Goal: Task Accomplishment & Management: Use online tool/utility

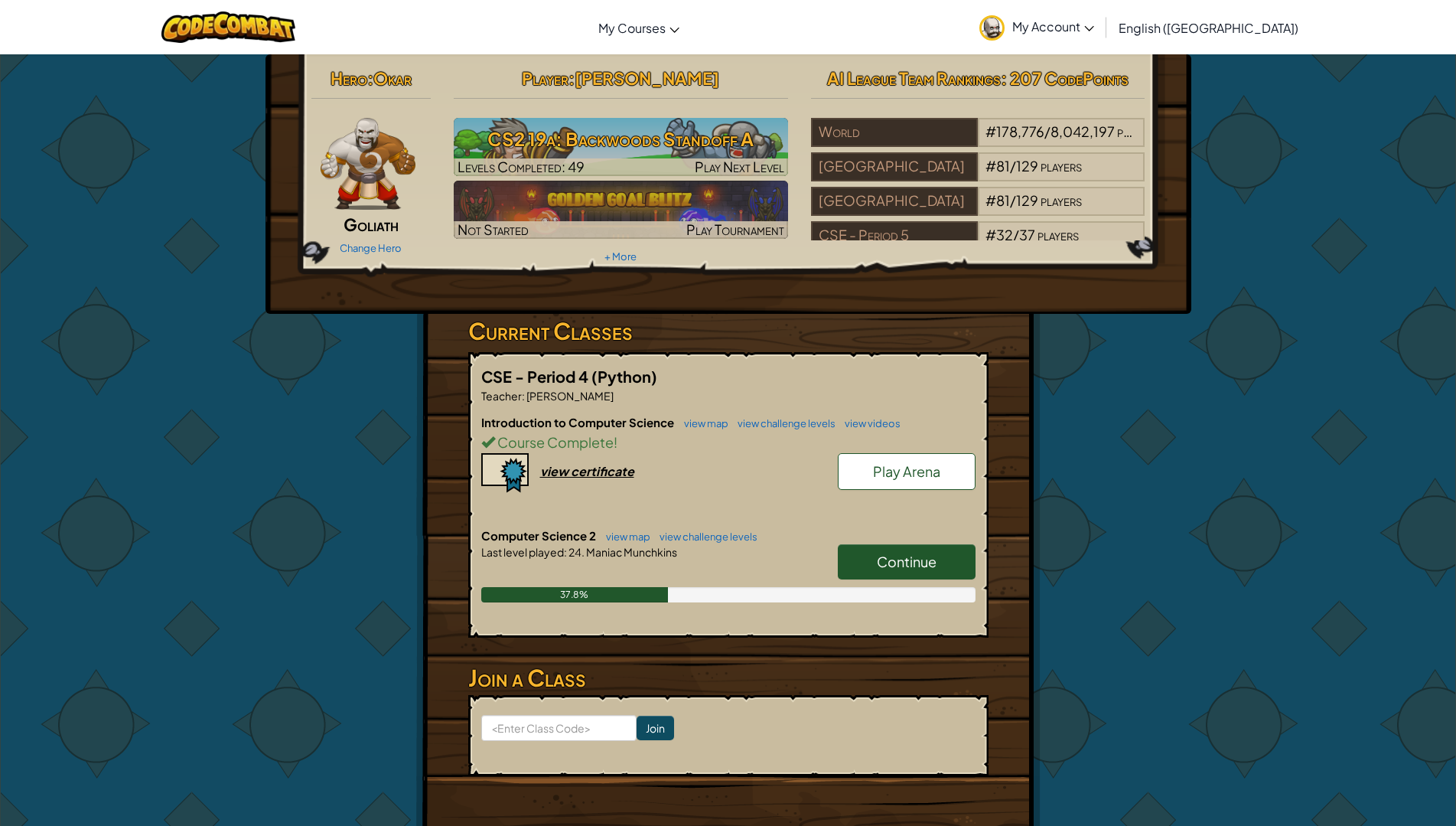
click at [658, 107] on div "Player : [PERSON_NAME] CS2 19a: Backwoods Standoff A Levels Completed: 49 Play …" at bounding box center [621, 164] width 357 height 206
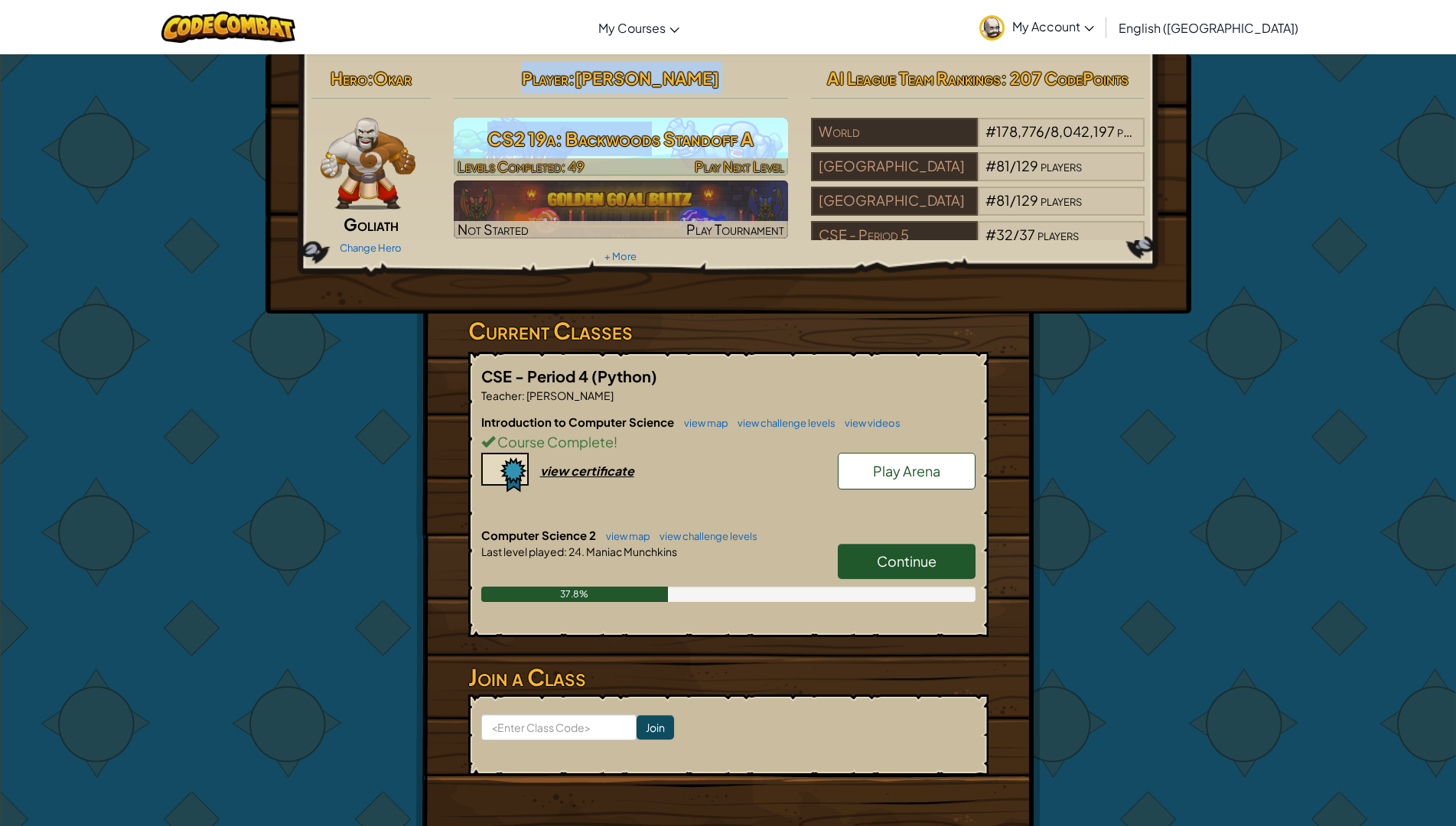
click at [666, 150] on h3 "CS2 19a: Backwoods Standoff A" at bounding box center [621, 139] width 334 height 35
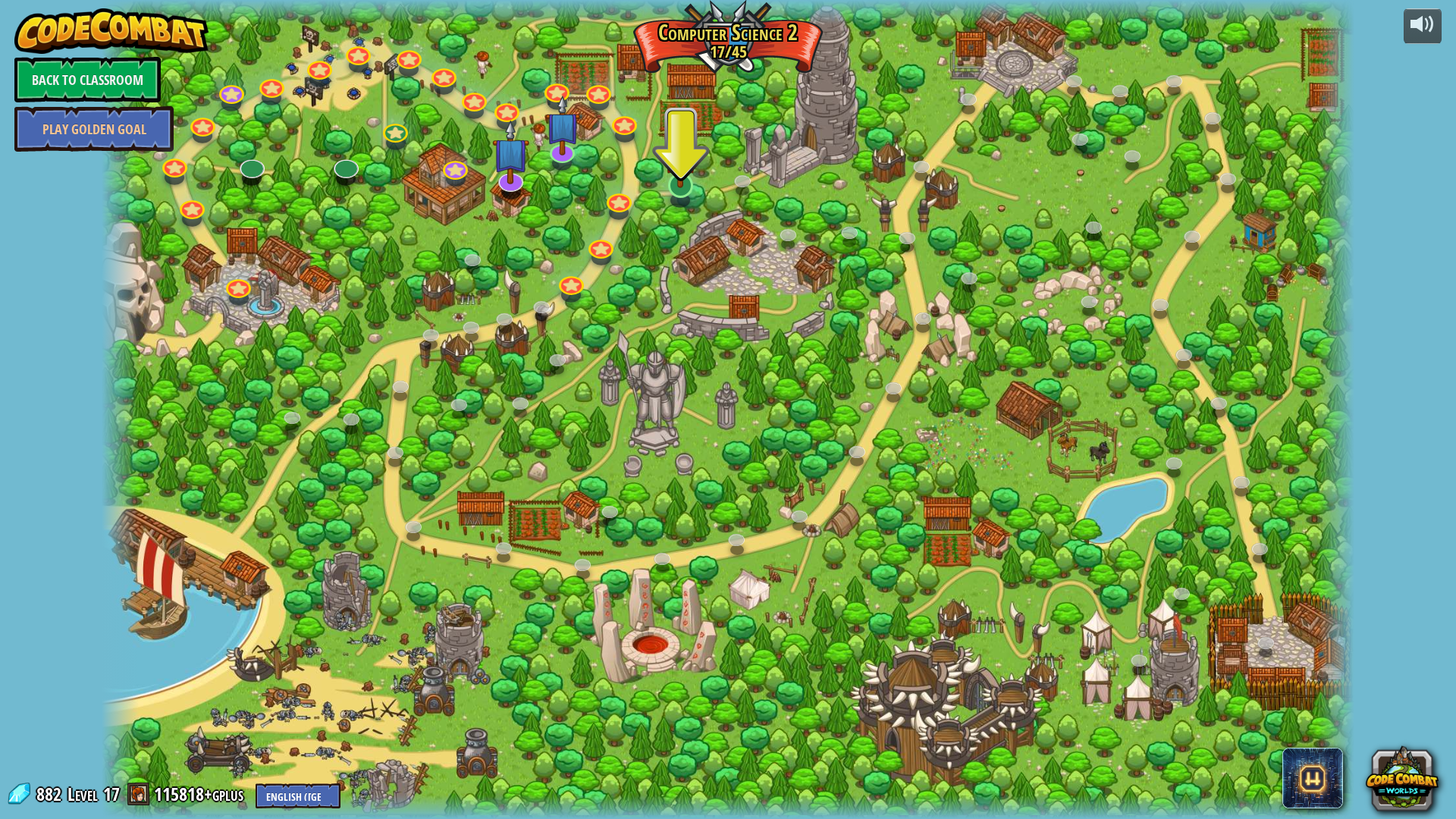
click at [680, 184] on img at bounding box center [681, 147] width 34 height 79
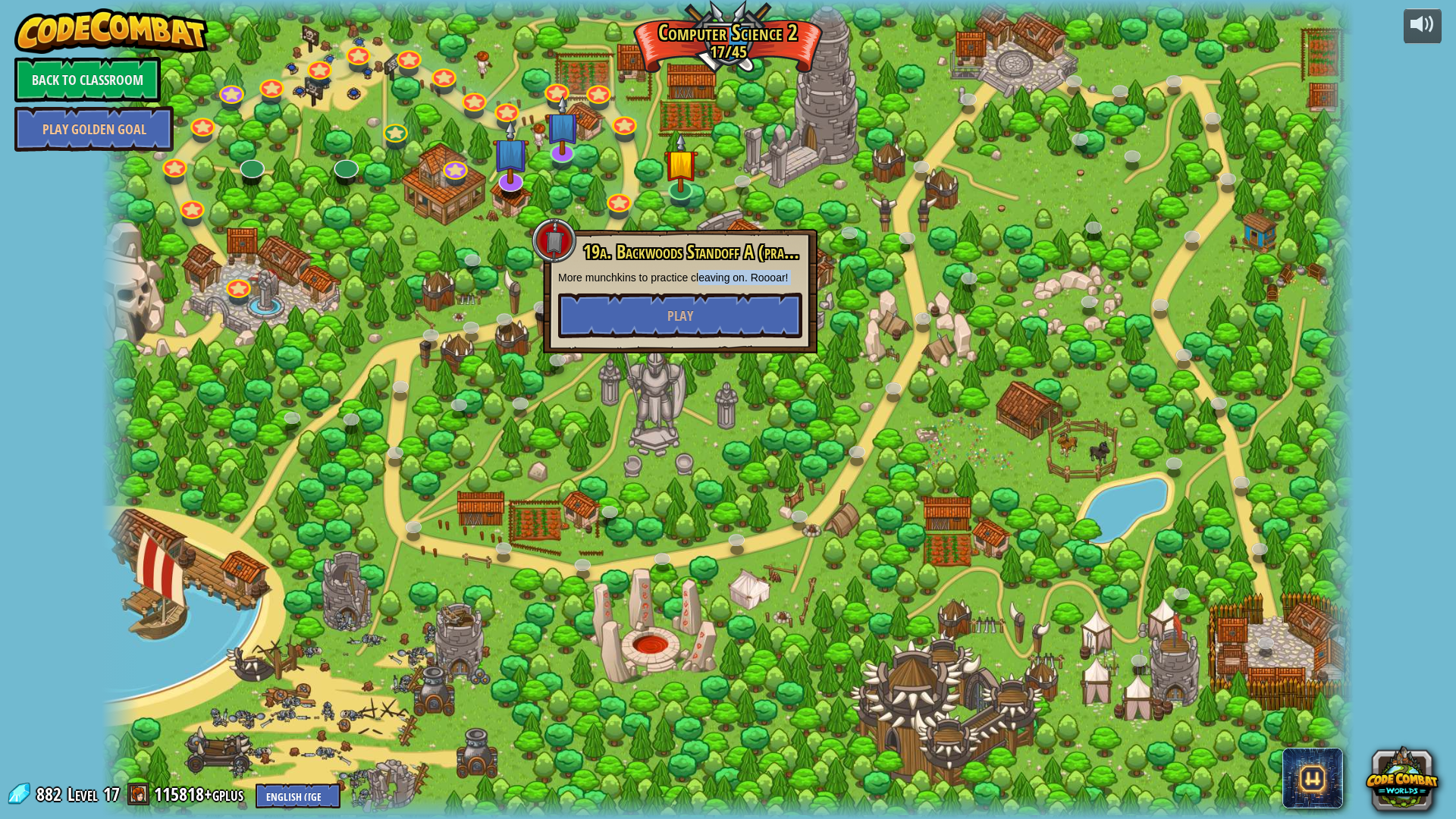
click at [698, 287] on div "19a. Backwoods Standoff A (practice) More munchkins to practice cleaving on. Ro…" at bounding box center [679, 290] width 244 height 97
click at [678, 298] on button "Play" at bounding box center [679, 316] width 244 height 46
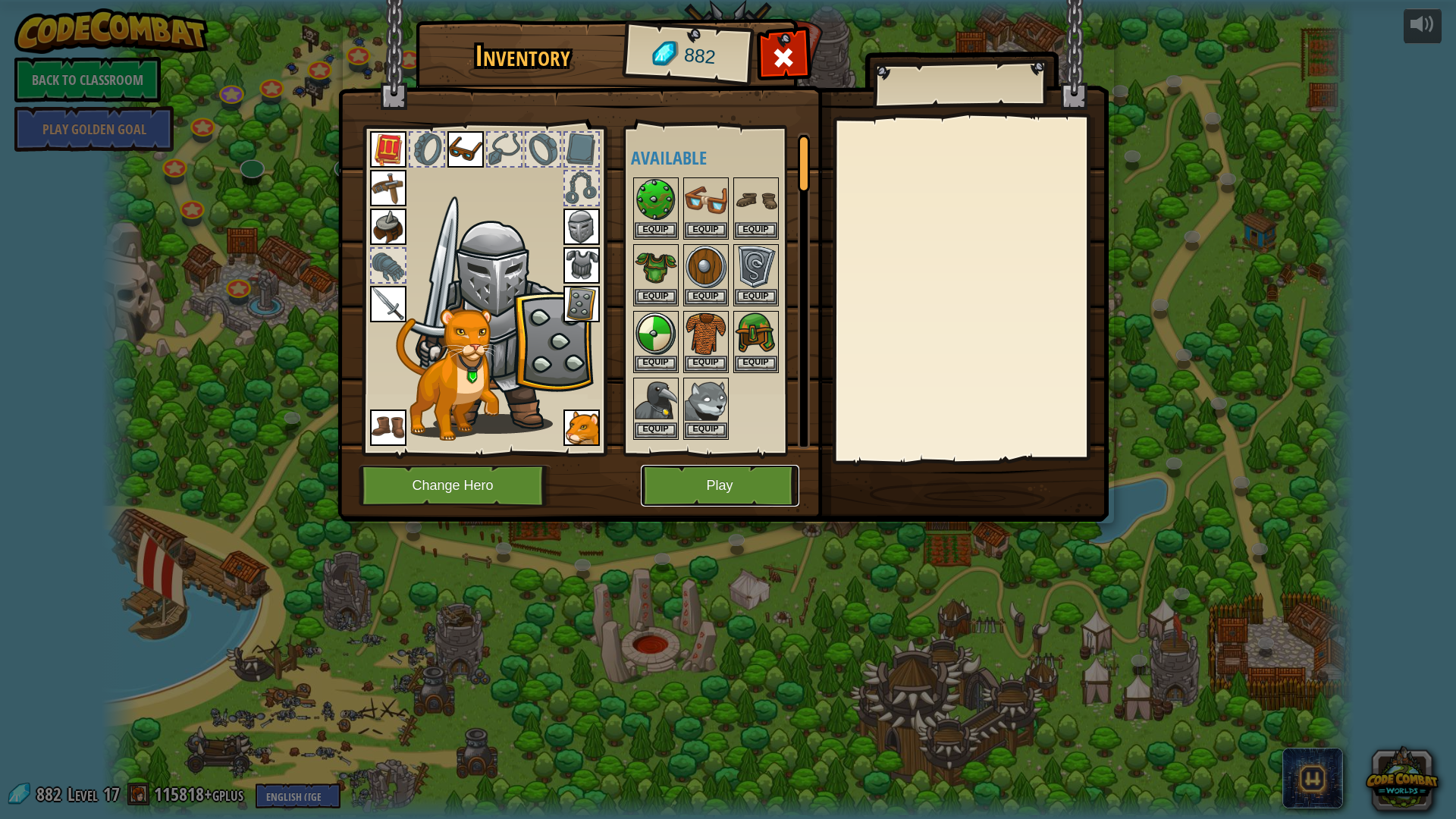
click at [720, 476] on button "Play" at bounding box center [720, 486] width 159 height 42
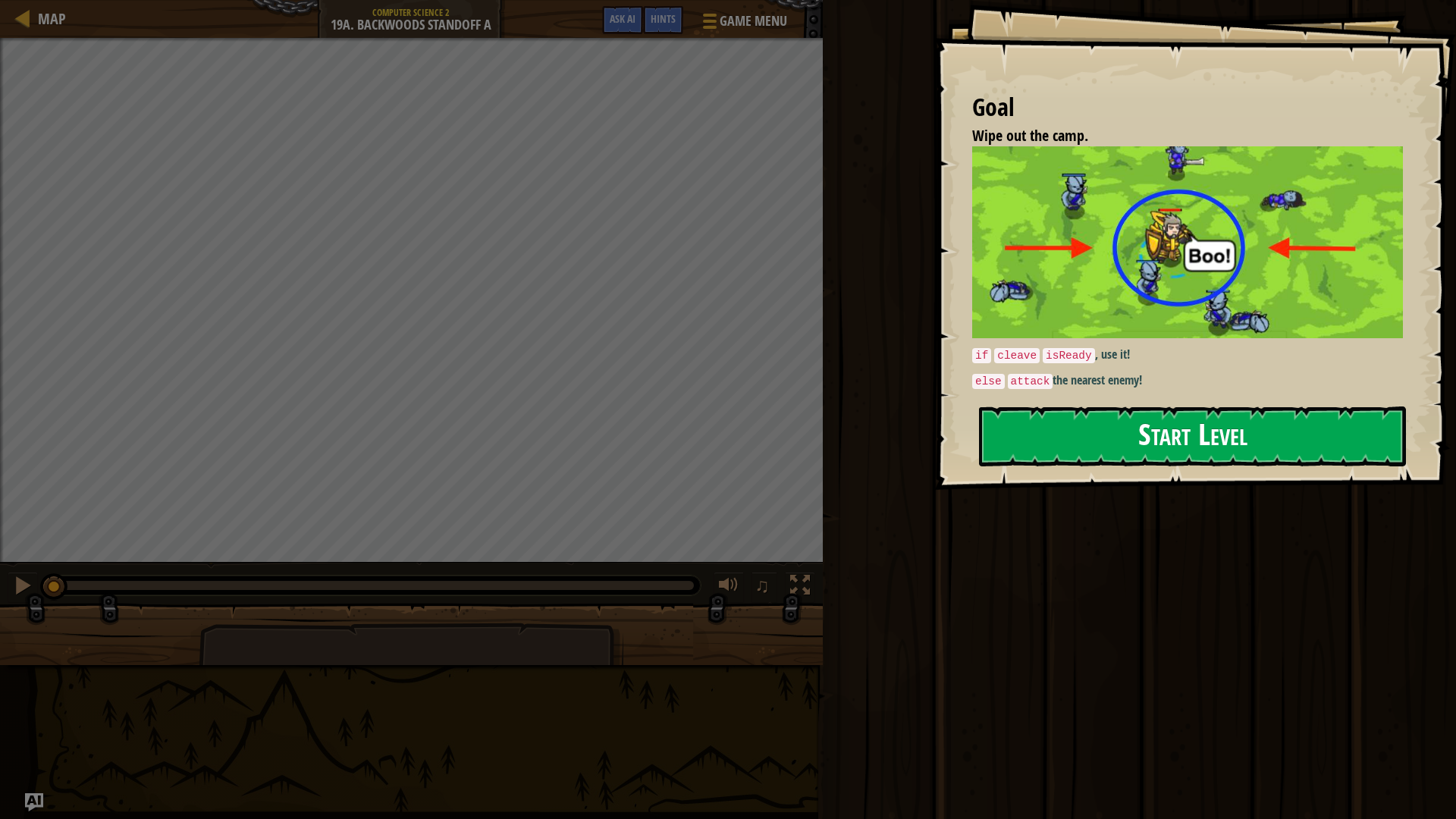
click at [1149, 430] on button "Start Level" at bounding box center [1192, 436] width 427 height 60
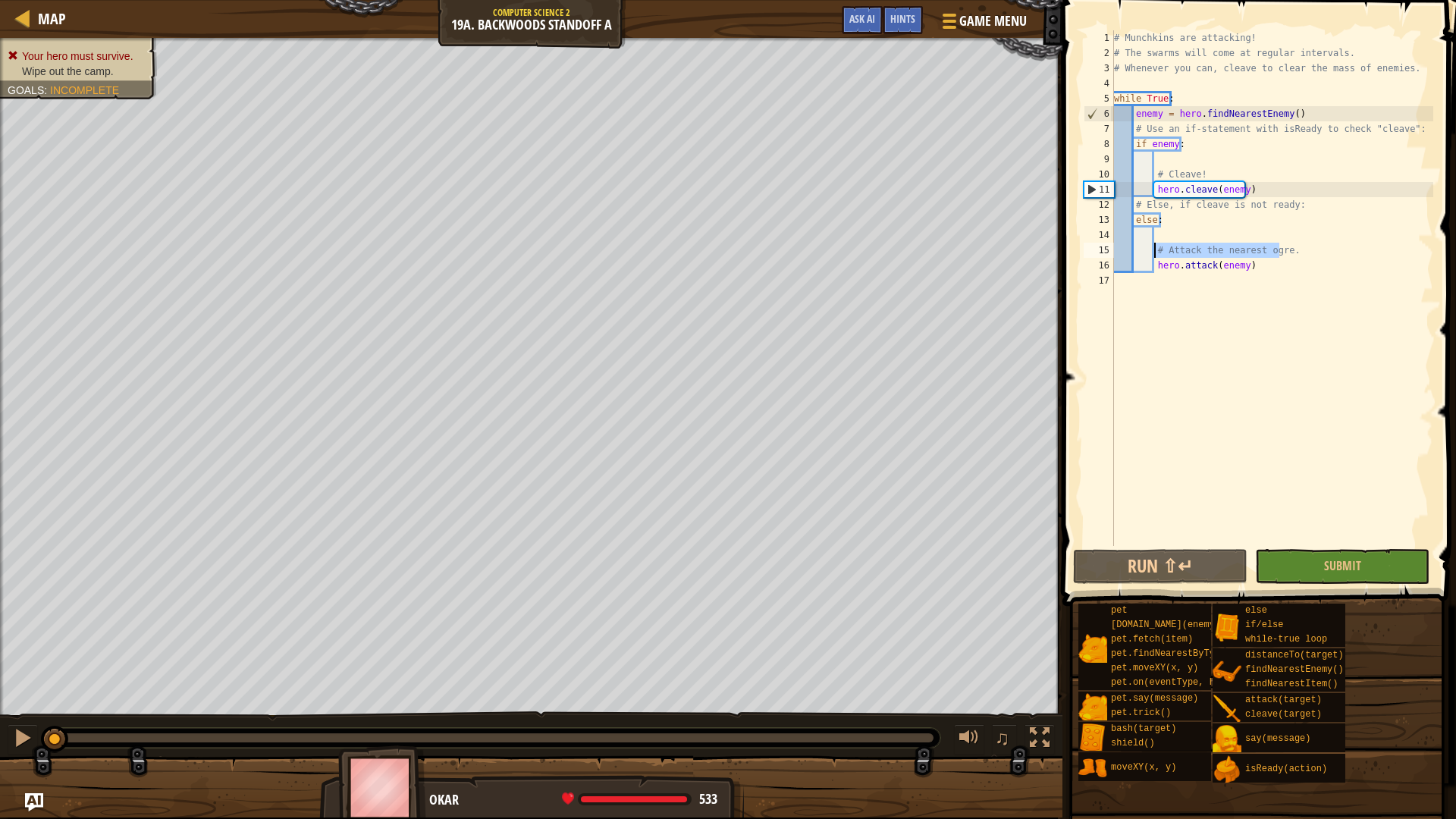
drag, startPoint x: 1280, startPoint y: 247, endPoint x: 1154, endPoint y: 248, distance: 126.0
click at [1154, 248] on div "# Munchkins are attacking! # The swarms will come at regular intervals. # Whene…" at bounding box center [1271, 303] width 322 height 546
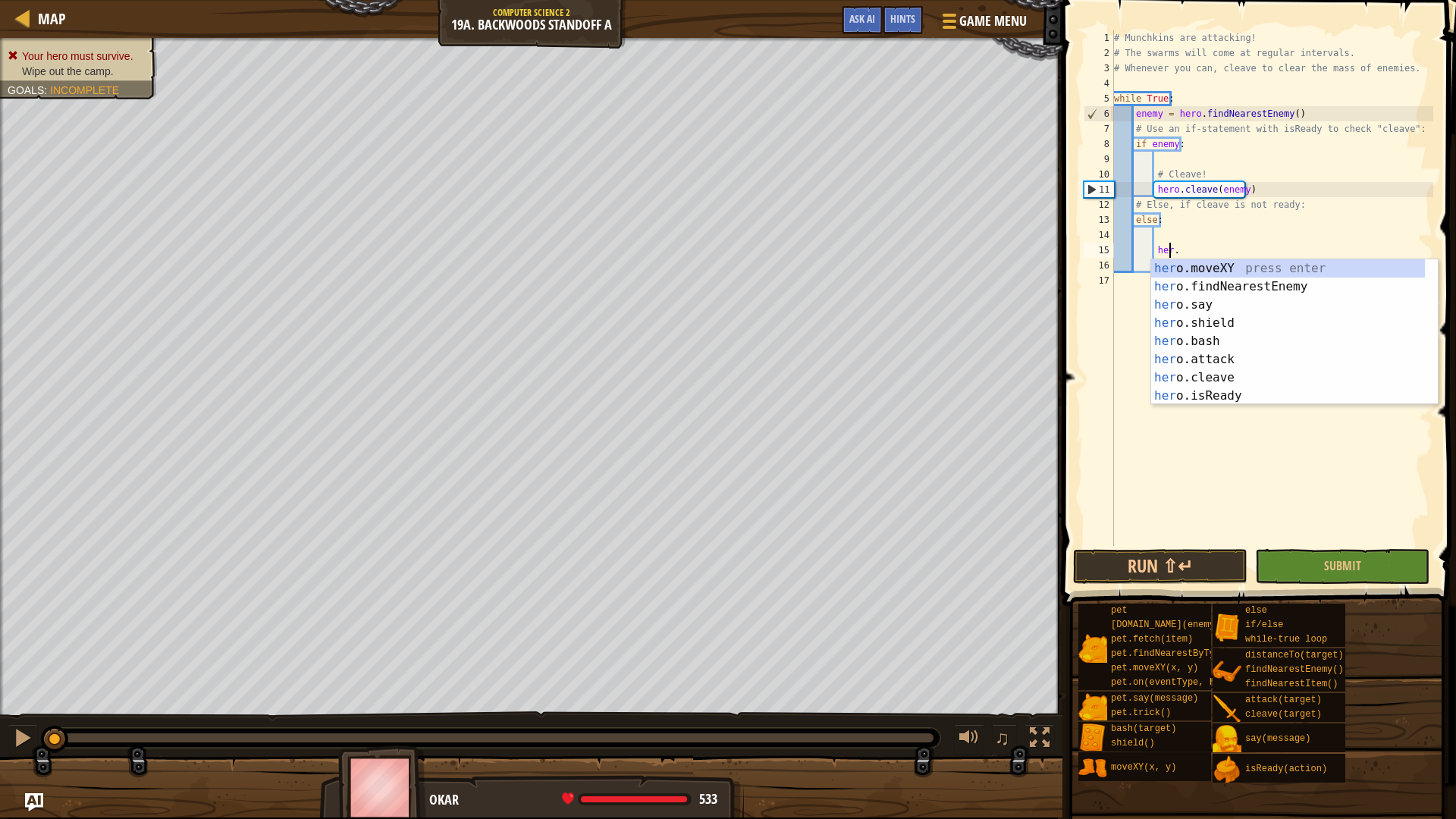
scroll to position [7, 5]
click at [1234, 288] on div "her o.moveXY press enter her o.findNearestEnemy press enter her o.say press ent…" at bounding box center [1288, 350] width 274 height 182
type textarea "hero.findNearestEnemy()."
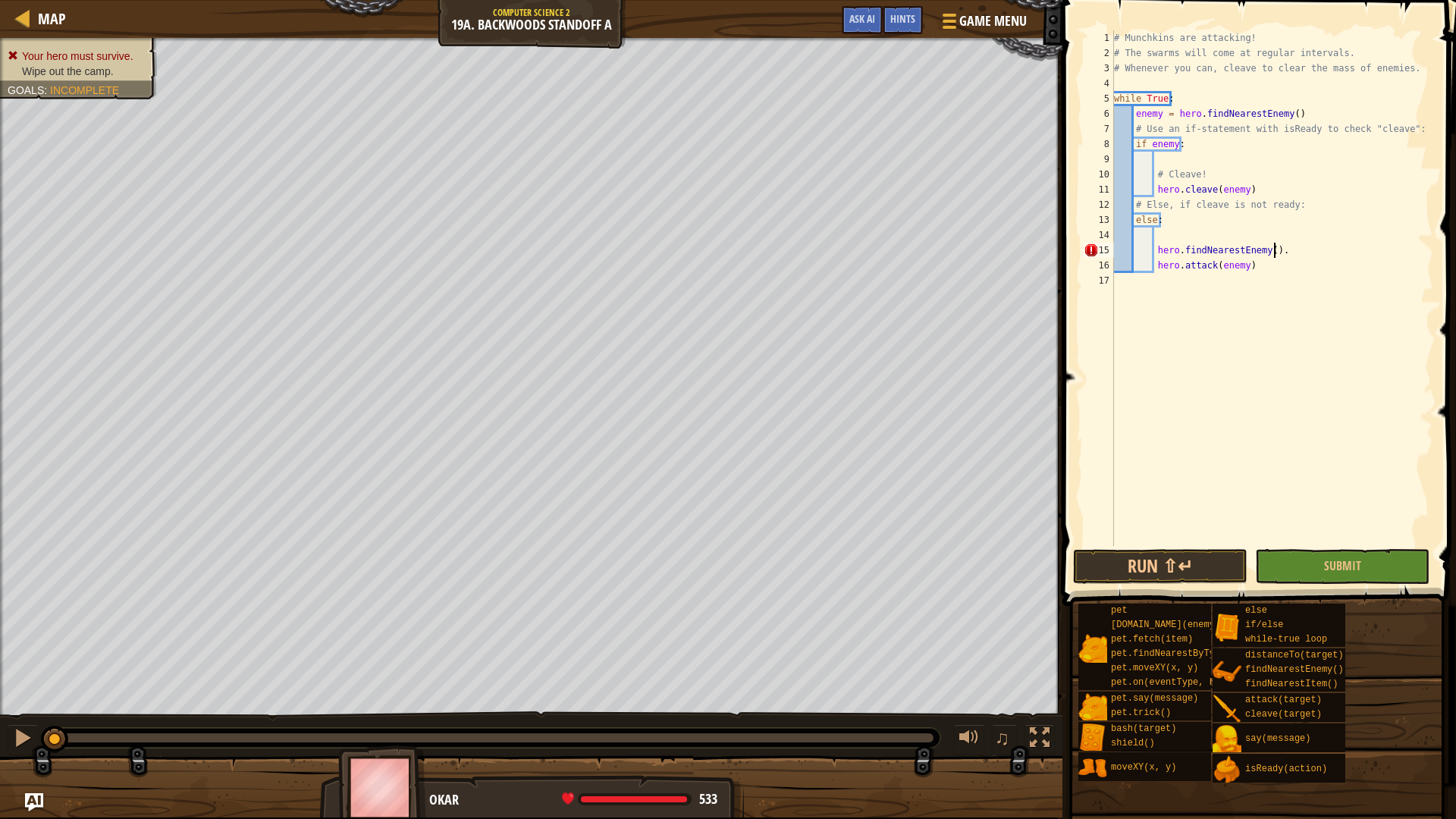
click at [1299, 243] on div "# Munchkins are attacking! # The swarms will come at regular intervals. # Whene…" at bounding box center [1271, 303] width 322 height 546
click at [1223, 302] on div "# Munchkins are attacking! # The swarms will come at regular intervals. # Whene…" at bounding box center [1271, 303] width 322 height 546
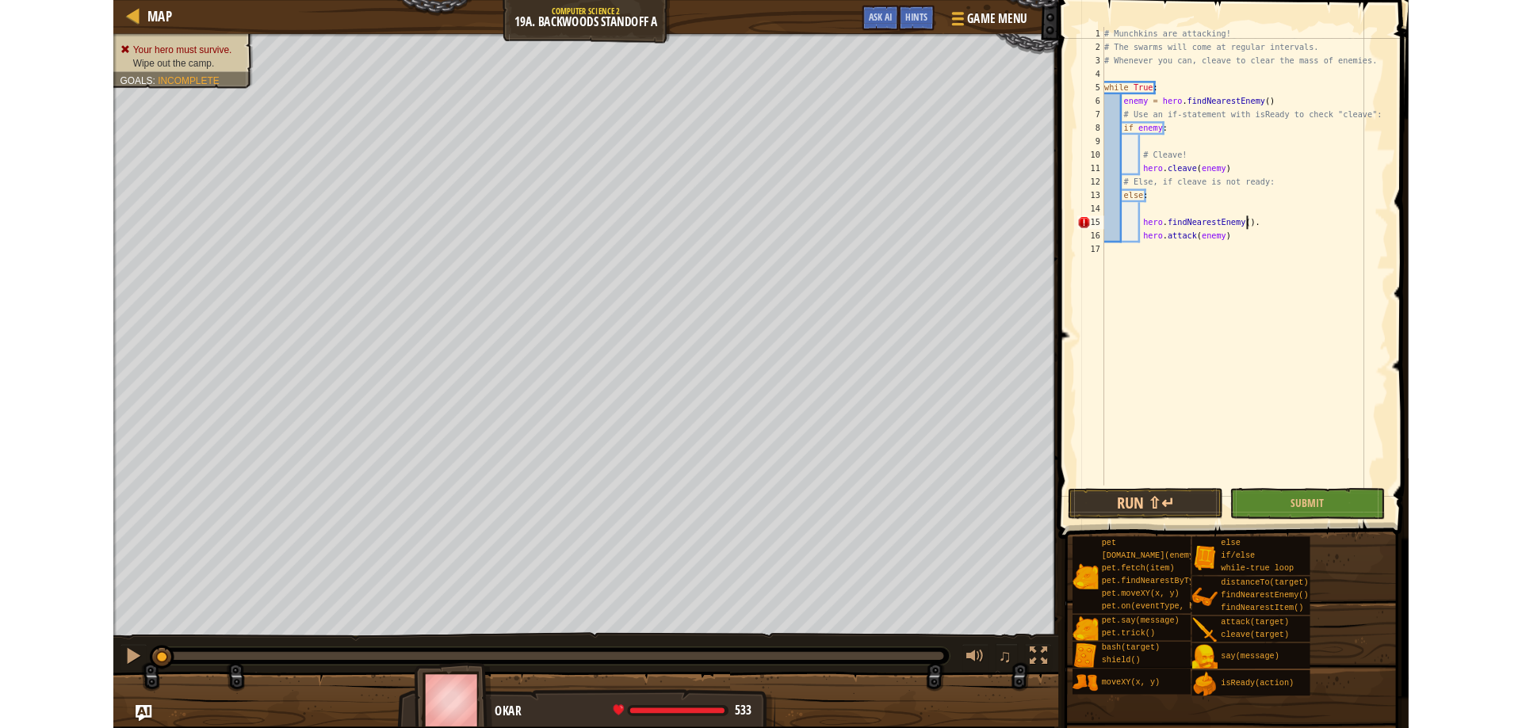
scroll to position [7, 0]
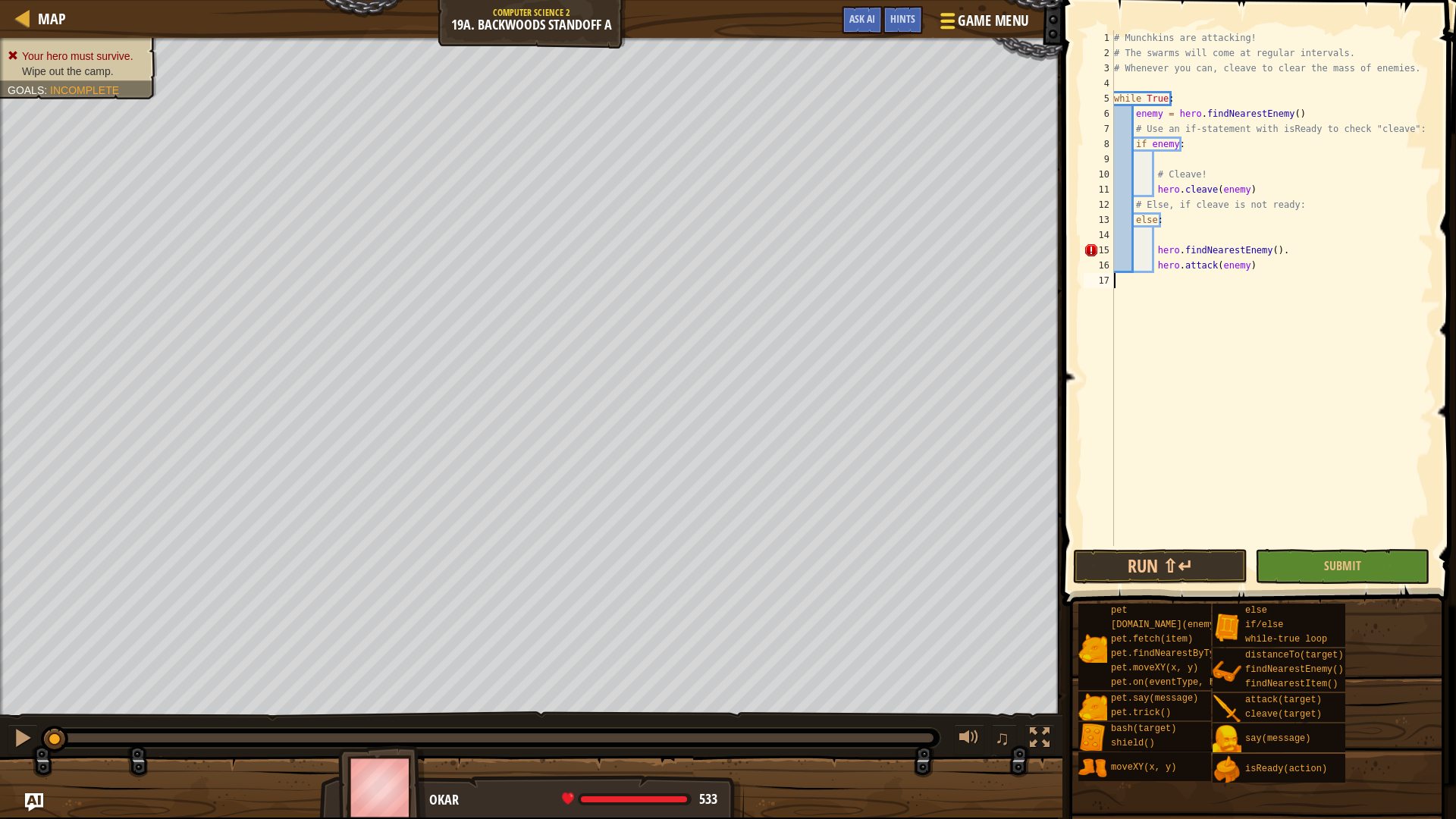
click at [988, 29] on span "Game Menu" at bounding box center [994, 20] width 71 height 20
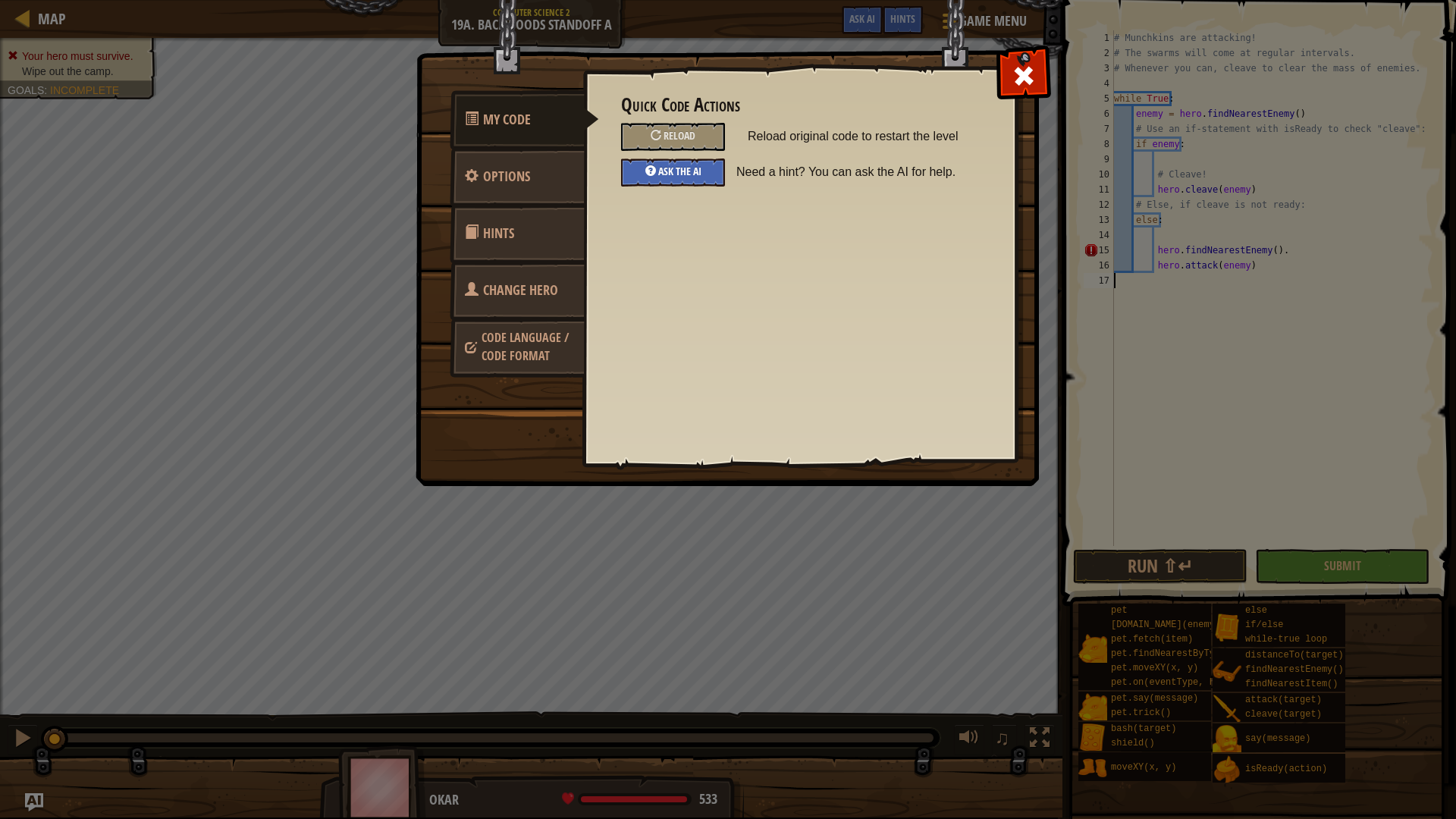
click at [681, 166] on span "Ask the AI" at bounding box center [679, 170] width 43 height 14
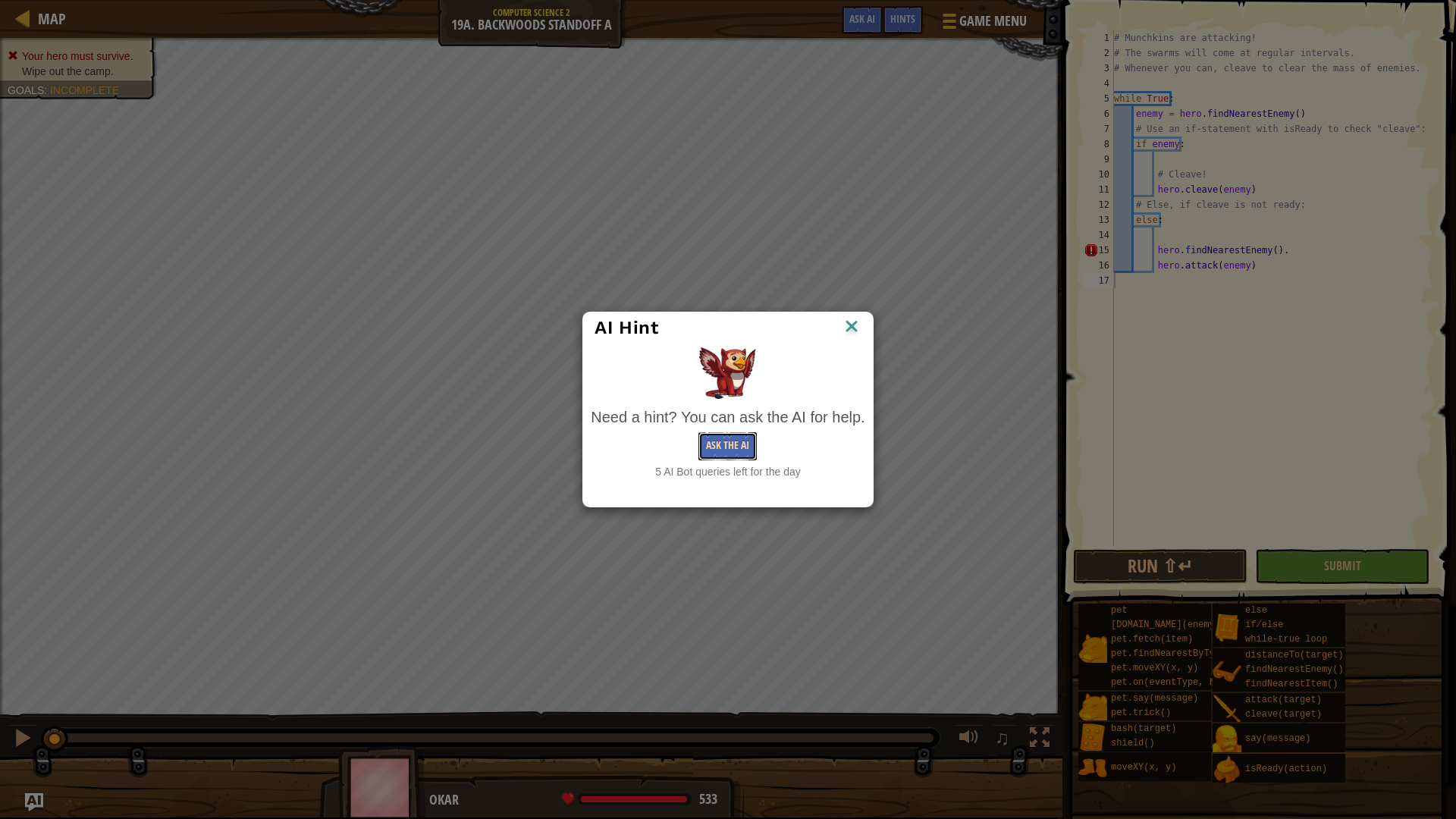
click at [725, 432] on button "Ask the AI" at bounding box center [727, 446] width 58 height 28
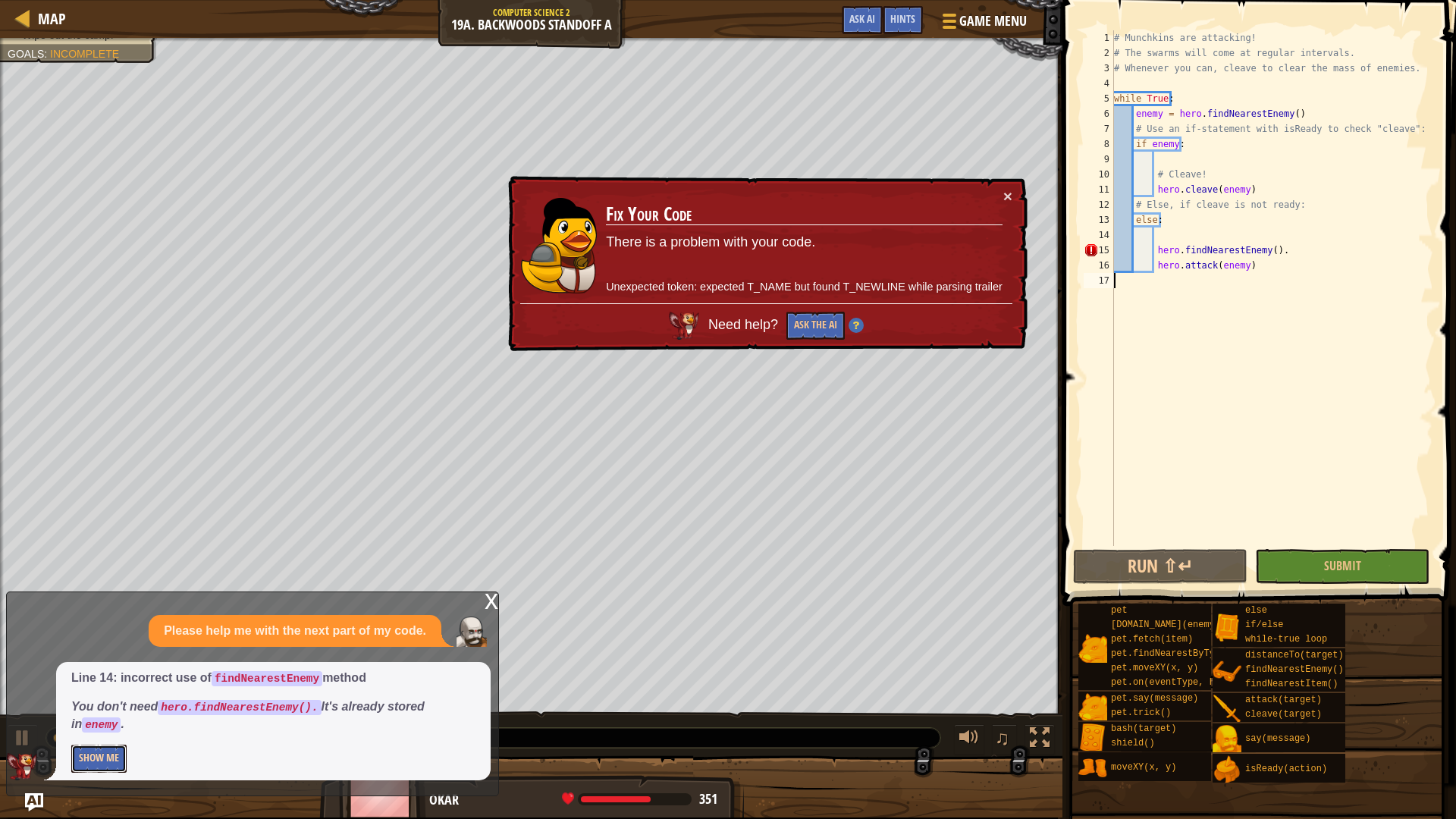
click at [99, 757] on button "Show Me" at bounding box center [99, 758] width 55 height 28
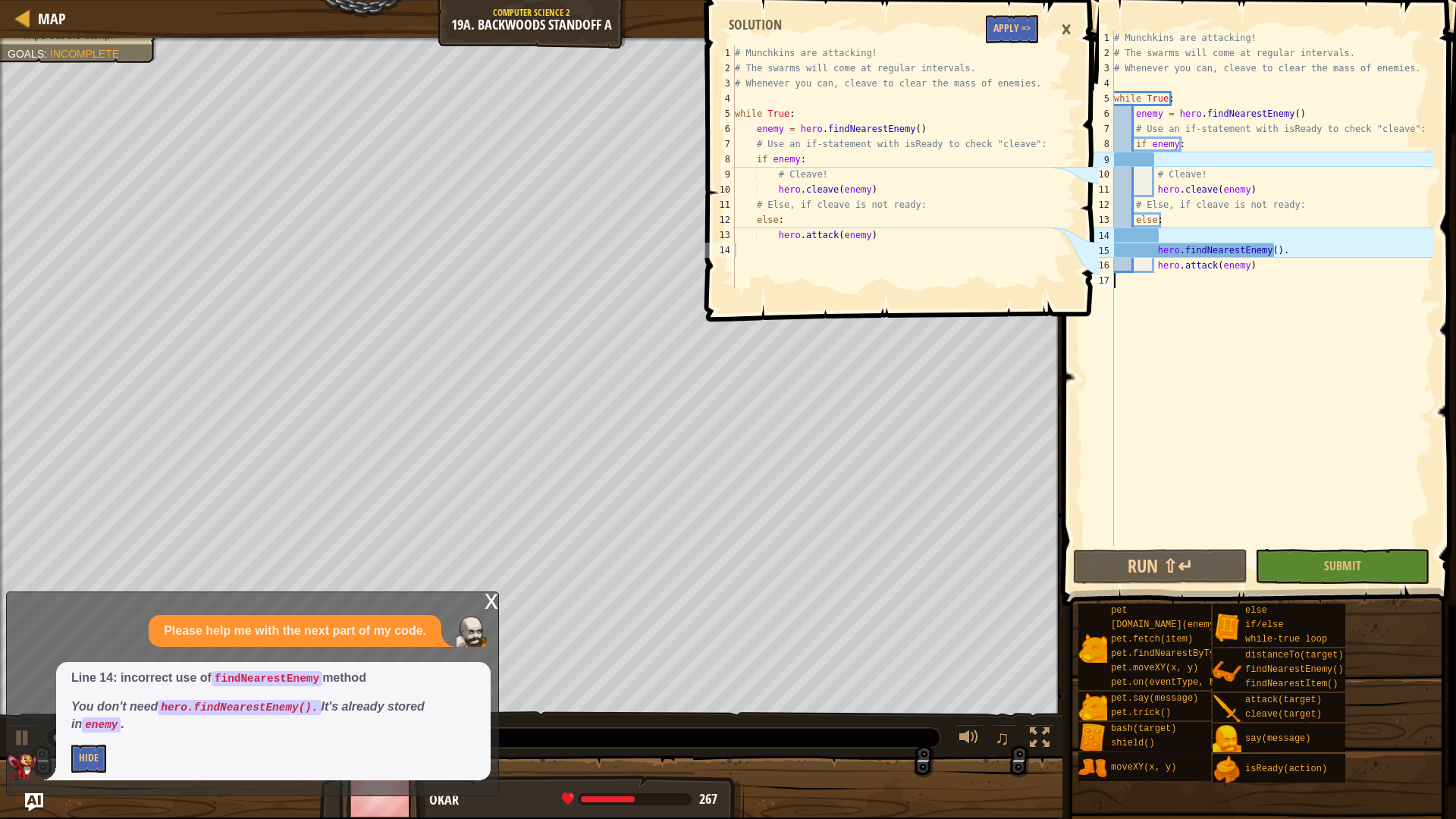
click at [1004, 43] on span at bounding box center [904, 139] width 406 height 366
click at [1008, 33] on button "Apply =>" at bounding box center [1011, 29] width 53 height 28
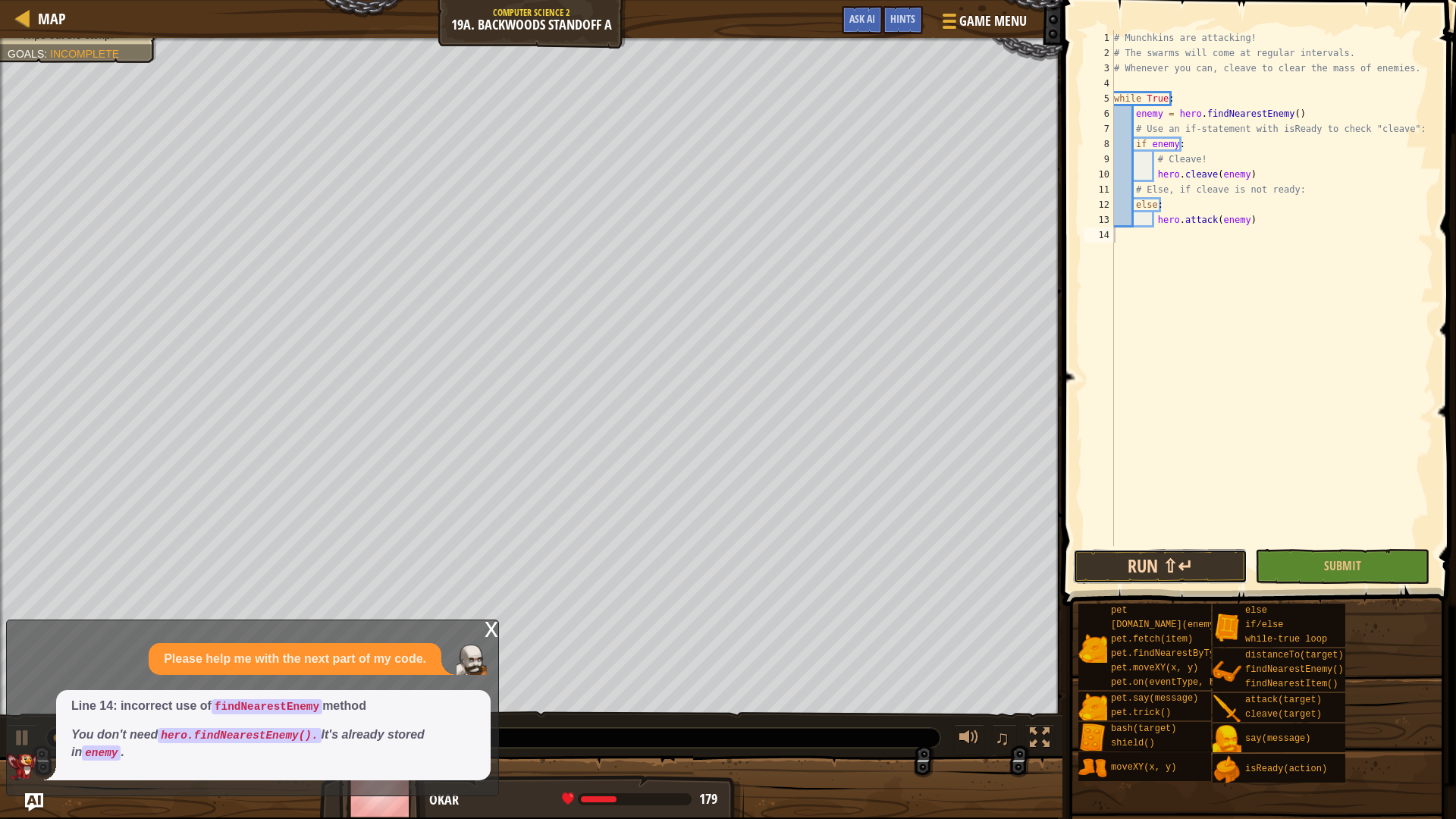
click at [1131, 562] on button "Run ⇧↵" at bounding box center [1160, 566] width 174 height 34
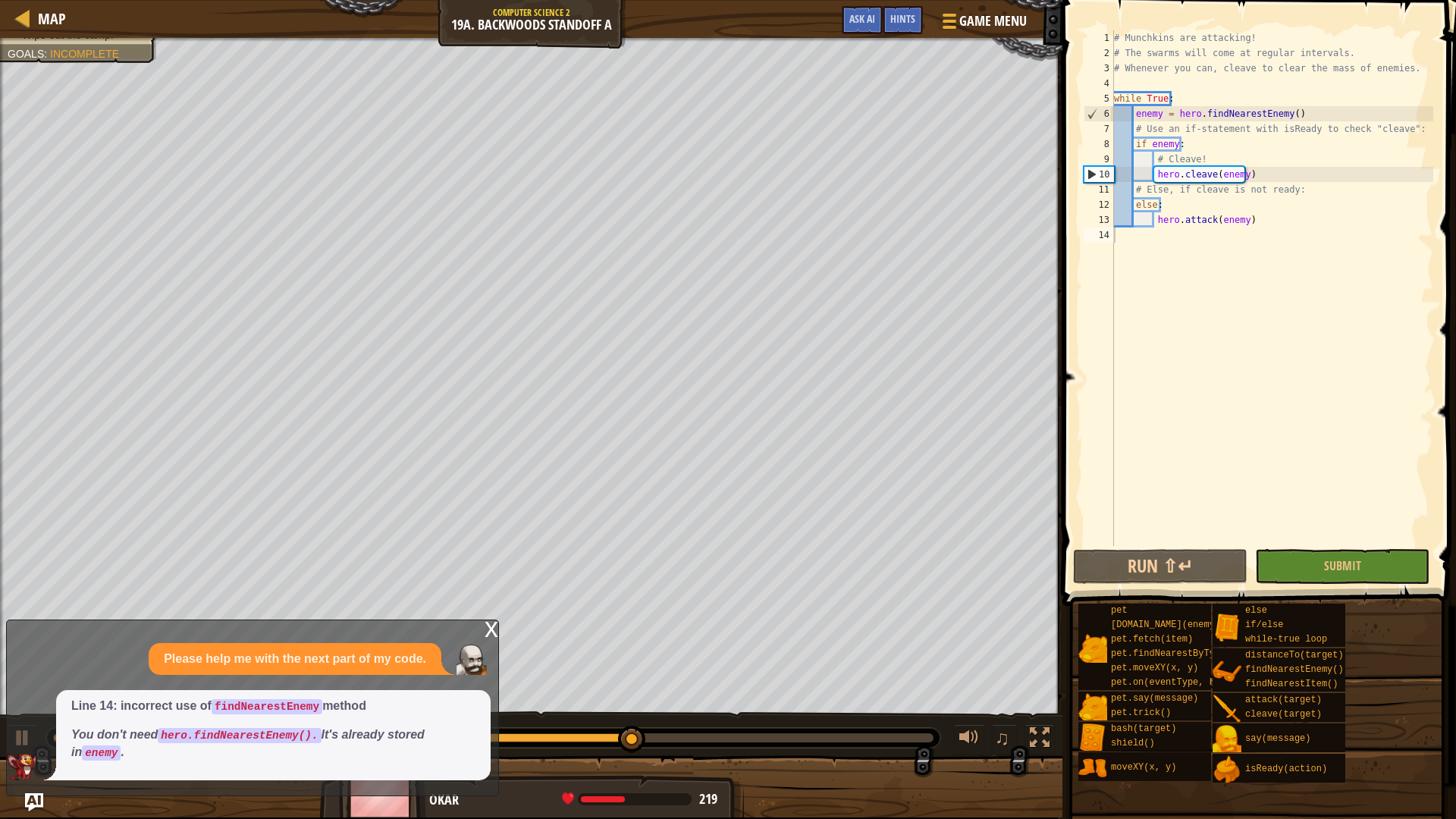
click at [487, 635] on div "x" at bounding box center [491, 628] width 13 height 15
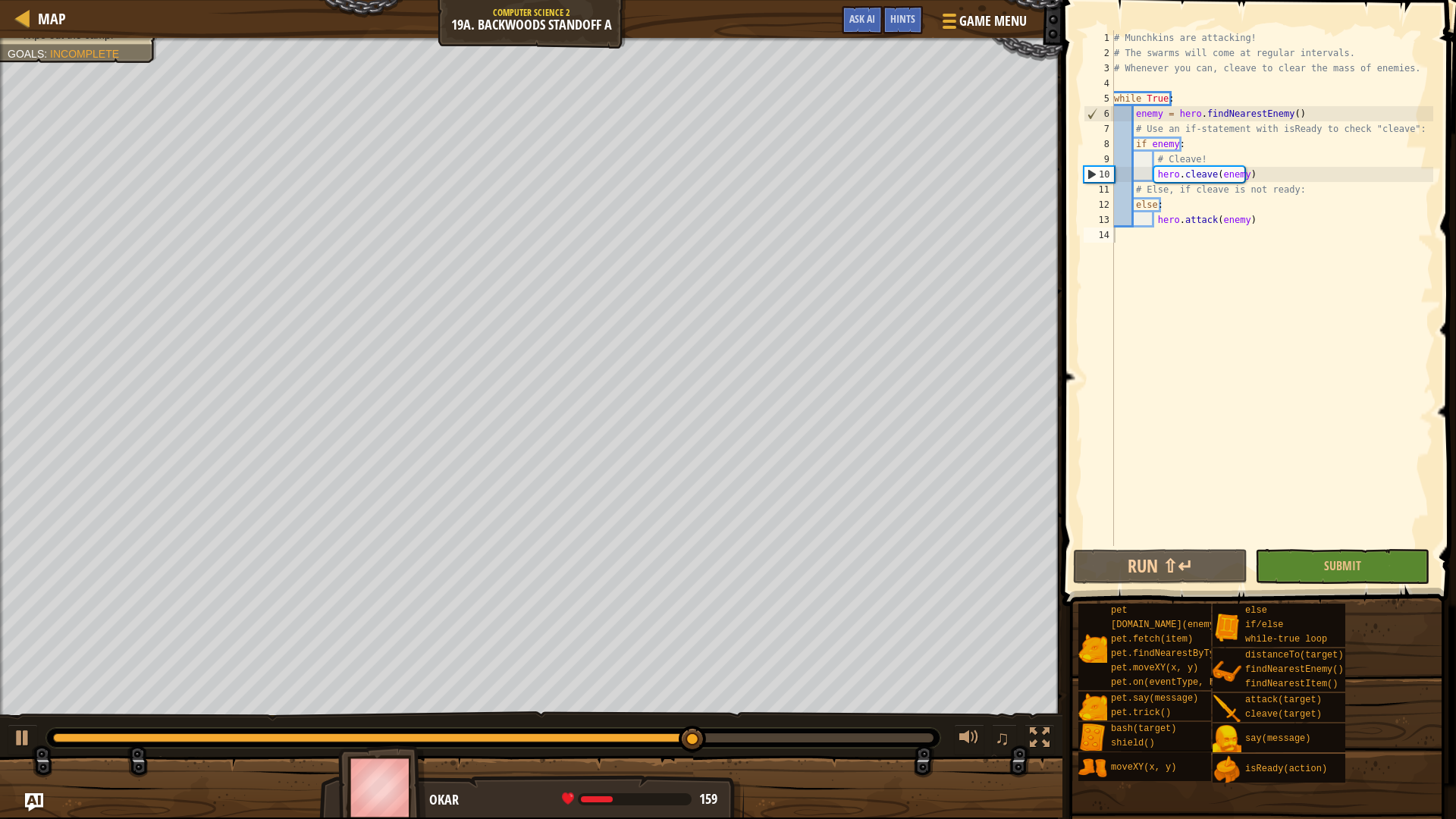
click at [1174, 188] on div "# Munchkins are attacking! # The swarms will come at regular intervals. # Whene…" at bounding box center [1271, 303] width 322 height 546
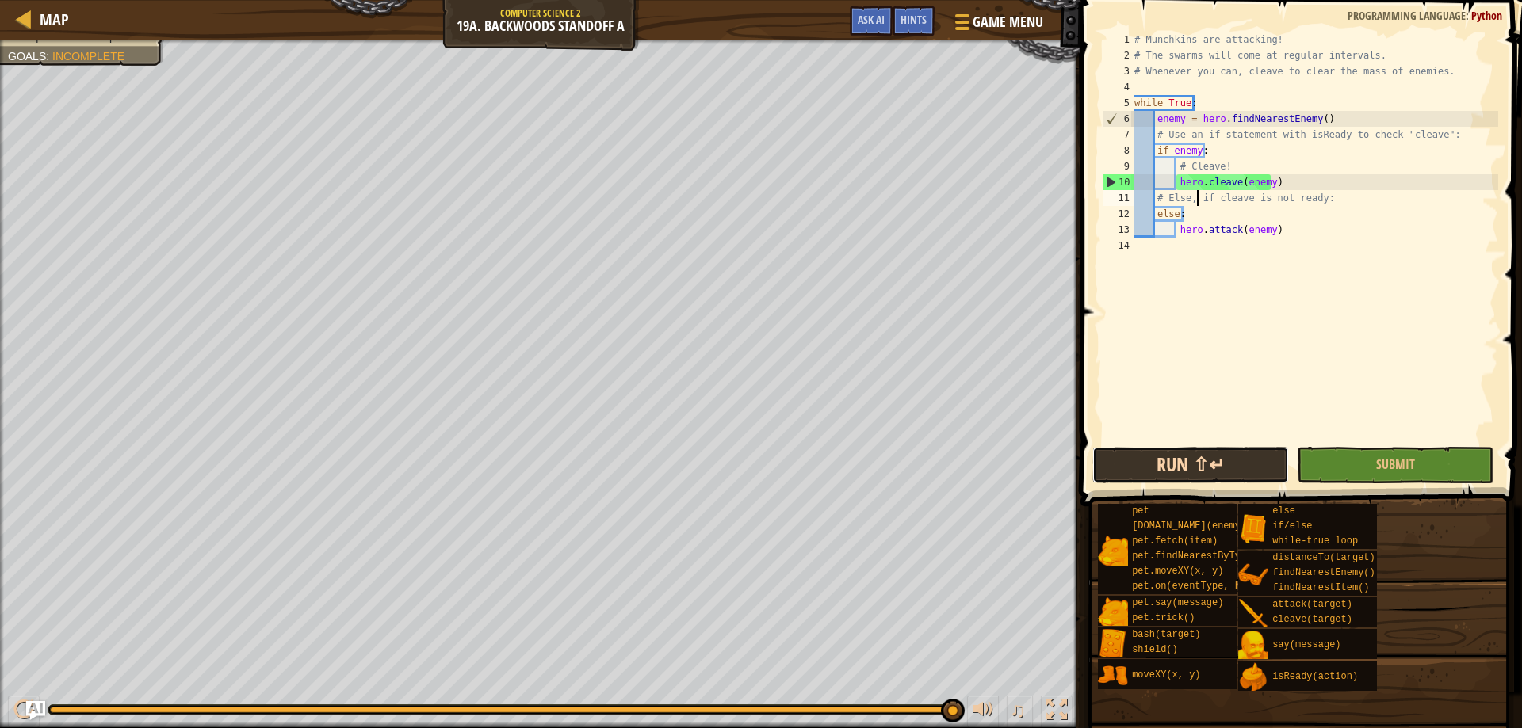
click at [1251, 460] on button "Run ⇧↵" at bounding box center [1190, 465] width 197 height 36
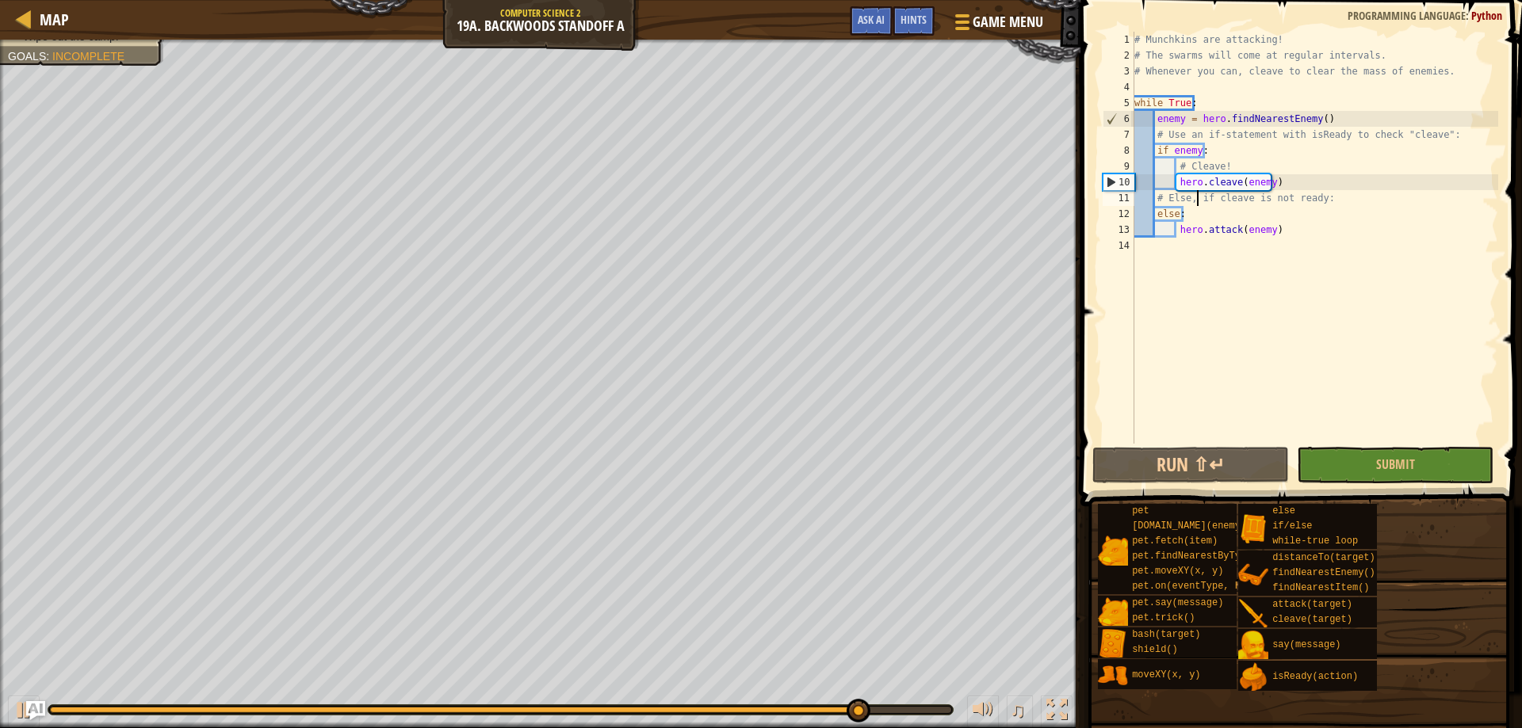
click at [1266, 225] on div "# Munchkins are attacking! # The swarms will come at regular intervals. # Whene…" at bounding box center [1314, 254] width 367 height 444
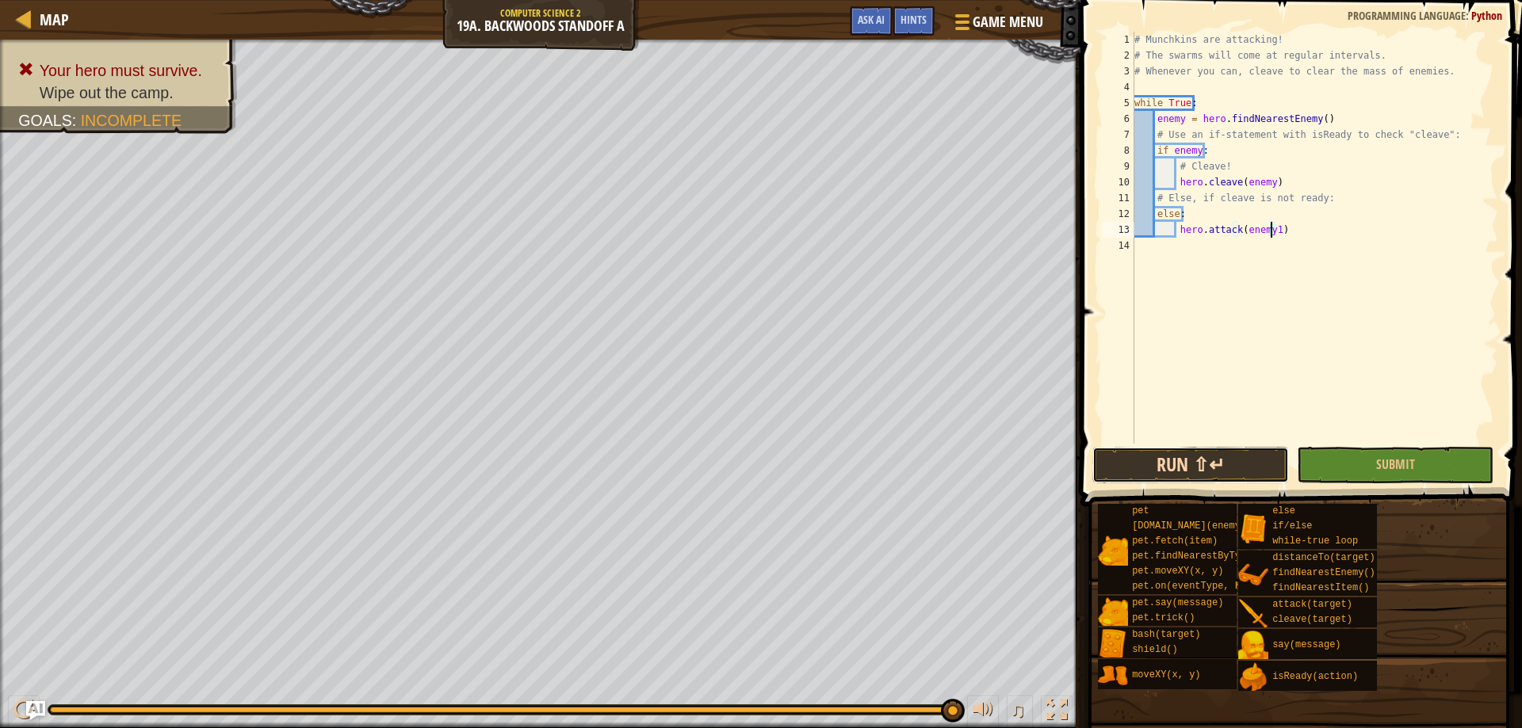
click at [1191, 461] on button "Run ⇧↵" at bounding box center [1190, 465] width 197 height 36
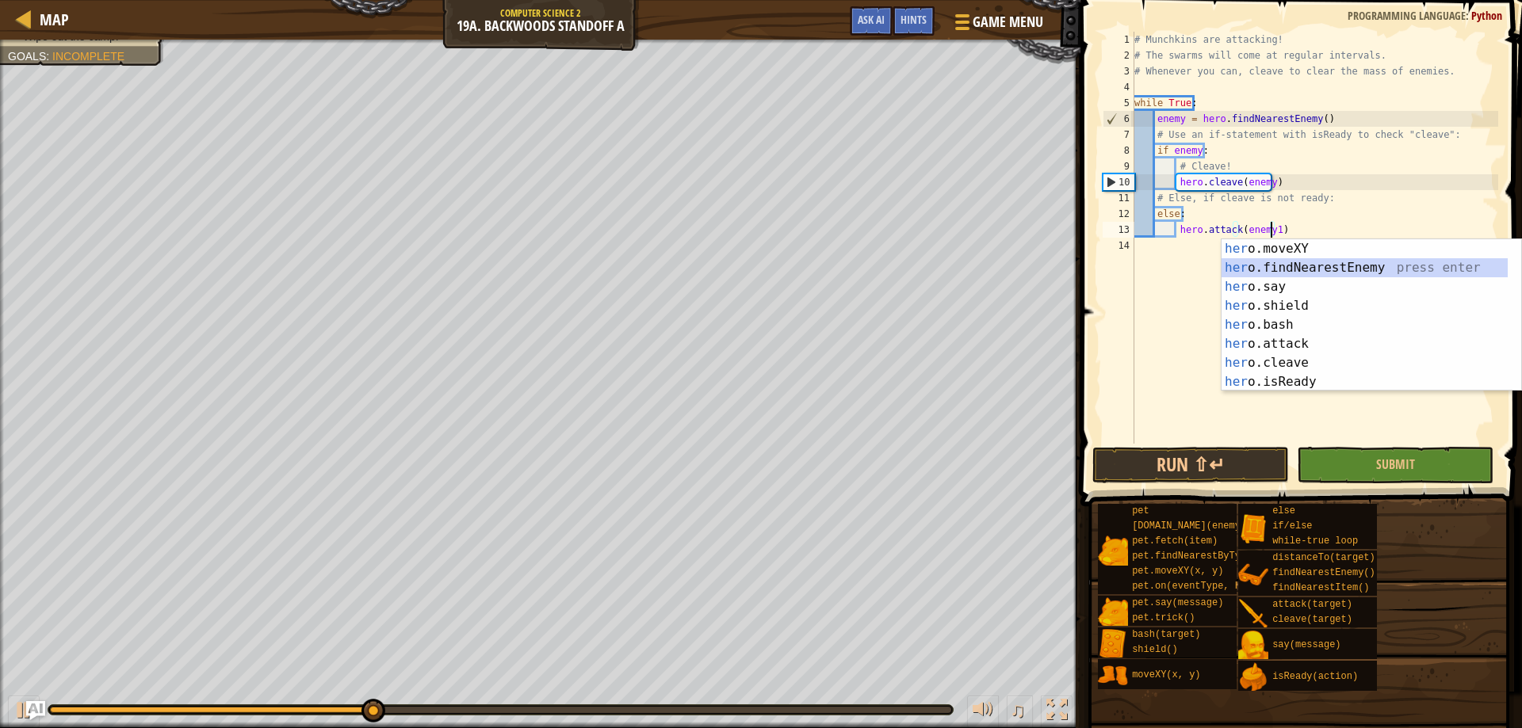
scroll to position [7, 10]
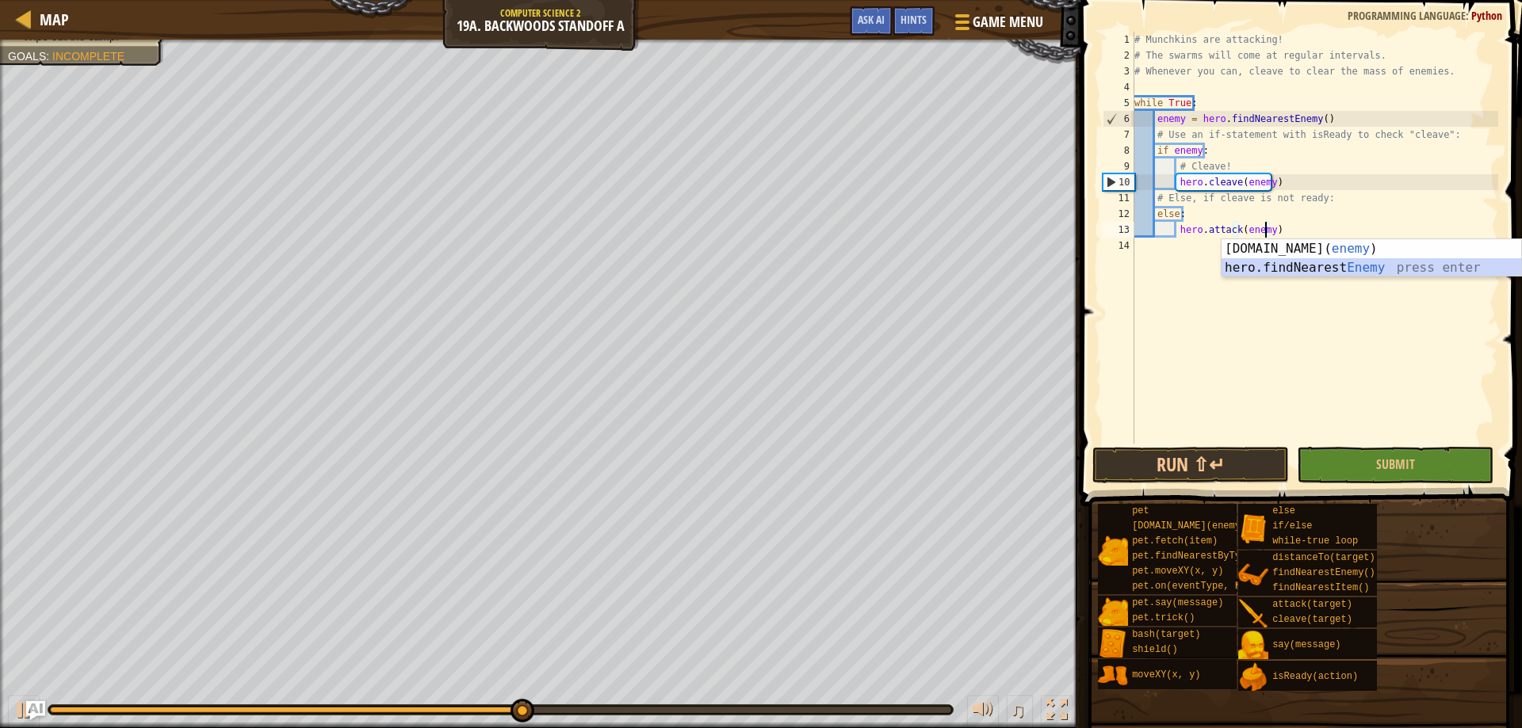
click at [1337, 269] on div "[DOMAIN_NAME]( enemy ) press enter hero.findNearest Enemy press enter" at bounding box center [1371, 277] width 300 height 76
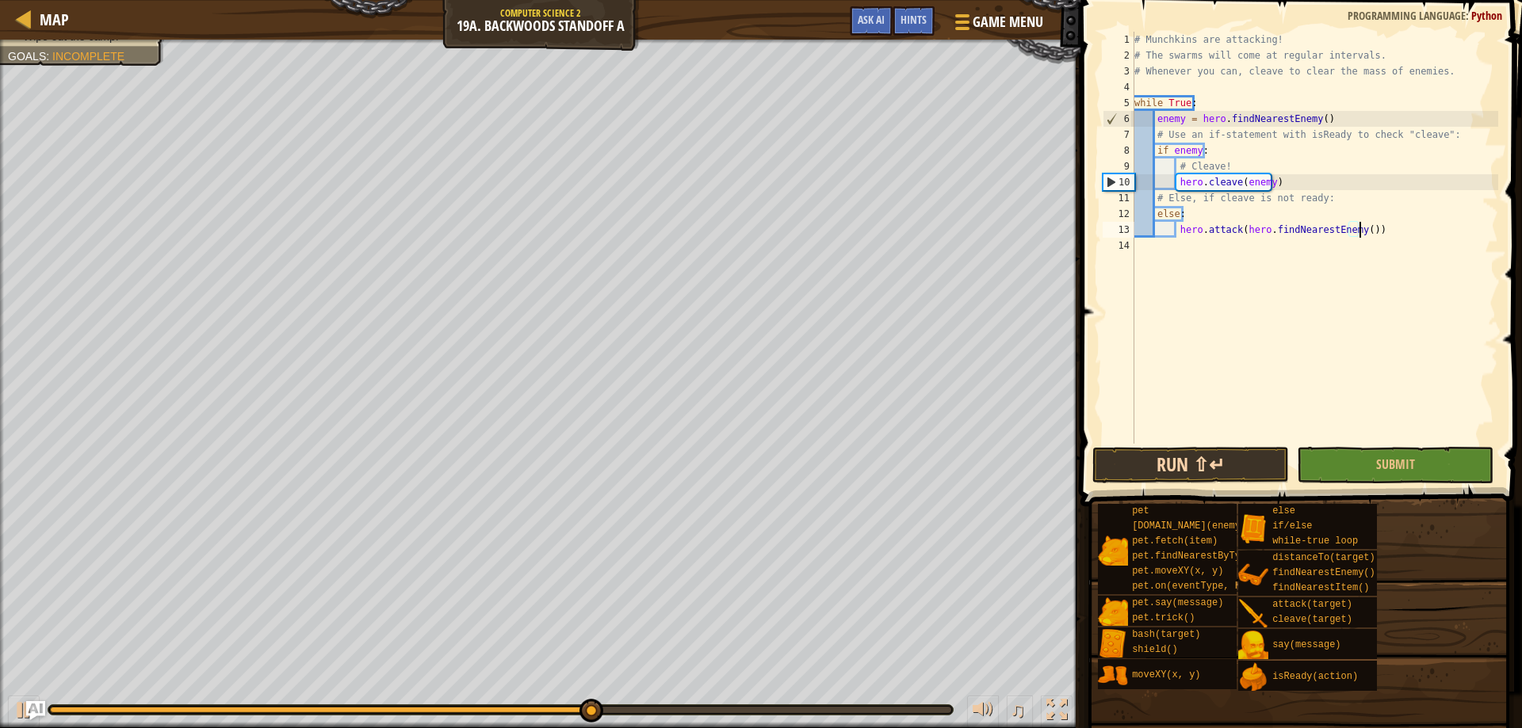
drag, startPoint x: 1206, startPoint y: 491, endPoint x: 1205, endPoint y: 479, distance: 12.7
click at [1204, 493] on span at bounding box center [1298, 721] width 430 height 469
click at [1203, 464] on button "Run ⇧↵" at bounding box center [1190, 465] width 197 height 36
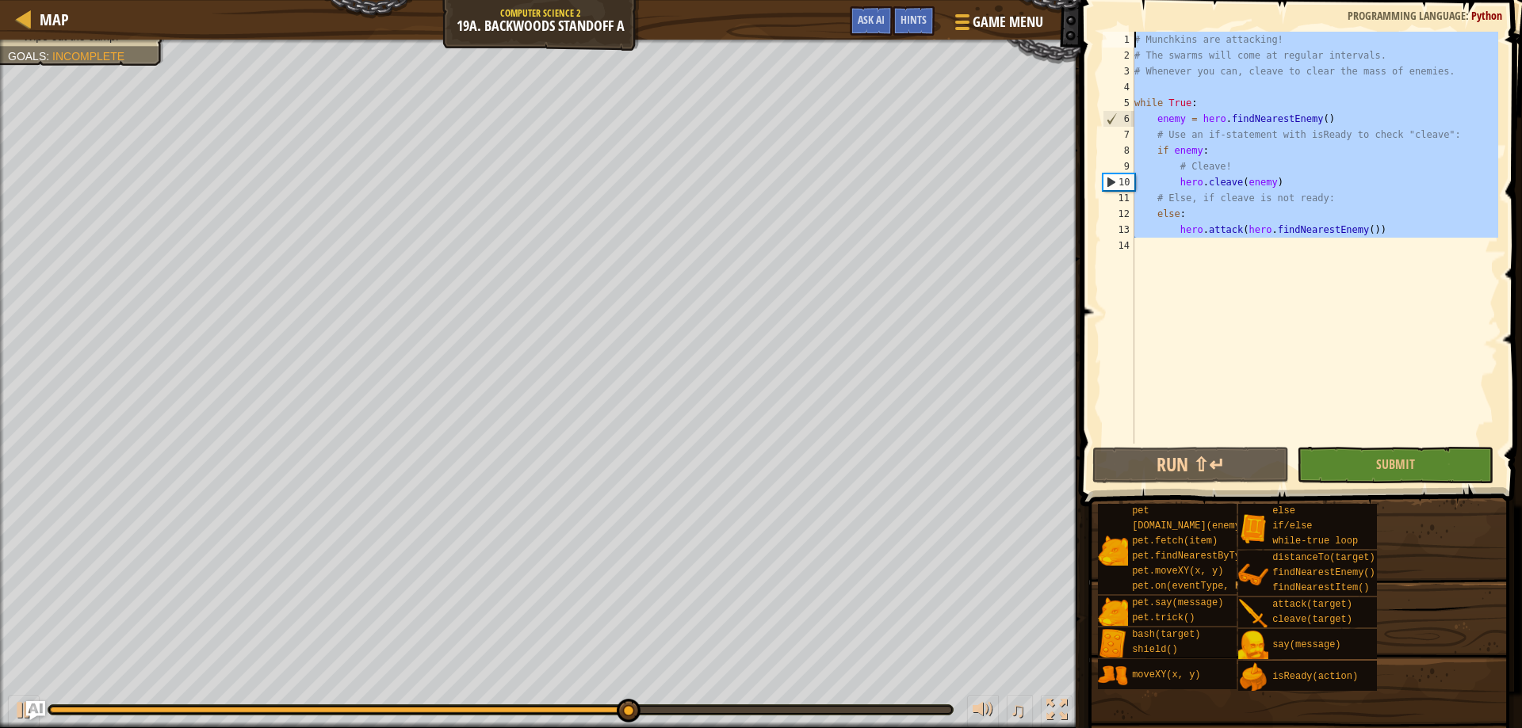
drag, startPoint x: 1246, startPoint y: 300, endPoint x: 904, endPoint y: -96, distance: 523.2
click at [904, 0] on html "Map Computer Science 2 19a. Backwoods Standoff A Game Menu Done Hints Ask AI 1 …" at bounding box center [761, 0] width 1522 height 0
type textarea "# Munchkins are attacking! # The swarms will come at regular intervals."
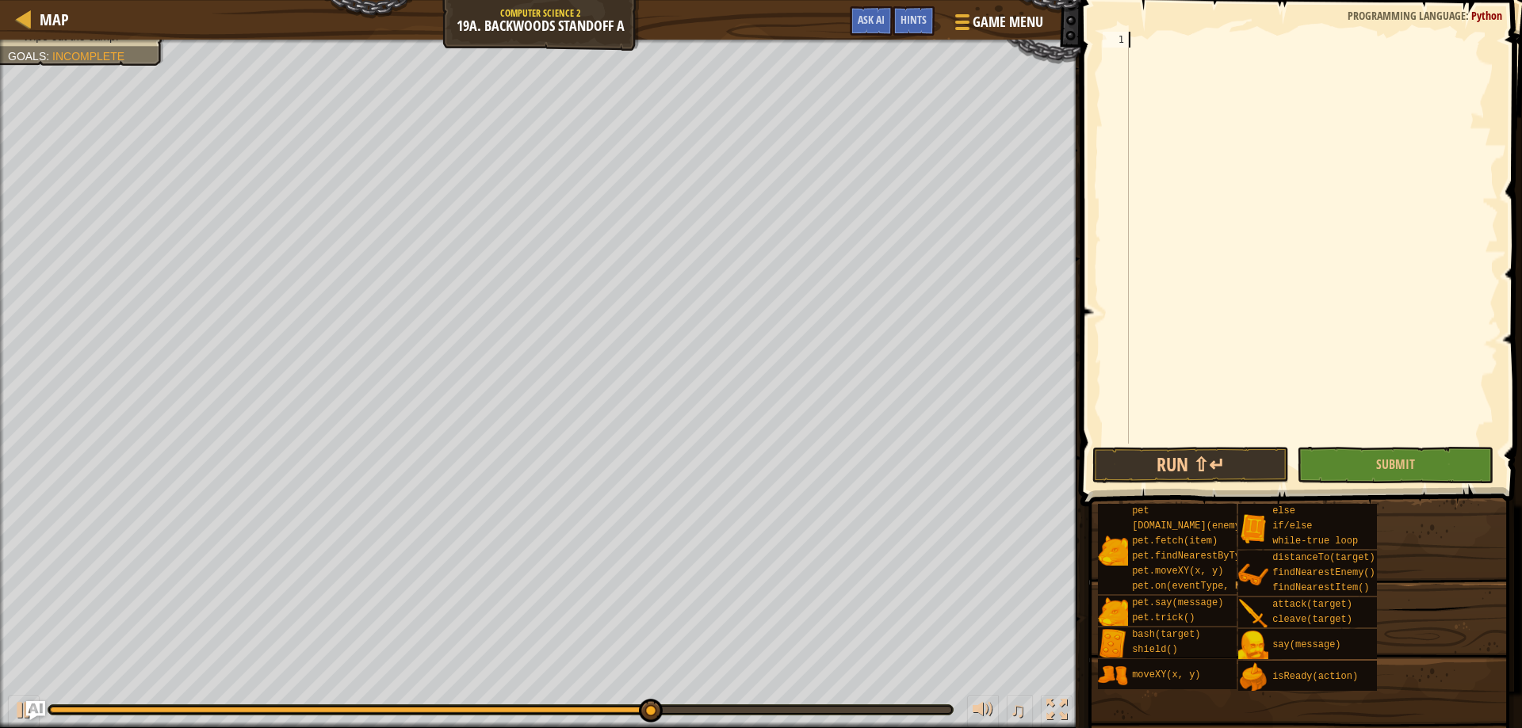
scroll to position [7, 0]
type textarea "wh"
click at [1187, 57] on div "wh ile-true loop press enter" at bounding box center [1275, 77] width 300 height 57
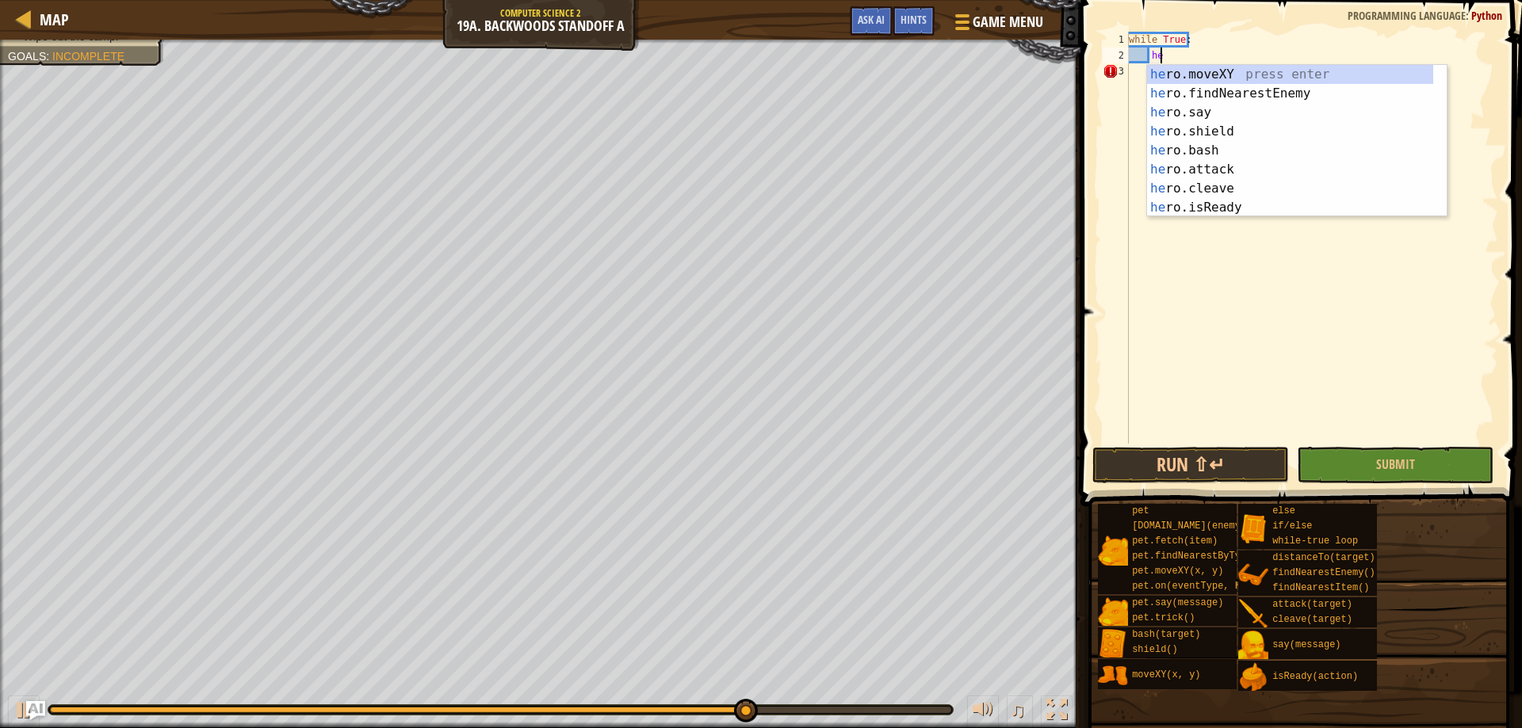
scroll to position [7, 2]
click at [1226, 187] on div "her o.moveXY press enter her o.findNearestEnemy press enter her o.say press ent…" at bounding box center [1290, 160] width 286 height 190
type textarea "hero.cleave(enemy)"
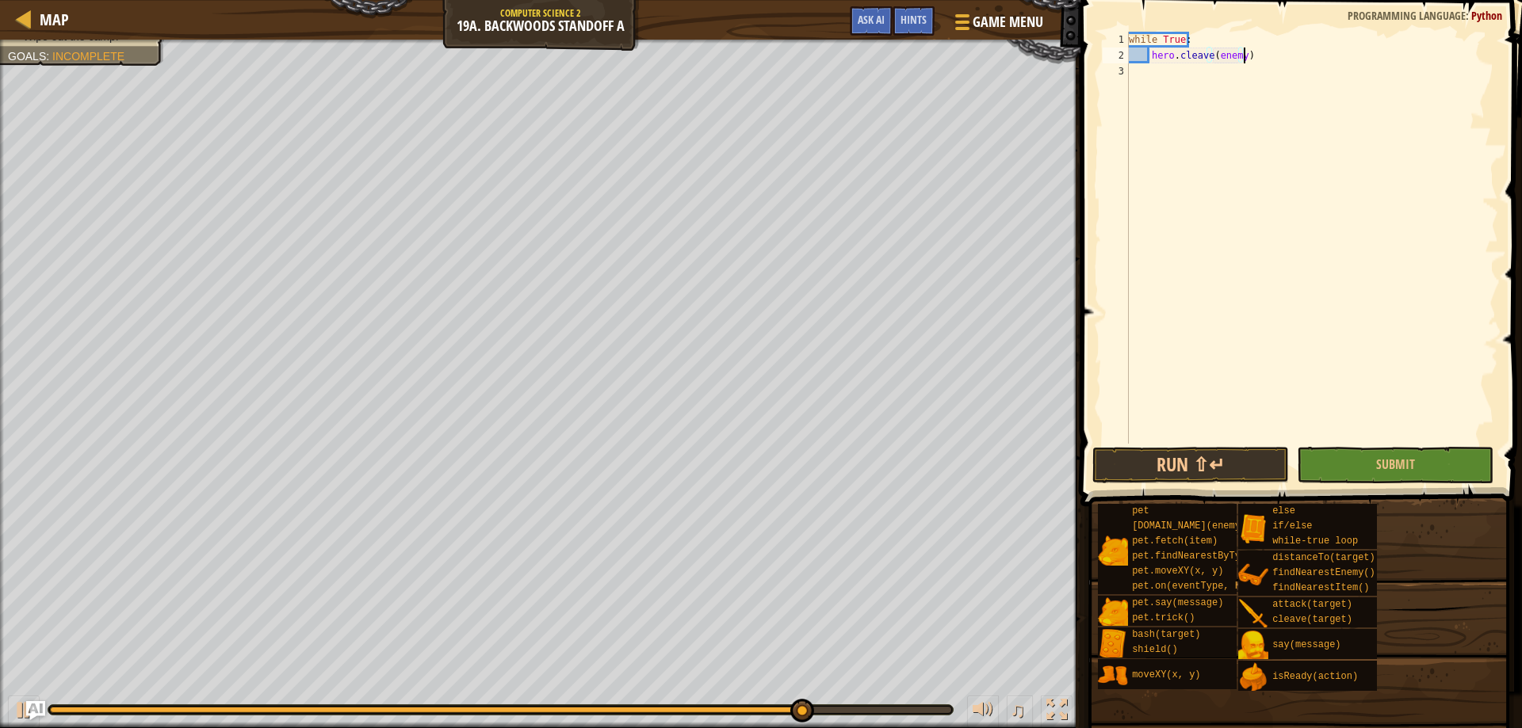
click at [1257, 52] on div "while True : hero . cleave ( enemy )" at bounding box center [1311, 254] width 373 height 444
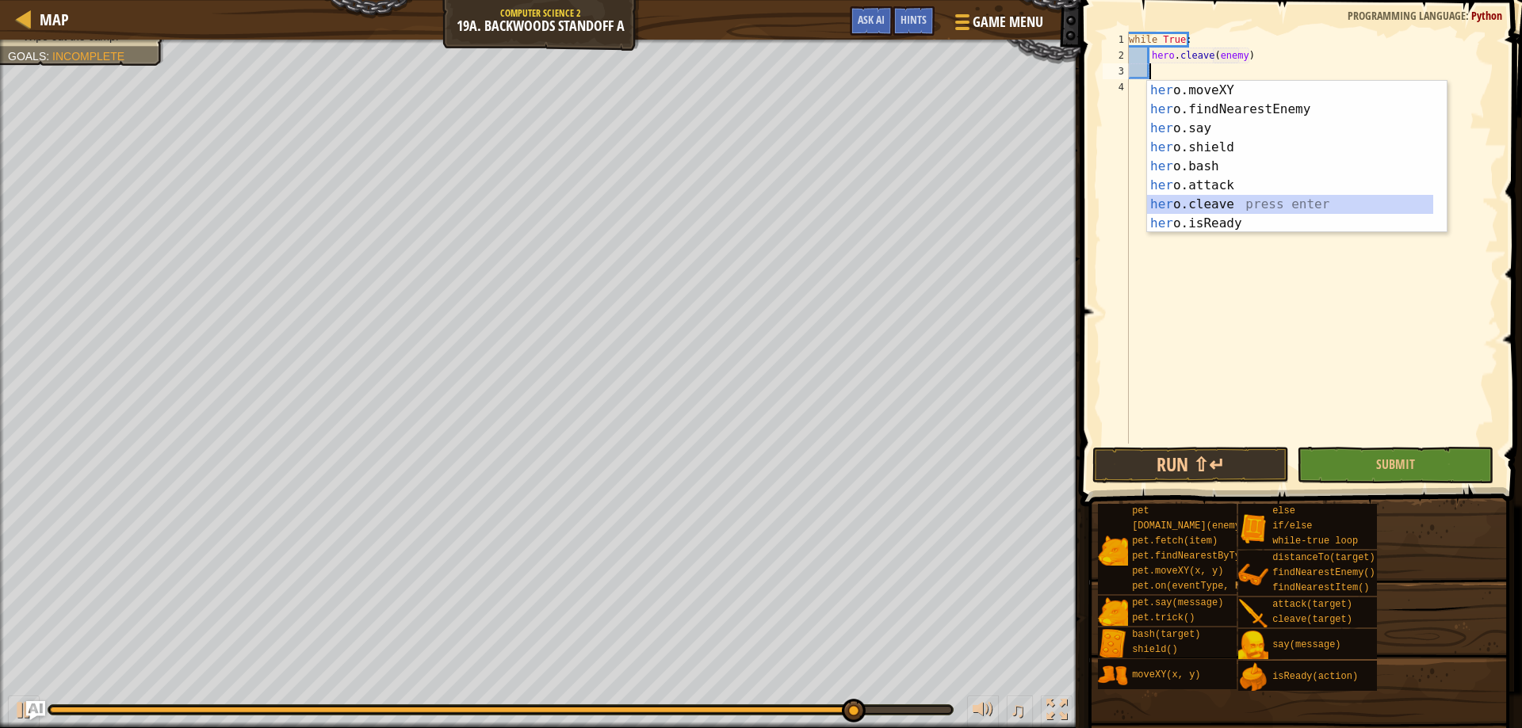
scroll to position [7, 2]
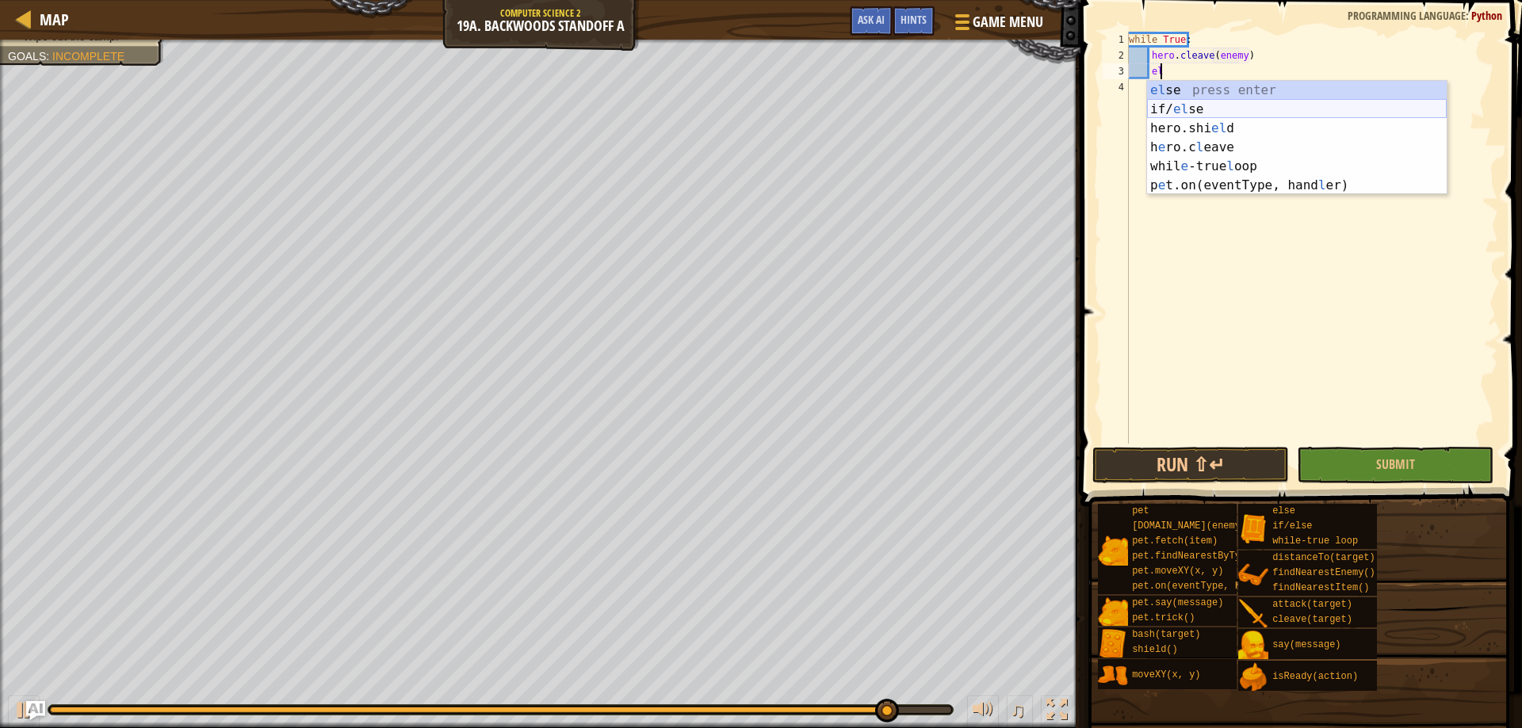
click at [1175, 107] on div "el se press enter if/ el se press enter hero.shi el d press enter h e ro.c l ea…" at bounding box center [1297, 157] width 300 height 152
type textarea "if enemy:"
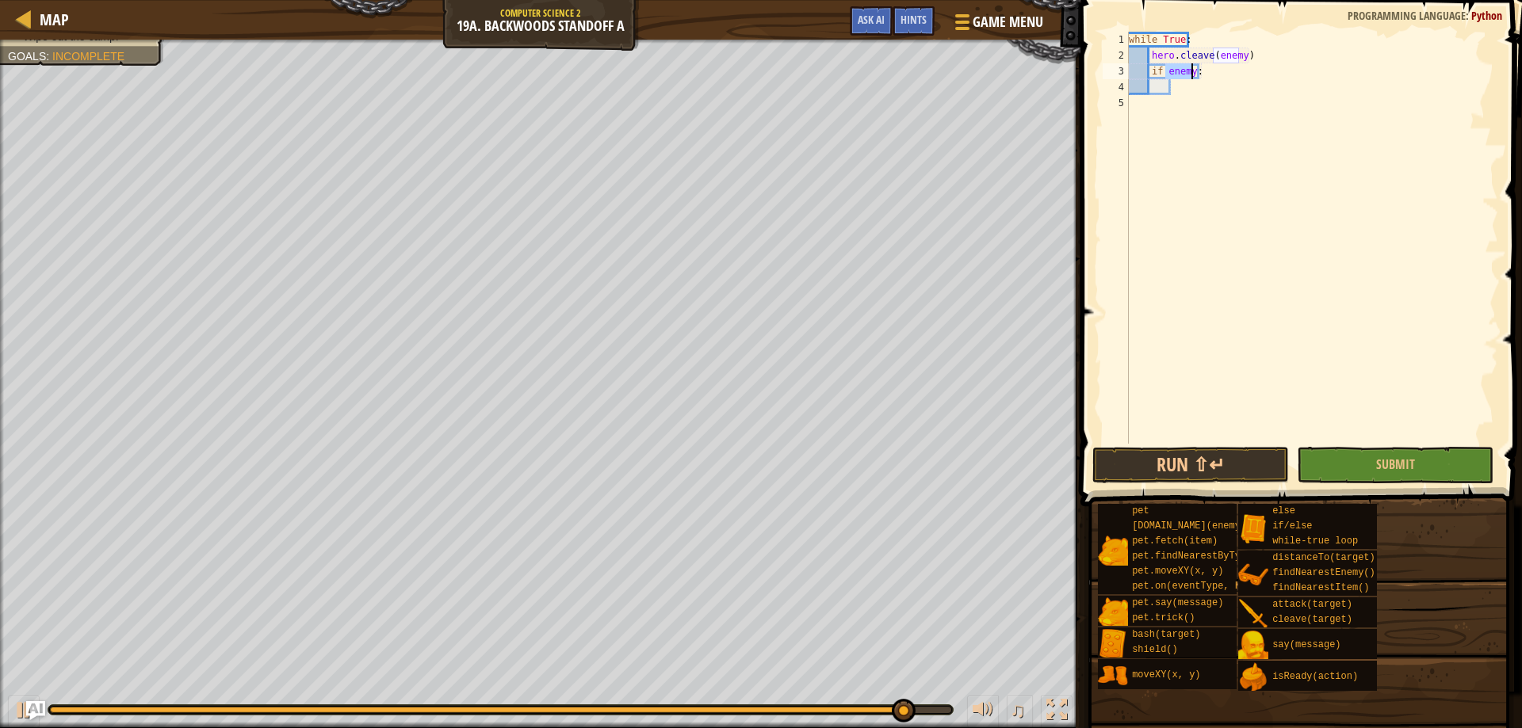
click at [1196, 89] on div "while True : hero . cleave ( enemy ) if enemy :" at bounding box center [1311, 254] width 373 height 444
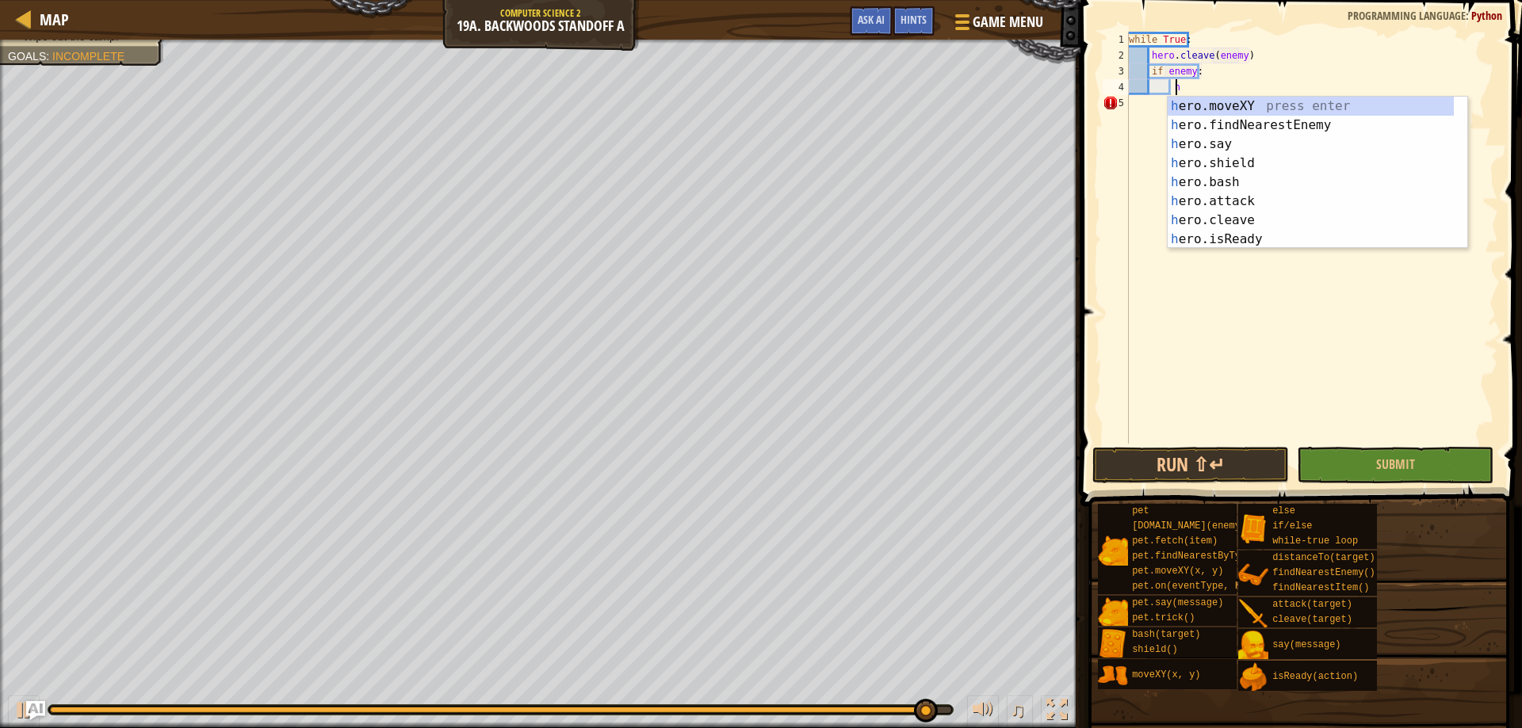
scroll to position [7, 4]
type textarea "her"
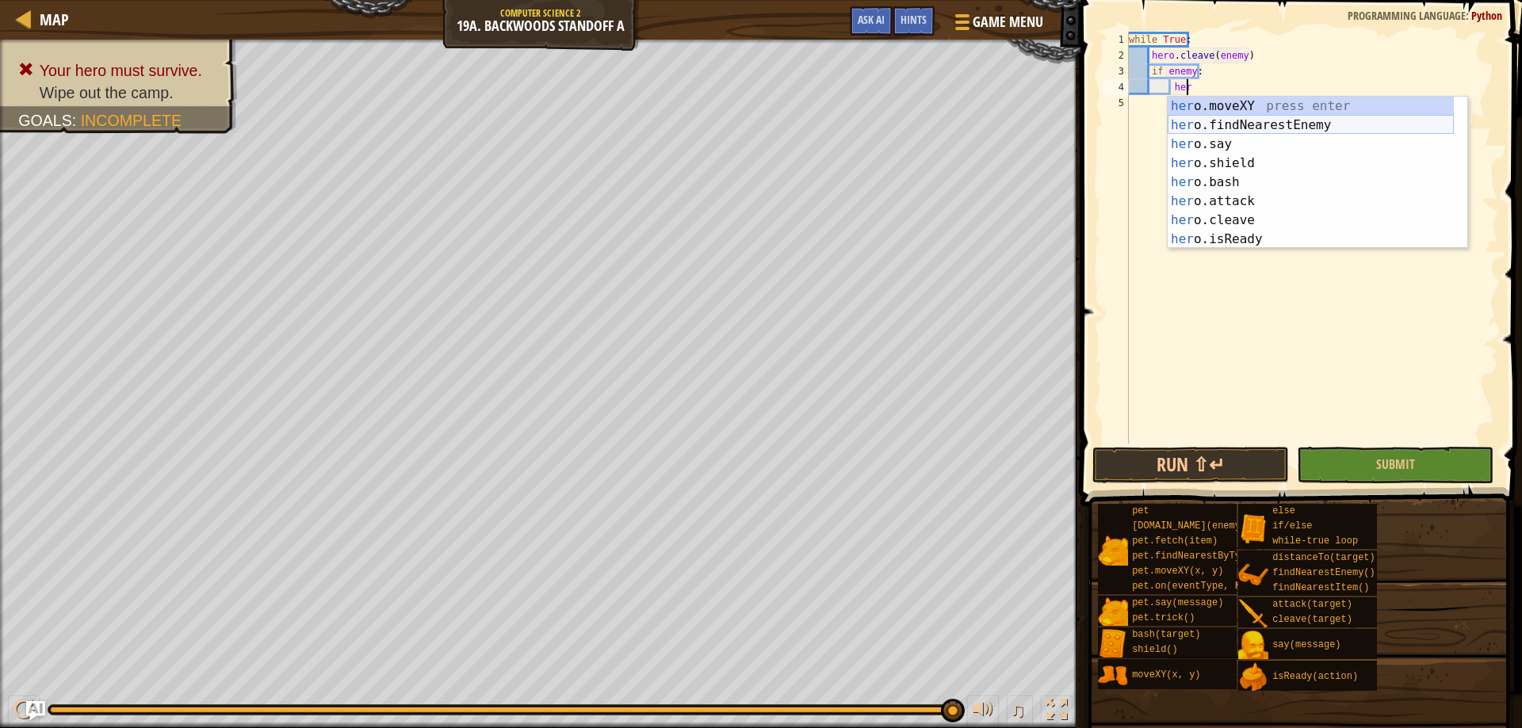
click at [1243, 123] on div "her o.moveXY press enter her o.findNearestEnemy press enter her o.say press ent…" at bounding box center [1310, 192] width 286 height 190
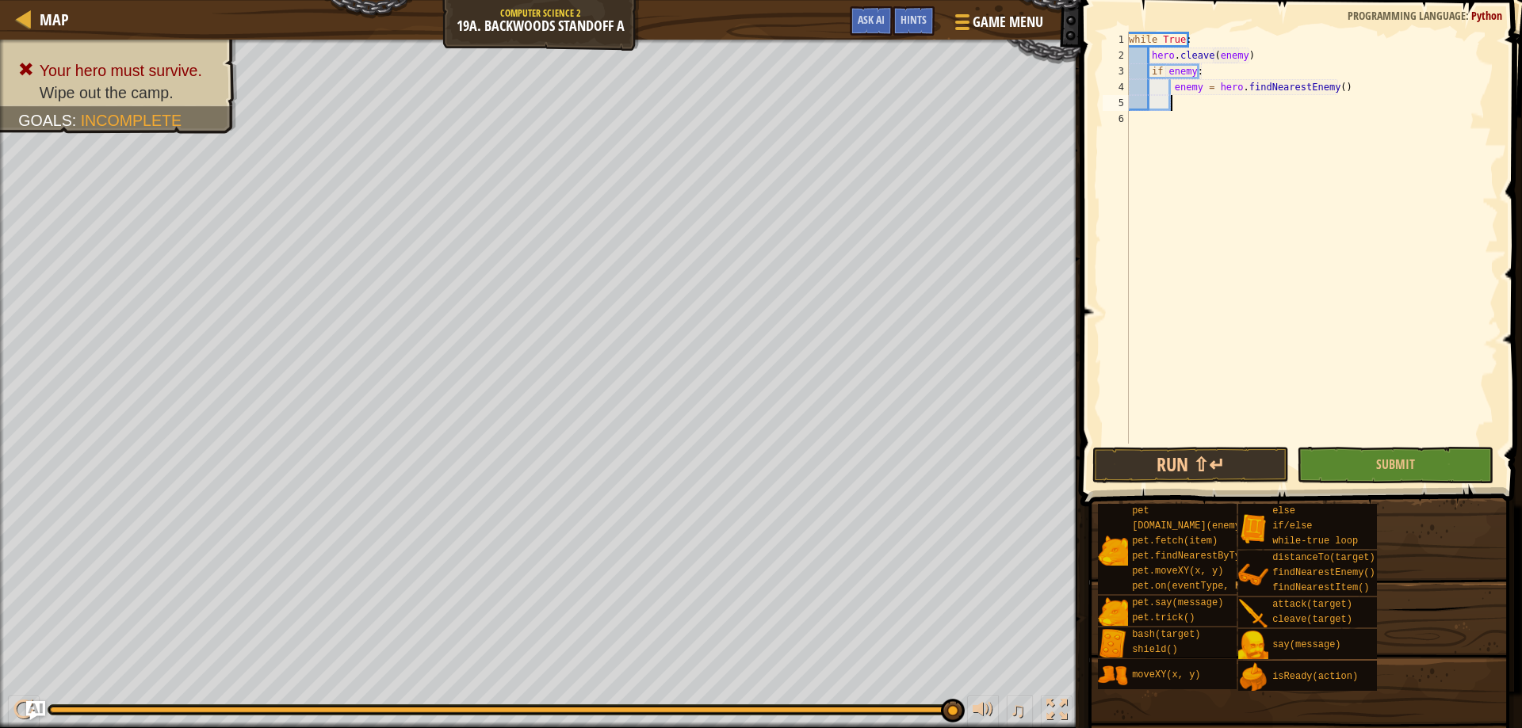
type textarea "if"
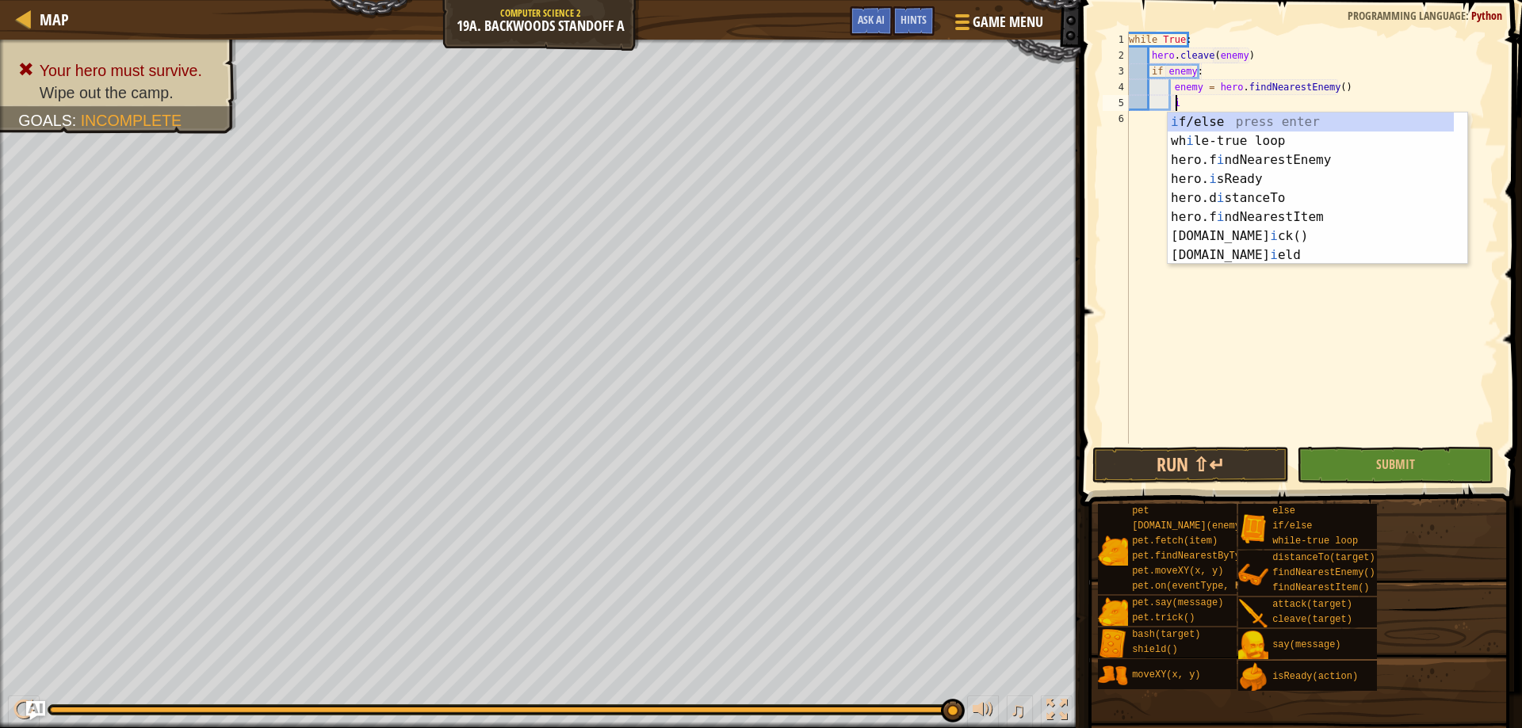
scroll to position [7, 4]
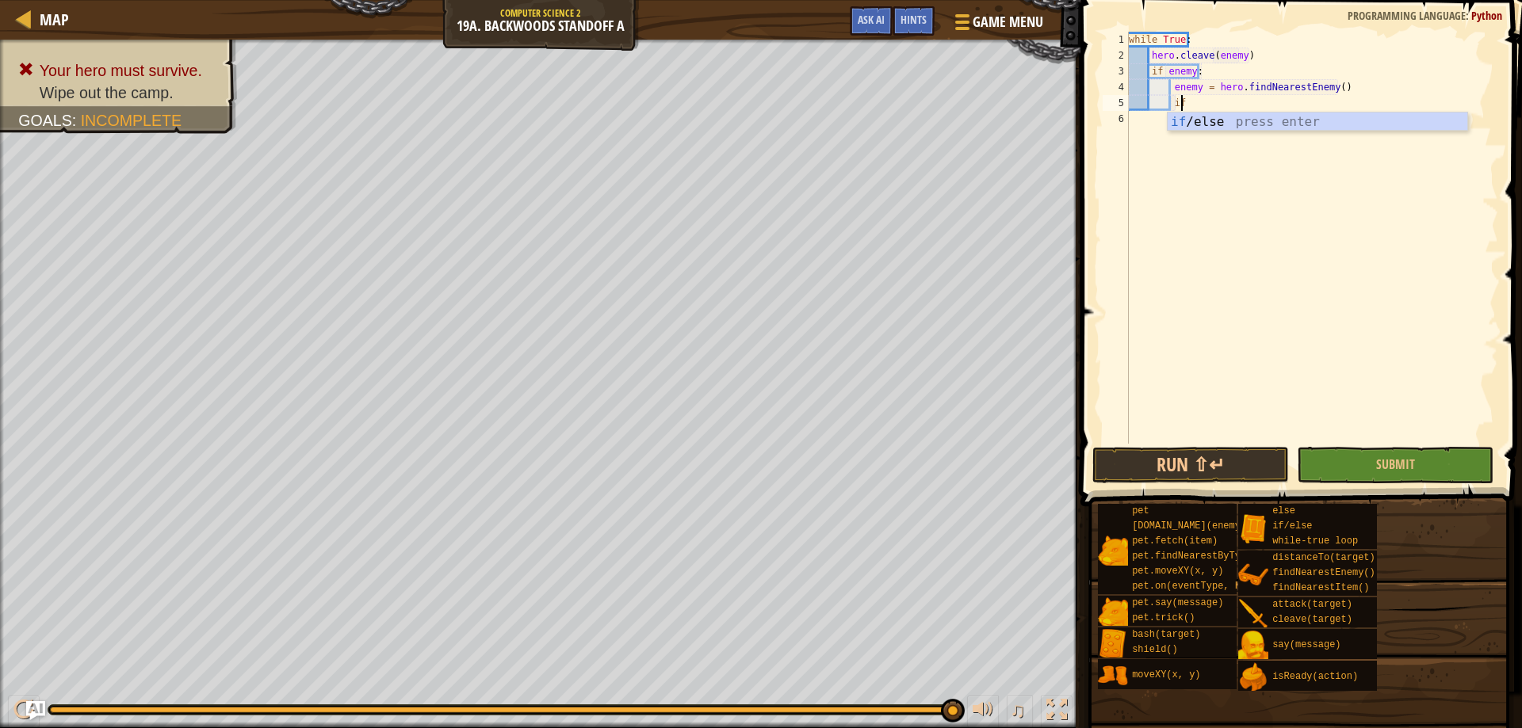
click at [1162, 106] on div "while True : hero . cleave ( enemy ) if enemy : enemy = hero . findNearestEnemy…" at bounding box center [1311, 254] width 373 height 444
click at [1218, 113] on div "while True : hero . cleave ( enemy ) if enemy : enemy = hero . findNearestEnemy…" at bounding box center [1311, 254] width 373 height 444
click at [1190, 103] on div "while True : hero . cleave ( enemy ) if enemy : enemy = hero . findNearestEnemy…" at bounding box center [1311, 254] width 373 height 444
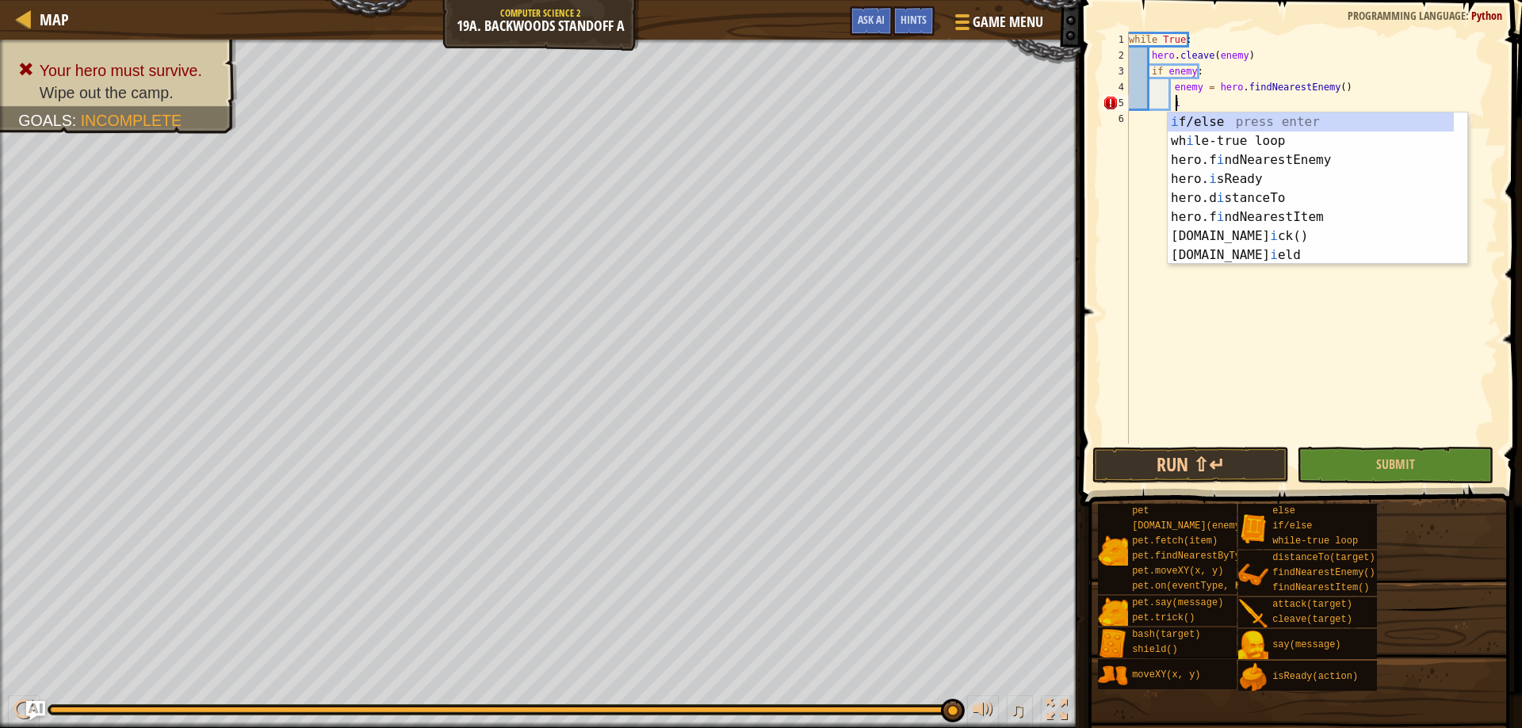
scroll to position [7, 4]
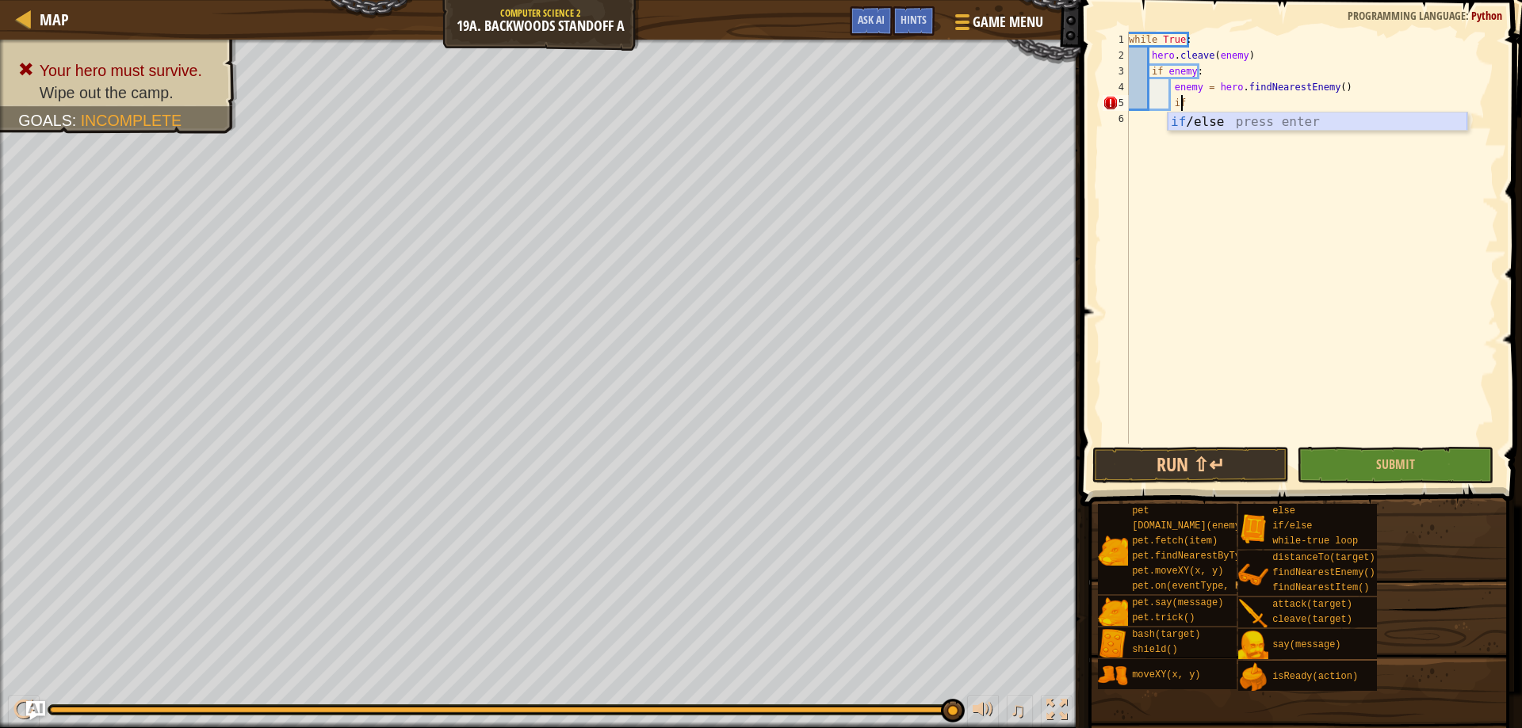
click at [1190, 123] on div "if /else press enter" at bounding box center [1317, 141] width 300 height 57
type textarea "if enemy:"
click at [1222, 114] on div "while True : hero . cleave ( enemy ) if enemy : enemy = hero . findNearestEnemy…" at bounding box center [1311, 254] width 373 height 444
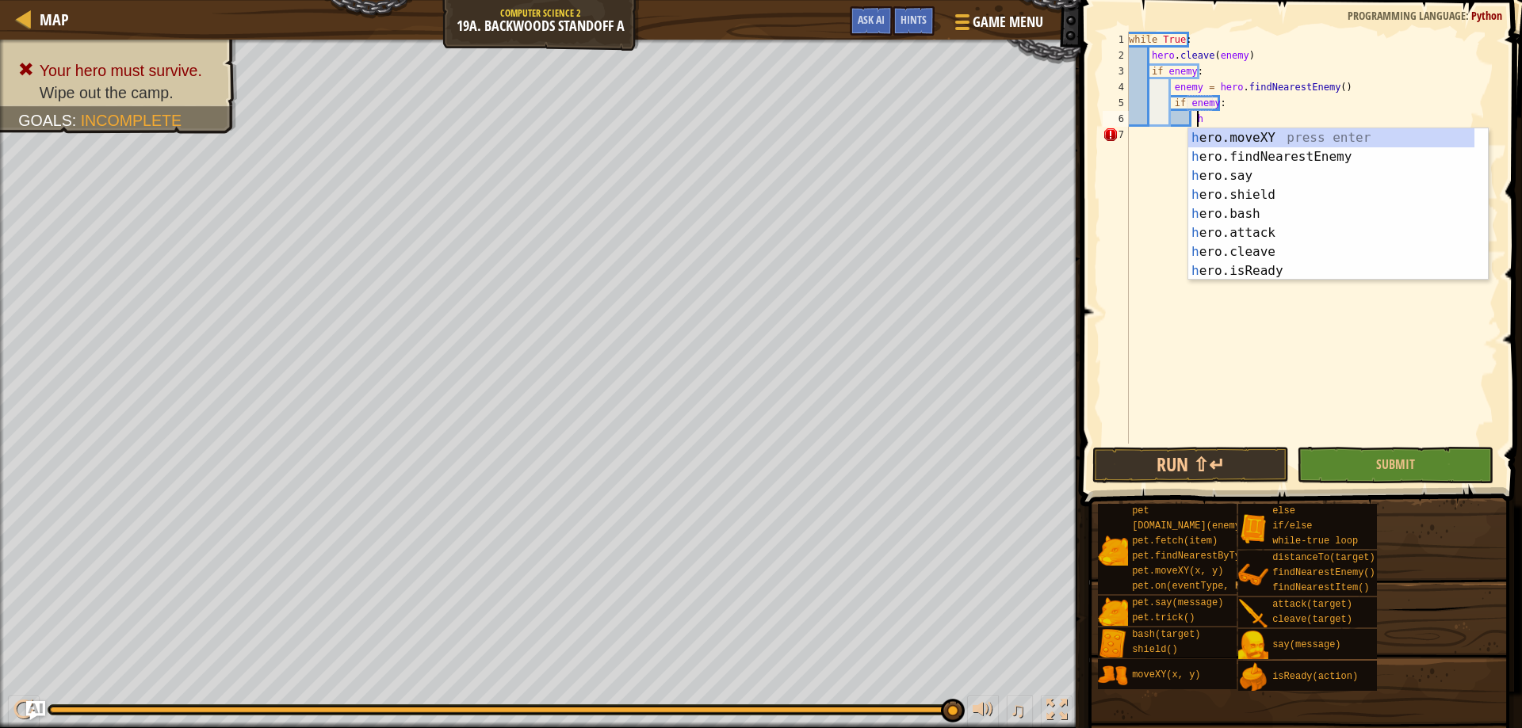
scroll to position [7, 6]
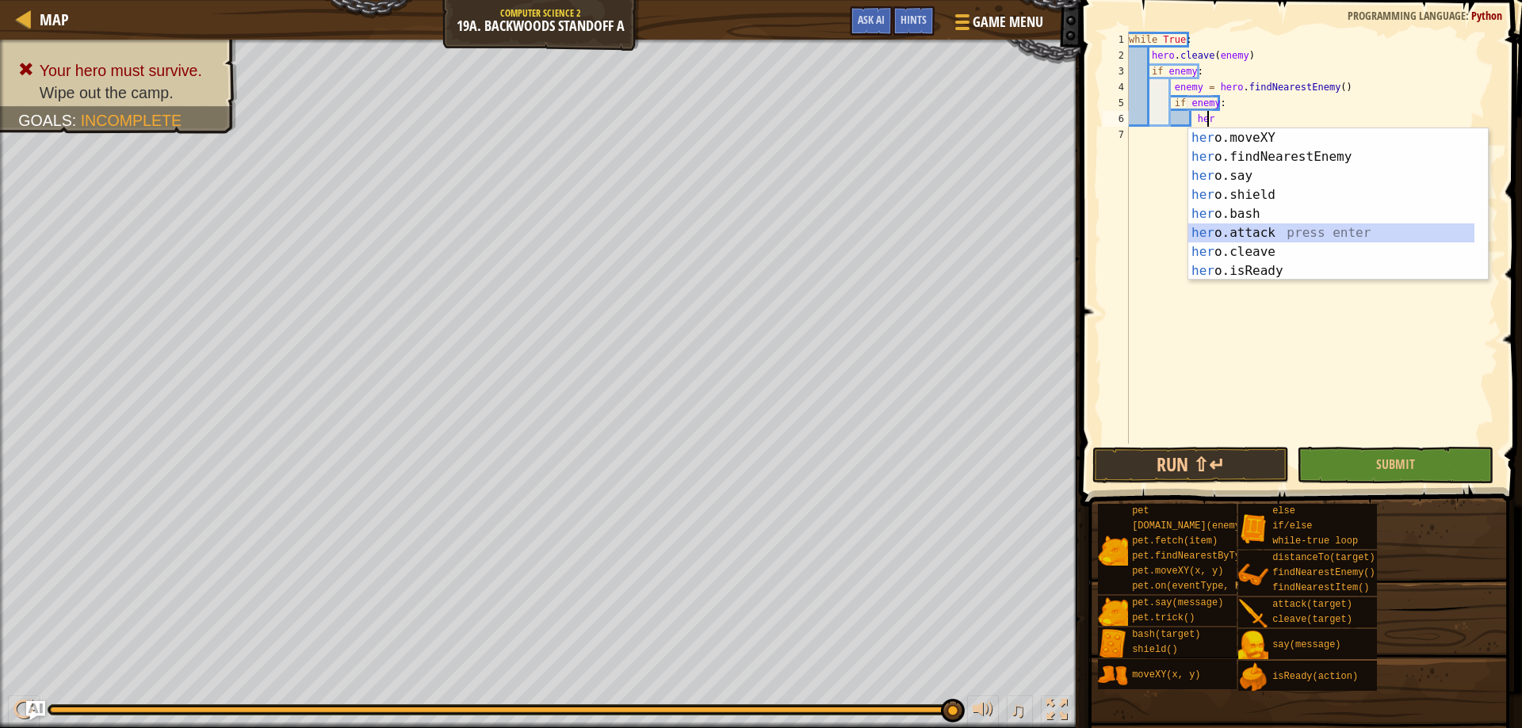
click at [1269, 230] on div "her o.moveXY press enter her o.findNearestEnemy press enter her o.say press ent…" at bounding box center [1331, 223] width 286 height 190
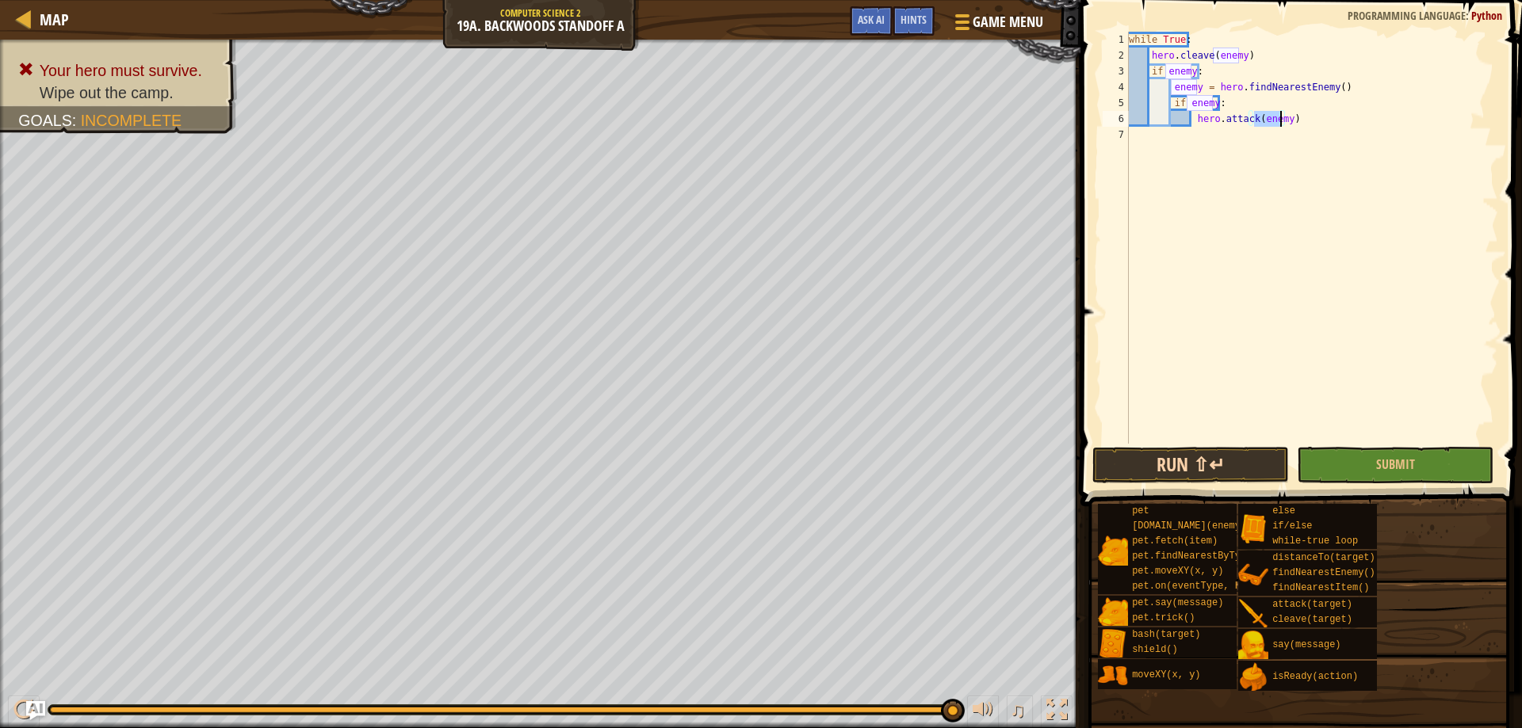
type textarea "hero.attack(enemy)"
click at [1183, 466] on button "Run ⇧↵" at bounding box center [1190, 465] width 197 height 36
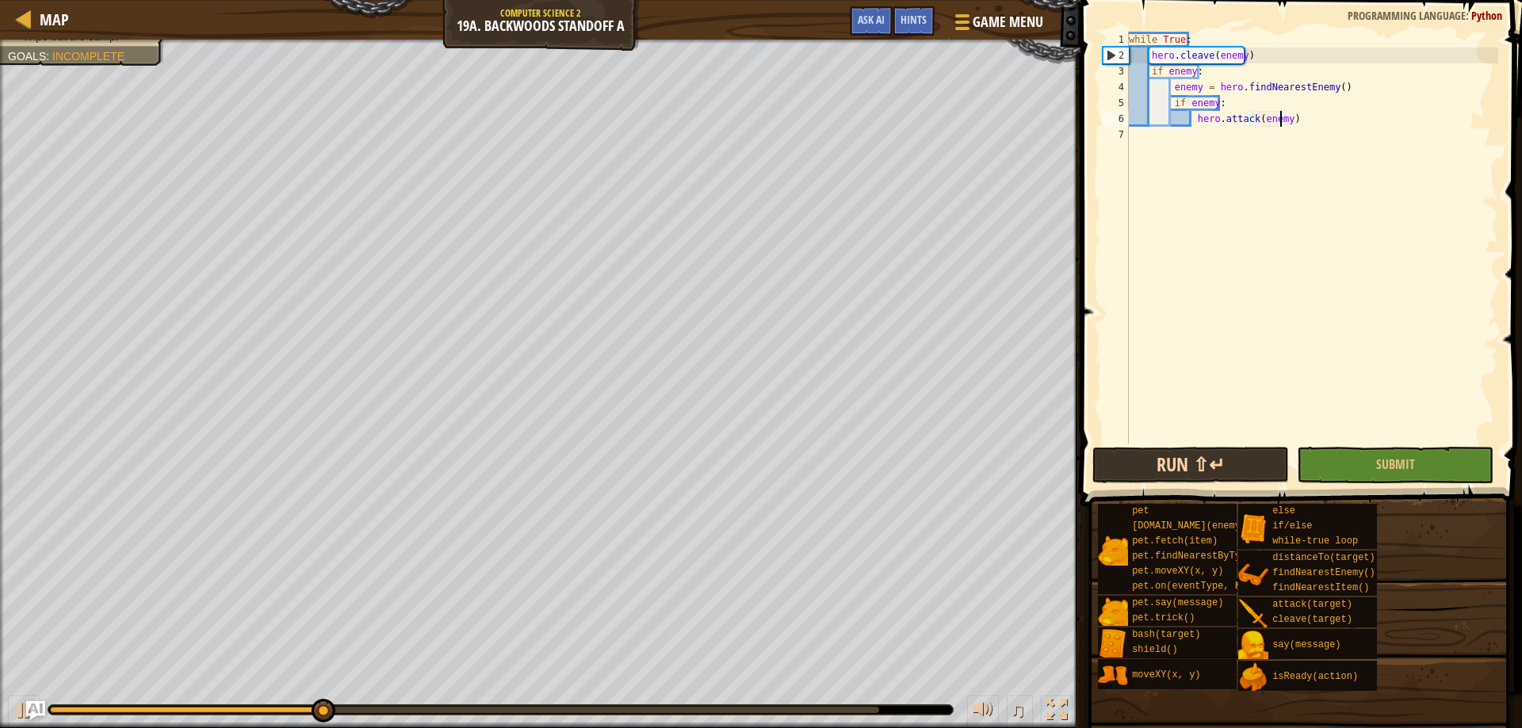
scroll to position [7, 2]
drag, startPoint x: 1181, startPoint y: 462, endPoint x: 1163, endPoint y: 353, distance: 110.9
click at [1142, 333] on div "while True : hero . cleave ( enemy ) if enemy : enemy = hero . findNearestEnemy…" at bounding box center [1311, 254] width 373 height 444
drag, startPoint x: 1332, startPoint y: 474, endPoint x: 1319, endPoint y: 471, distance: 13.1
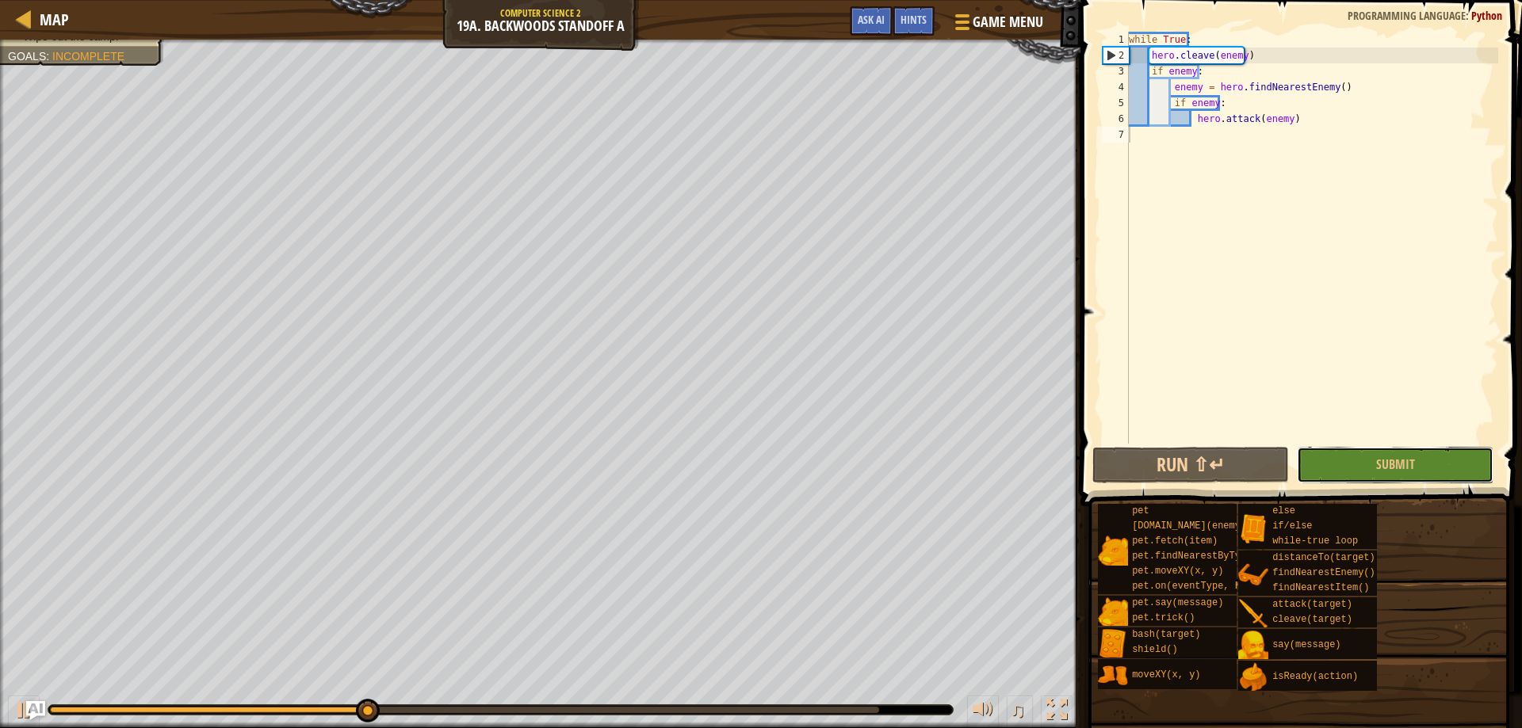
click at [1332, 472] on button "Submit" at bounding box center [1395, 465] width 197 height 36
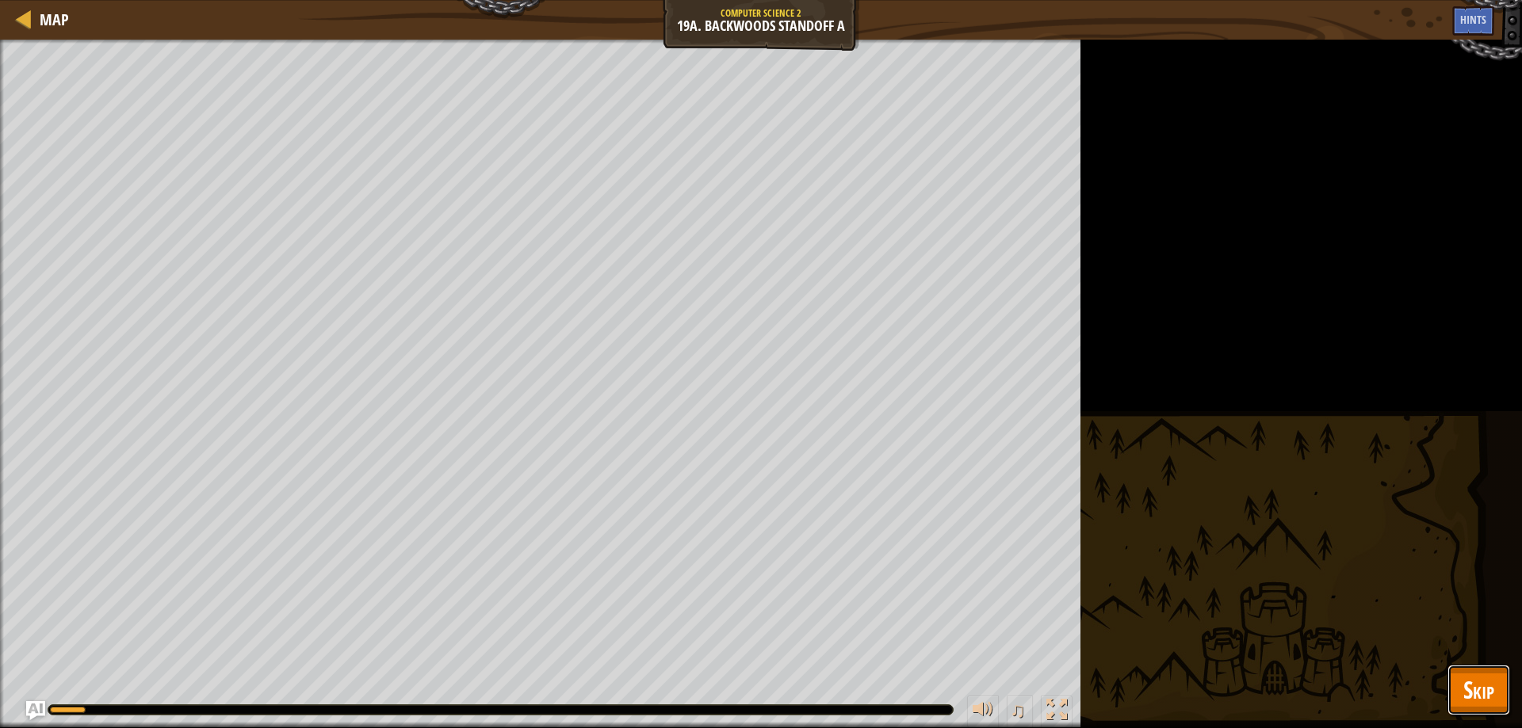
click at [1474, 699] on span "Skip" at bounding box center [1478, 690] width 31 height 32
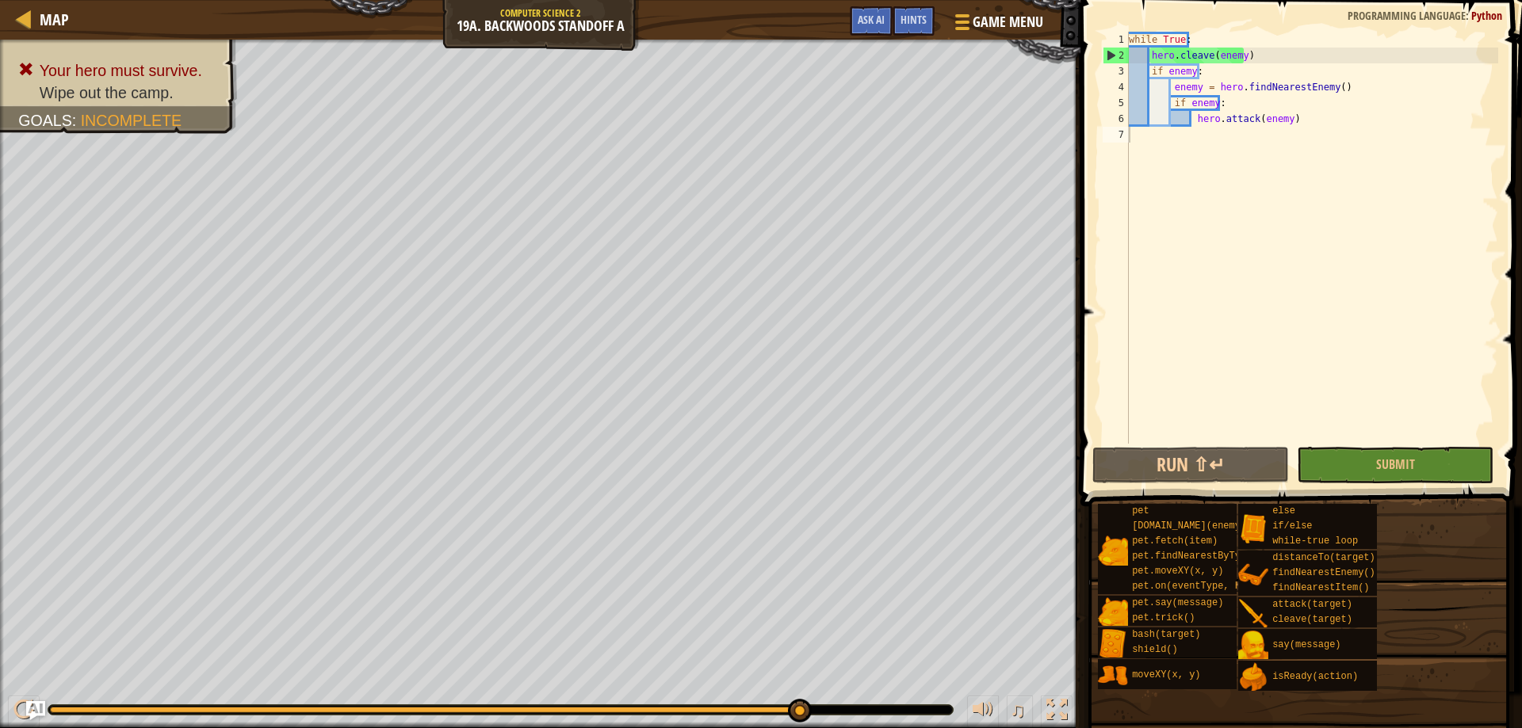
click at [1348, 442] on div "1 2 3 4 5 6 7 while True : hero . cleave ( enemy ) if enemy : enemy = hero . fi…" at bounding box center [1299, 284] width 446 height 553
click at [1339, 483] on div "1 2 3 4 5 6 7 while True : hero . cleave ( enemy ) if enemy : enemy = hero . fi…" at bounding box center [1299, 284] width 446 height 553
click at [1339, 469] on button "Submit" at bounding box center [1395, 465] width 197 height 36
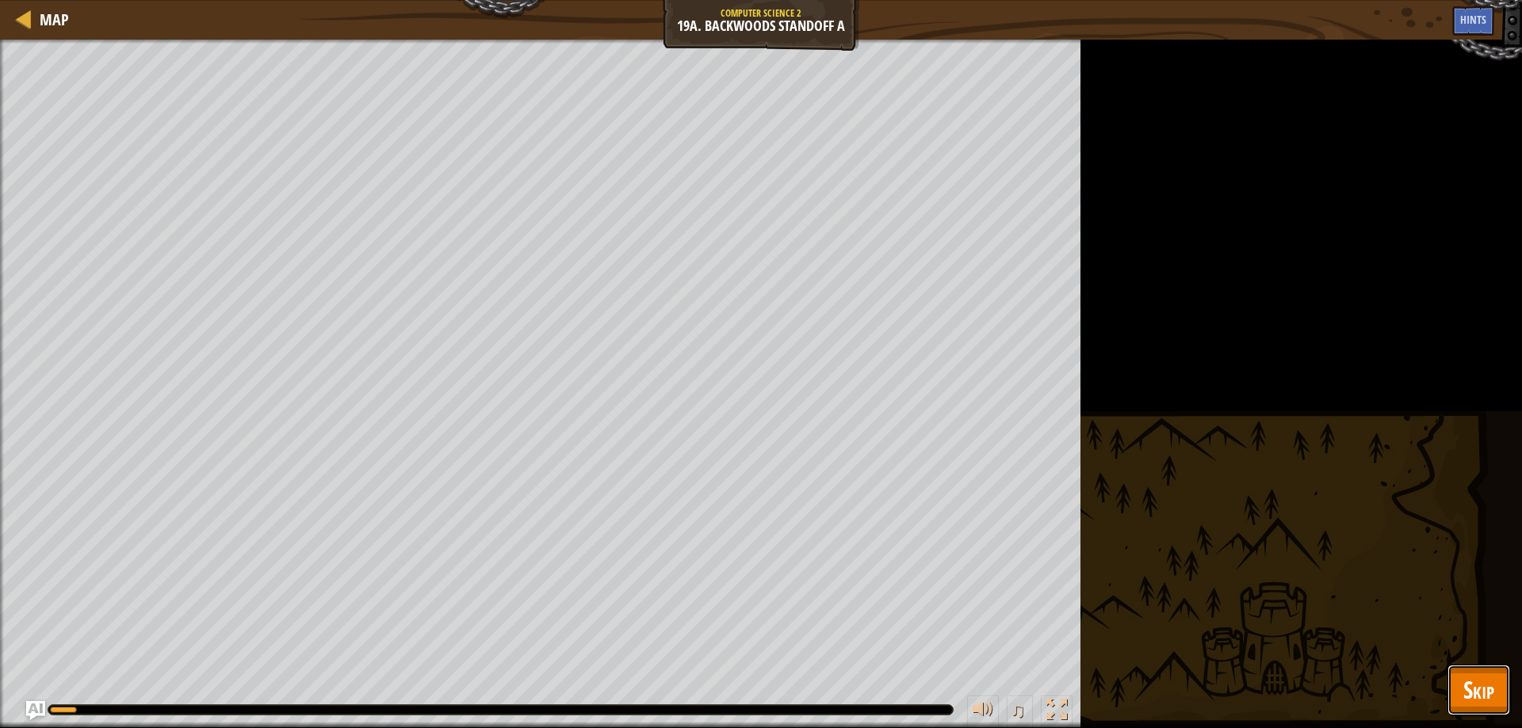
click at [1462, 681] on button "Skip" at bounding box center [1478, 690] width 63 height 51
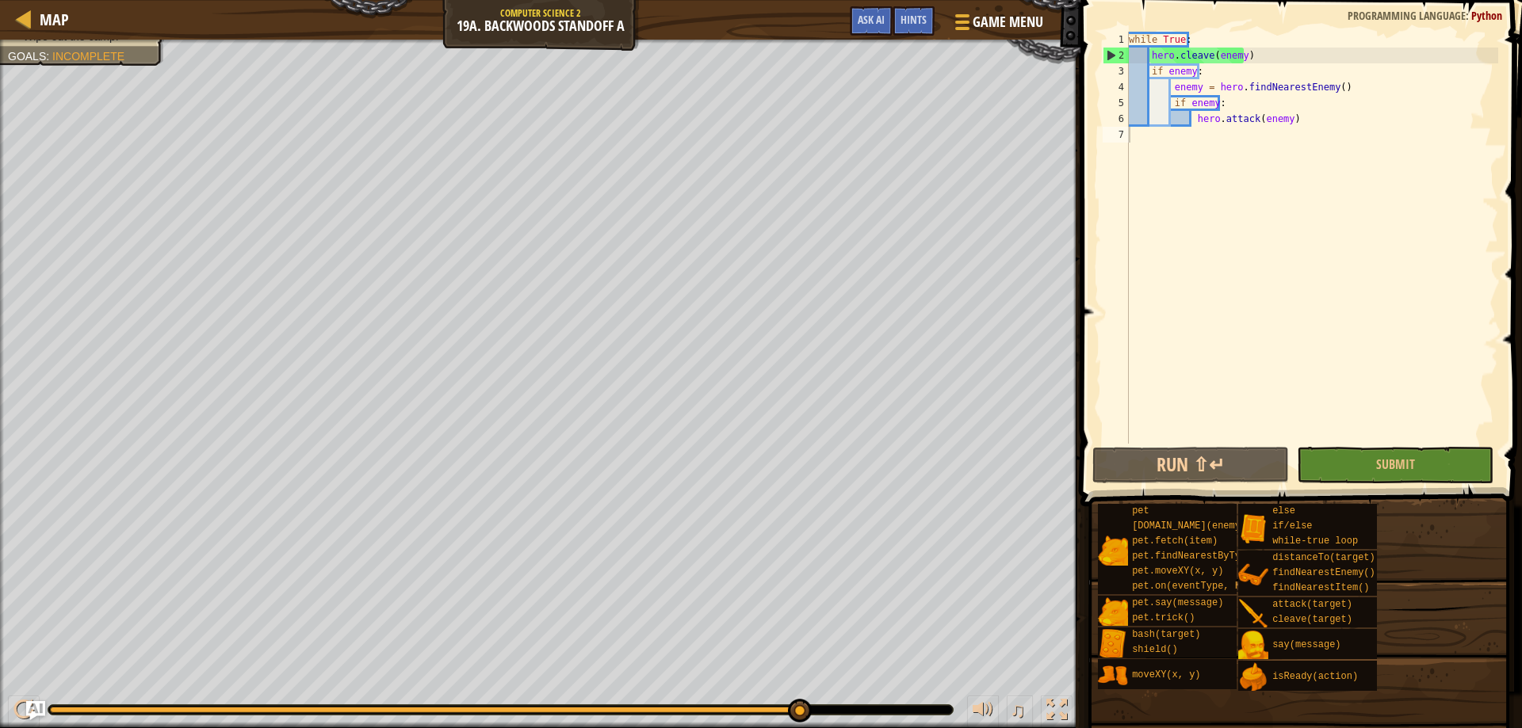
click at [0, 58] on div at bounding box center [2, 396] width 4 height 713
click at [33, 28] on div at bounding box center [24, 19] width 20 height 20
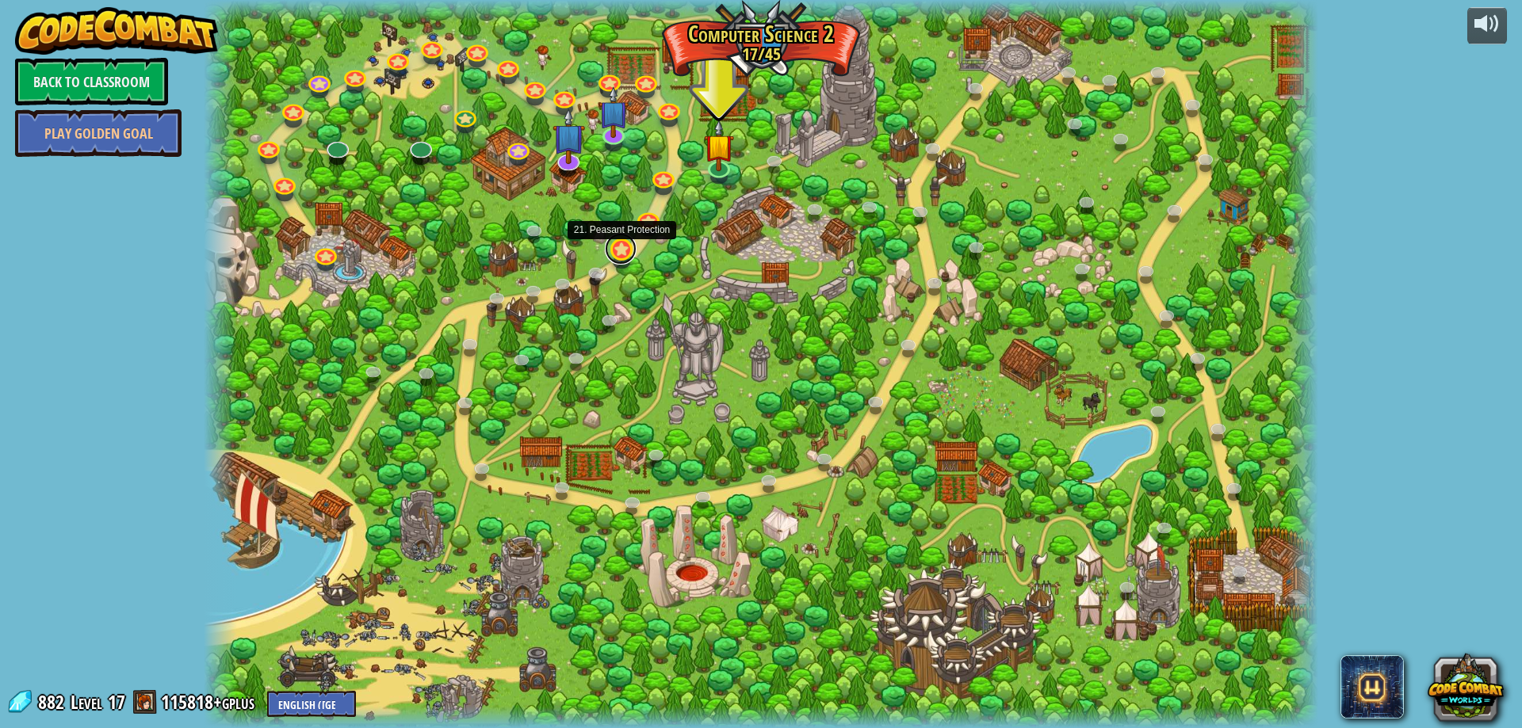
click at [613, 251] on link at bounding box center [621, 249] width 32 height 32
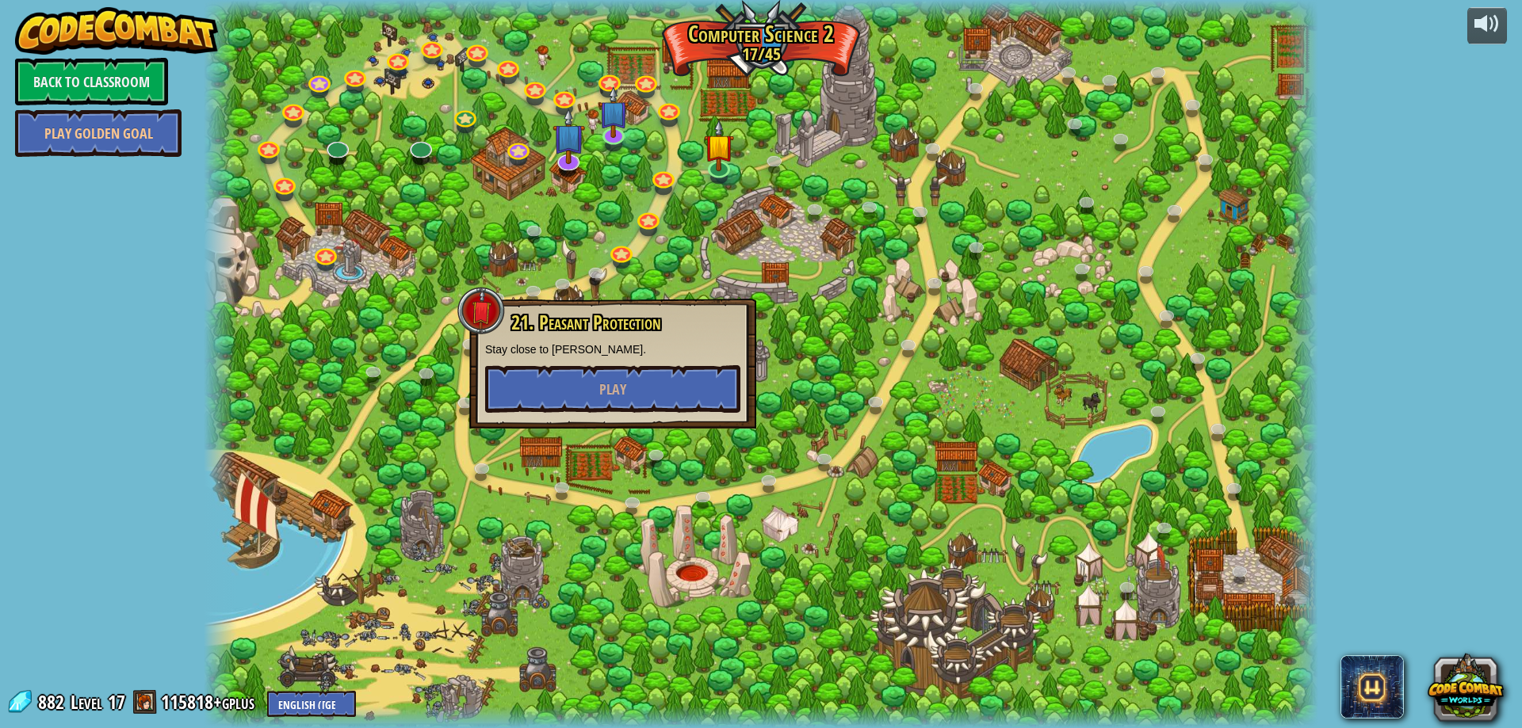
click at [694, 218] on div at bounding box center [761, 364] width 1114 height 728
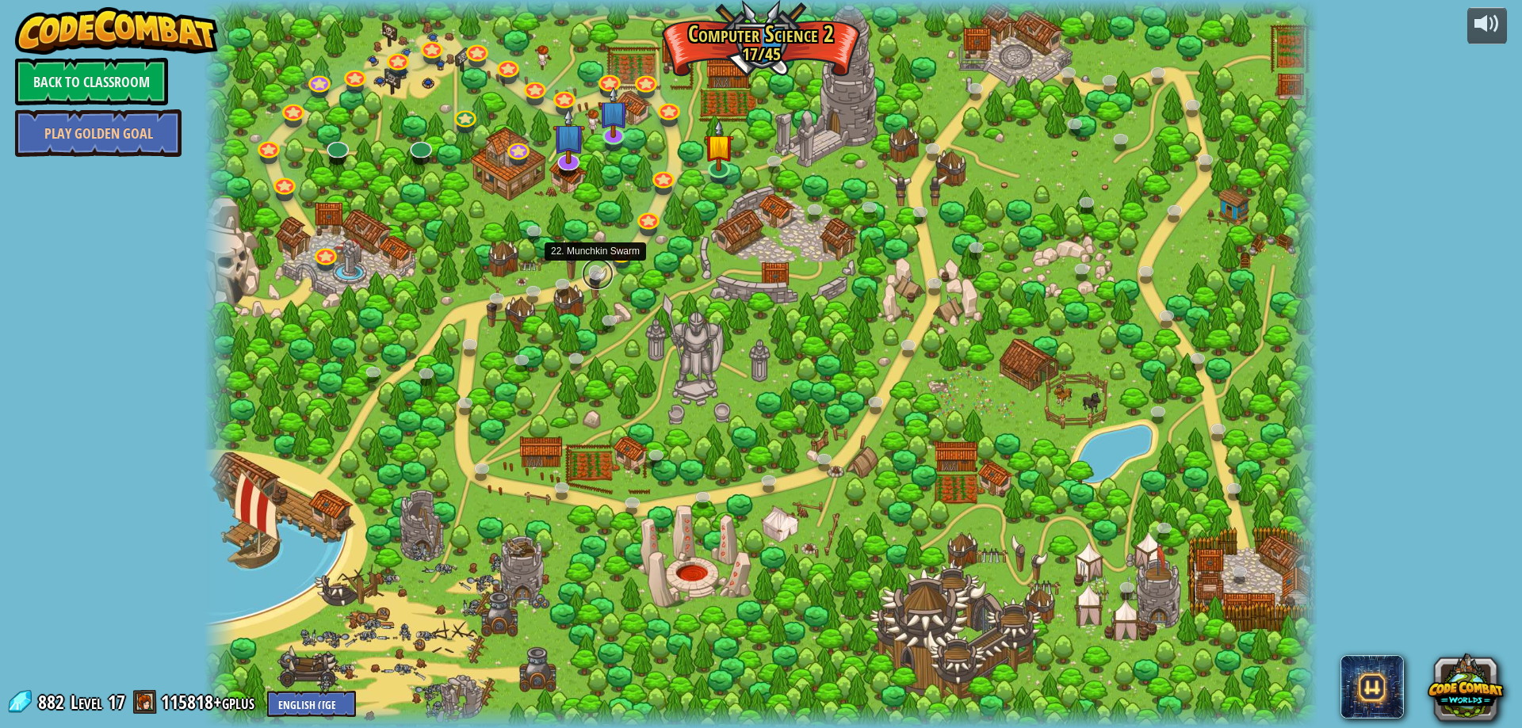
click at [595, 266] on link at bounding box center [598, 274] width 32 height 32
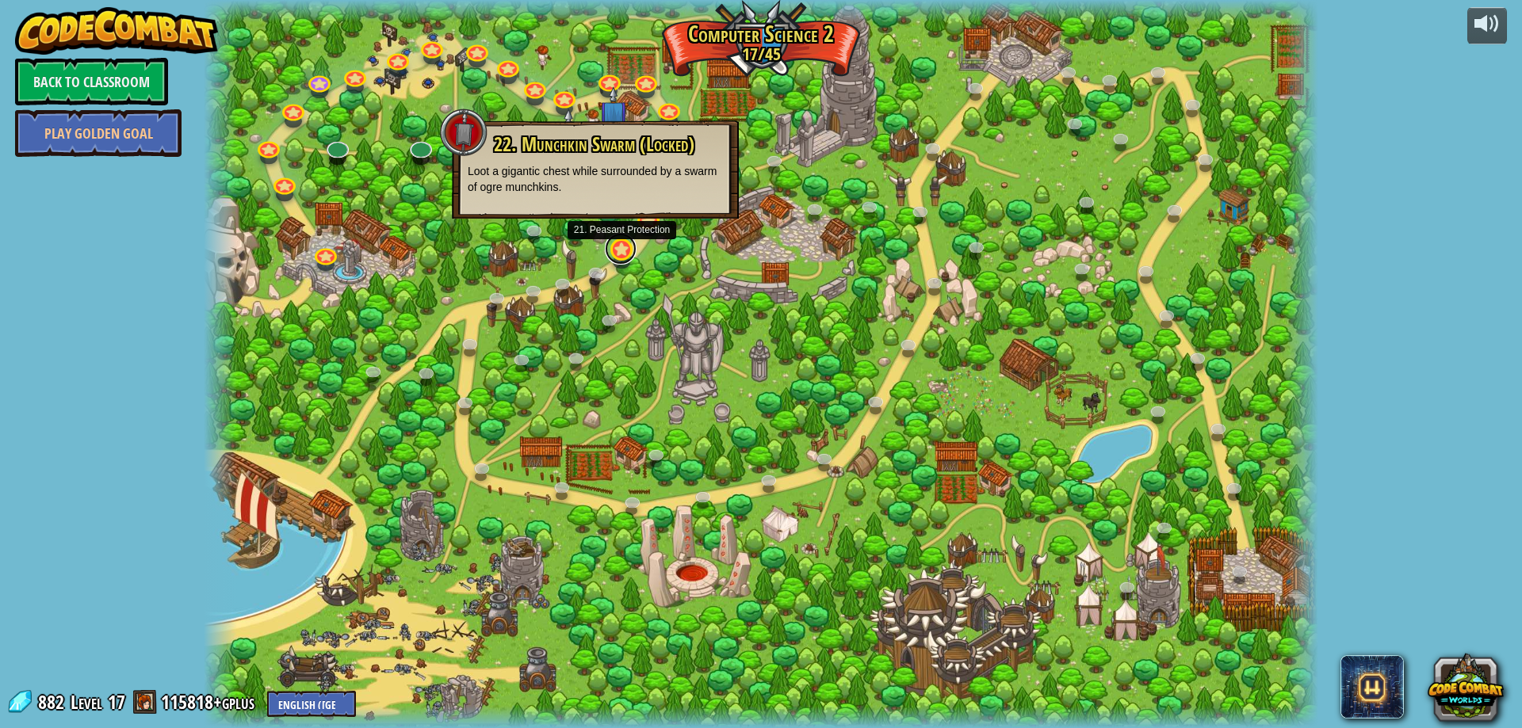
click at [632, 259] on div "8. Picnic Buster Protect the picnickers from patrolling ogres. Play 9. If-strav…" at bounding box center [761, 364] width 1114 height 728
click at [617, 254] on link at bounding box center [621, 249] width 32 height 32
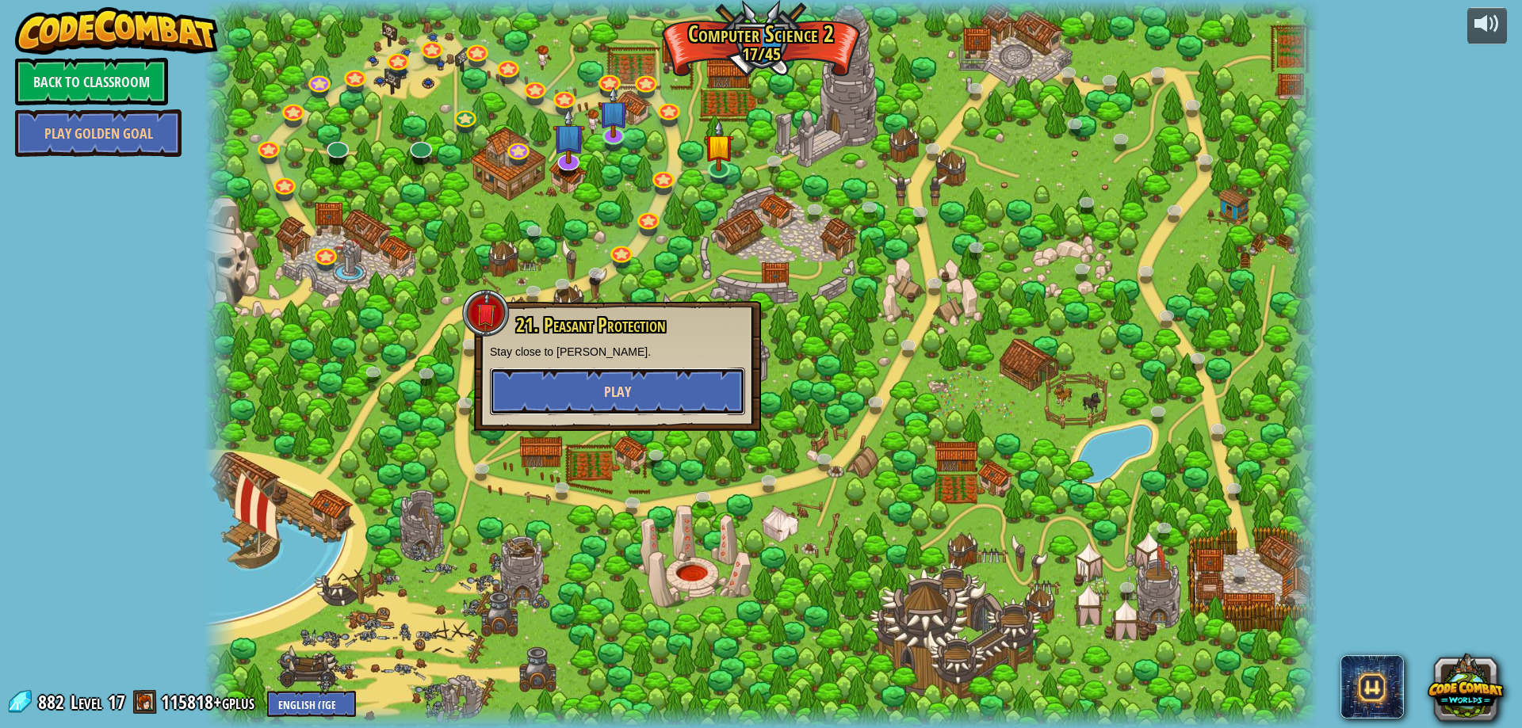
click at [636, 390] on button "Play" at bounding box center [617, 392] width 255 height 48
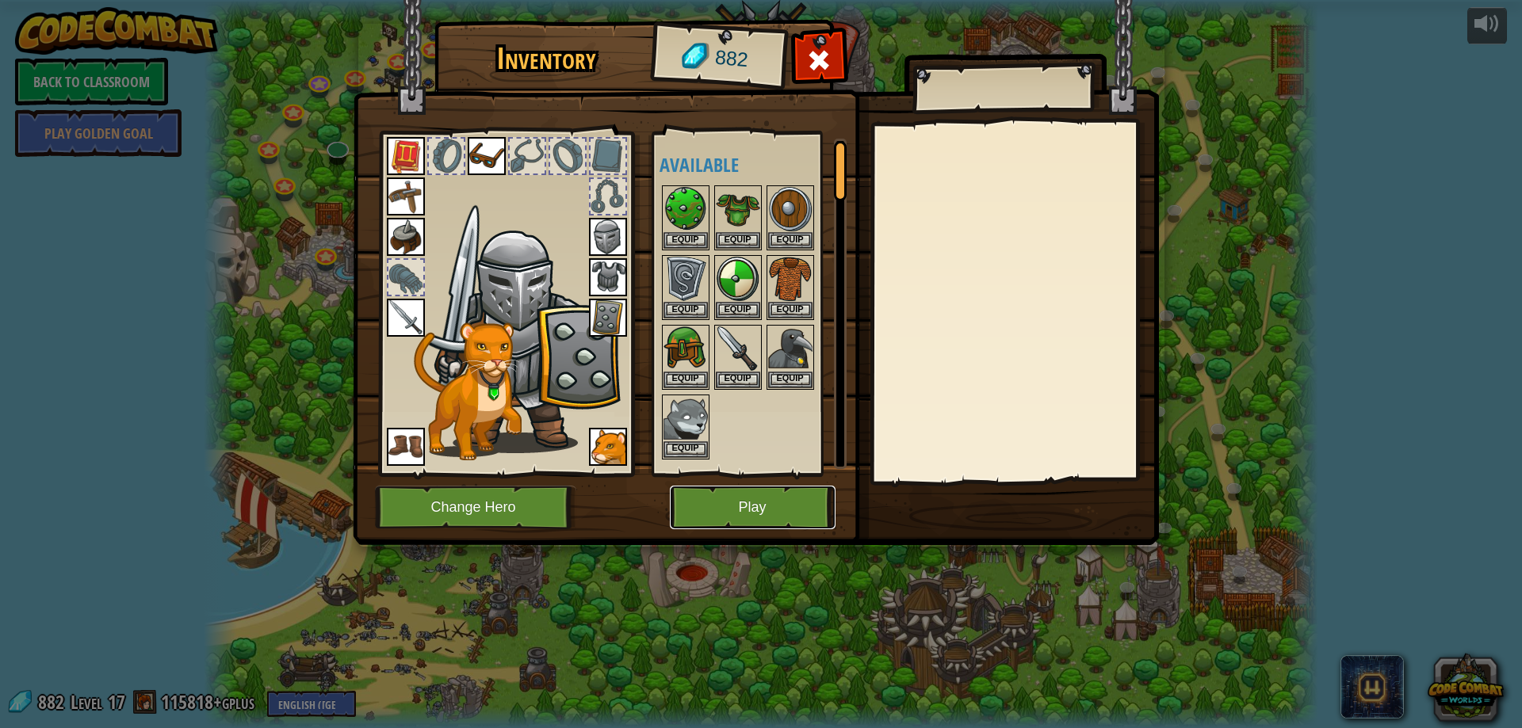
click at [740, 496] on button "Play" at bounding box center [753, 508] width 166 height 44
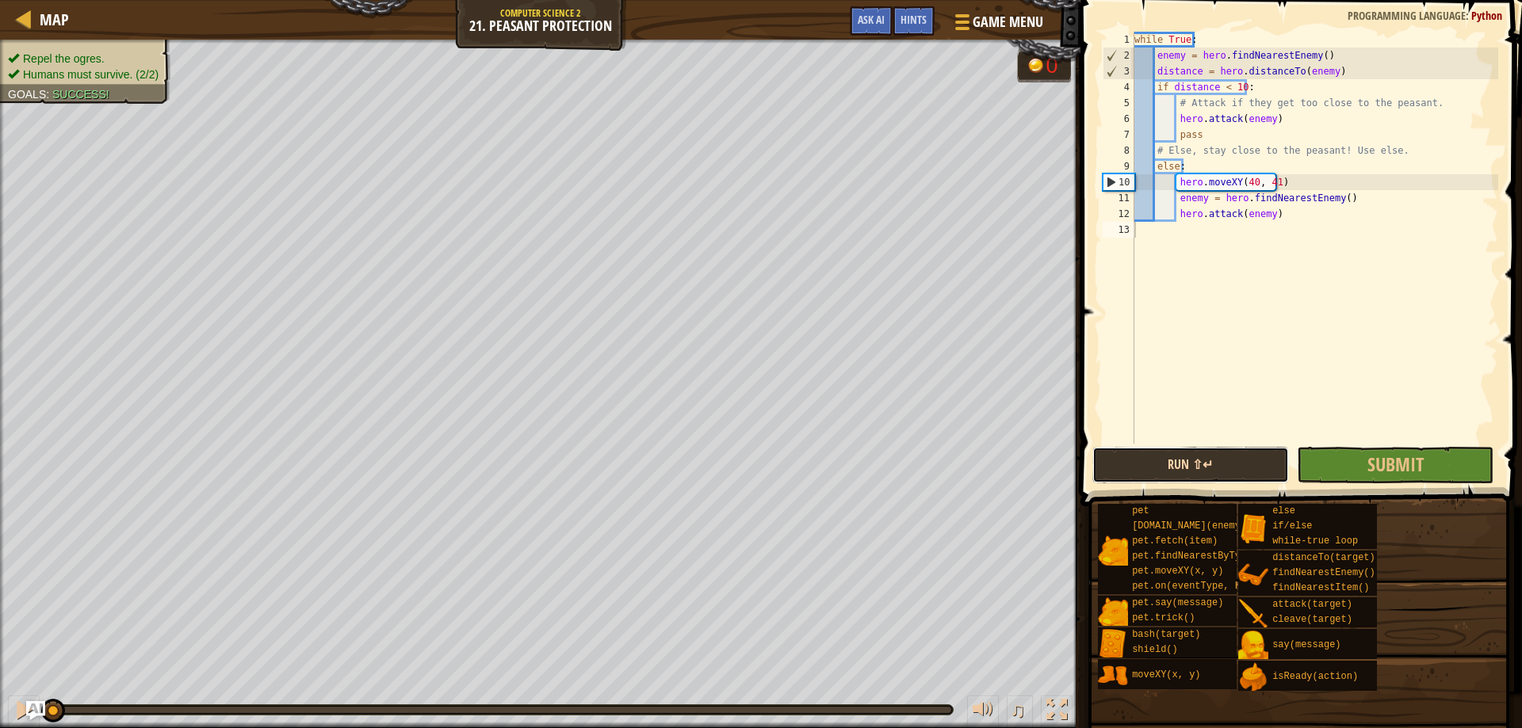
click at [1224, 457] on button "Run ⇧↵" at bounding box center [1190, 465] width 197 height 36
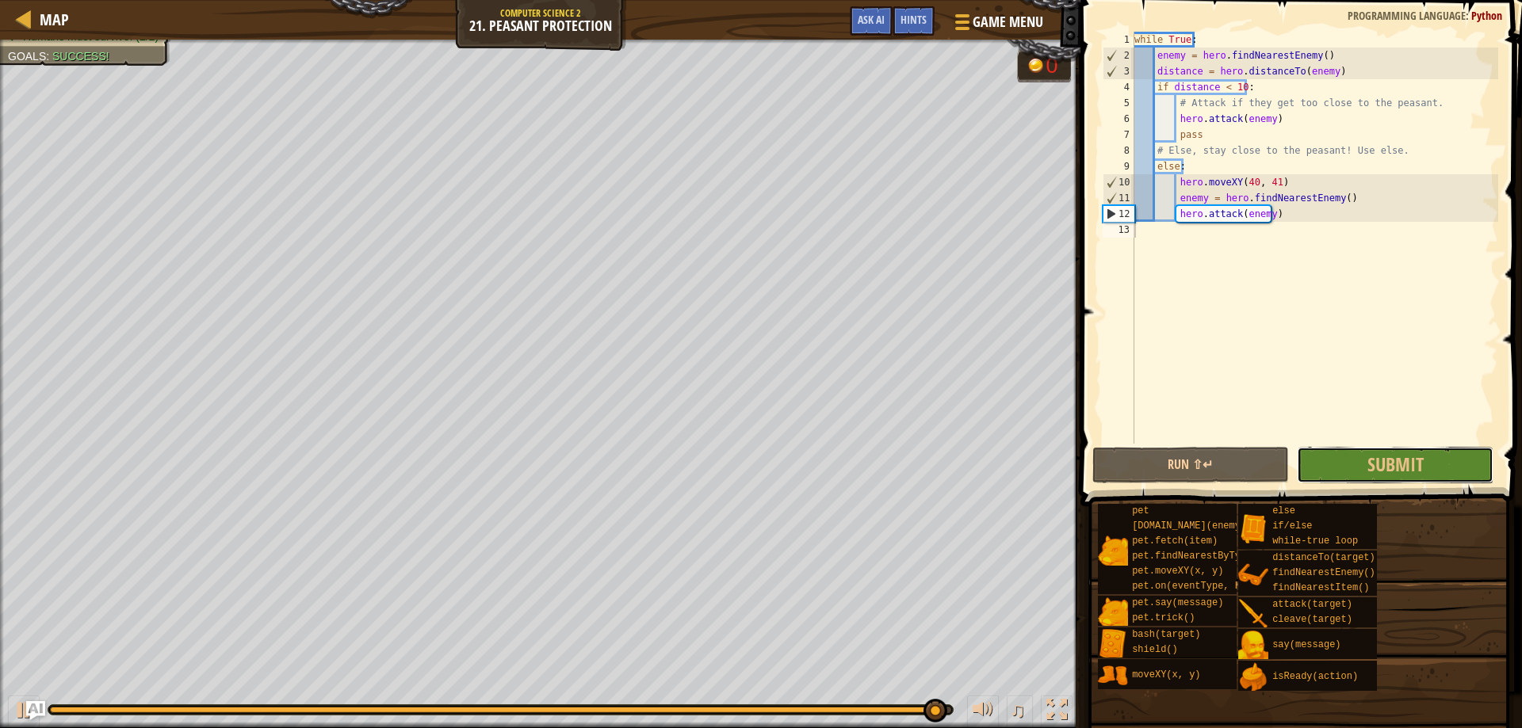
click at [1377, 473] on span "Submit" at bounding box center [1395, 464] width 56 height 25
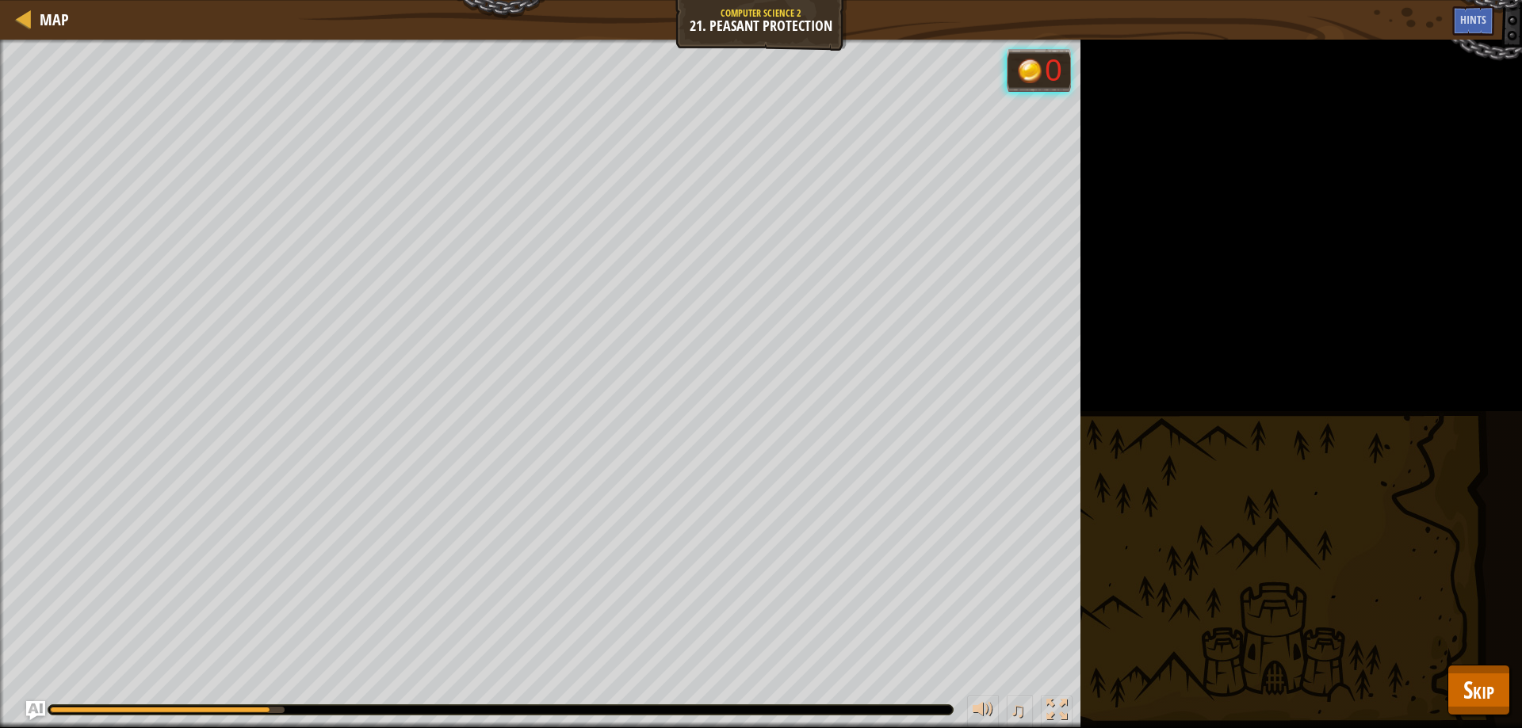
click at [1513, 682] on div "Repel the ogres. Humans must survive. (2/2) Goals : Running... 0 ♫ Okar 537 x: …" at bounding box center [761, 384] width 1522 height 689
click at [1504, 681] on button "Skip" at bounding box center [1478, 690] width 63 height 51
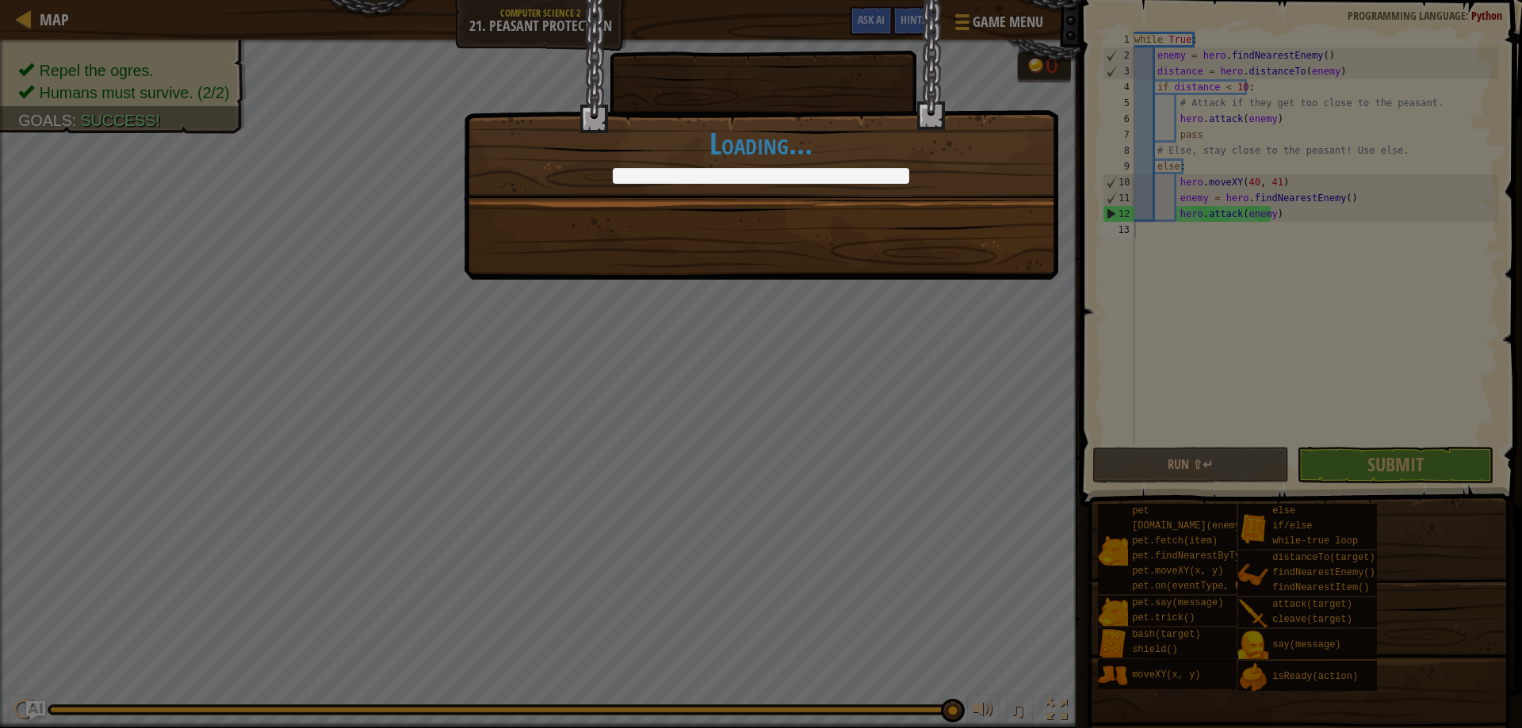
click at [669, 345] on div "Tight and defensive, that's the key. +0 +0 Continue Loading..." at bounding box center [761, 364] width 1522 height 728
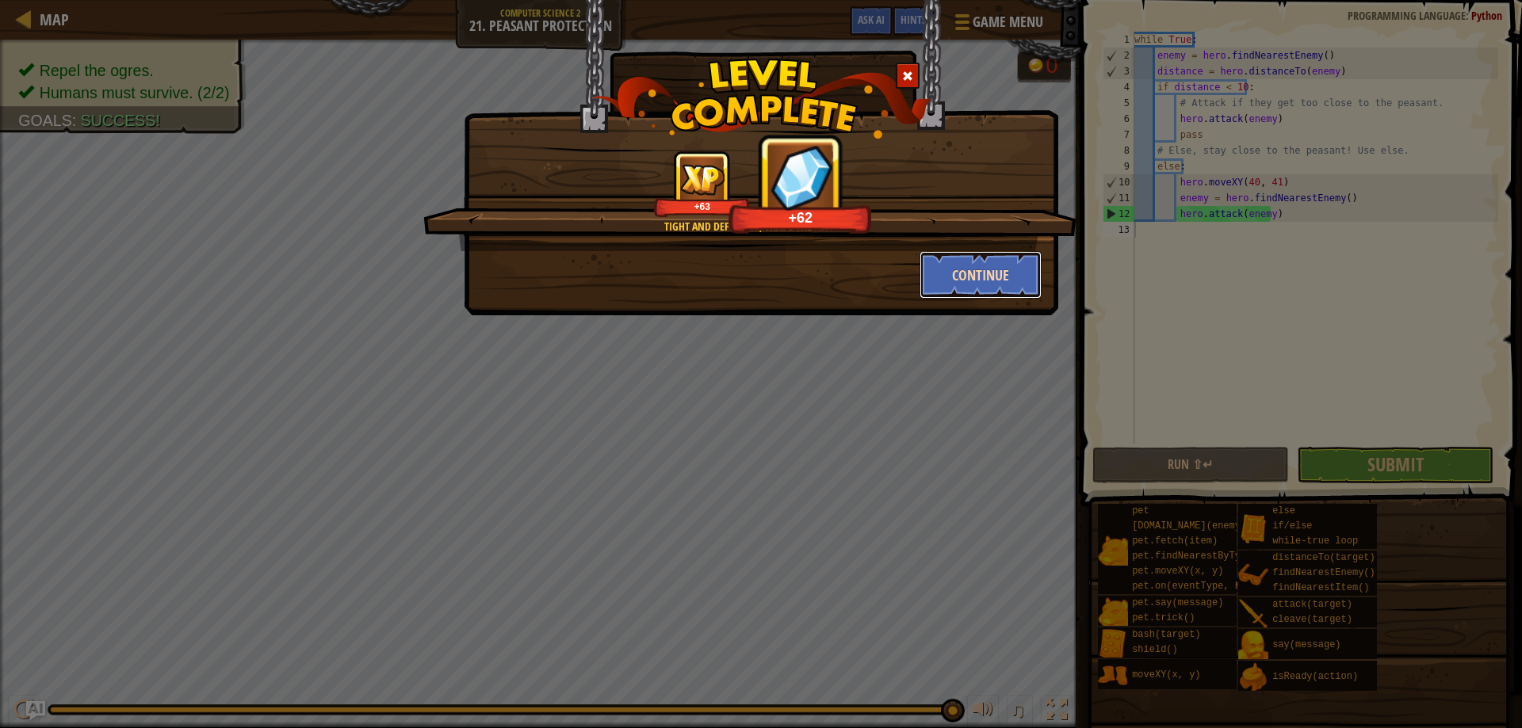
click at [959, 261] on button "Continue" at bounding box center [980, 275] width 123 height 48
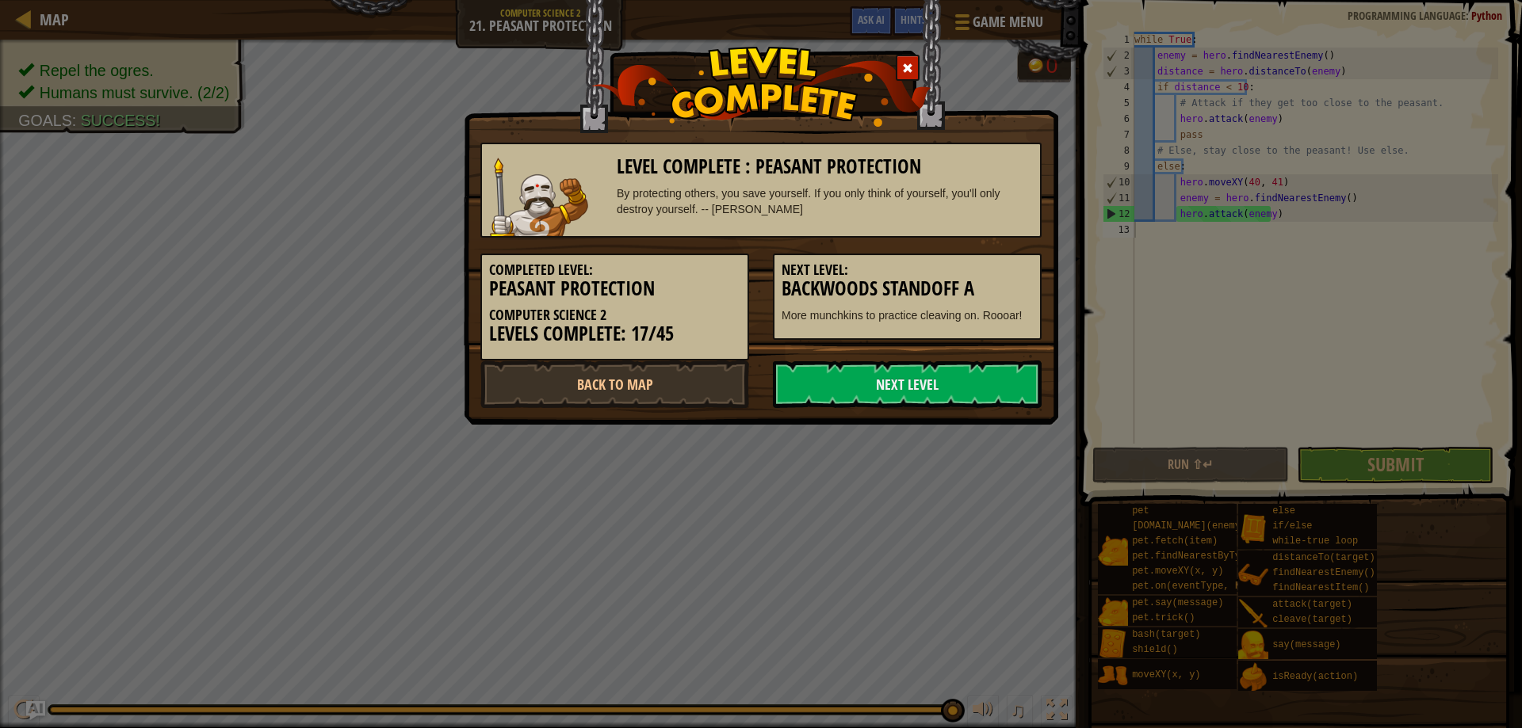
click at [865, 357] on div "Completed Level: Peasant Protection Computer Science 2 Levels Complete: 17/45 N…" at bounding box center [760, 299] width 585 height 123
drag, startPoint x: 860, startPoint y: 366, endPoint x: 870, endPoint y: 384, distance: 20.9
click at [860, 366] on link "Next Level" at bounding box center [907, 385] width 269 height 48
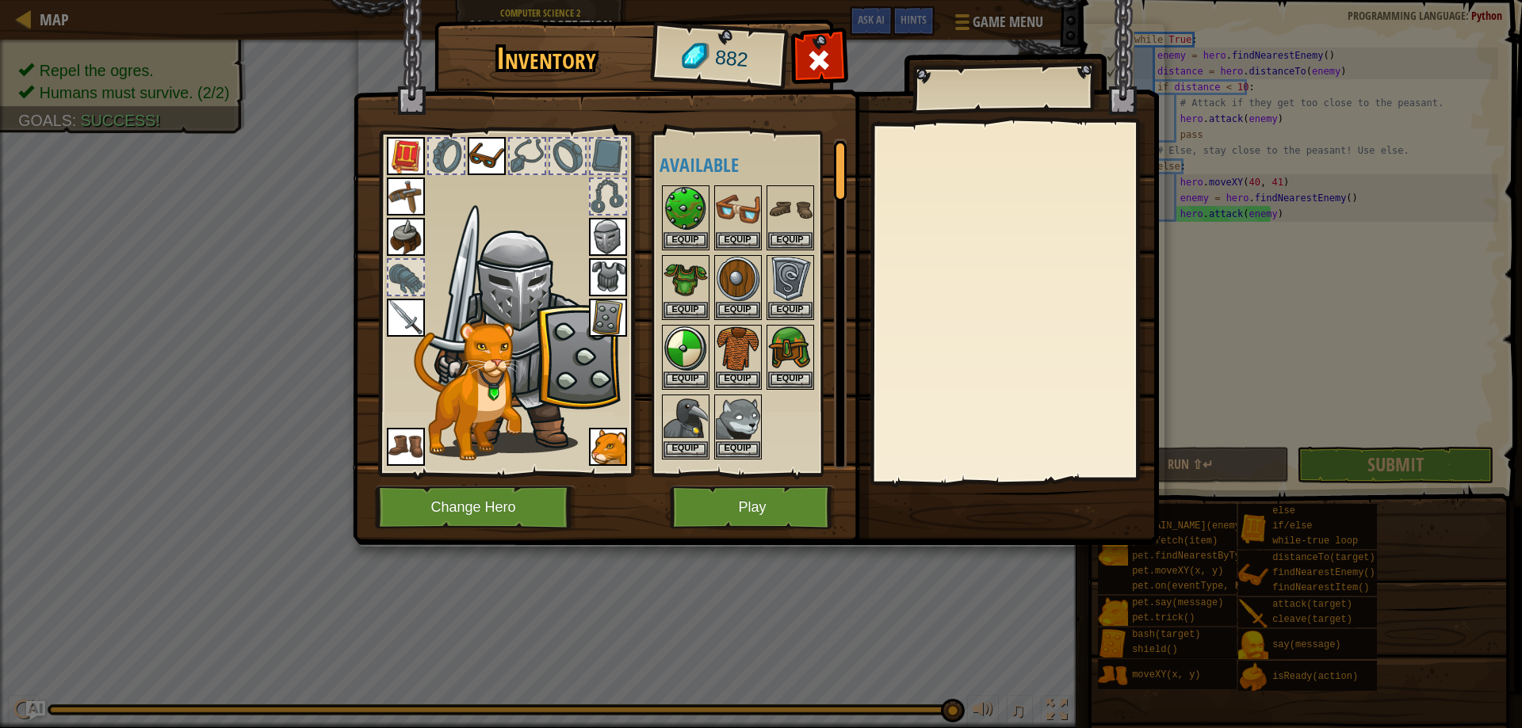
click at [789, 461] on div at bounding box center [759, 322] width 201 height 278
click at [455, 495] on button "Change Hero" at bounding box center [475, 508] width 201 height 44
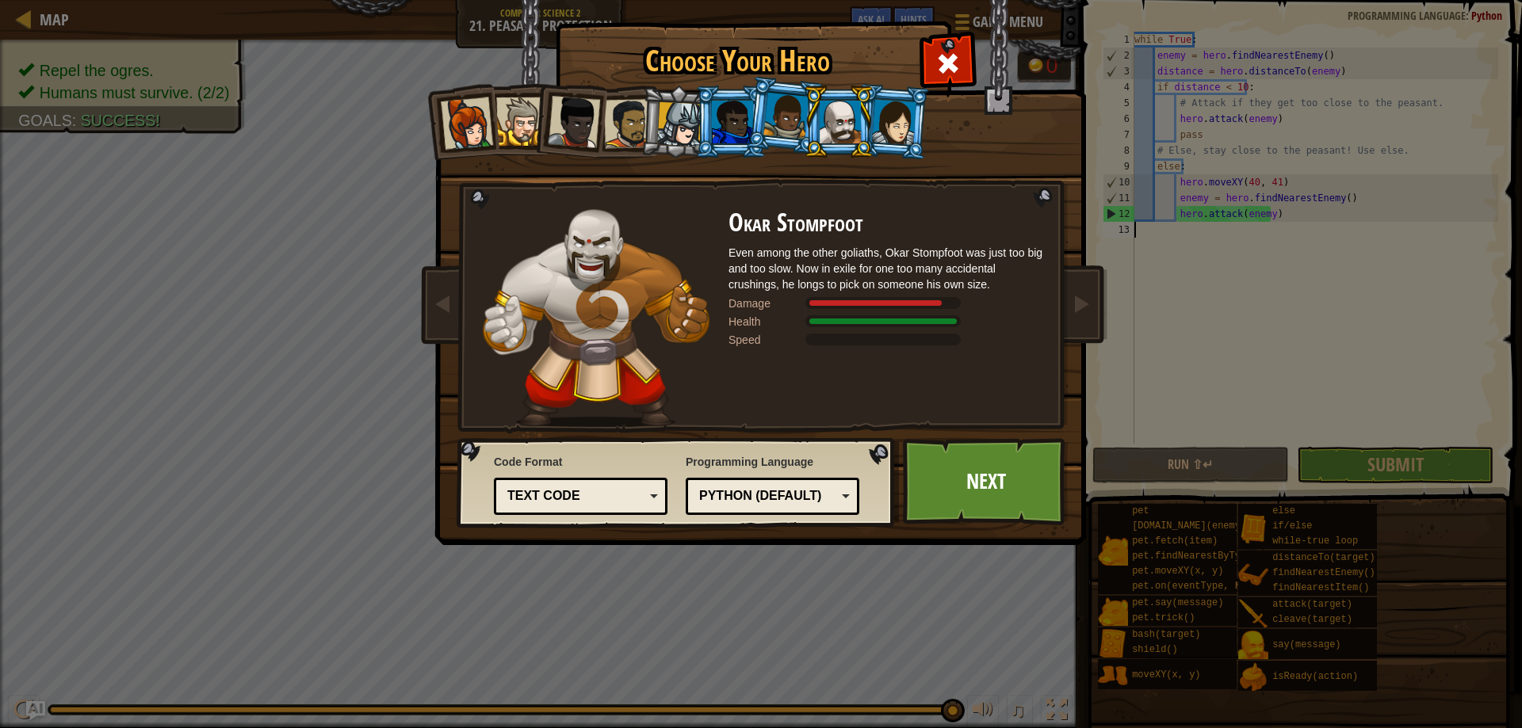
click at [774, 124] on div at bounding box center [785, 116] width 45 height 47
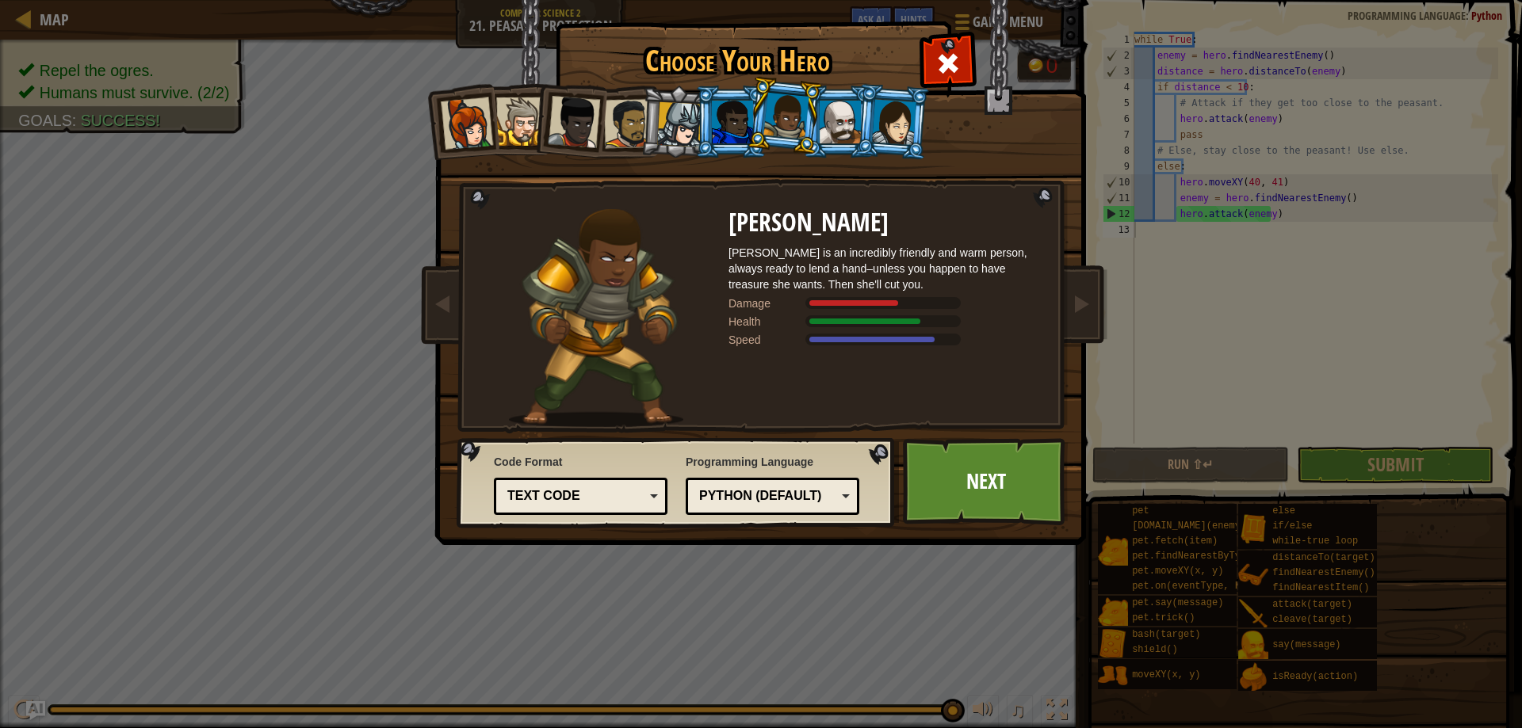
click at [741, 125] on div at bounding box center [732, 122] width 41 height 43
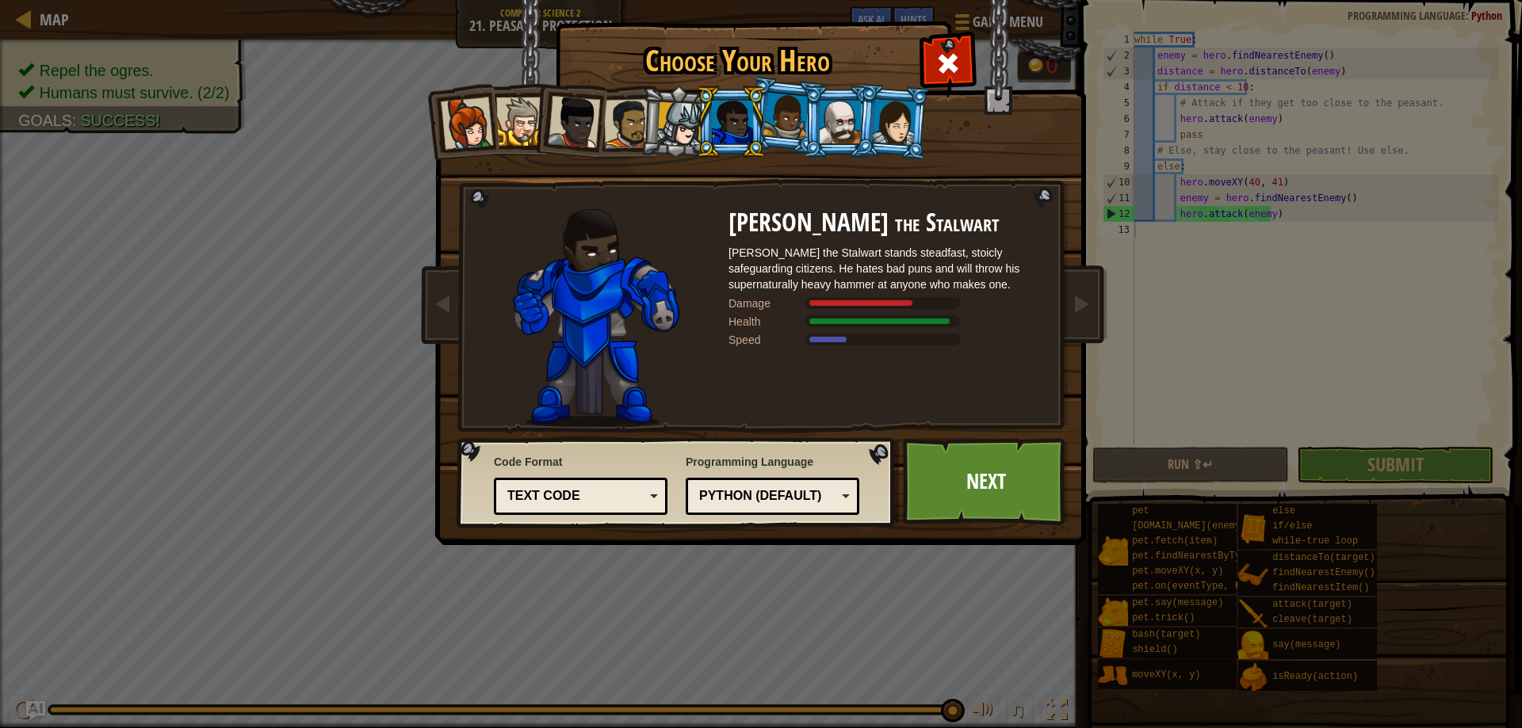
click at [681, 129] on div at bounding box center [679, 124] width 45 height 45
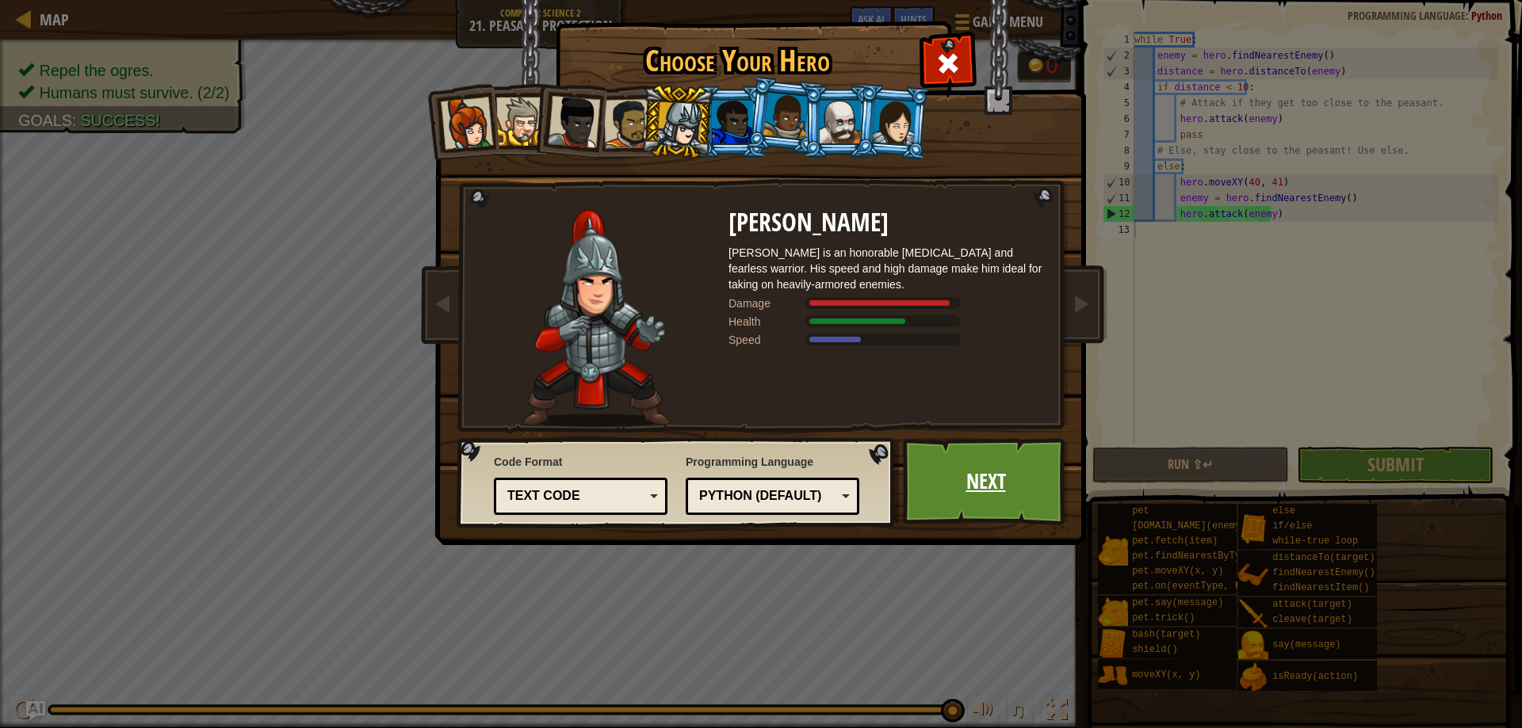
click at [969, 490] on link "Next" at bounding box center [986, 481] width 166 height 87
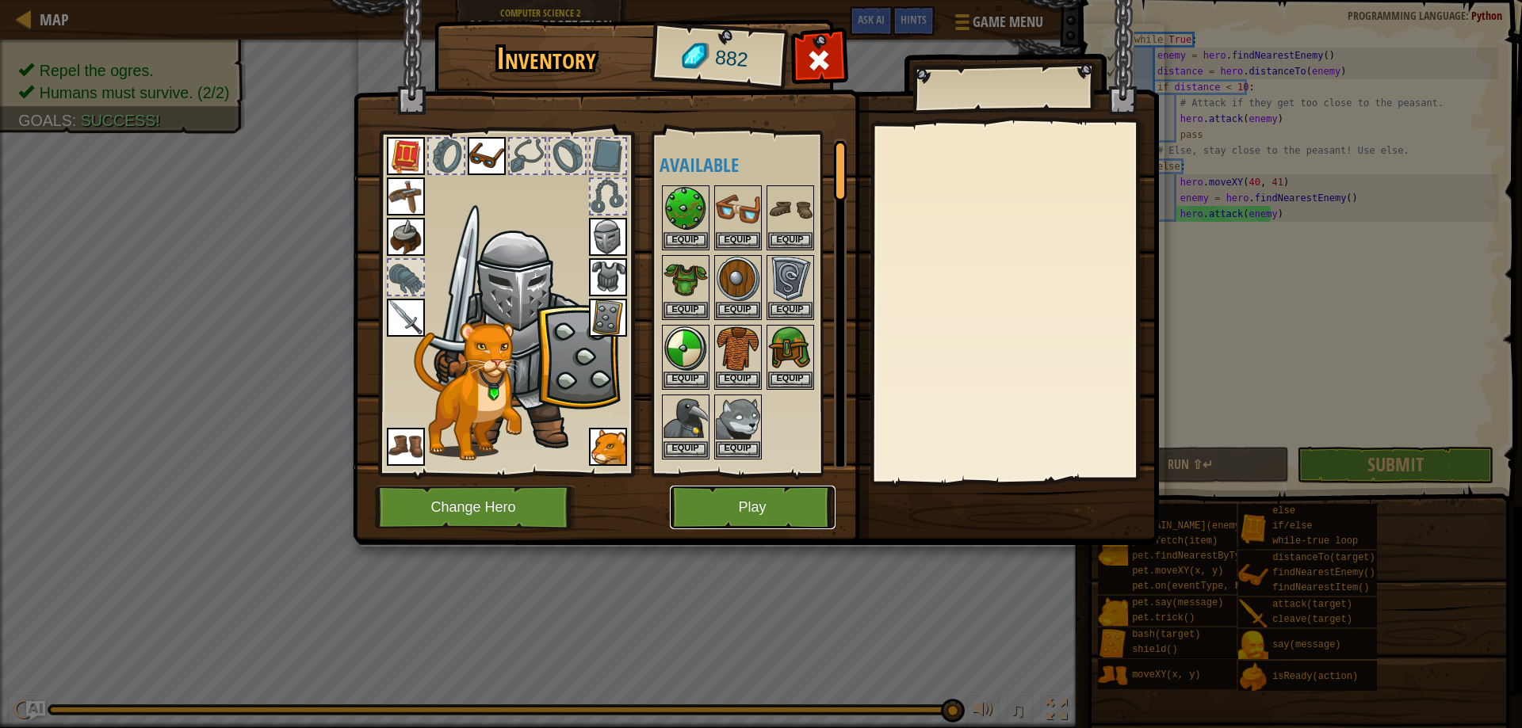
click at [784, 489] on button "Play" at bounding box center [753, 508] width 166 height 44
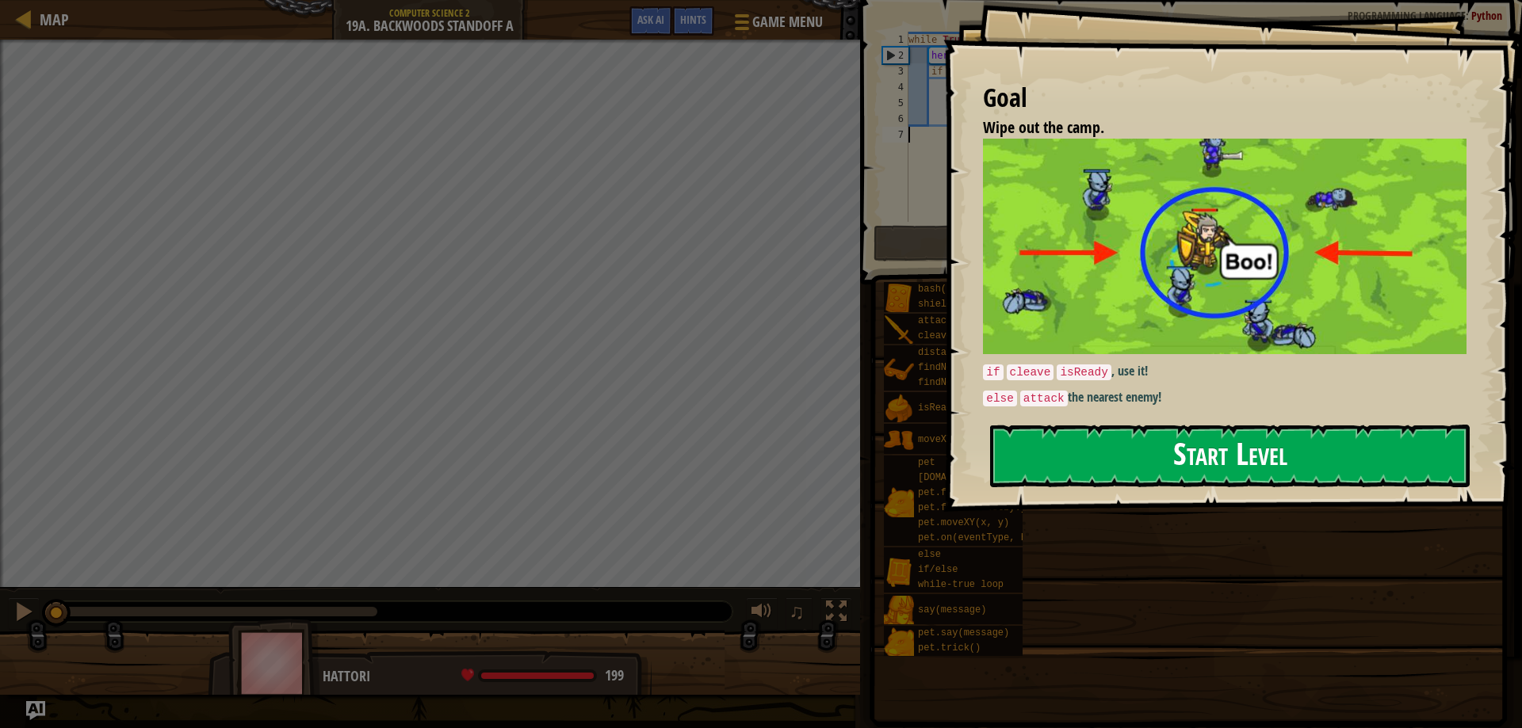
click at [1125, 429] on button "Start Level" at bounding box center [1230, 456] width 480 height 63
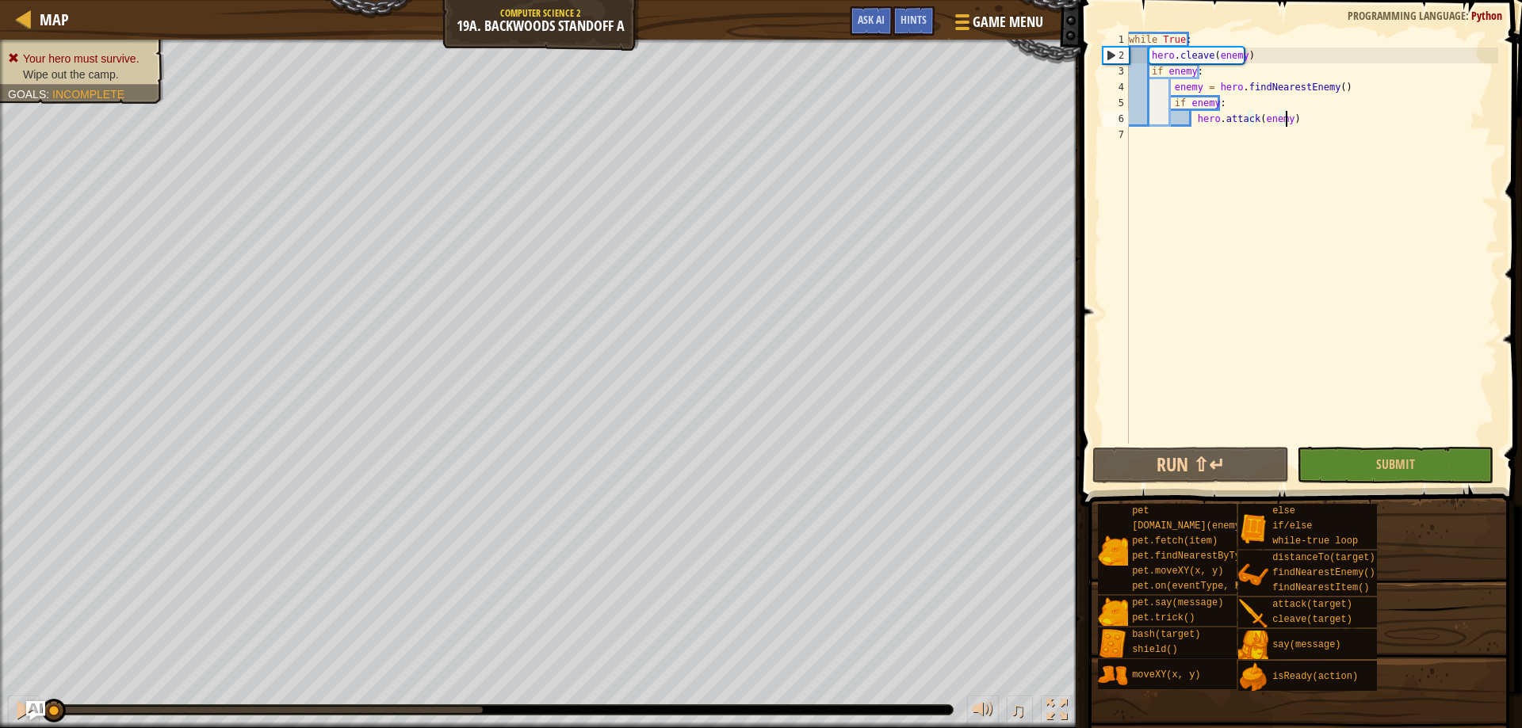
click at [1289, 124] on div "while True : hero . cleave ( enemy ) if enemy : enemy = hero . findNearestEnemy…" at bounding box center [1311, 254] width 373 height 444
type textarea "hero.attack(enemy)"
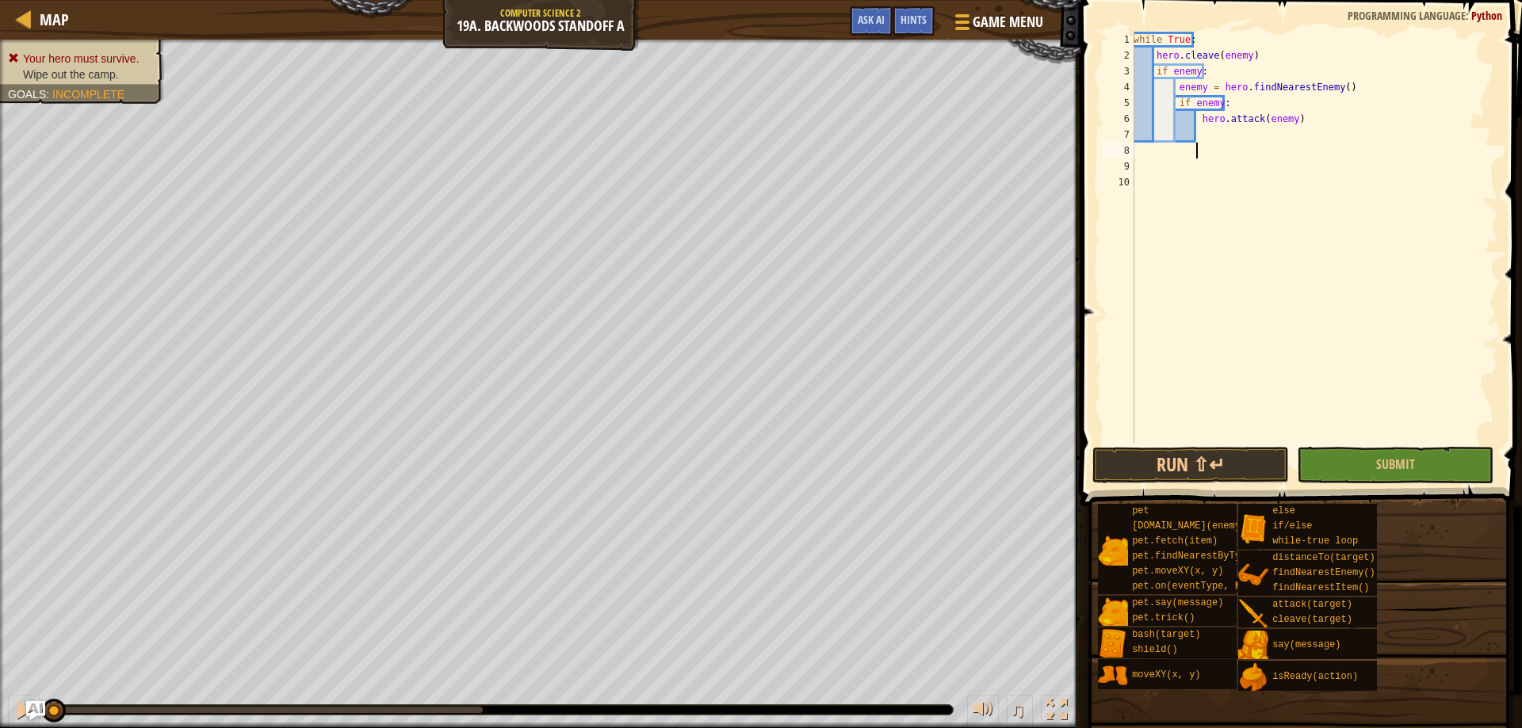
click at [1208, 145] on div "while True : hero . cleave ( enemy ) if enemy : enemy = hero . findNearestEnemy…" at bounding box center [1314, 254] width 368 height 444
click at [1216, 136] on div "while True : hero . cleave ( enemy ) if enemy : enemy = hero . findNearestEnemy…" at bounding box center [1314, 254] width 368 height 444
click at [1215, 141] on div "while True : hero . cleave ( enemy ) if enemy : enemy = hero . findNearestEnemy…" at bounding box center [1314, 254] width 368 height 444
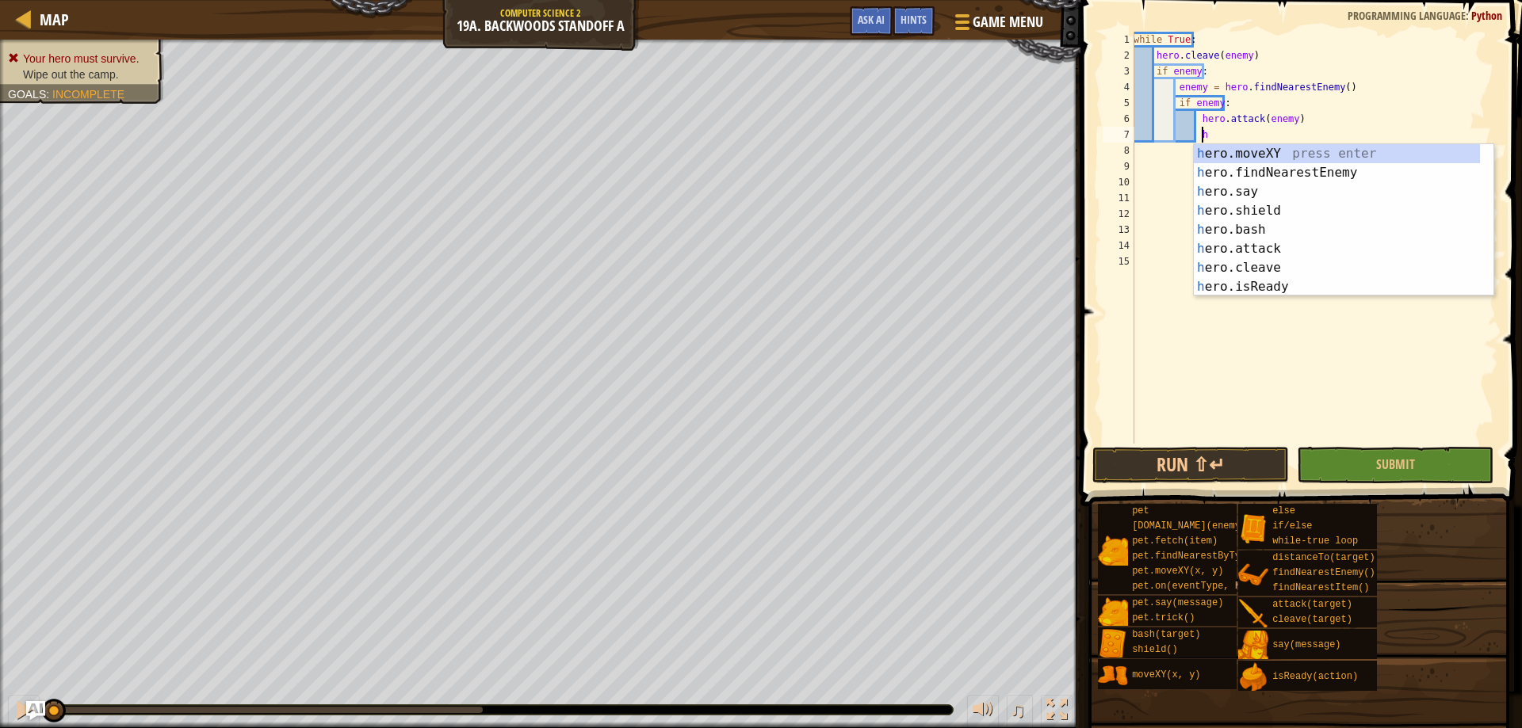
scroll to position [7, 6]
drag, startPoint x: 1275, startPoint y: 229, endPoint x: 1266, endPoint y: 224, distance: 10.6
click at [1275, 227] on div "her o.moveXY press enter her o.findNearestEnemy press enter her o.say press ent…" at bounding box center [1337, 239] width 286 height 190
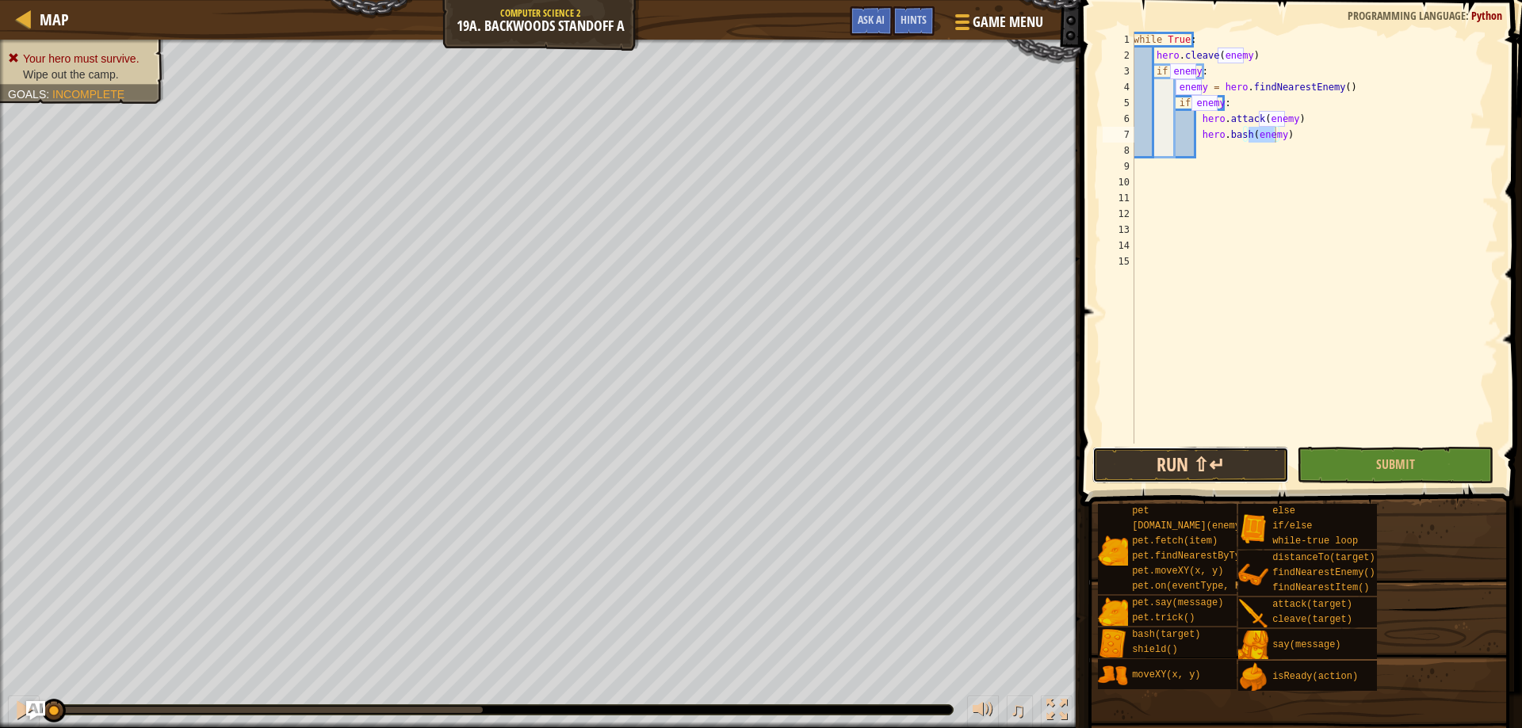
click at [1230, 468] on button "Run ⇧↵" at bounding box center [1190, 465] width 197 height 36
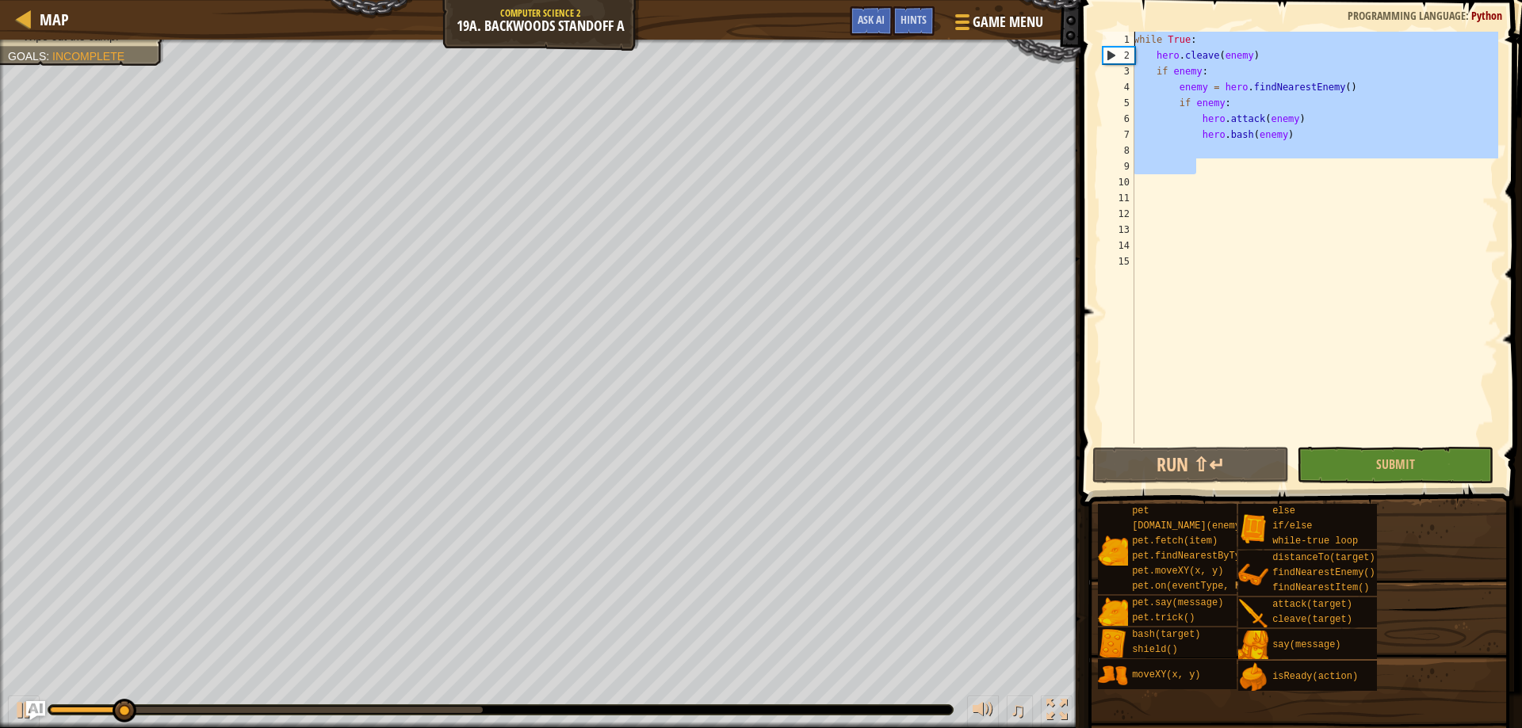
drag, startPoint x: 1286, startPoint y: 171, endPoint x: 955, endPoint y: -96, distance: 424.9
click at [955, 0] on html "Map Computer Science 2 19a. Backwoods Standoff A Game Menu Done Hints Ask AI 1 …" at bounding box center [761, 0] width 1522 height 0
type textarea "while True: hero.cleave(enemy)"
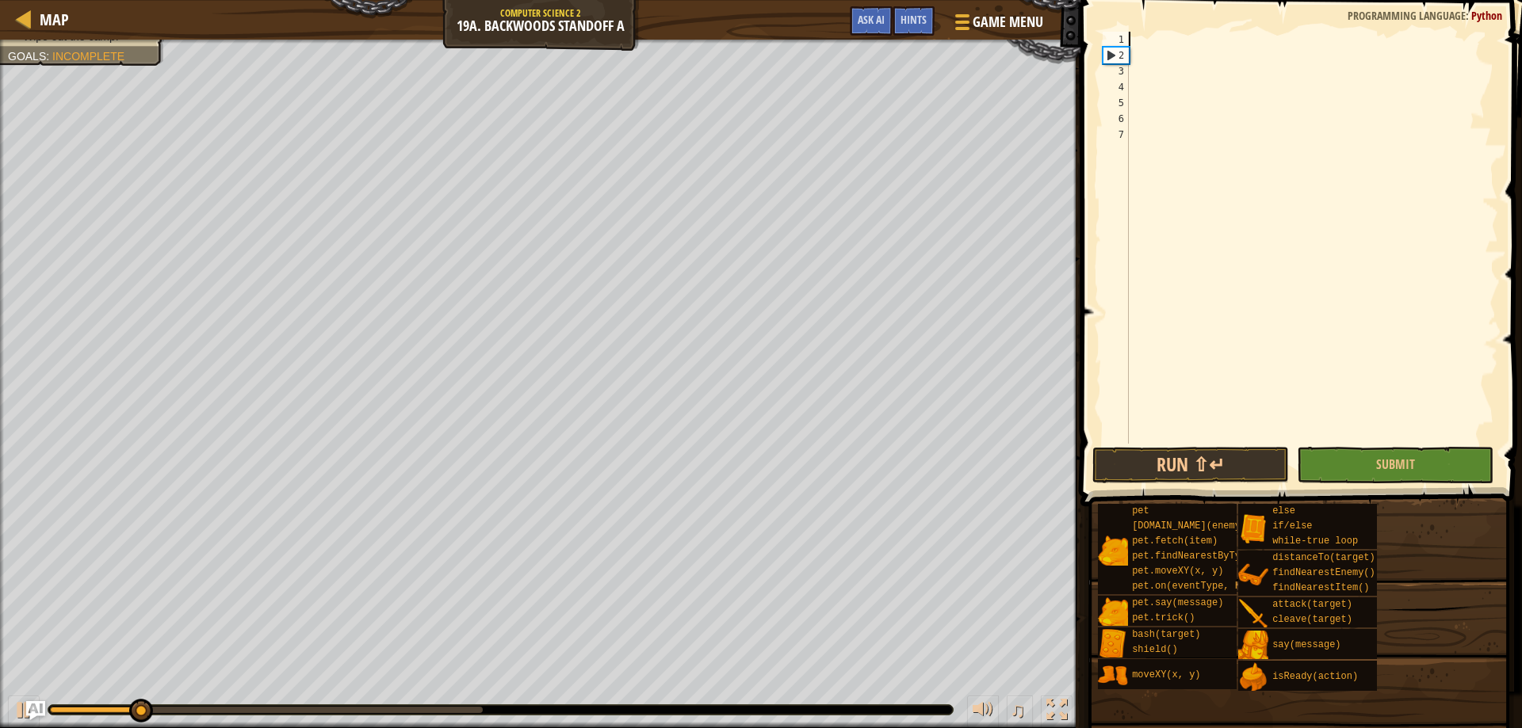
scroll to position [7, 0]
type textarea "h"
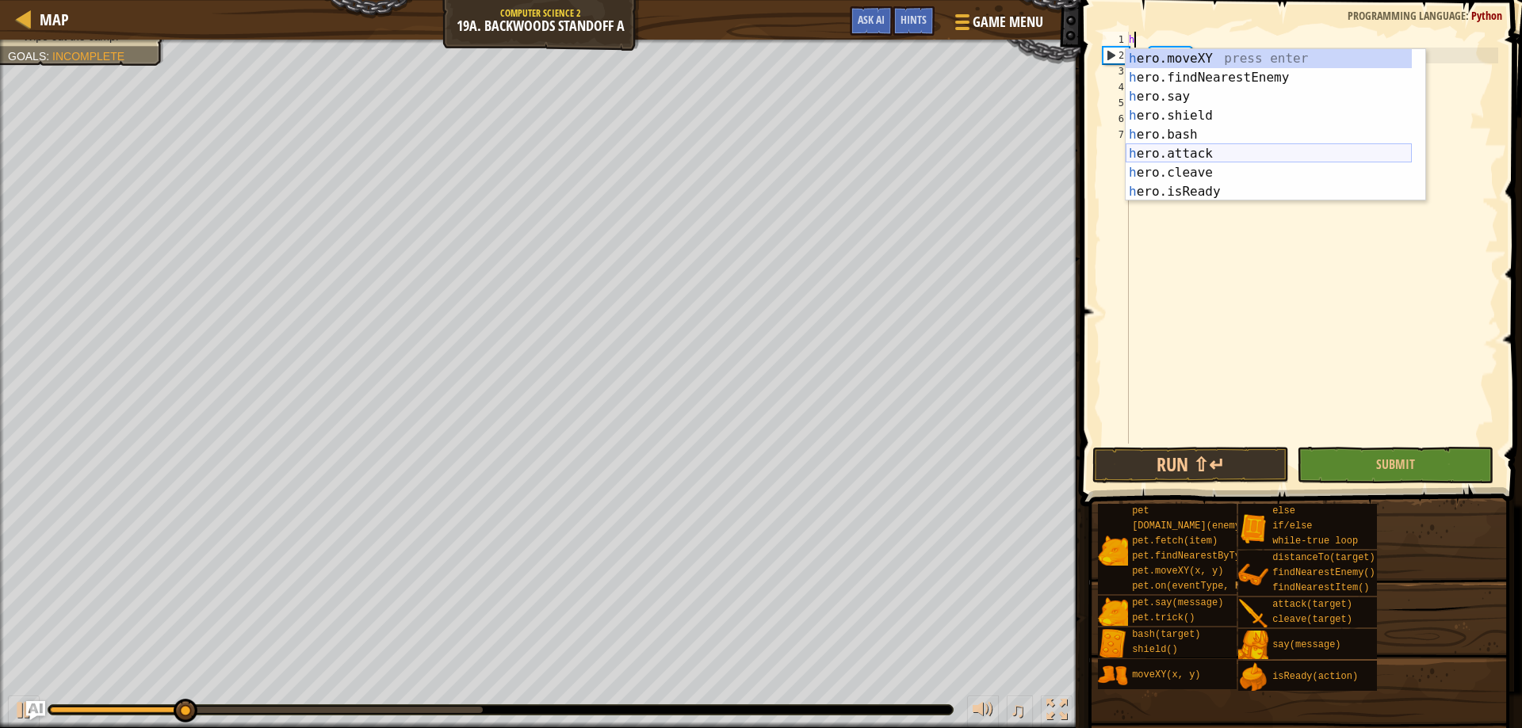
scroll to position [114, 0]
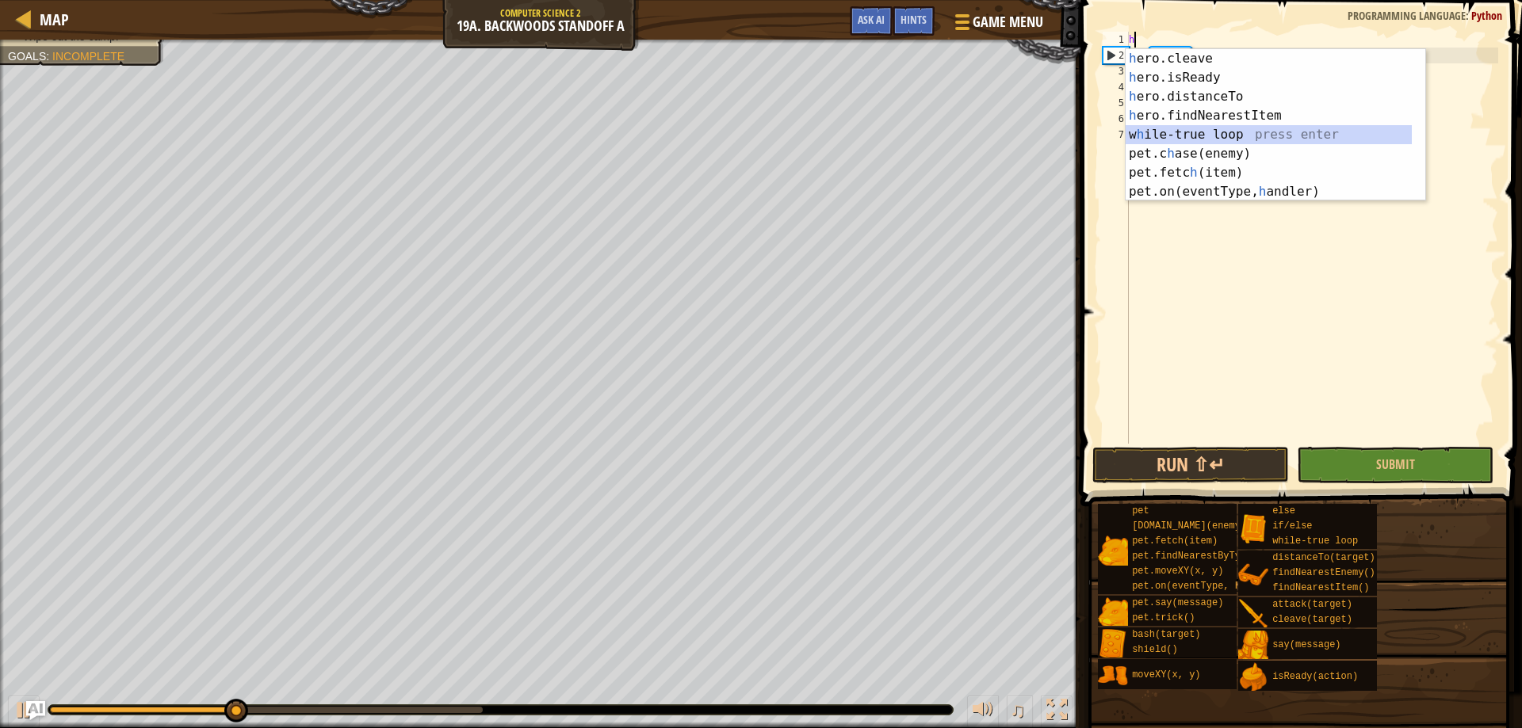
click at [1254, 132] on div "h ero.cleave press enter h ero.isReady press enter h ero.distanceTo press enter…" at bounding box center [1268, 144] width 286 height 190
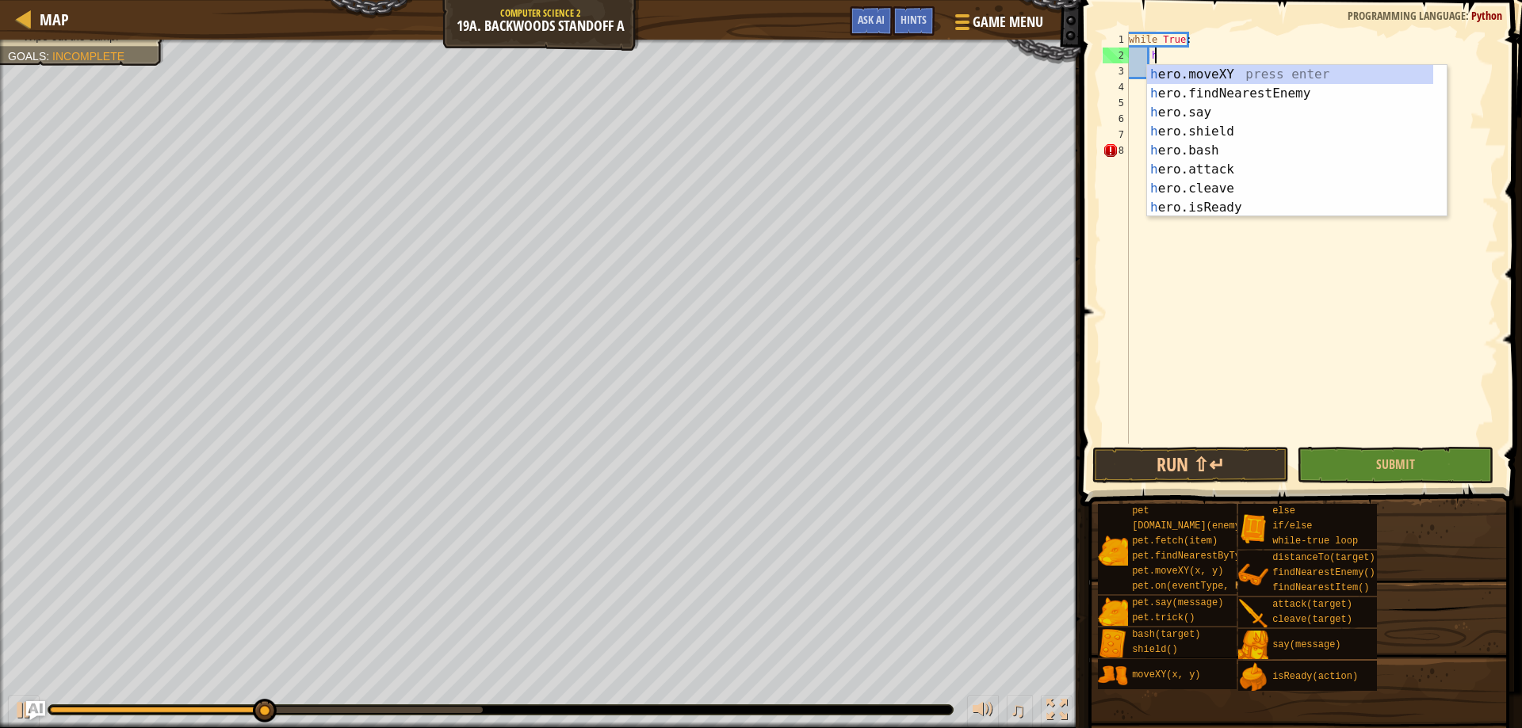
scroll to position [0, 0]
type textarea "her"
click at [1248, 86] on div "her o.moveXY press enter her o.findNearestEnemy press enter her o.say press ent…" at bounding box center [1290, 160] width 286 height 190
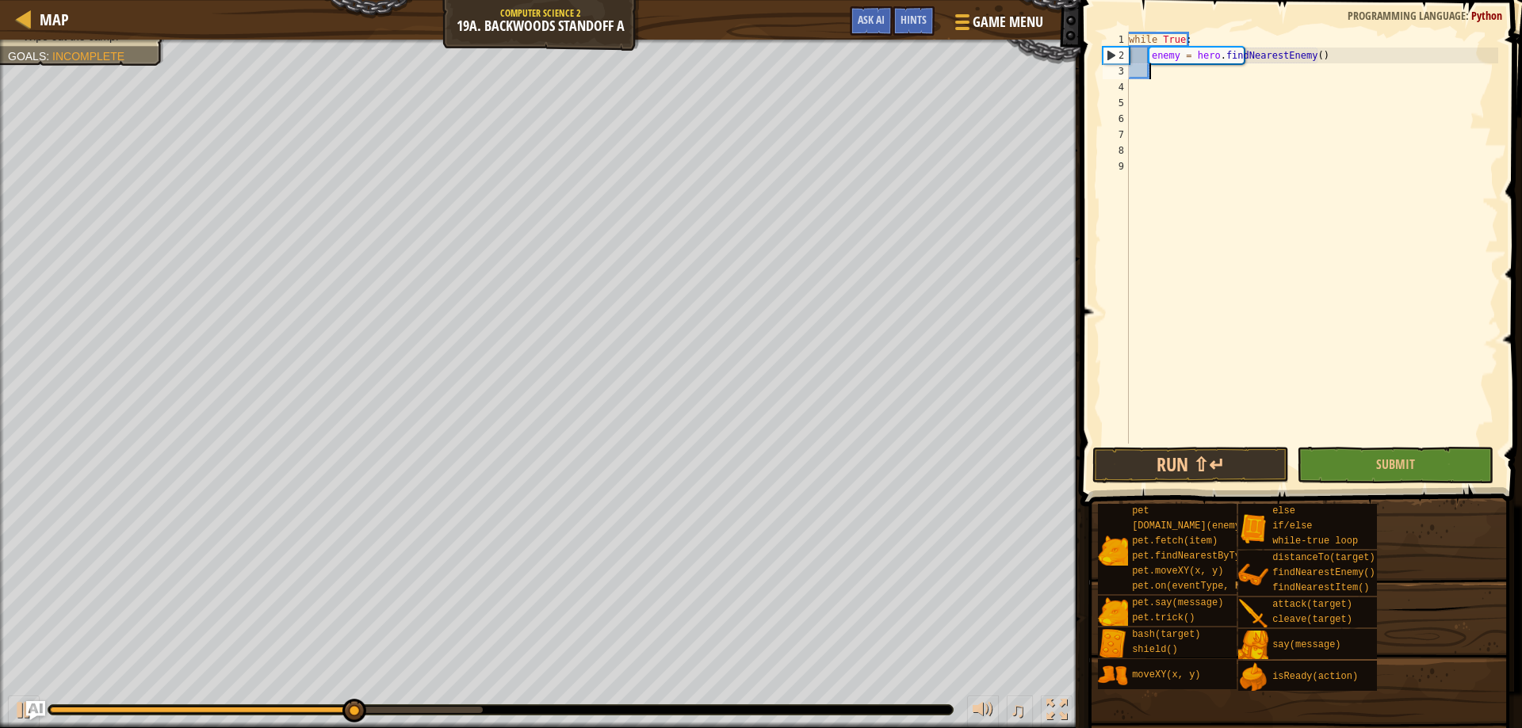
scroll to position [7, 2]
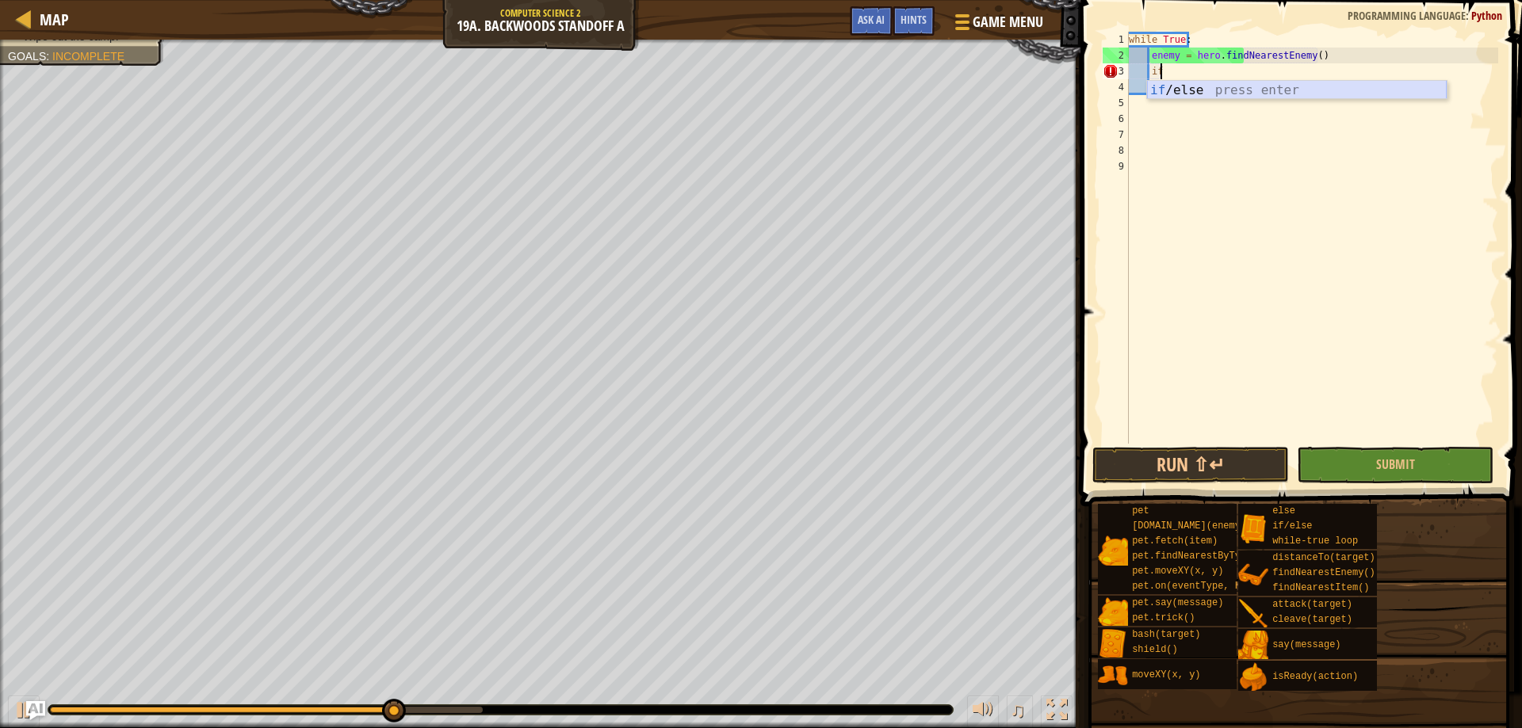
click at [1220, 84] on div "if /else press enter" at bounding box center [1297, 109] width 300 height 57
type textarea "if enemy:"
click at [1213, 83] on div "while True : enemy = hero . findNearestEnemy ( ) if enemy :" at bounding box center [1314, 254] width 368 height 444
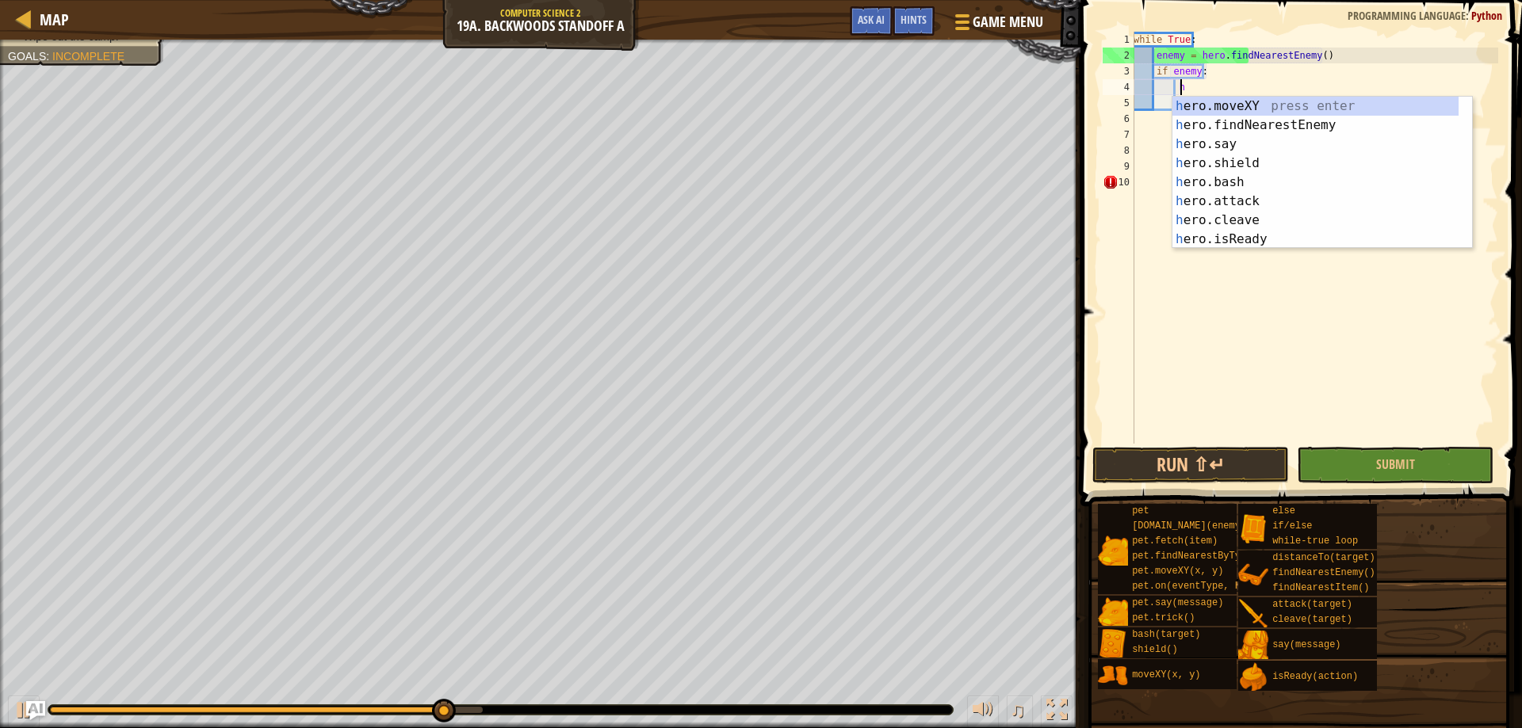
scroll to position [7, 4]
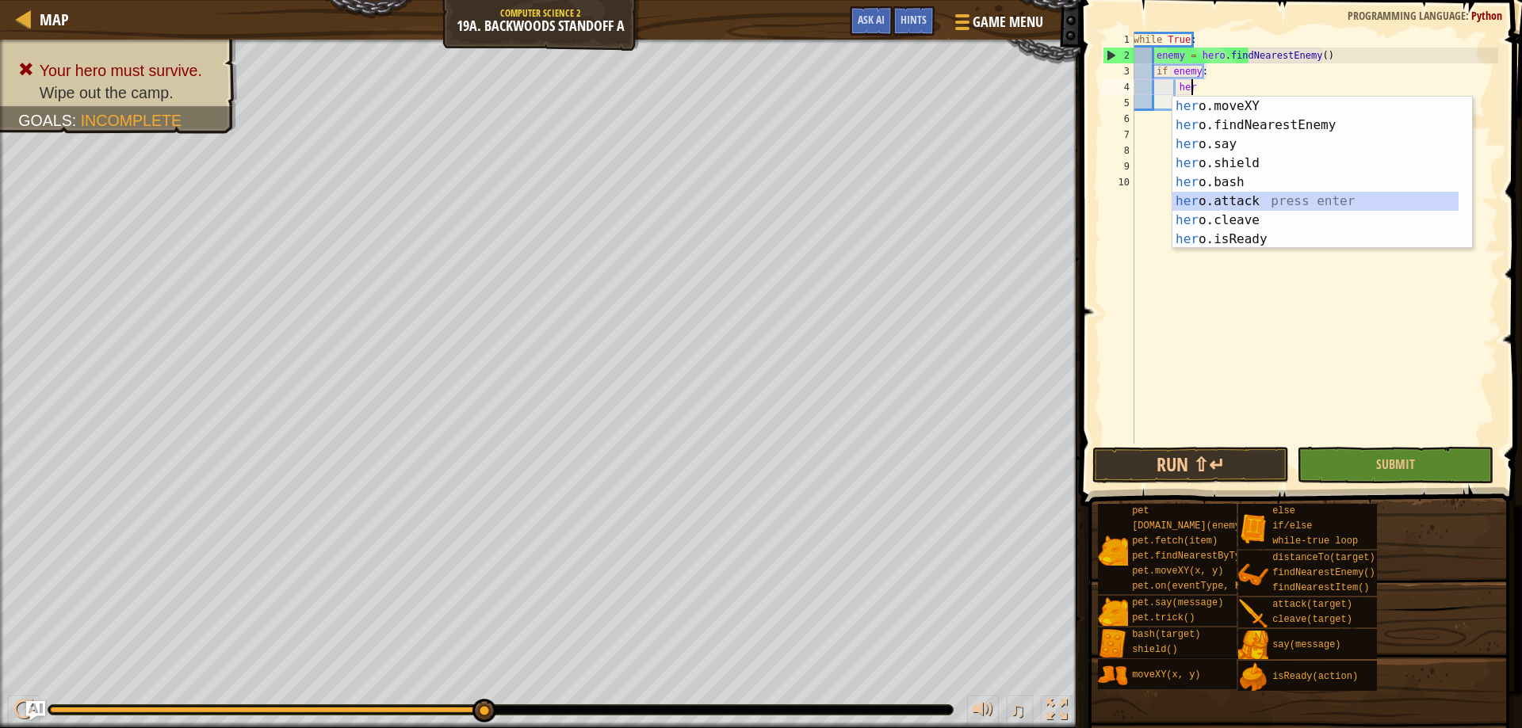
click at [1252, 203] on div "her o.moveXY press enter her o.findNearestEnemy press enter her o.say press ent…" at bounding box center [1315, 192] width 286 height 190
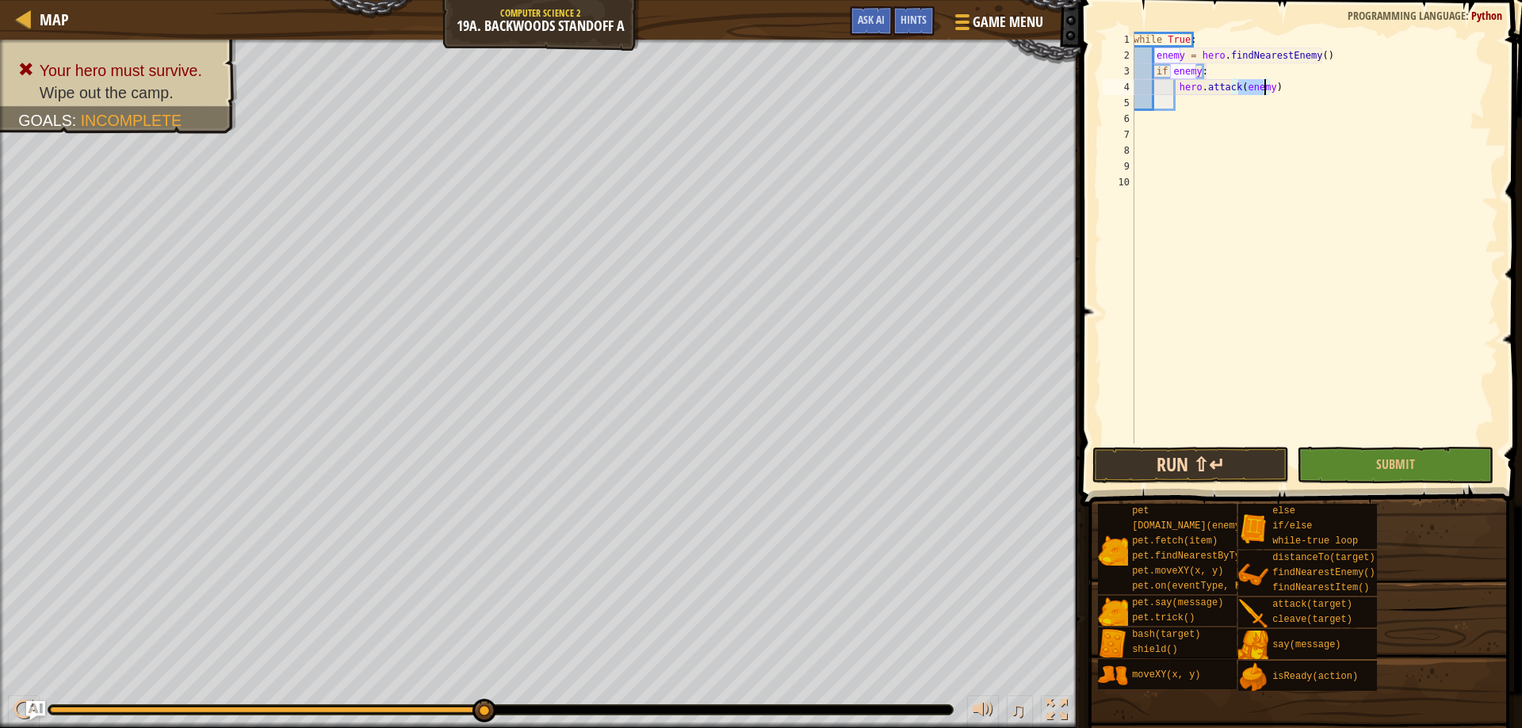
type textarea "hero.attack(enemy)"
click at [1209, 457] on button "Run ⇧↵" at bounding box center [1190, 465] width 197 height 36
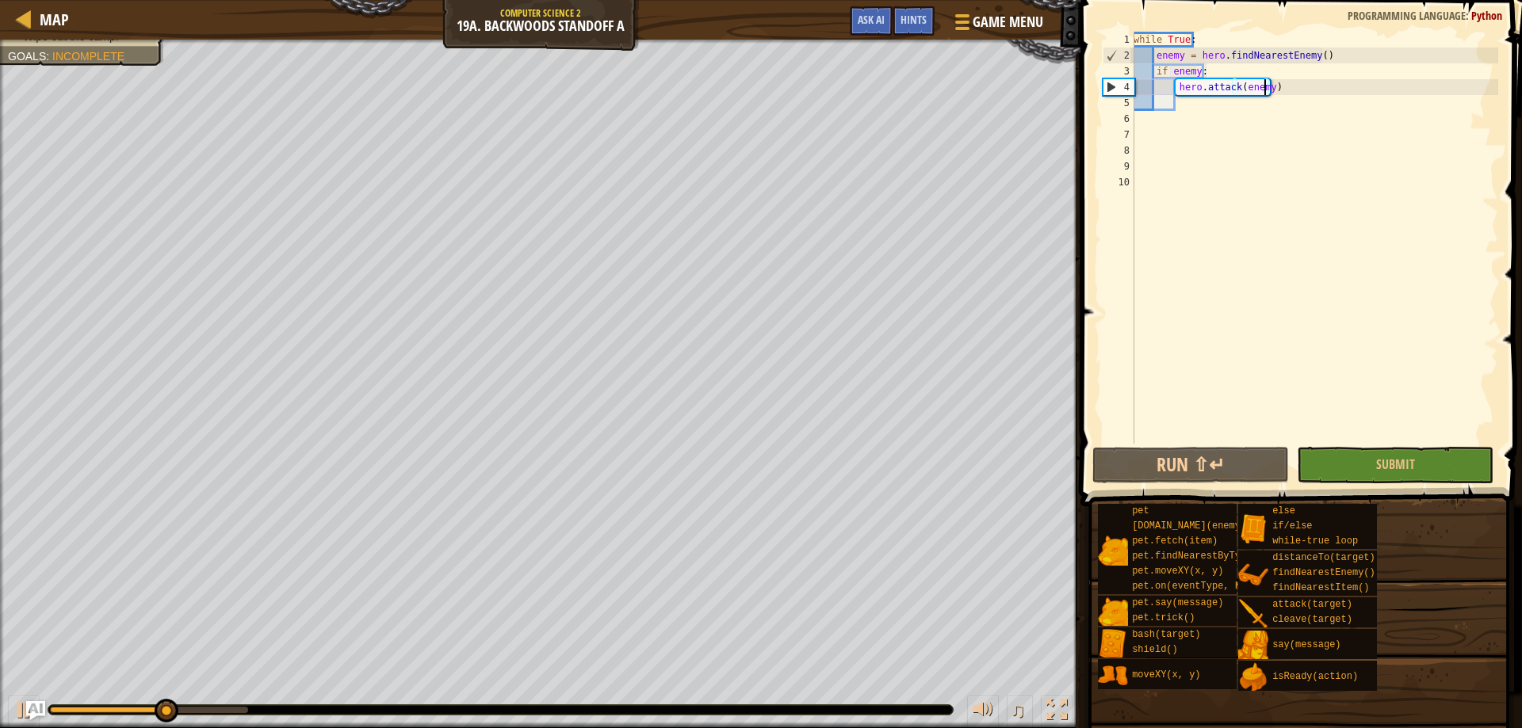
click at [1183, 90] on div "while True : enemy = hero . findNearestEnemy ( ) if enemy : hero . attack ( ene…" at bounding box center [1314, 254] width 368 height 444
click at [1182, 113] on div "while True : enemy = hero . findNearestEnemy ( ) if enemy : hero . attack ( ene…" at bounding box center [1314, 254] width 368 height 444
click at [1183, 103] on div "while True : enemy = hero . findNearestEnemy ( ) if enemy : hero . attack ( ene…" at bounding box center [1314, 254] width 368 height 444
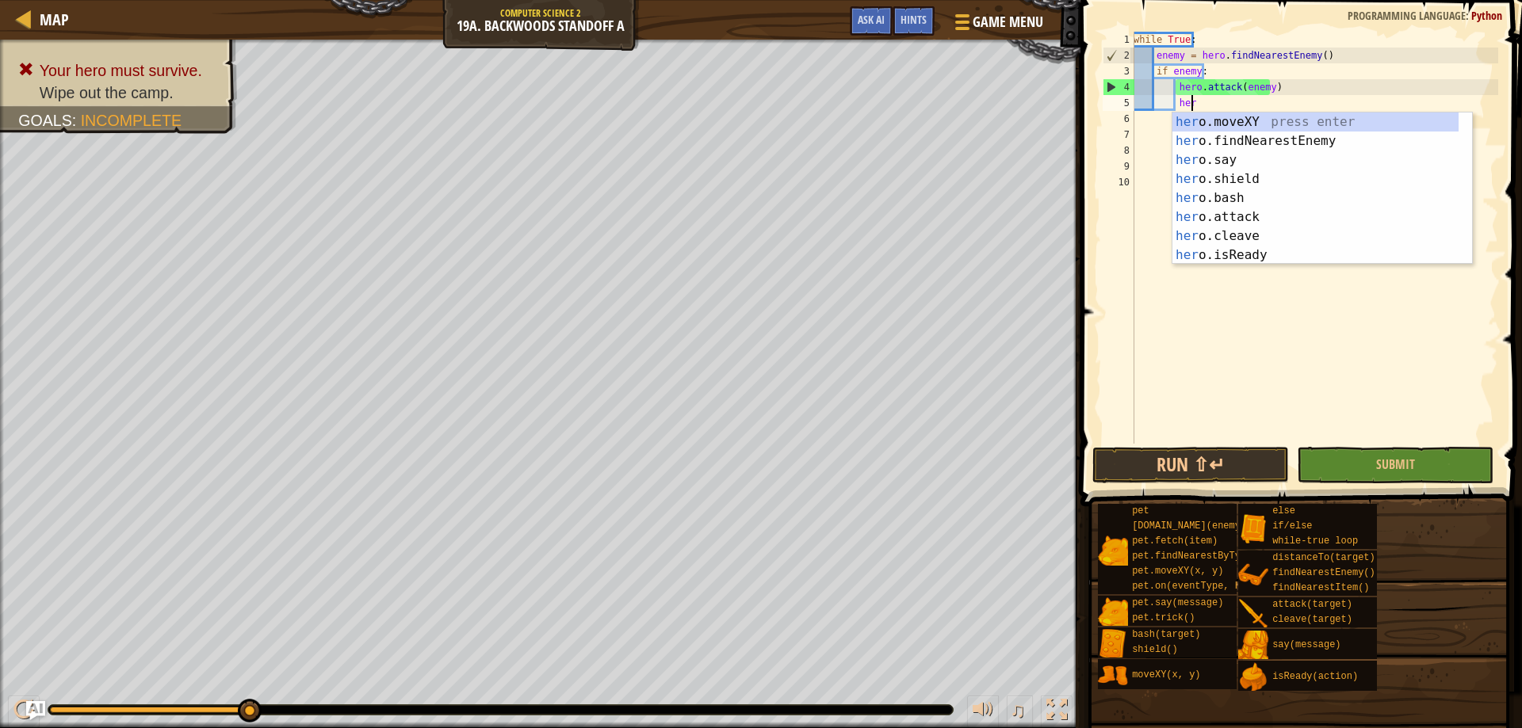
scroll to position [7, 6]
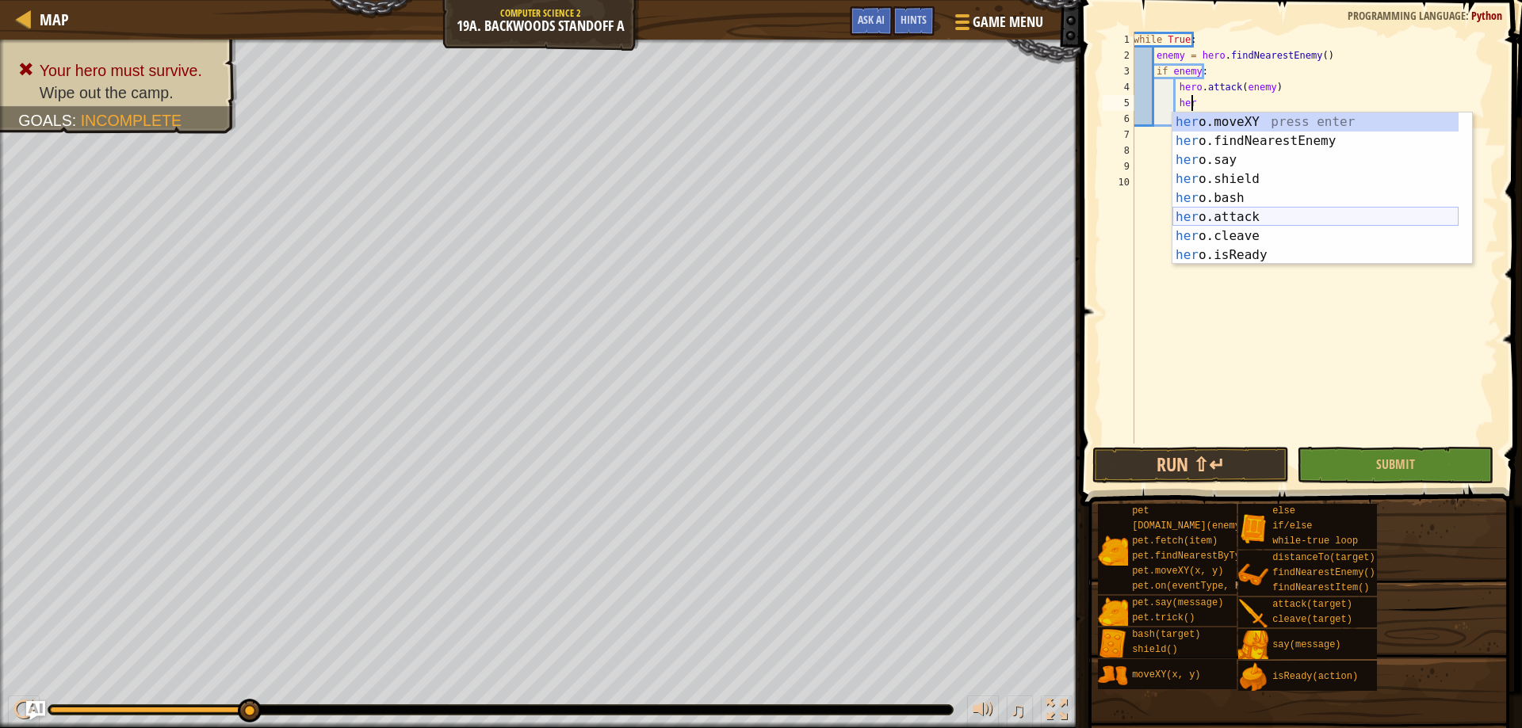
drag, startPoint x: 1225, startPoint y: 222, endPoint x: 1221, endPoint y: 231, distance: 9.6
click at [1222, 229] on div "her o.moveXY press enter her o.findNearestEnemy press enter her o.say press ent…" at bounding box center [1315, 208] width 286 height 190
type textarea "hero.attack(enemy)"
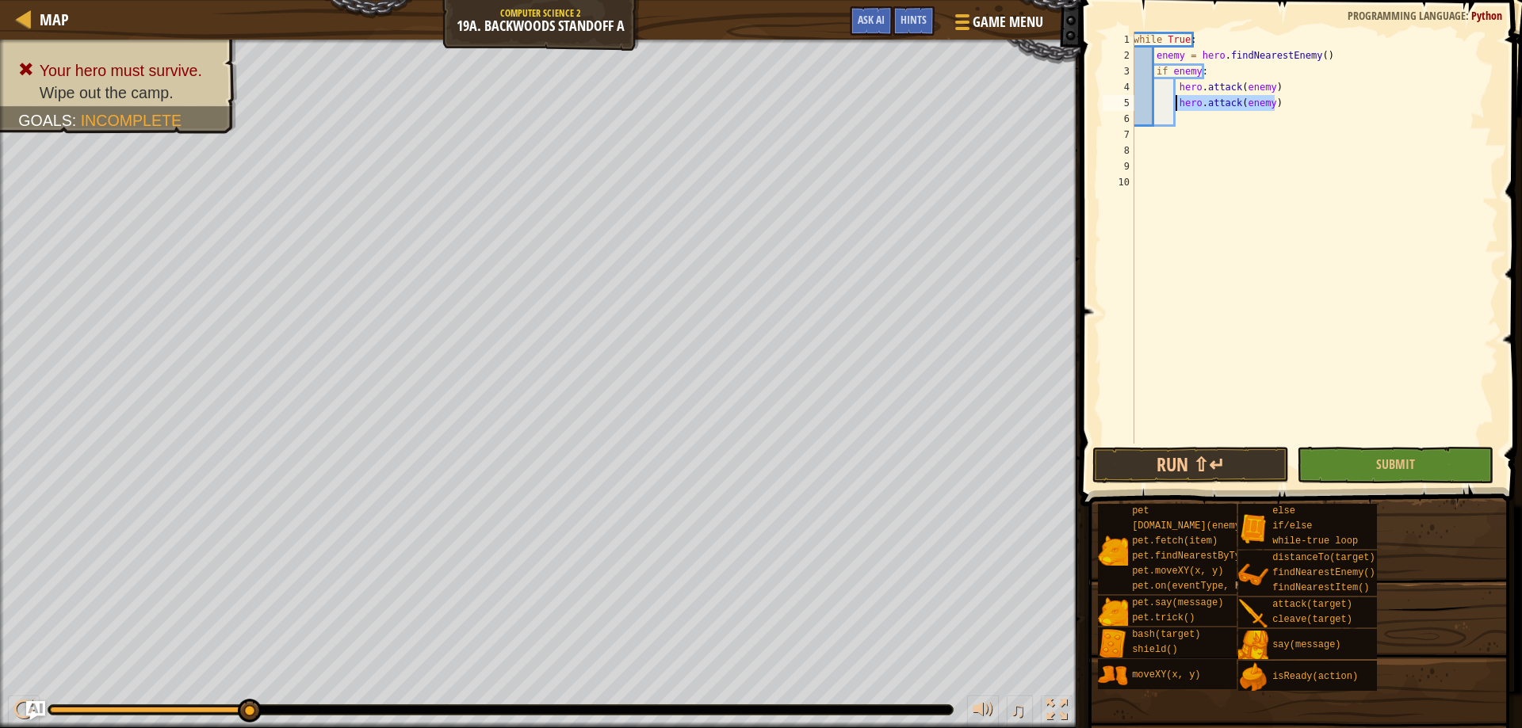
drag, startPoint x: 1274, startPoint y: 102, endPoint x: 1176, endPoint y: 108, distance: 97.6
click at [1176, 108] on div "while True : enemy = hero . findNearestEnemy ( ) if enemy : hero . attack ( ene…" at bounding box center [1314, 254] width 368 height 444
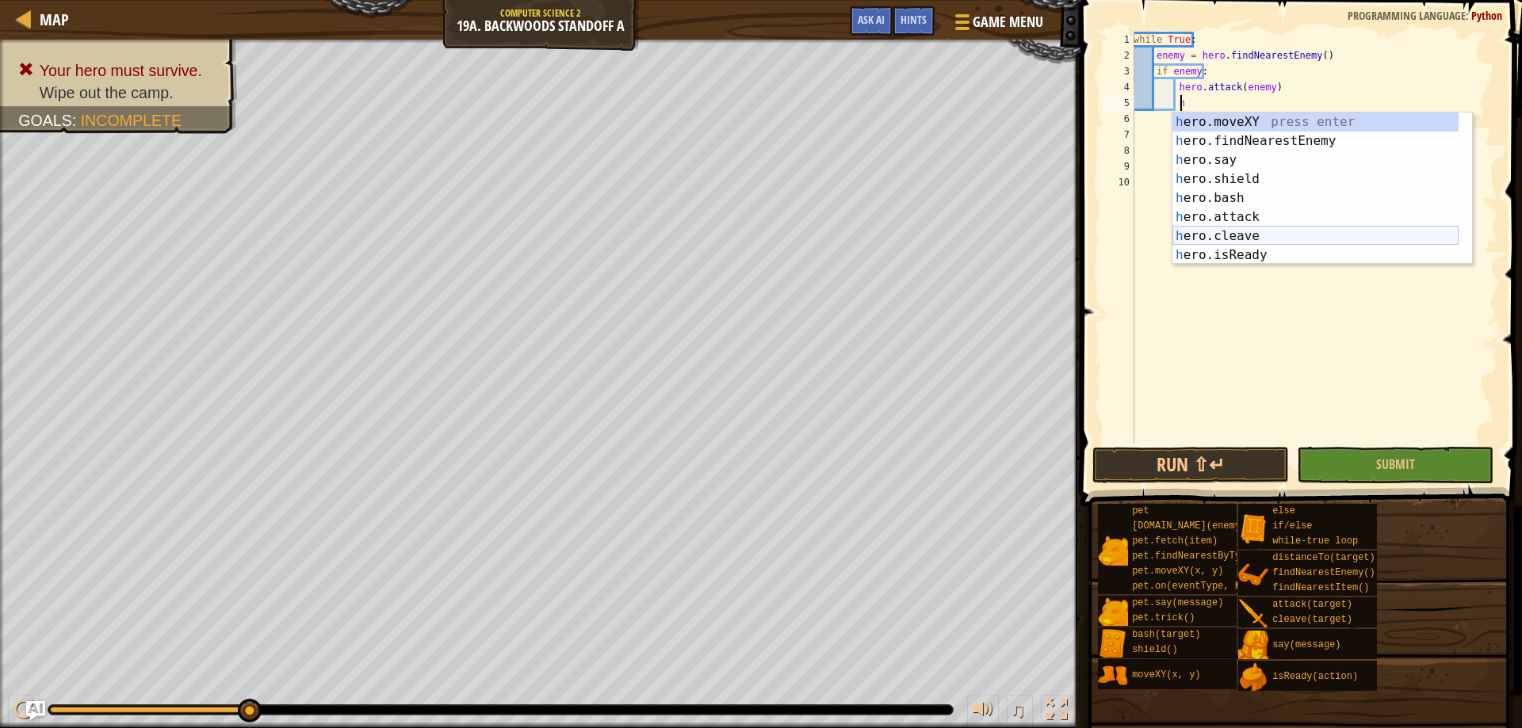
click at [1287, 231] on div "h ero.moveXY press enter h ero.findNearestEnemy press enter h ero.say press ent…" at bounding box center [1315, 208] width 286 height 190
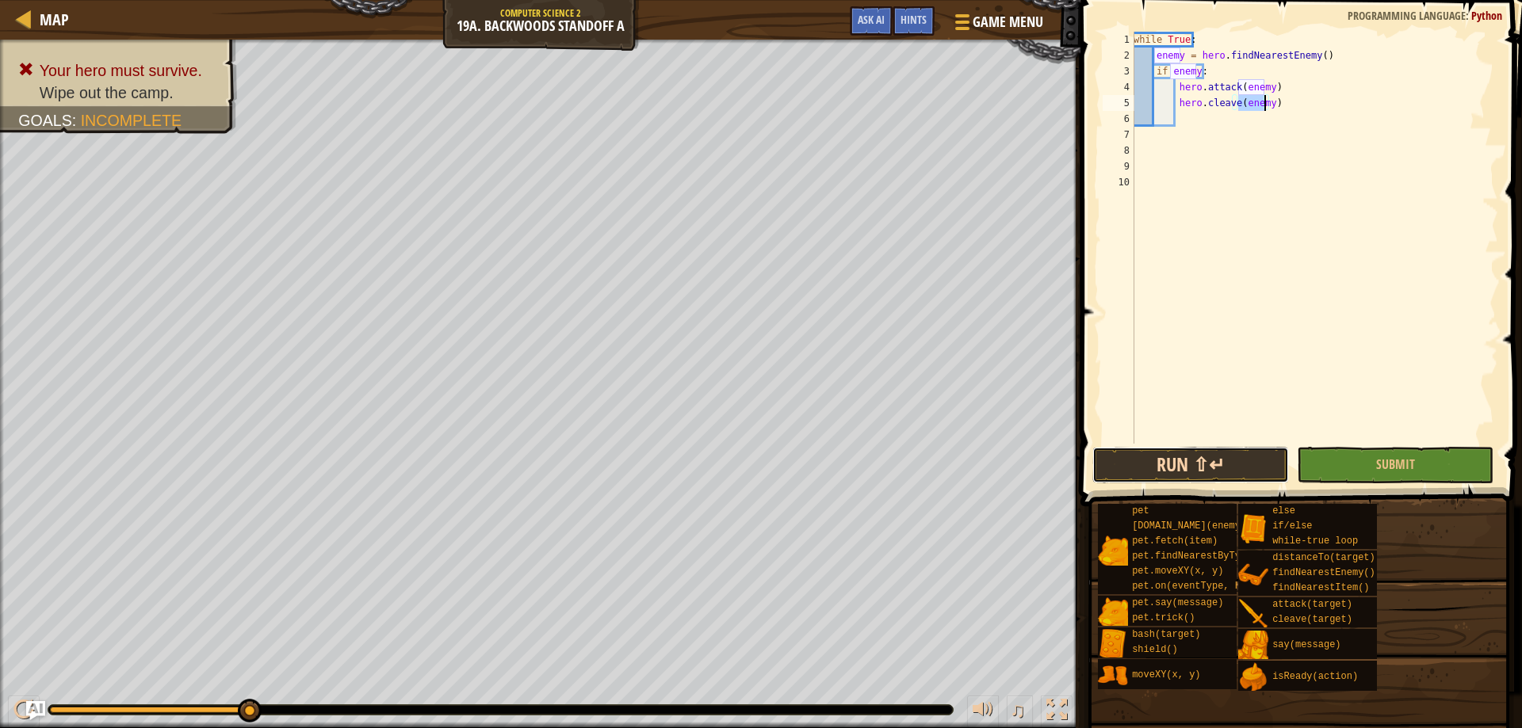
click at [1173, 449] on button "Run ⇧↵" at bounding box center [1190, 465] width 197 height 36
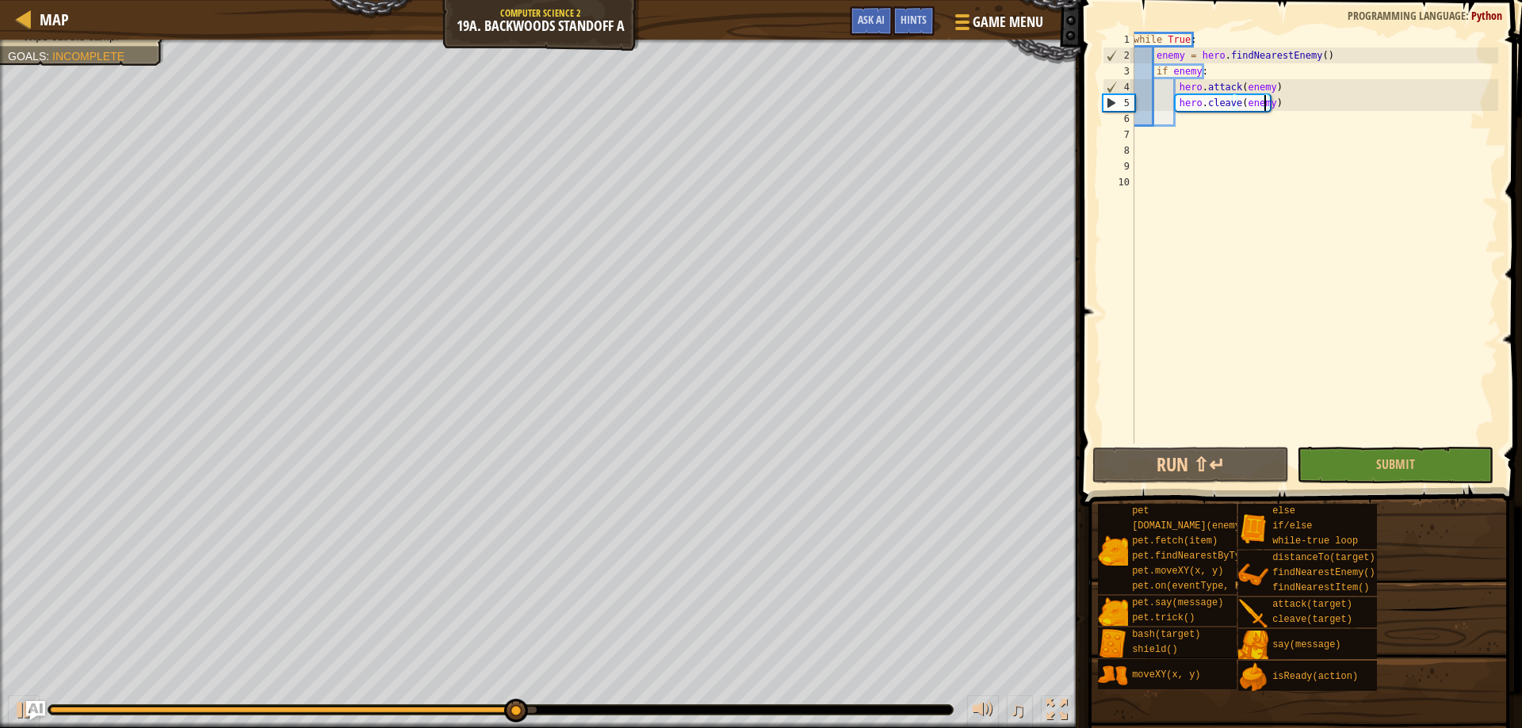
click at [1277, 106] on div "while True : enemy = hero . findNearestEnemy ( ) if enemy : hero . attack ( ene…" at bounding box center [1314, 254] width 368 height 444
click at [1274, 82] on div "while True : enemy = hero . findNearestEnemy ( ) if enemy : hero . attack ( ene…" at bounding box center [1314, 254] width 368 height 444
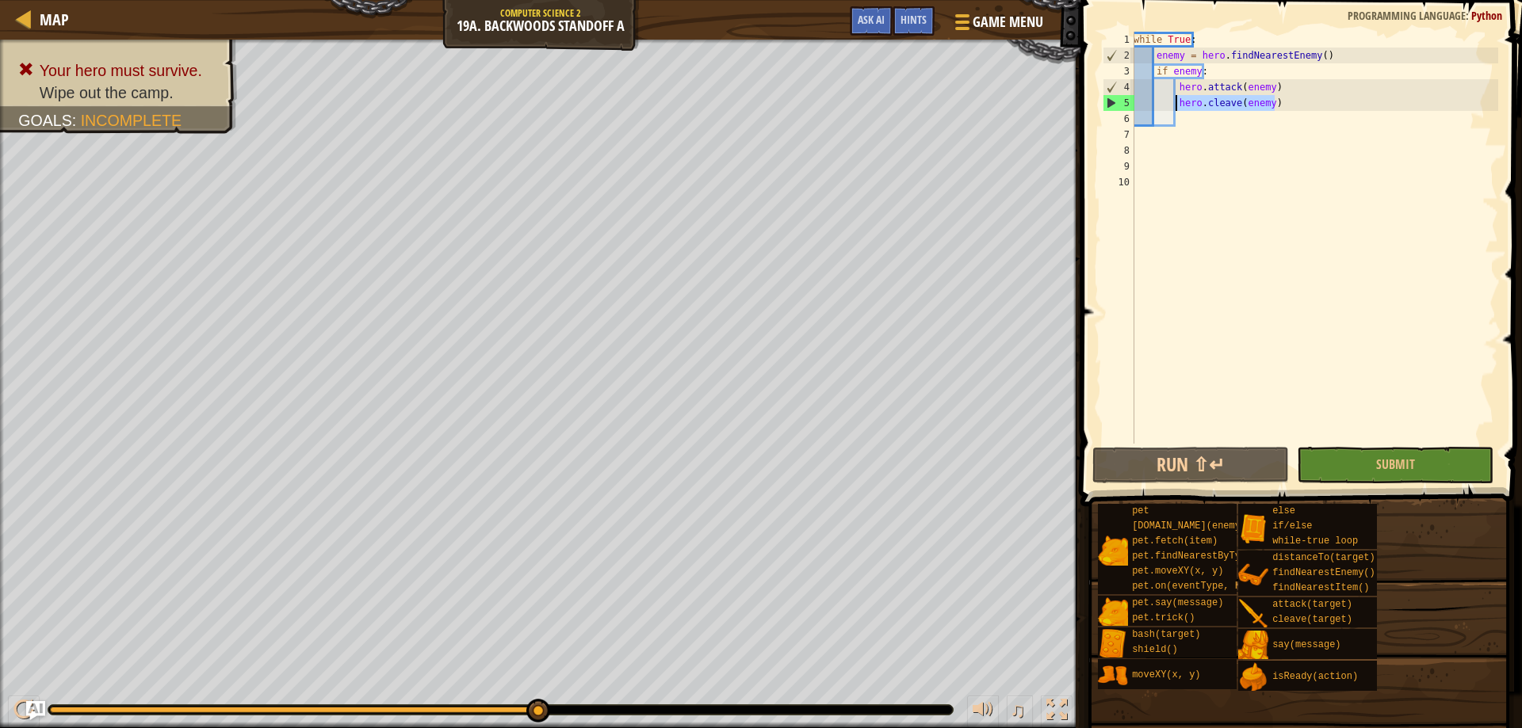
drag, startPoint x: 1251, startPoint y: 108, endPoint x: 1175, endPoint y: 106, distance: 76.9
click at [1175, 106] on div "while True : enemy = hero . findNearestEnemy ( ) if enemy : hero . attack ( ene…" at bounding box center [1314, 254] width 368 height 444
type textarea "hero.cleave(enemy)"
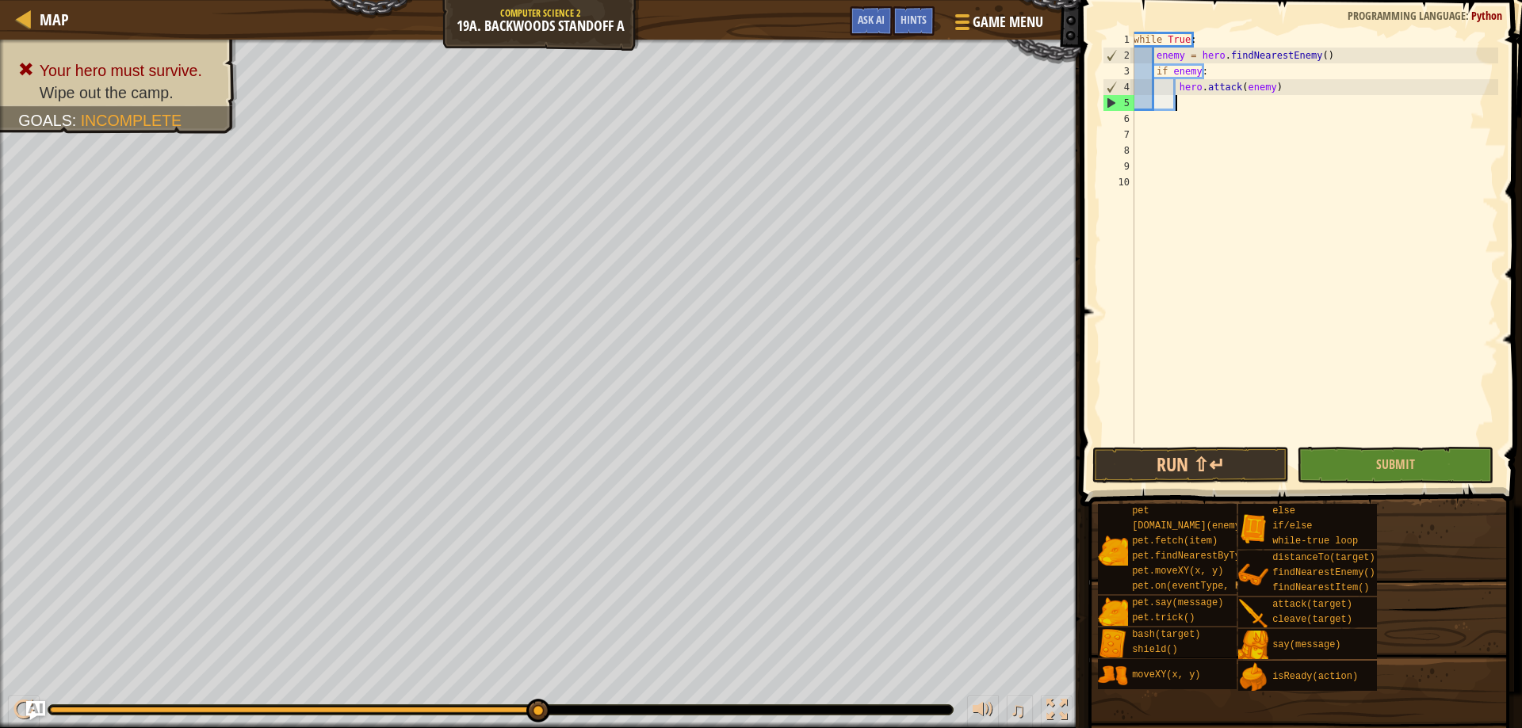
scroll to position [7, 3]
type textarea "w"
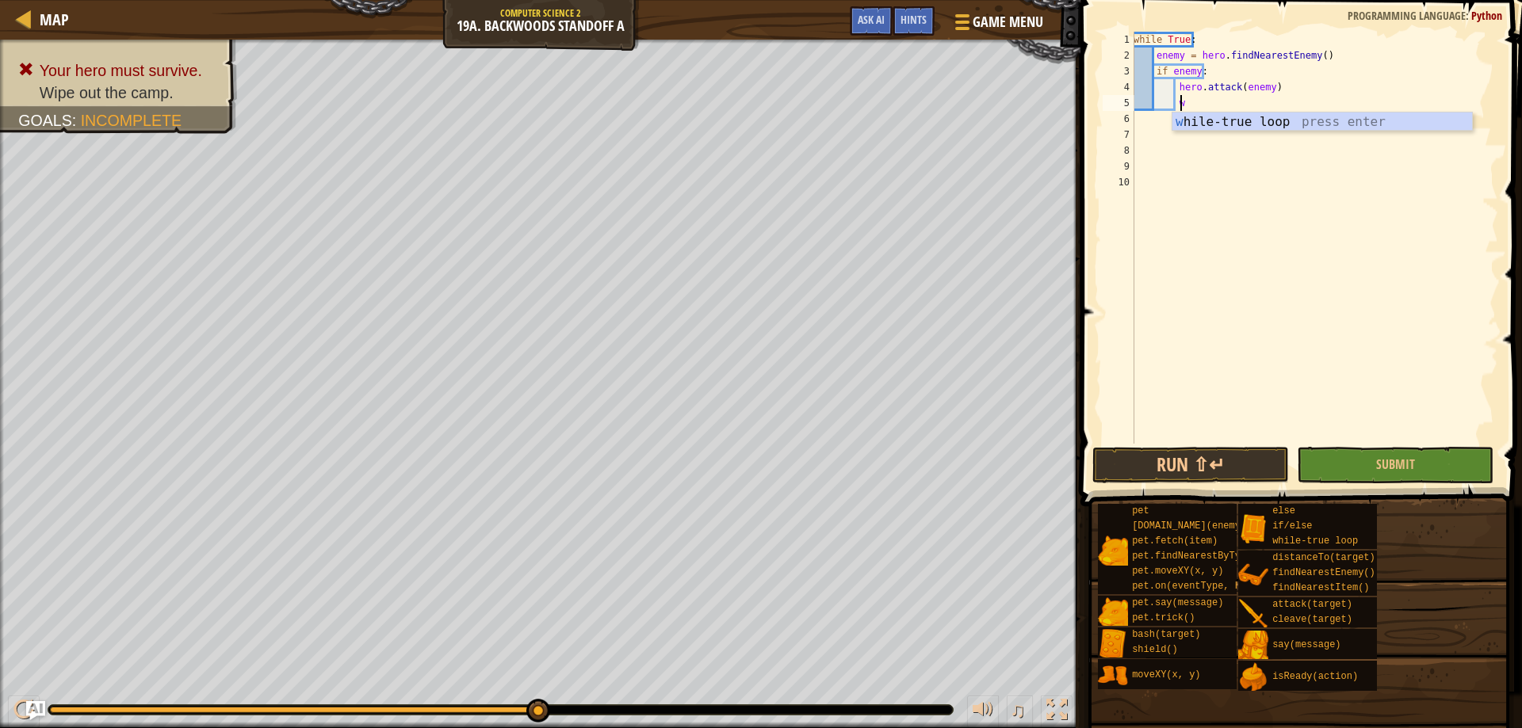
click at [1223, 118] on div "w [PERSON_NAME]-true loop press enter" at bounding box center [1322, 141] width 300 height 57
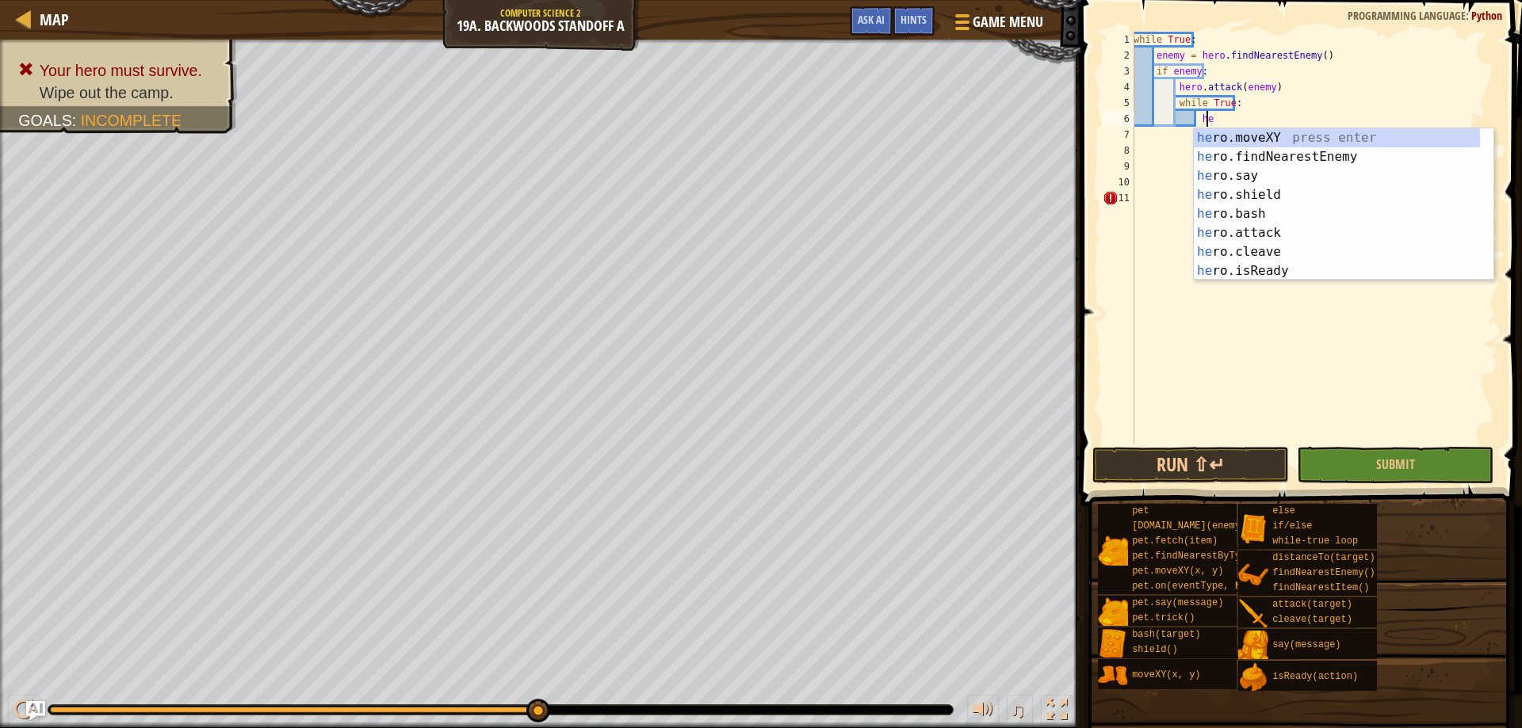
scroll to position [7, 6]
click at [1308, 254] on div "her o.moveXY press enter her o.findNearestEnemy press enter her o.say press ent…" at bounding box center [1337, 223] width 286 height 190
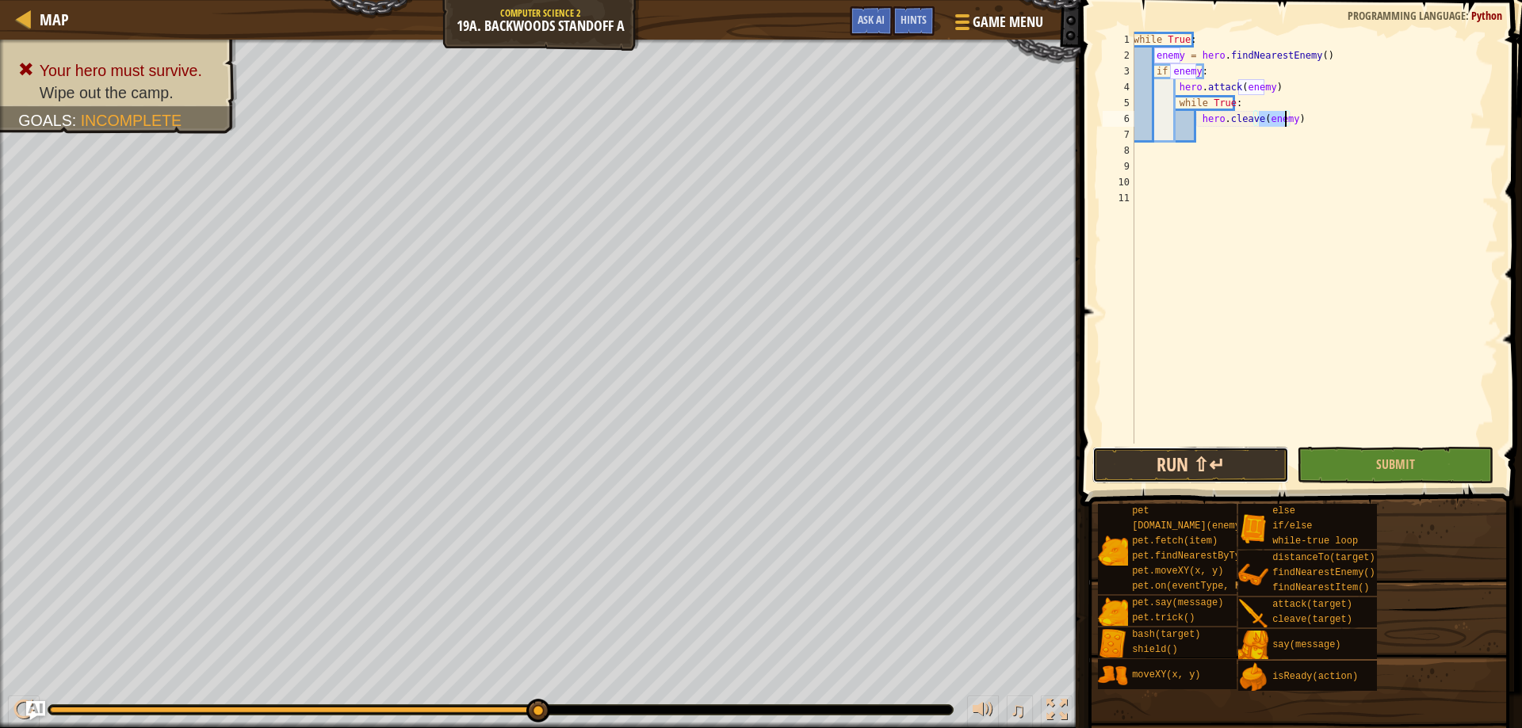
click at [1189, 466] on button "Run ⇧↵" at bounding box center [1190, 465] width 197 height 36
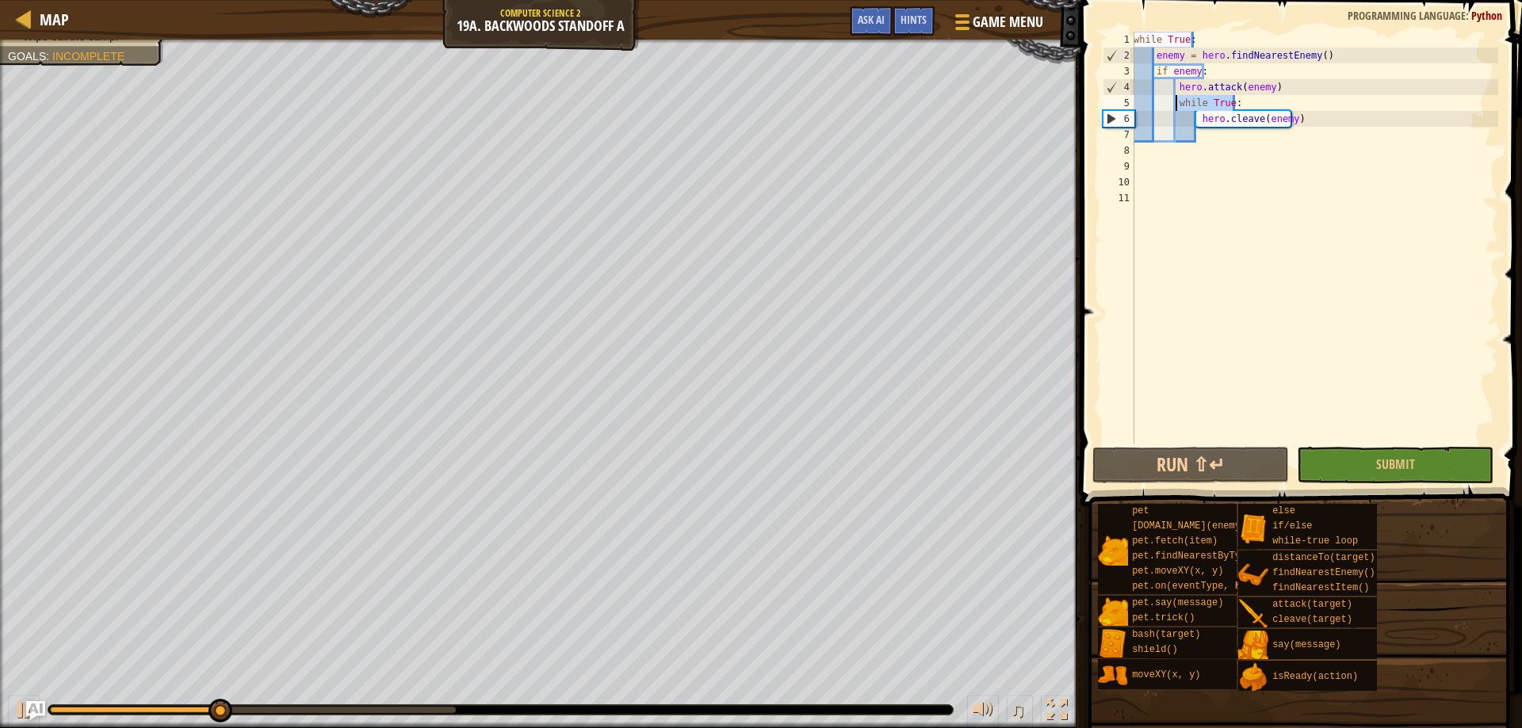
drag, startPoint x: 1232, startPoint y: 104, endPoint x: 1174, endPoint y: 104, distance: 57.9
click at [1174, 104] on div "while True : enemy = hero . findNearestEnemy ( ) if enemy : hero . attack ( ene…" at bounding box center [1314, 254] width 368 height 444
type textarea "while True:"
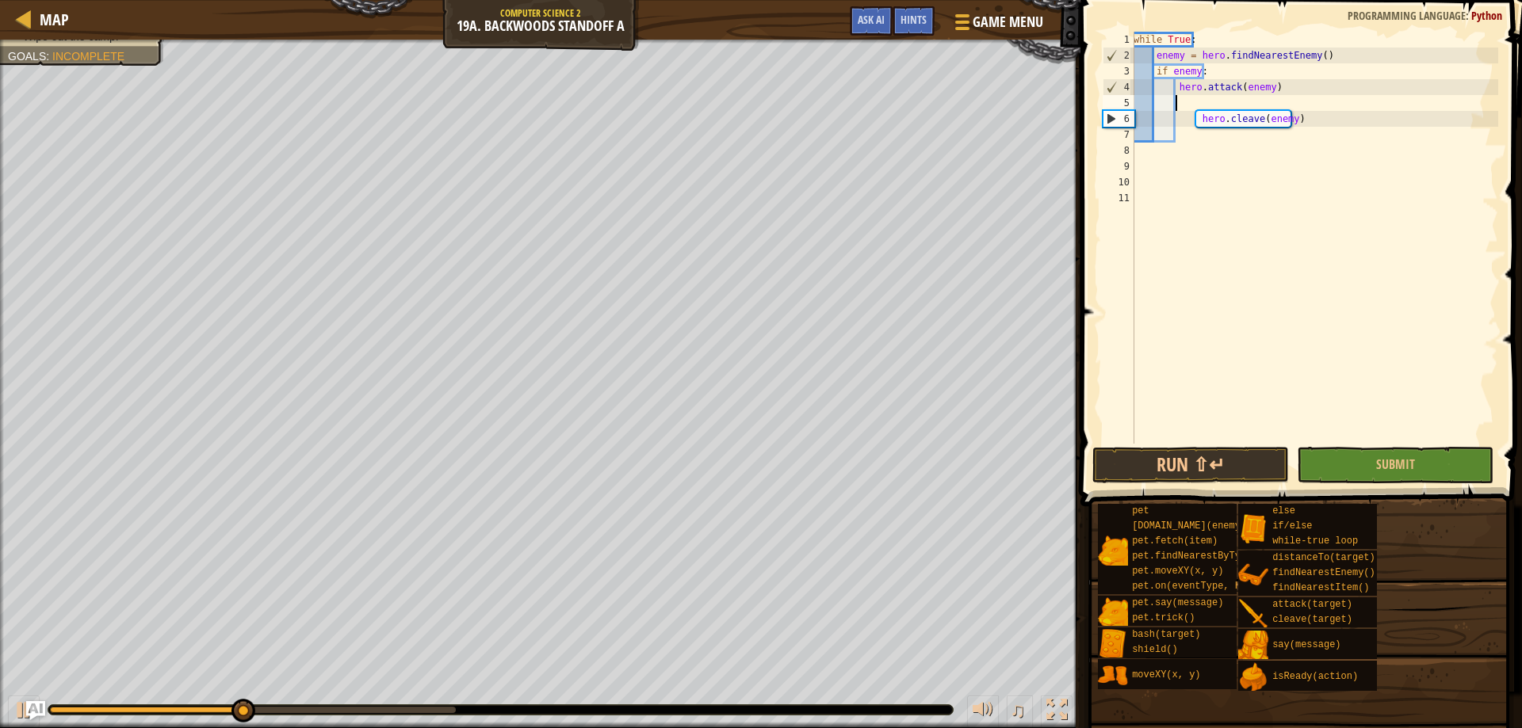
scroll to position [7, 2]
drag, startPoint x: 1319, startPoint y: 125, endPoint x: 1175, endPoint y: 117, distance: 144.5
click at [1175, 117] on div "while True : enemy = hero . findNearestEnemy ( ) if enemy : hero . attack ( ene…" at bounding box center [1314, 254] width 368 height 444
type textarea "hero.cleave(enemy)"
click at [1191, 108] on div "while True : enemy = hero . findNearestEnemy ( ) if enemy : hero . attack ( ene…" at bounding box center [1314, 254] width 368 height 444
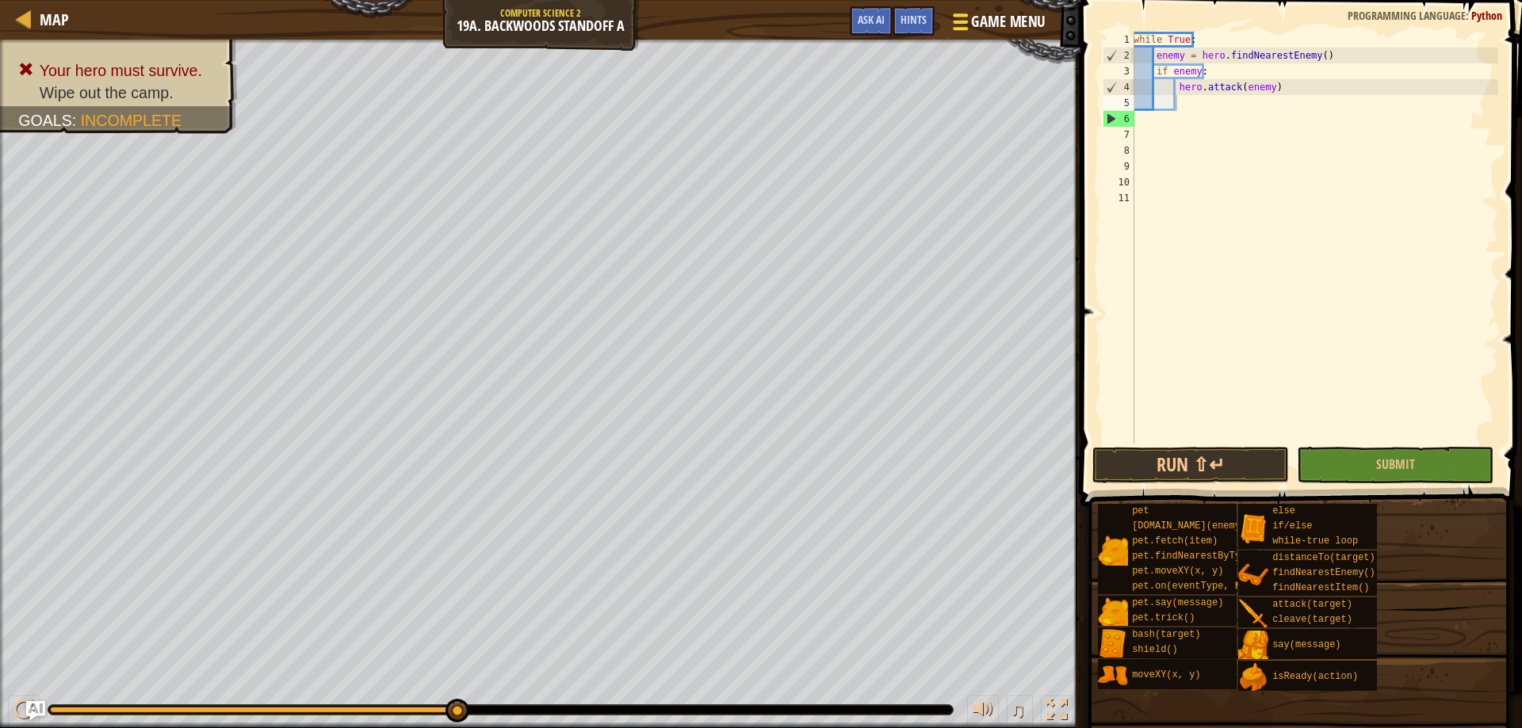
click at [998, 14] on span "Game Menu" at bounding box center [1009, 21] width 74 height 21
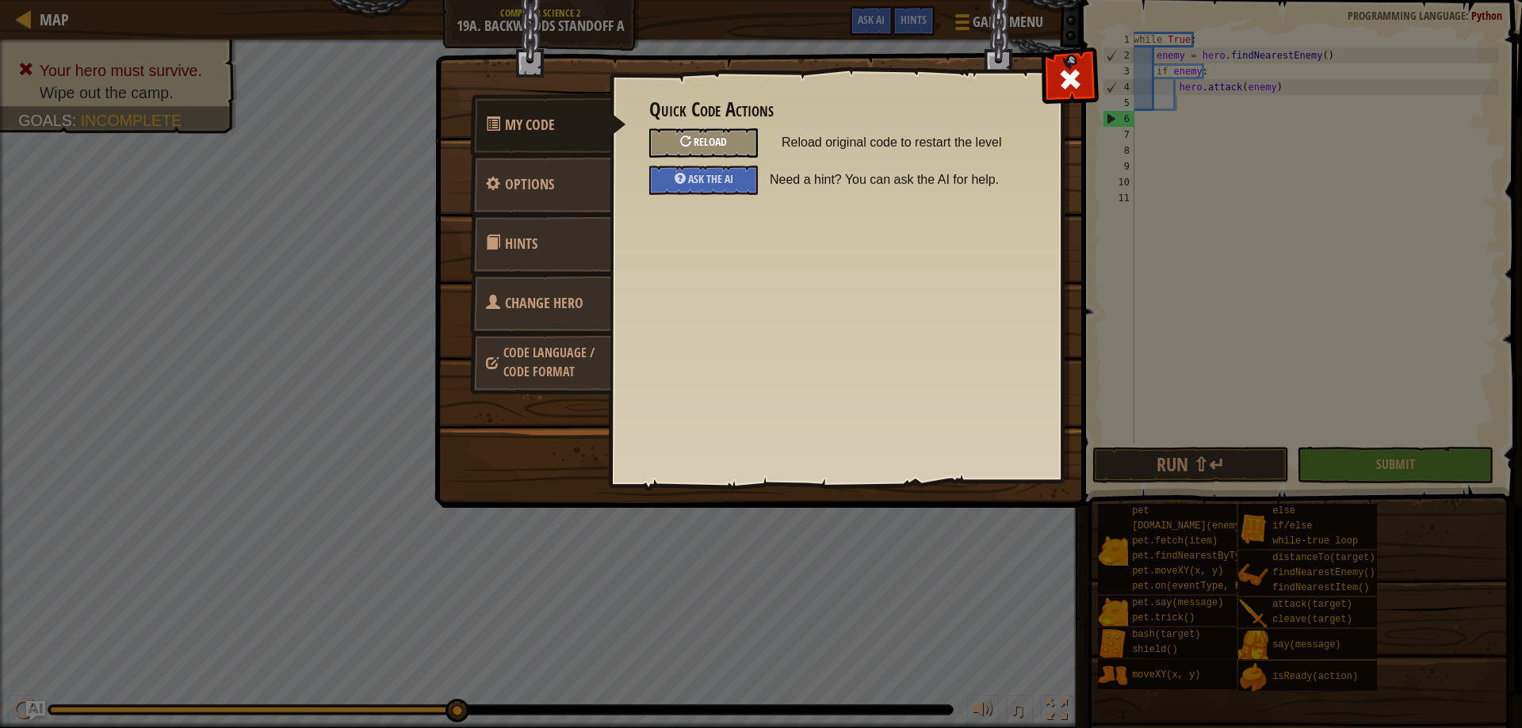
click at [748, 140] on div "Reload" at bounding box center [703, 142] width 109 height 29
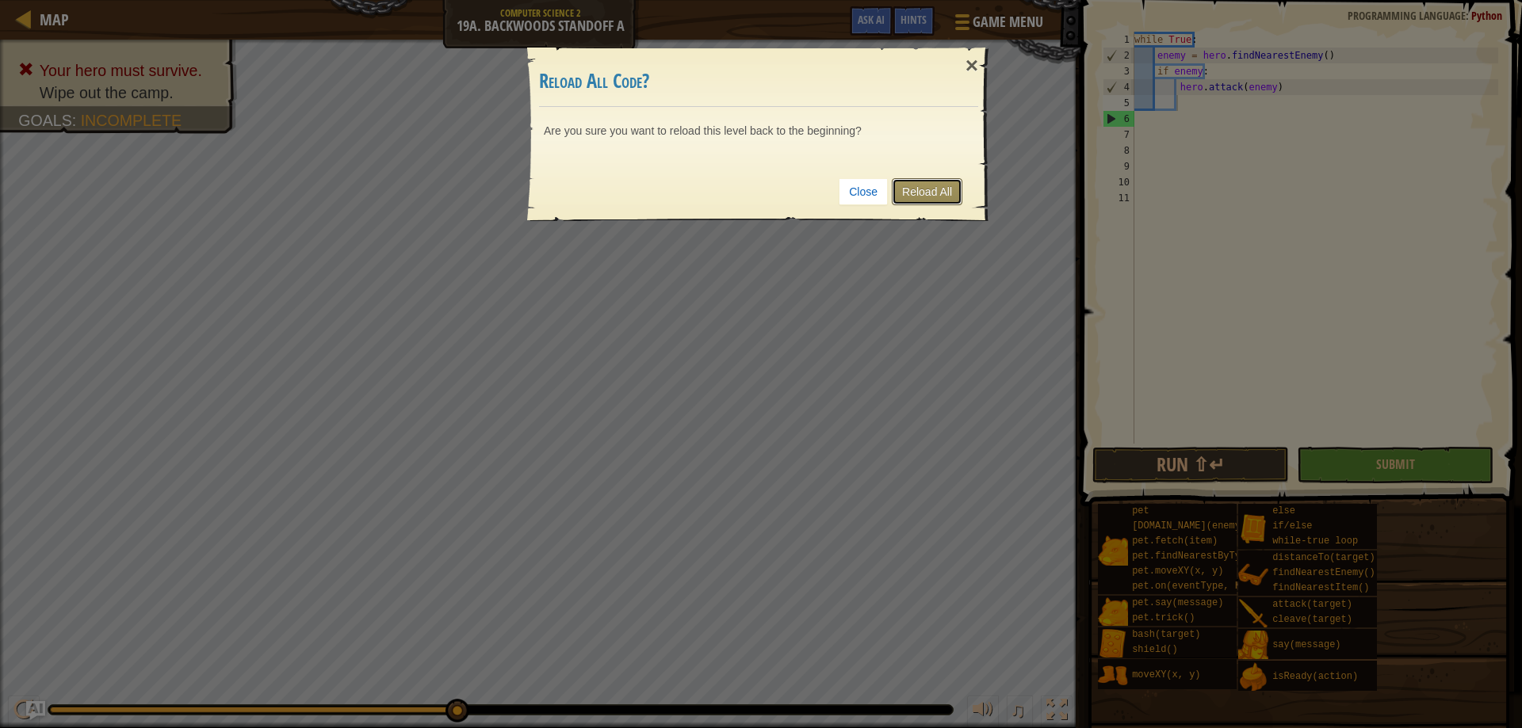
click at [938, 194] on link "Reload All" at bounding box center [927, 191] width 71 height 27
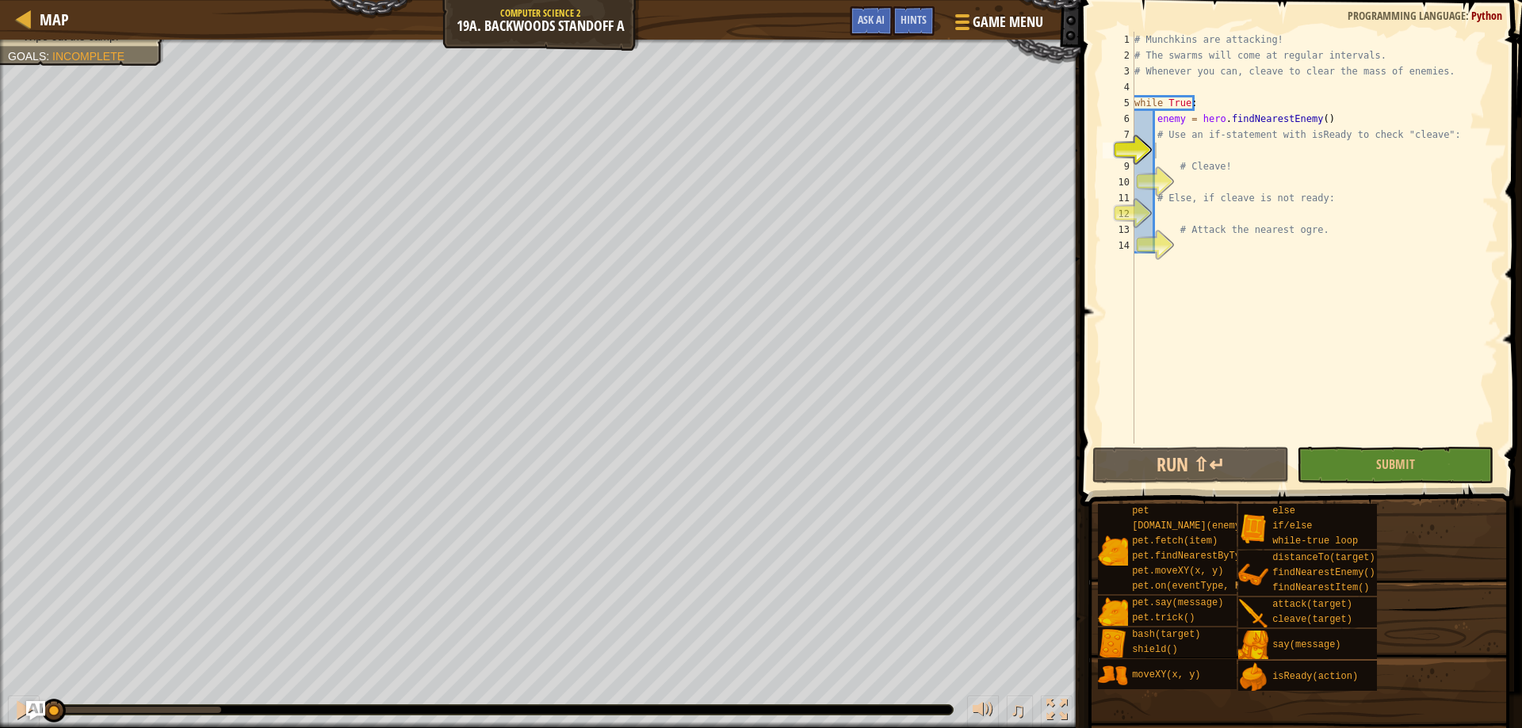
scroll to position [7, 1]
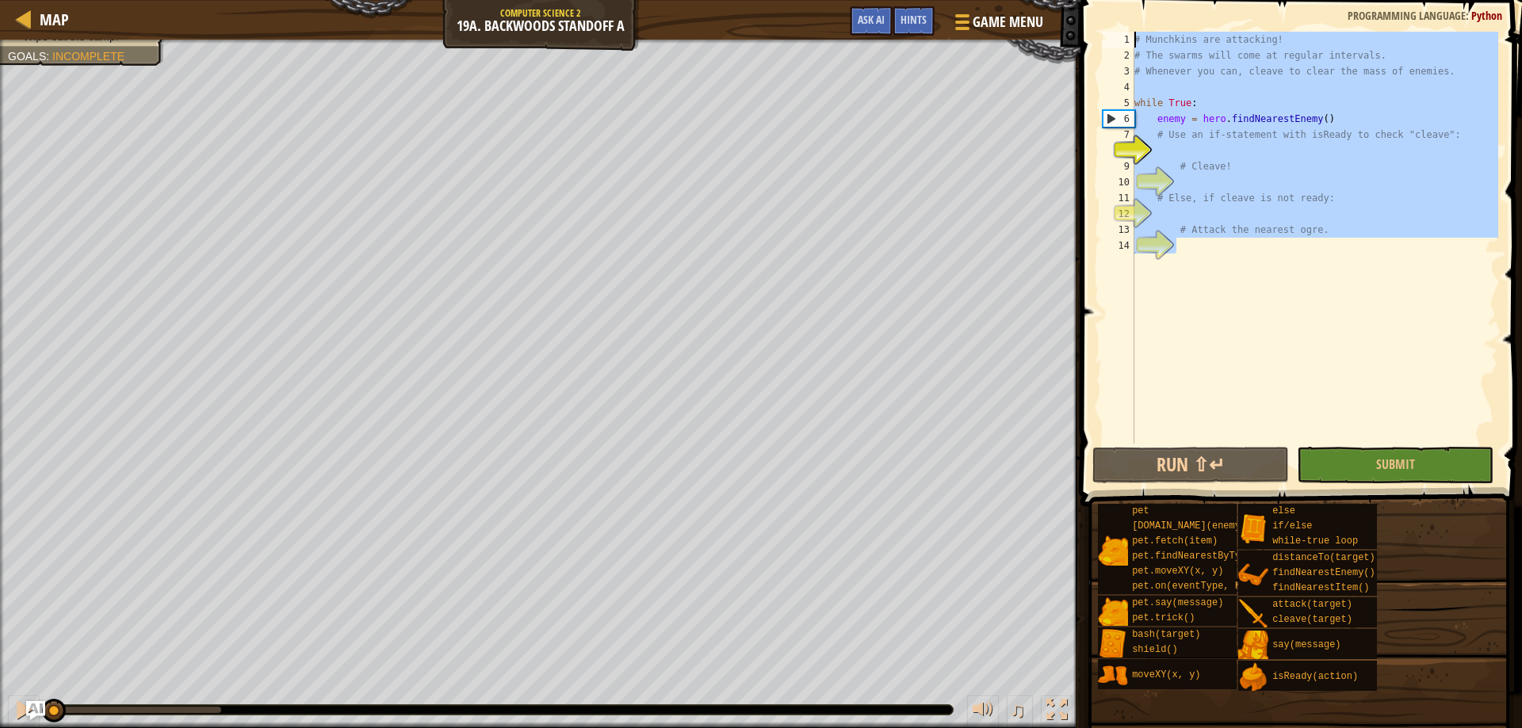
drag, startPoint x: 1251, startPoint y: 342, endPoint x: 843, endPoint y: -96, distance: 598.9
click at [843, 0] on html "Map Computer Science 2 19a. Backwoods Standoff A Game Menu Done Hints Ask AI 1 …" at bounding box center [761, 0] width 1522 height 0
type textarea "# Munchkins are attacking! # The swarms will come at regular intervals."
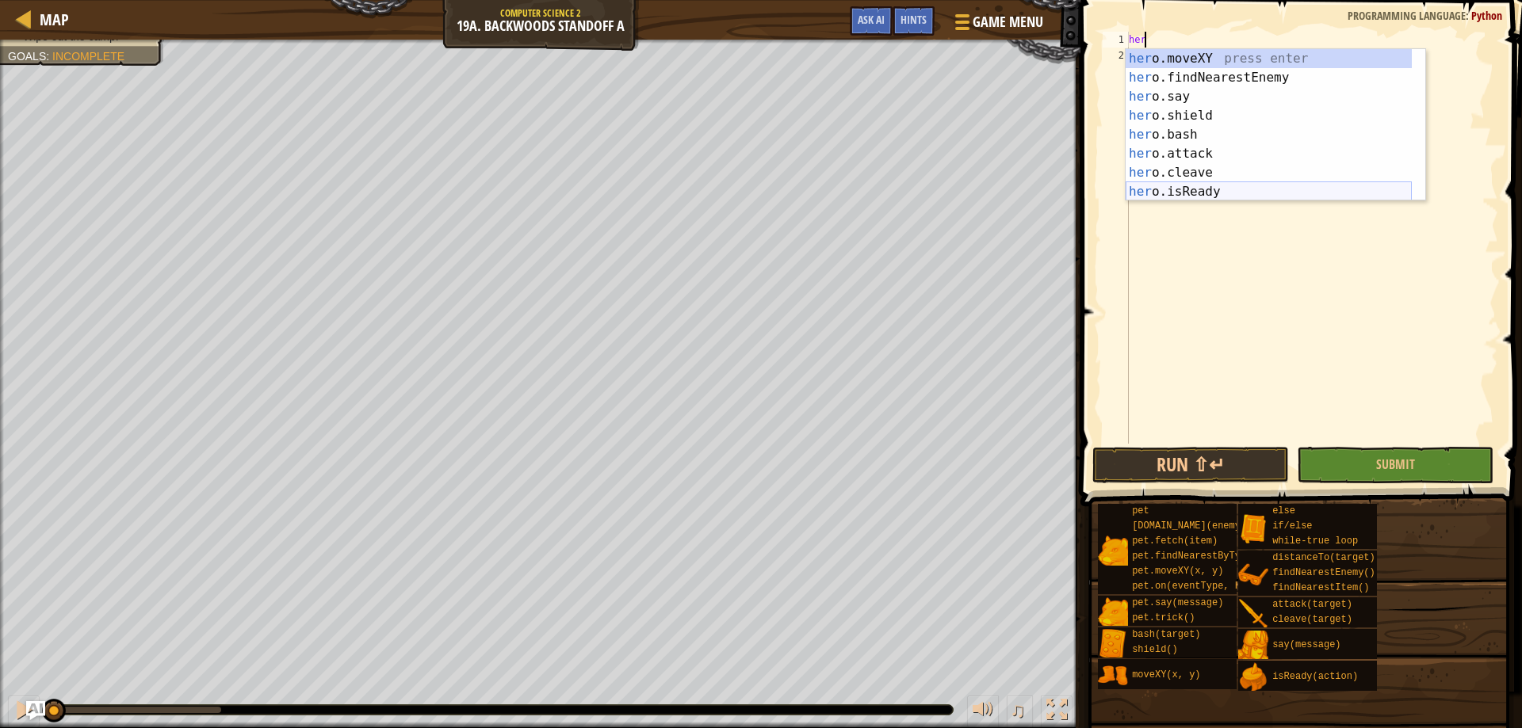
click at [1198, 185] on div "her o.moveXY press enter her o.findNearestEnemy press enter her o.say press ent…" at bounding box center [1268, 144] width 286 height 190
type textarea "ready = hero.isReady("cleave")"
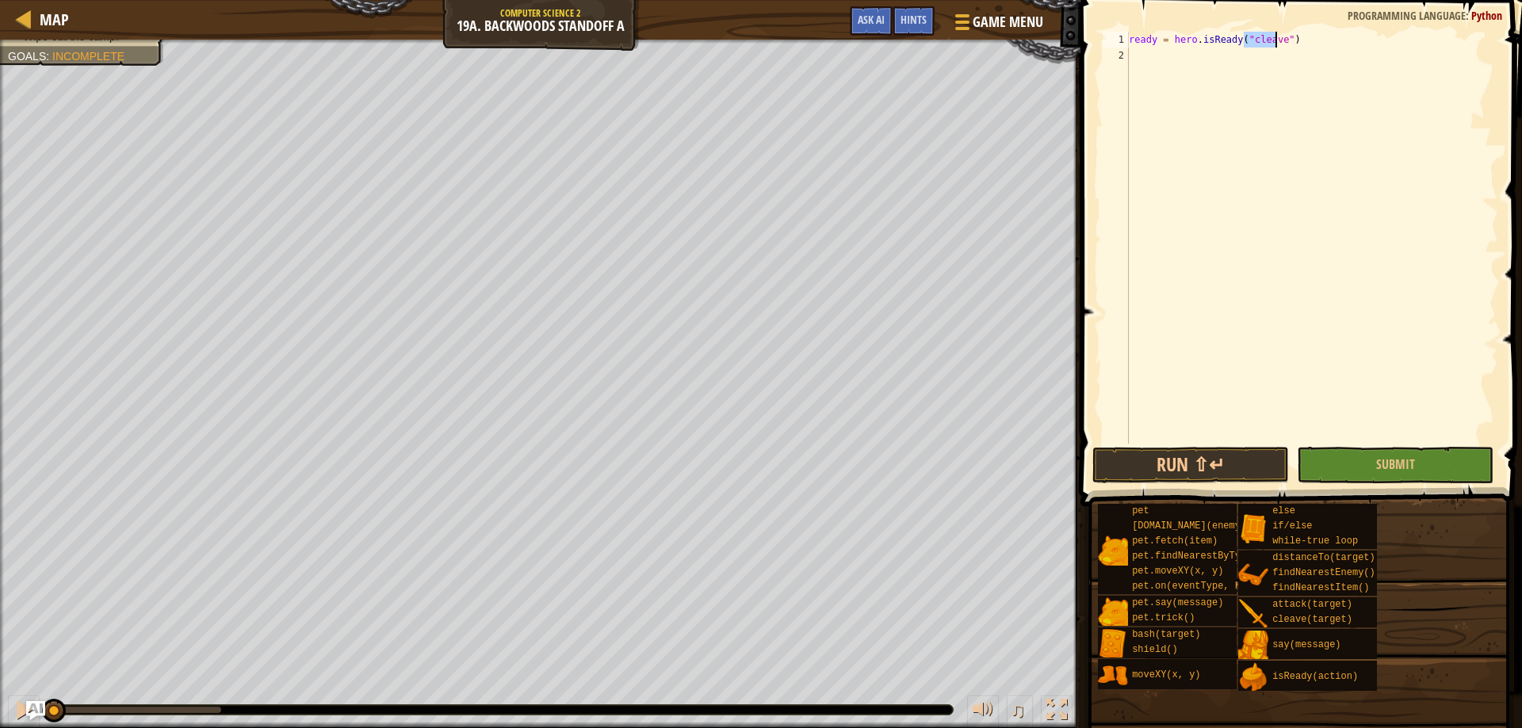
click at [1252, 66] on div "ready = hero . isReady ( "cleave" )" at bounding box center [1311, 254] width 373 height 444
drag, startPoint x: 1283, startPoint y: 42, endPoint x: 939, endPoint y: -14, distance: 348.6
click at [939, 0] on html "Map Computer Science 2 19a. Backwoods Standoff A Game Menu Done Hints Ask AI 1 …" at bounding box center [761, 0] width 1522 height 0
type textarea "ready = hero.isReady("cleave")"
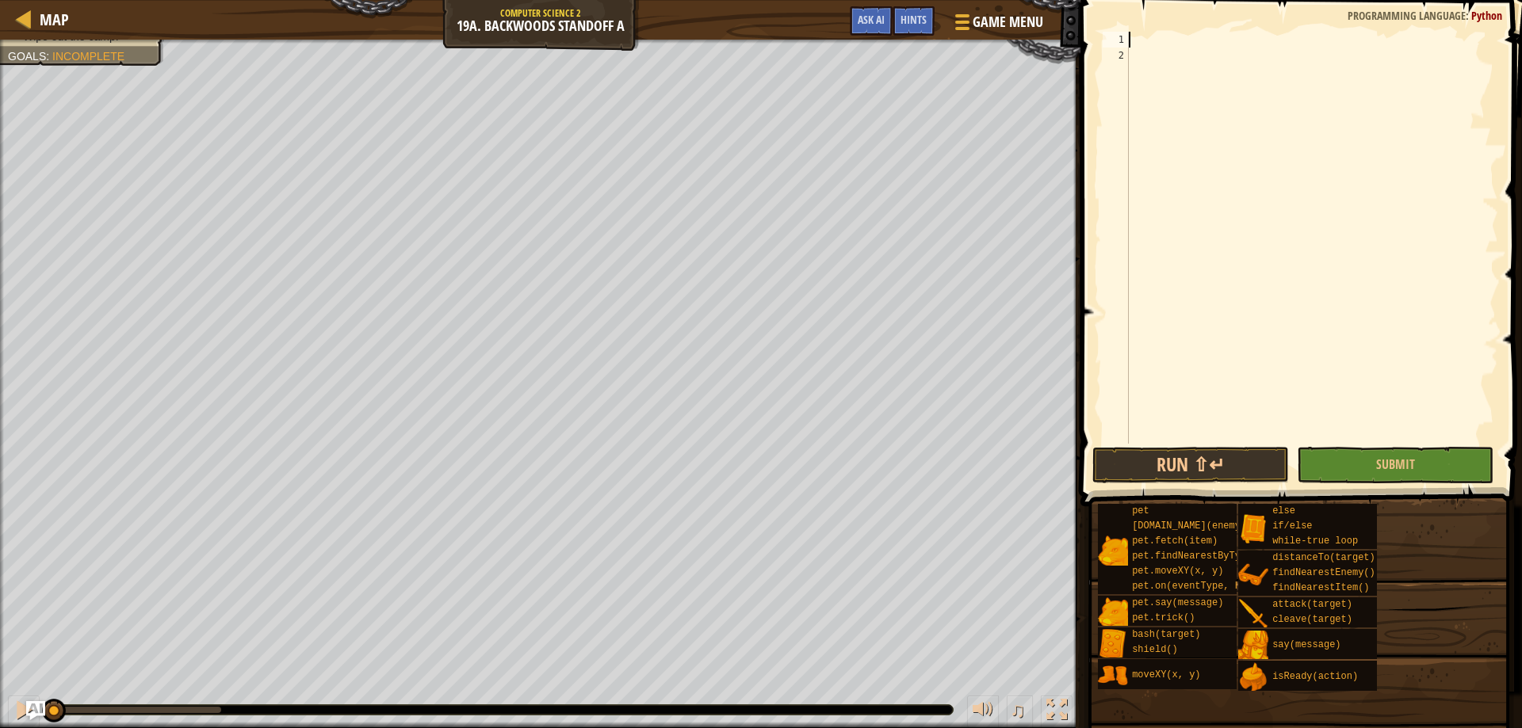
type textarea "h"
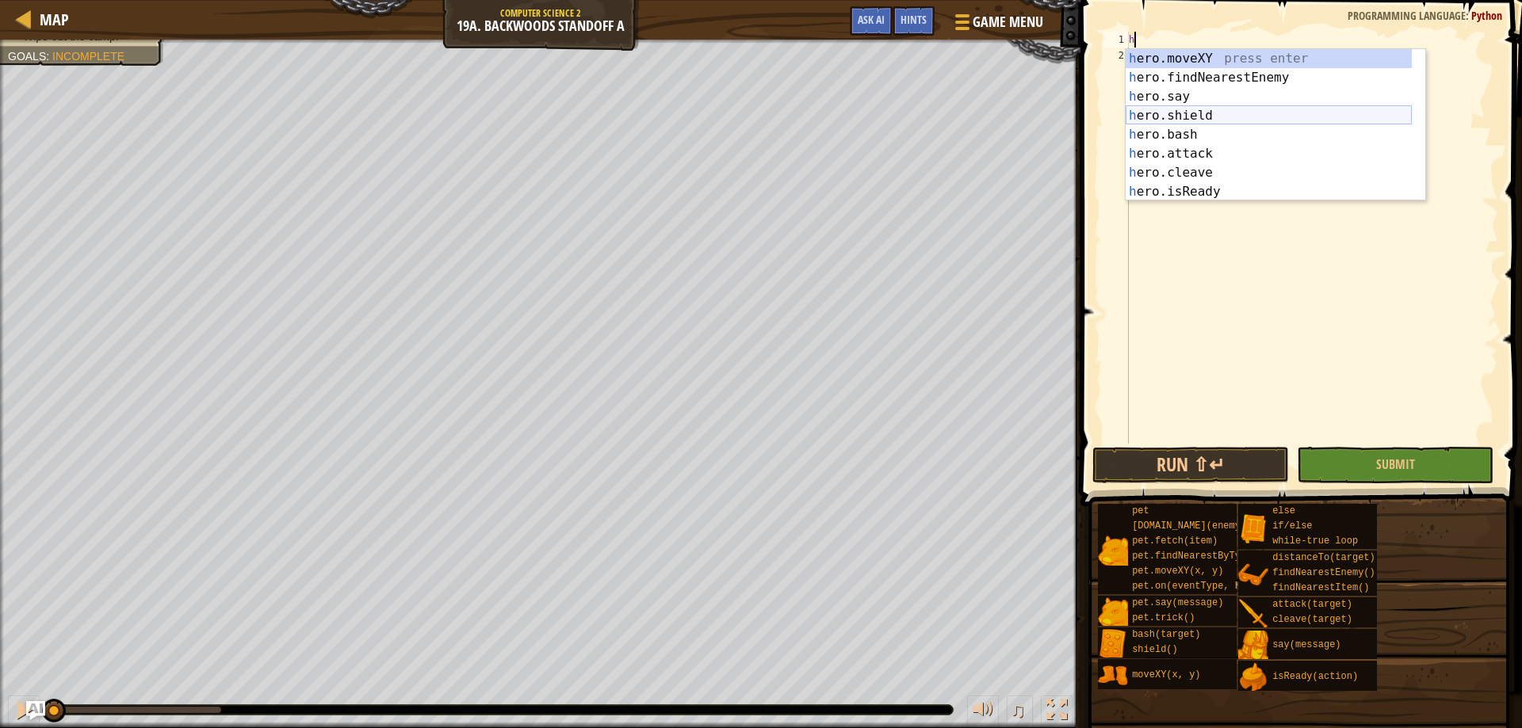
scroll to position [114, 0]
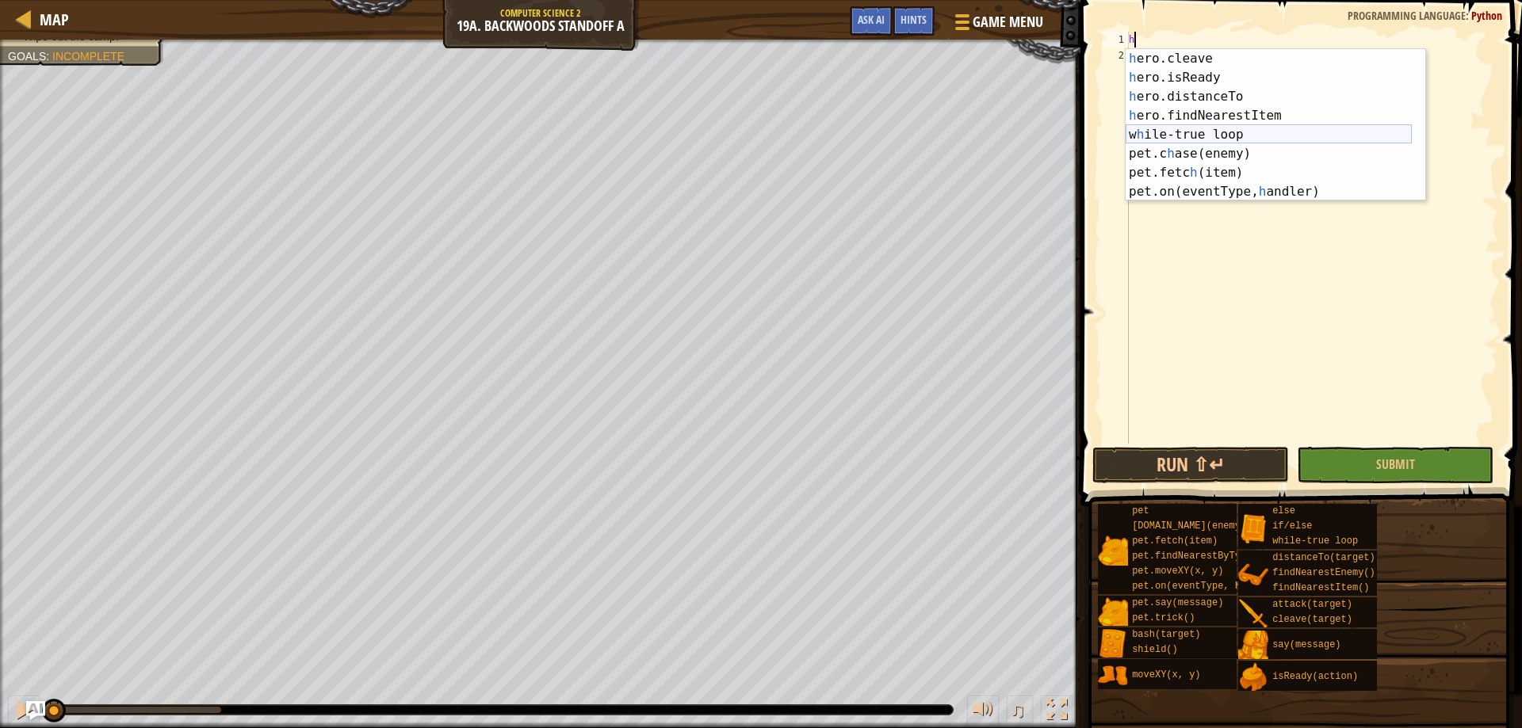
click at [1245, 134] on div "h ero.cleave press enter h ero.isReady press enter h ero.distanceTo press enter…" at bounding box center [1268, 144] width 286 height 190
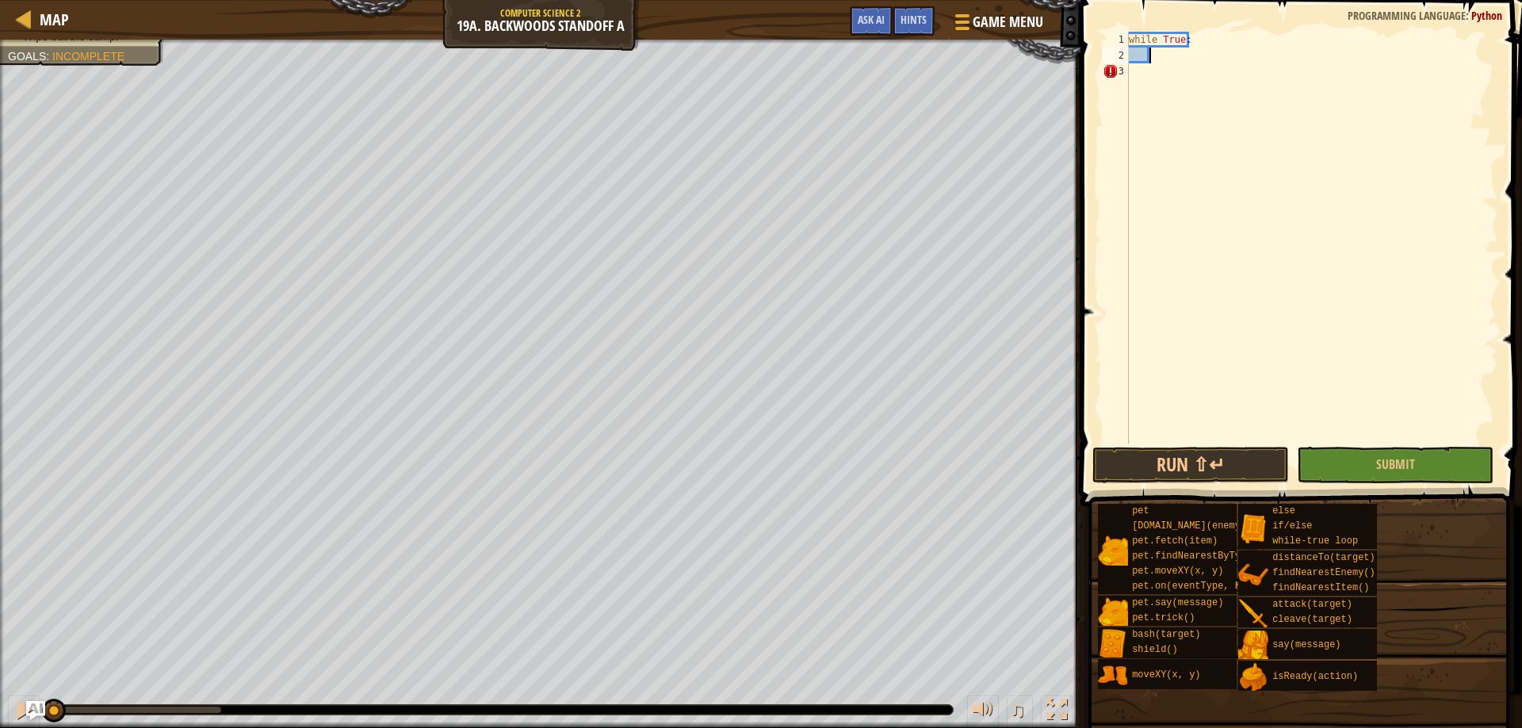
scroll to position [0, 0]
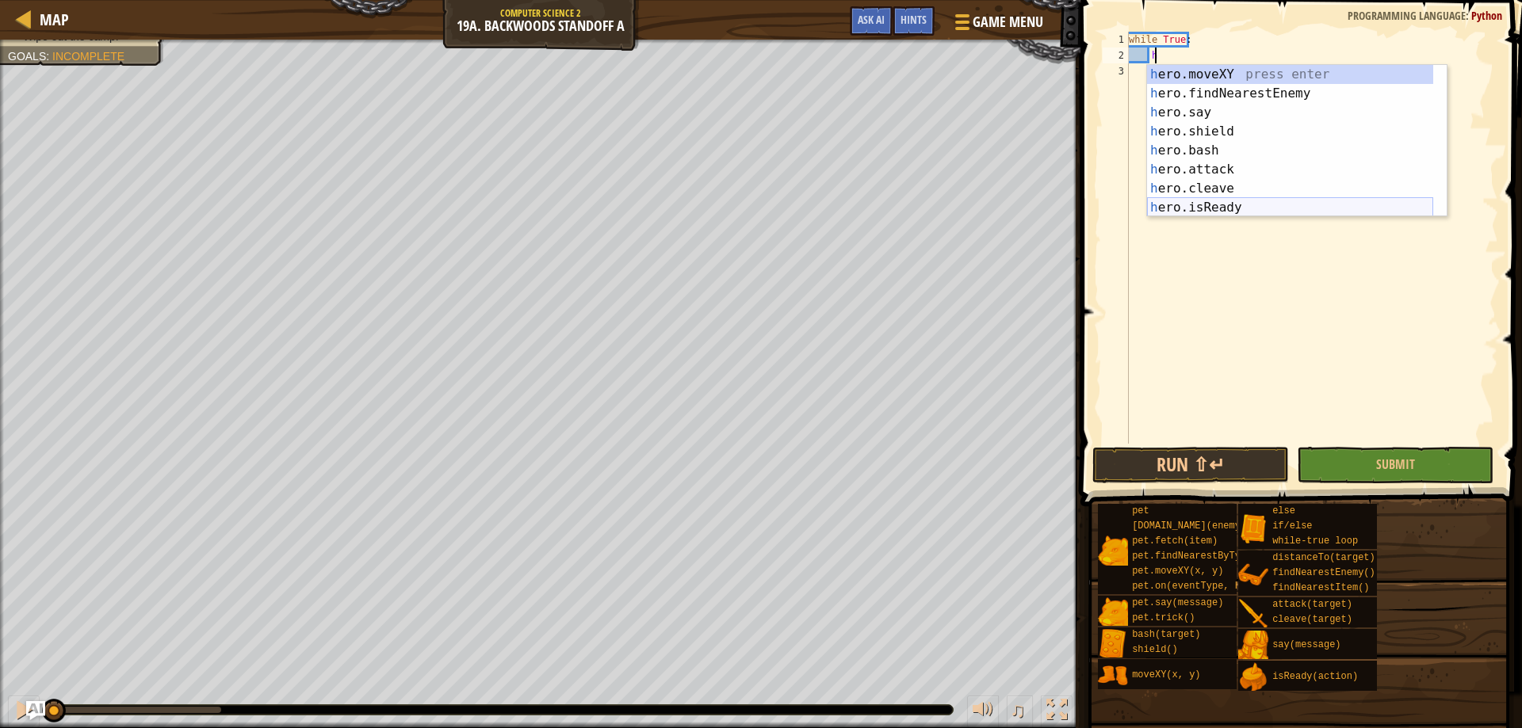
click at [1220, 206] on div "h ero.moveXY press enter h ero.findNearestEnemy press enter h ero.say press ent…" at bounding box center [1290, 160] width 286 height 190
type textarea "ready = hero.isReady("cleave")"
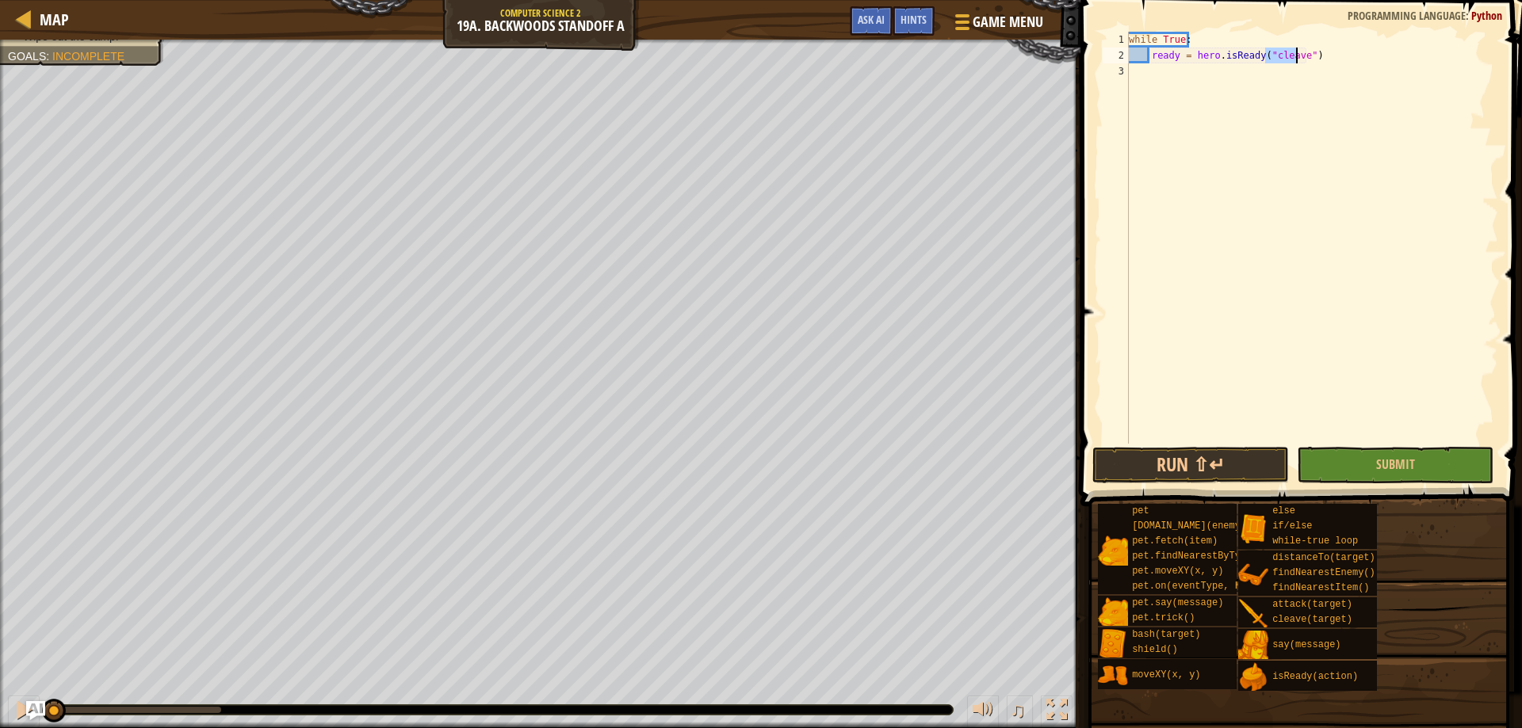
click at [1324, 61] on div "while True : ready = hero . isReady ( "cleave" )" at bounding box center [1311, 254] width 373 height 444
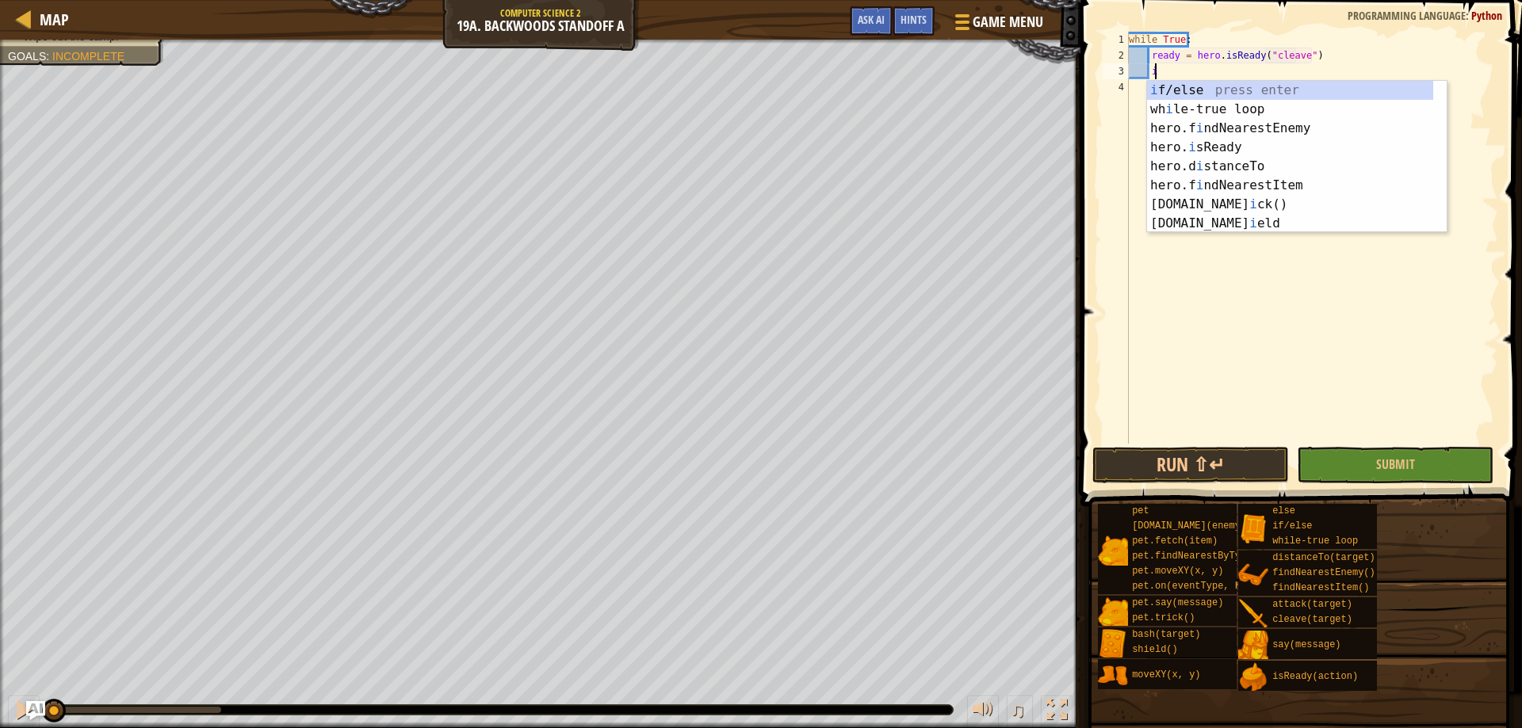
scroll to position [7, 2]
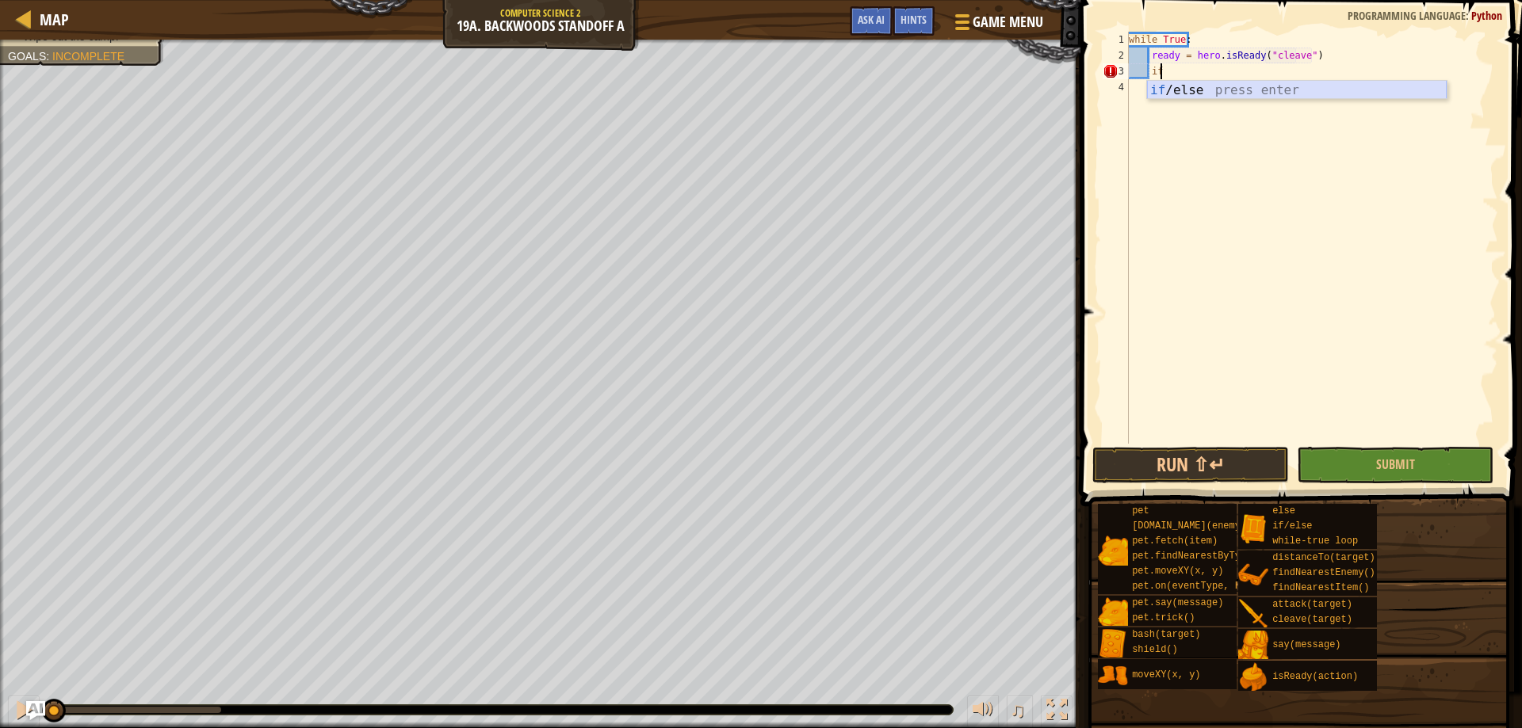
click at [1311, 94] on div "if /else press enter" at bounding box center [1297, 109] width 300 height 57
click at [1179, 70] on div "while True : ready = hero . isReady ( "cleave" ) if enemy :" at bounding box center [1311, 238] width 373 height 412
click at [1179, 70] on div "while True : ready = hero . isReady ( "cleave" ) if enemy :" at bounding box center [1311, 254] width 373 height 444
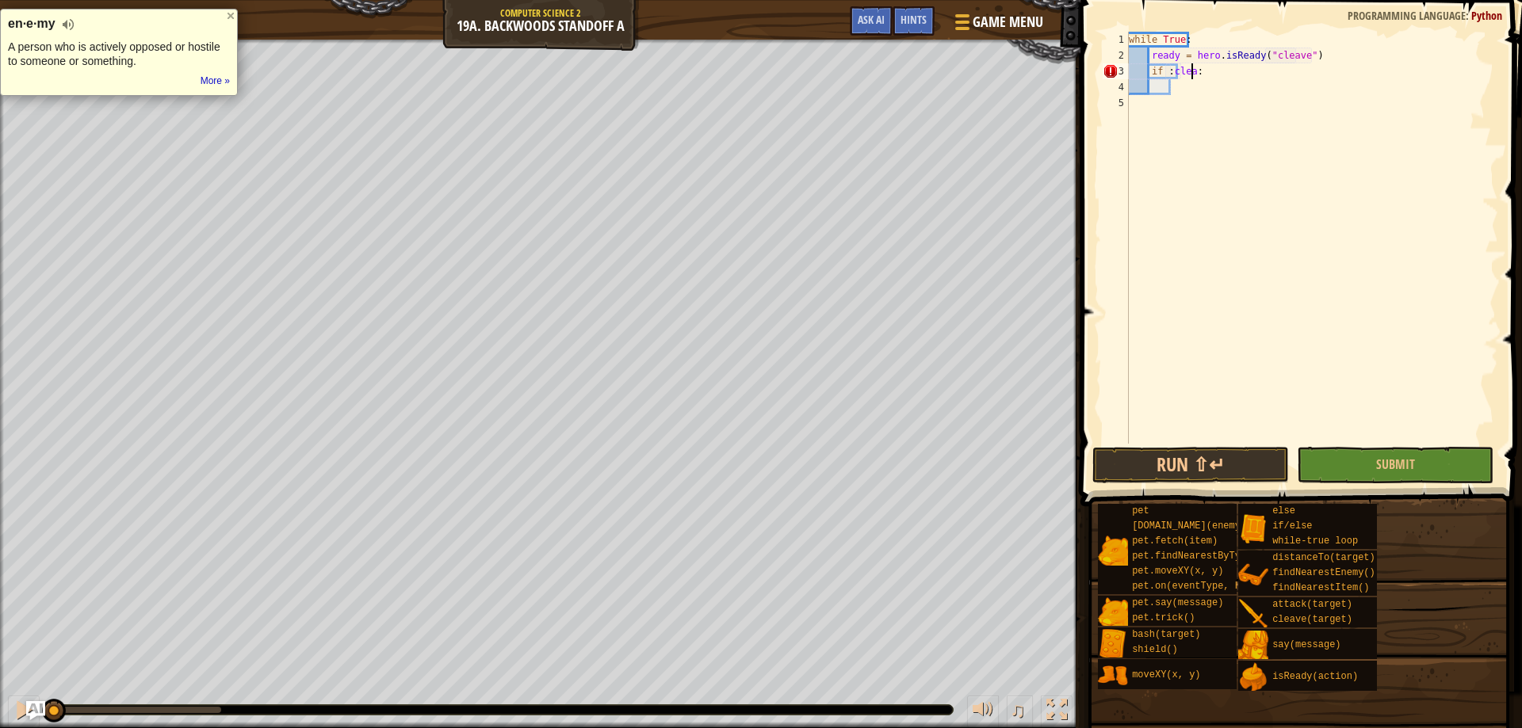
scroll to position [7, 6]
type textarea "if :cleave":"
drag, startPoint x: 1206, startPoint y: 65, endPoint x: 1151, endPoint y: 67, distance: 54.7
click at [1151, 67] on div "while True : ready = hero . isReady ( "cleave" ) if : cleave ":" at bounding box center [1311, 254] width 373 height 444
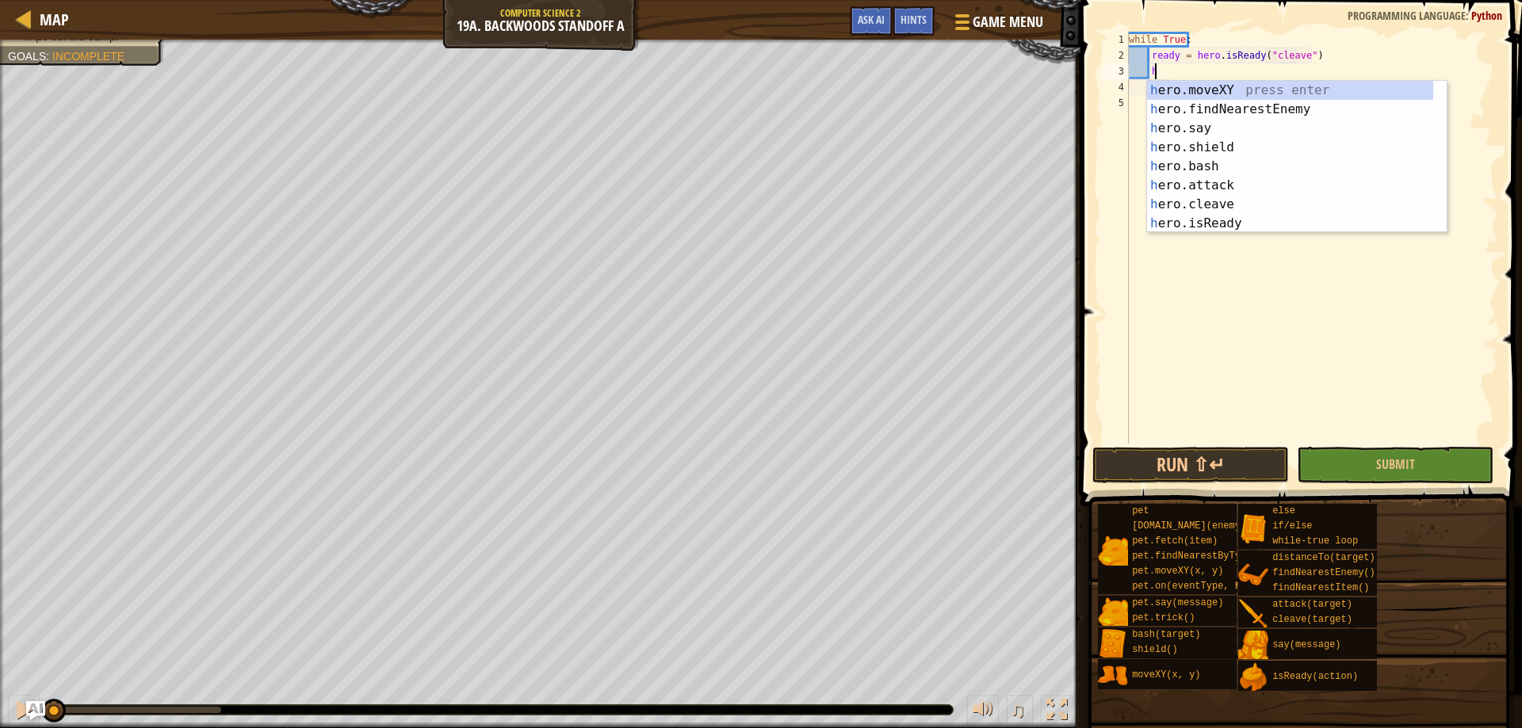
scroll to position [7, 2]
click at [1240, 200] on div "h ero.moveXY press enter h ero.findNearestEnemy press enter h ero.say press ent…" at bounding box center [1297, 176] width 300 height 190
type textarea "hero.cleave(enemy)"
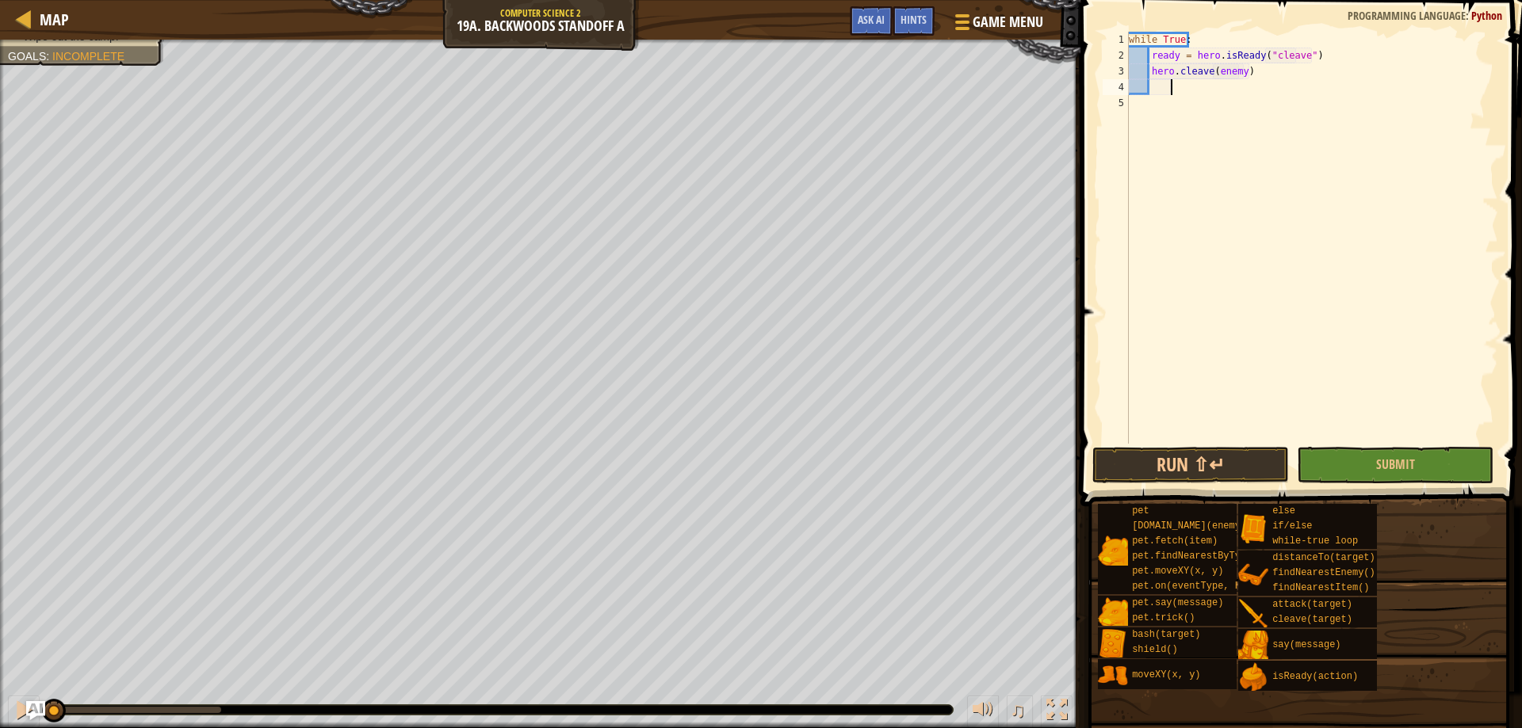
click at [1264, 81] on div "while True : ready = hero . isReady ( "cleave" ) hero . cleave ( enemy )" at bounding box center [1311, 254] width 373 height 444
type textarea "e"
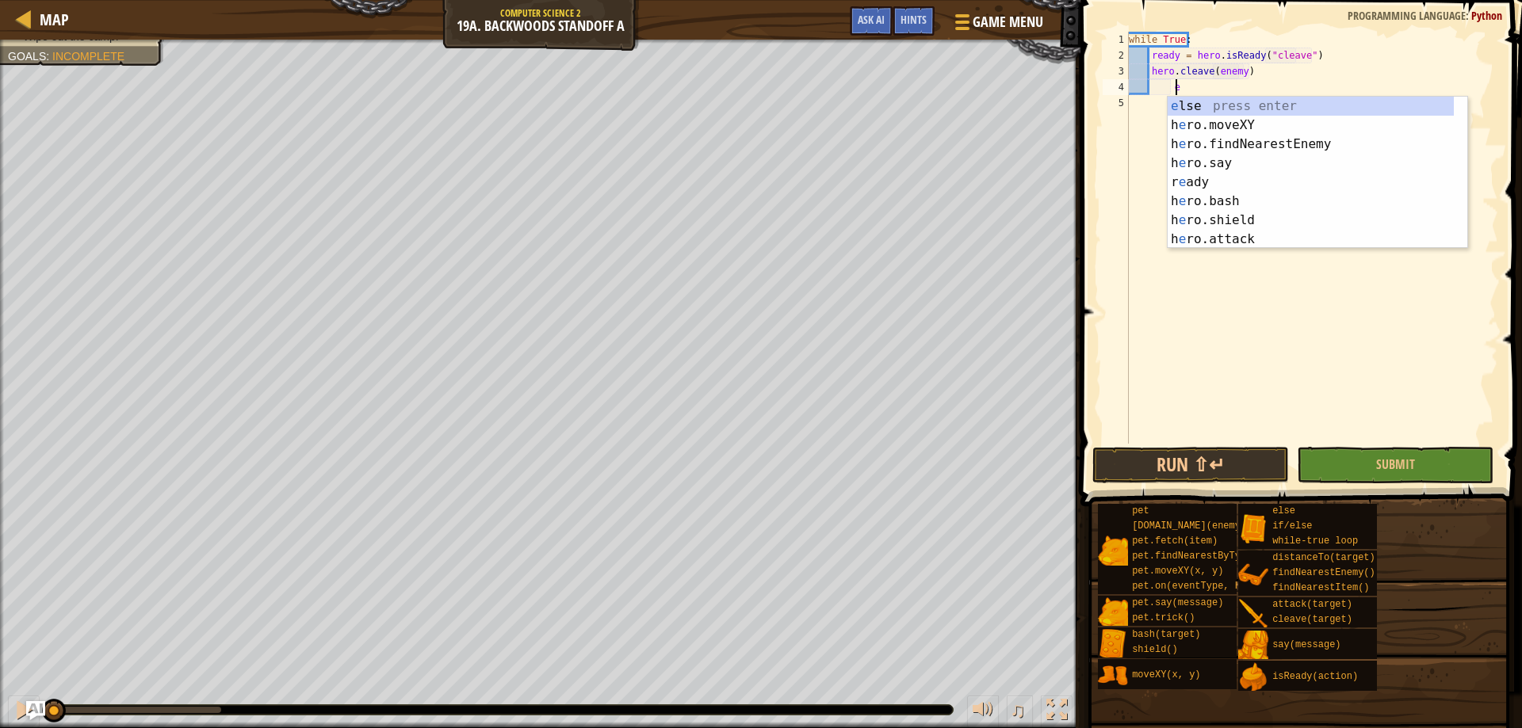
scroll to position [7, 3]
click at [1216, 101] on div "e lse press enter h e ro.moveXY press enter h e ro.findNearestEnemy press enter…" at bounding box center [1310, 192] width 286 height 190
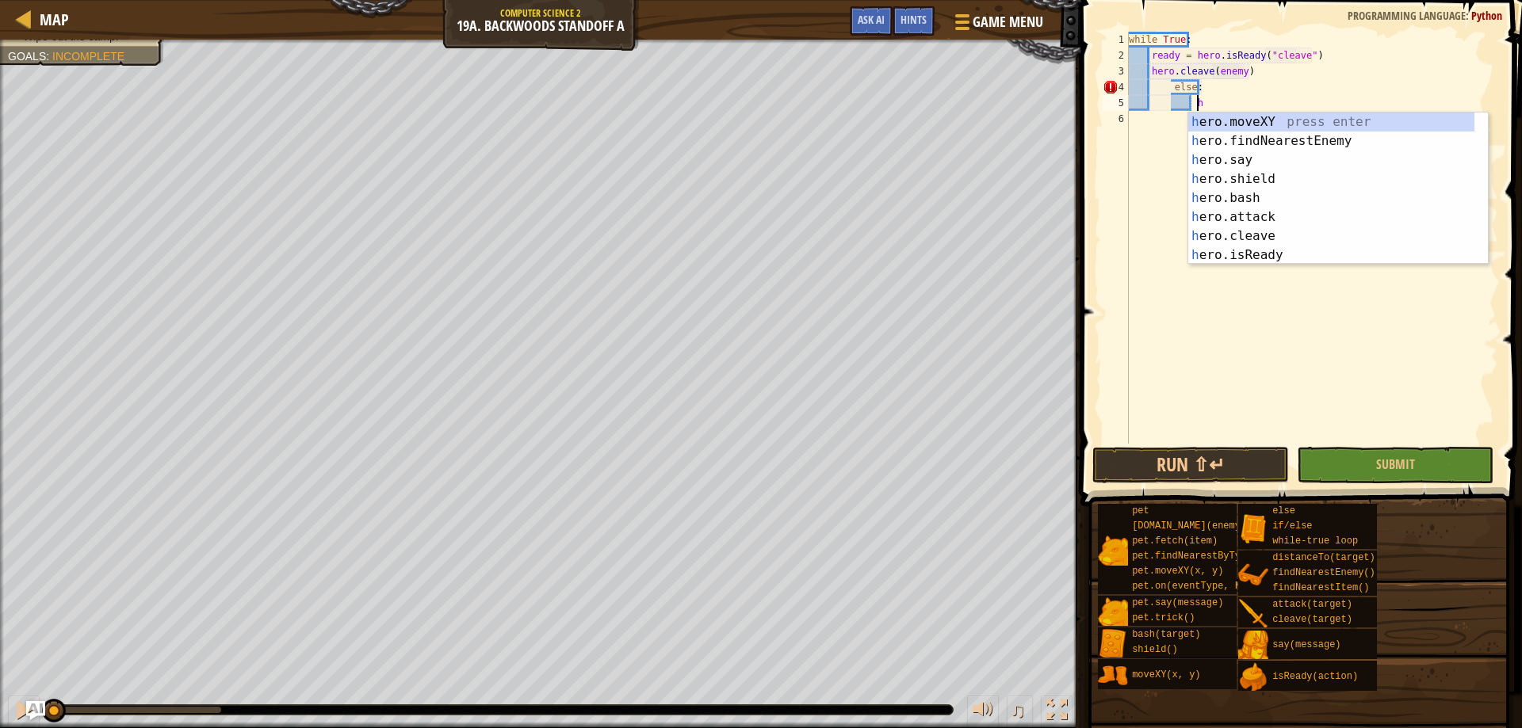
scroll to position [7, 6]
type textarea "her"
click at [1274, 143] on div "her o.moveXY press enter her o.findNearestEnemy press enter her o.say press ent…" at bounding box center [1331, 208] width 286 height 190
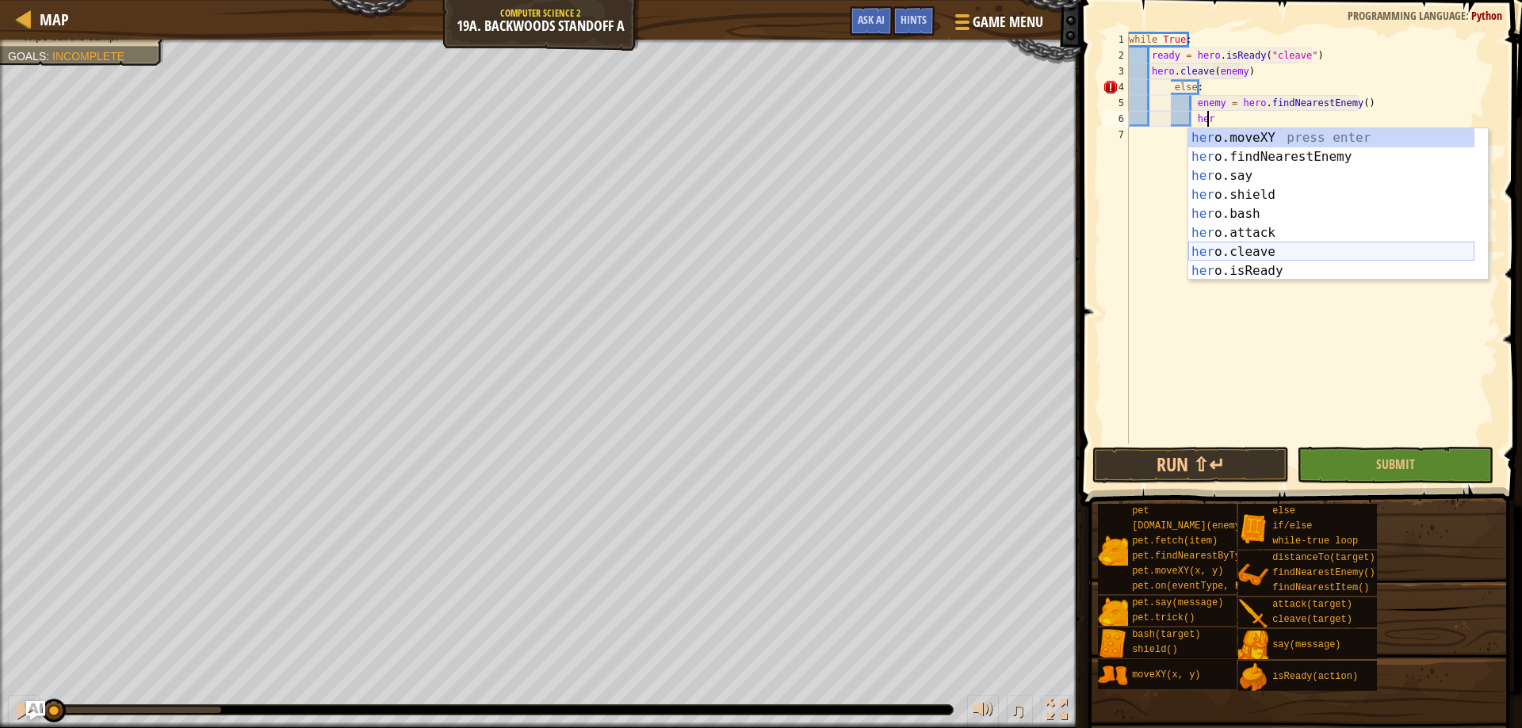
click at [1265, 248] on div "her o.moveXY press enter her o.findNearestEnemy press enter her o.say press ent…" at bounding box center [1331, 223] width 286 height 190
type textarea "hero.cleave(enemy)"
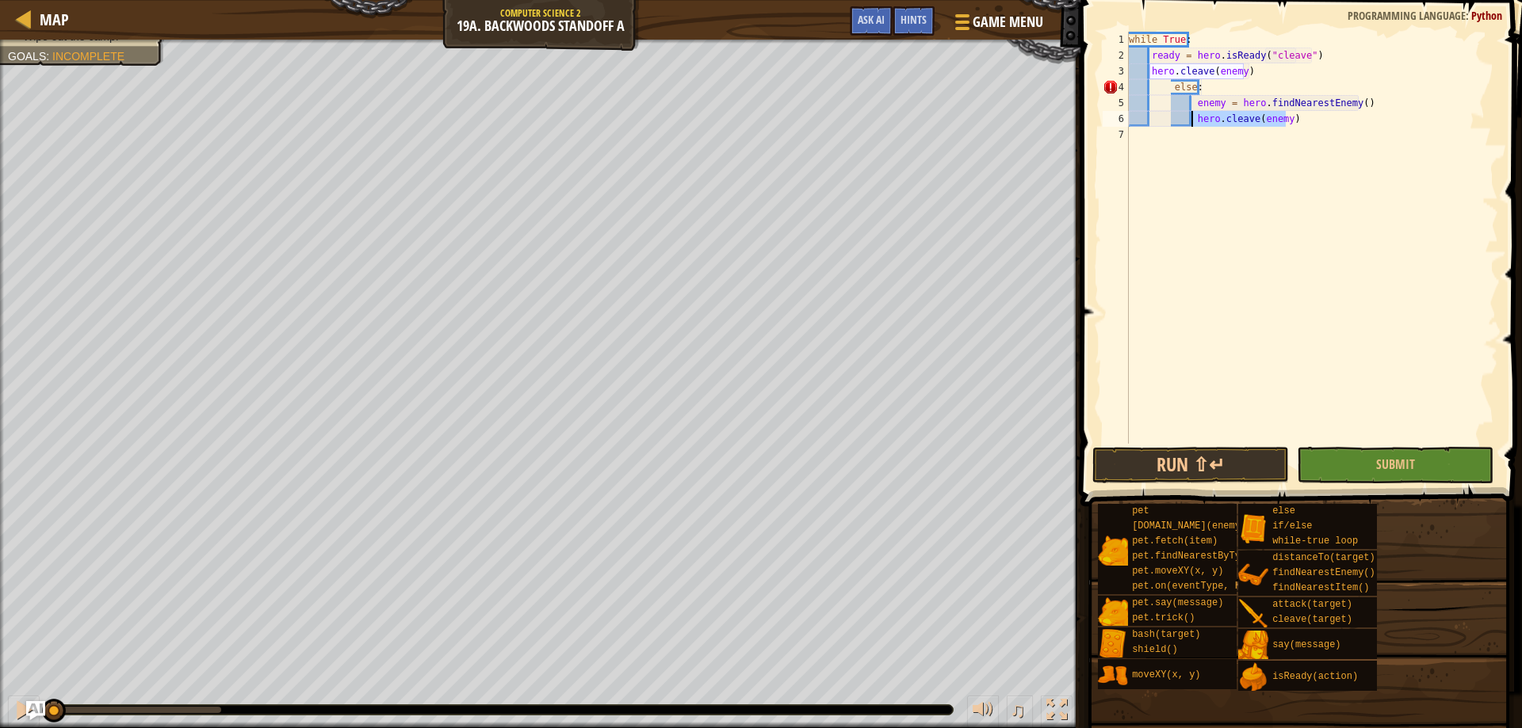
drag, startPoint x: 1284, startPoint y: 123, endPoint x: 1191, endPoint y: 120, distance: 92.8
click at [1191, 120] on div "while True : ready = hero . isReady ( "cleave" ) hero . cleave ( enemy ) else :…" at bounding box center [1311, 254] width 373 height 444
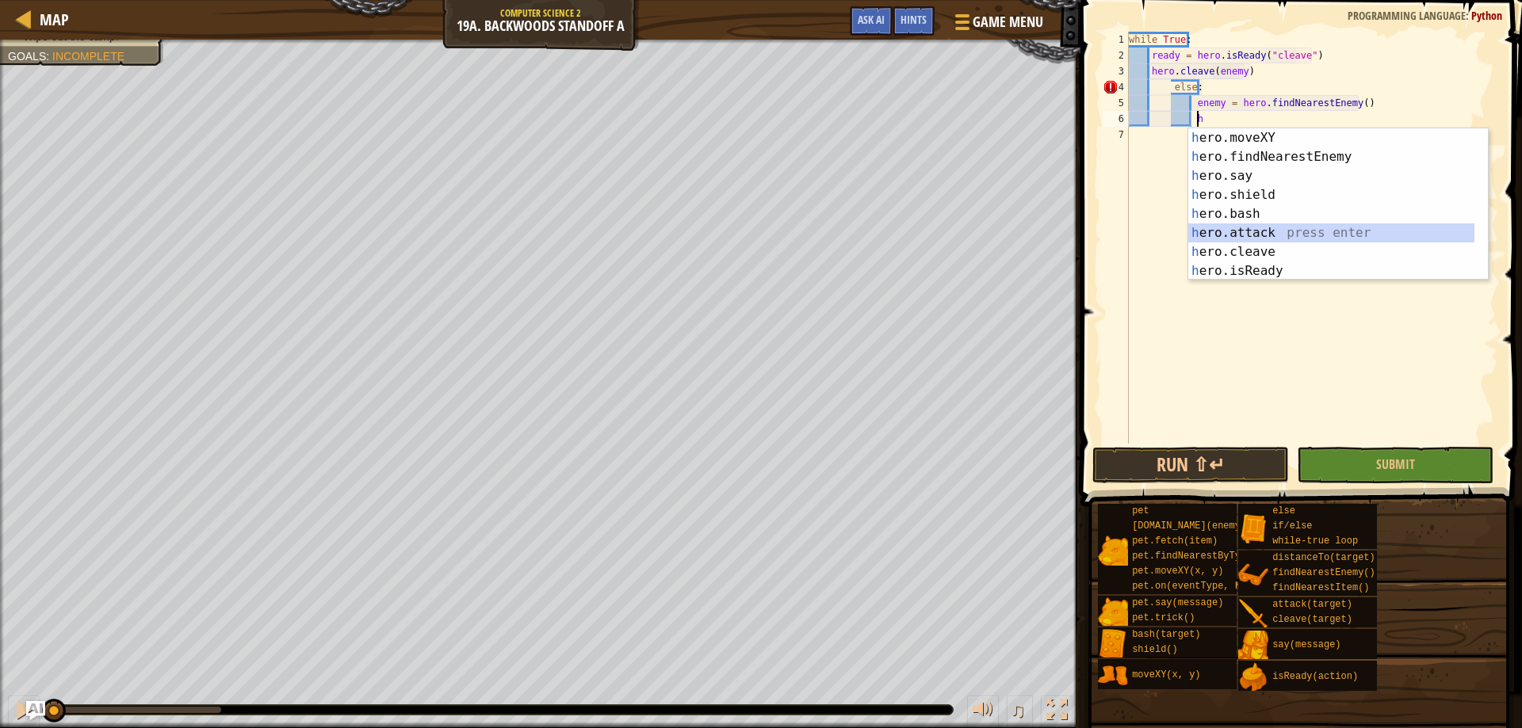
click at [1261, 226] on div "h ero.moveXY press enter h ero.findNearestEnemy press enter h ero.say press ent…" at bounding box center [1331, 223] width 286 height 190
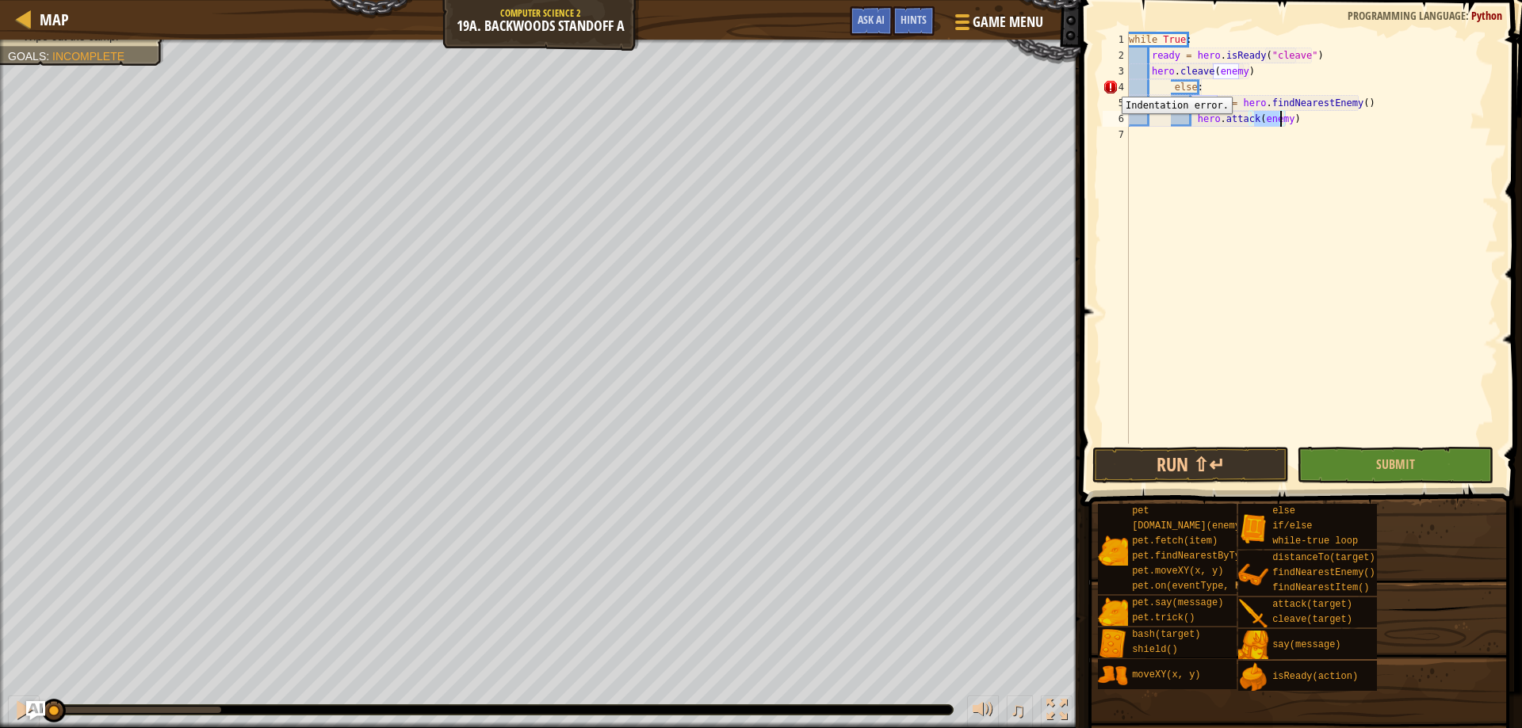
click at [1110, 85] on div "4" at bounding box center [1115, 87] width 26 height 16
click at [1171, 86] on div "while True : ready = hero . isReady ( "cleave" ) hero . cleave ( enemy ) else :…" at bounding box center [1311, 254] width 373 height 444
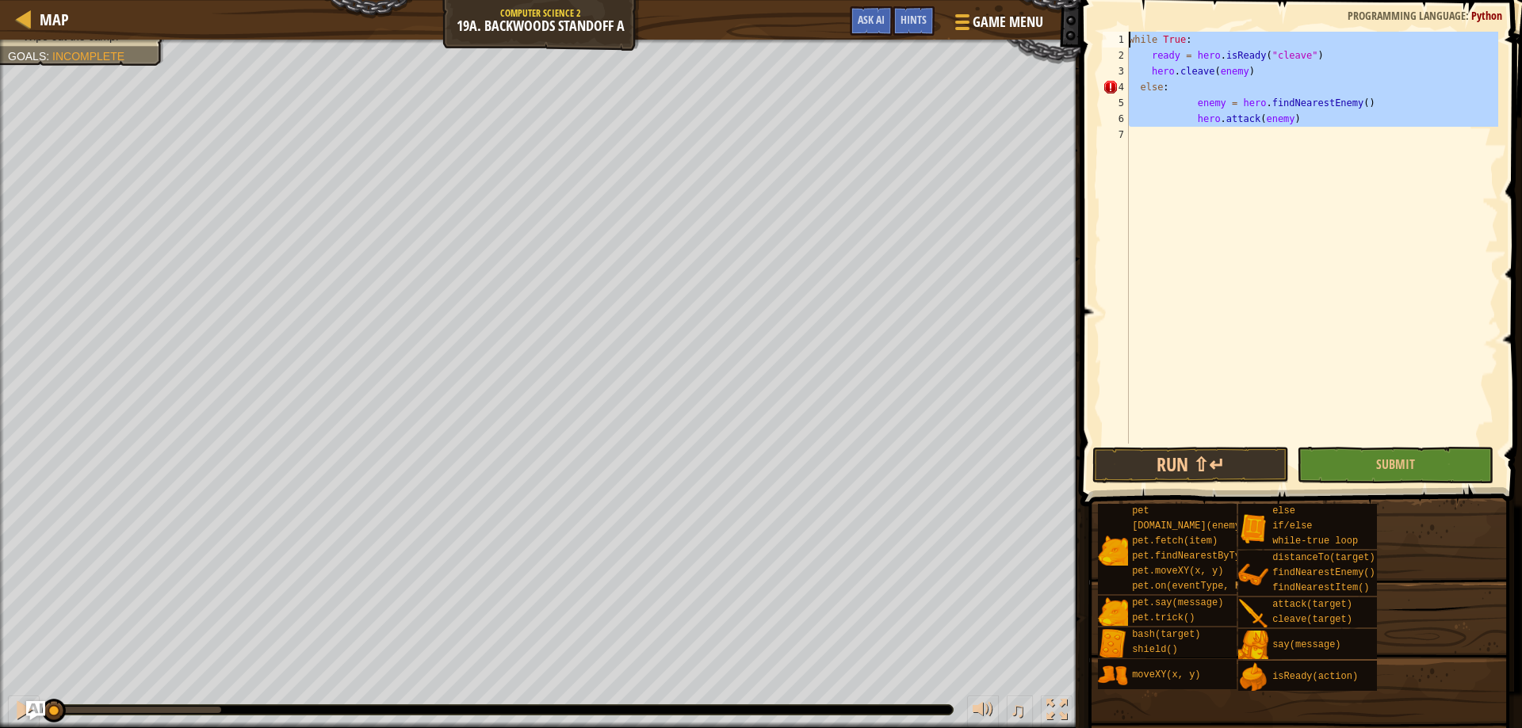
drag, startPoint x: 1179, startPoint y: 235, endPoint x: 915, endPoint y: -75, distance: 407.6
click at [915, 0] on html "Map Computer Science 2 19a. Backwoods Standoff A Game Menu Done Hints Ask AI 1 …" at bounding box center [761, 0] width 1522 height 0
type textarea "while True: ready = hero.isReady("cleave")"
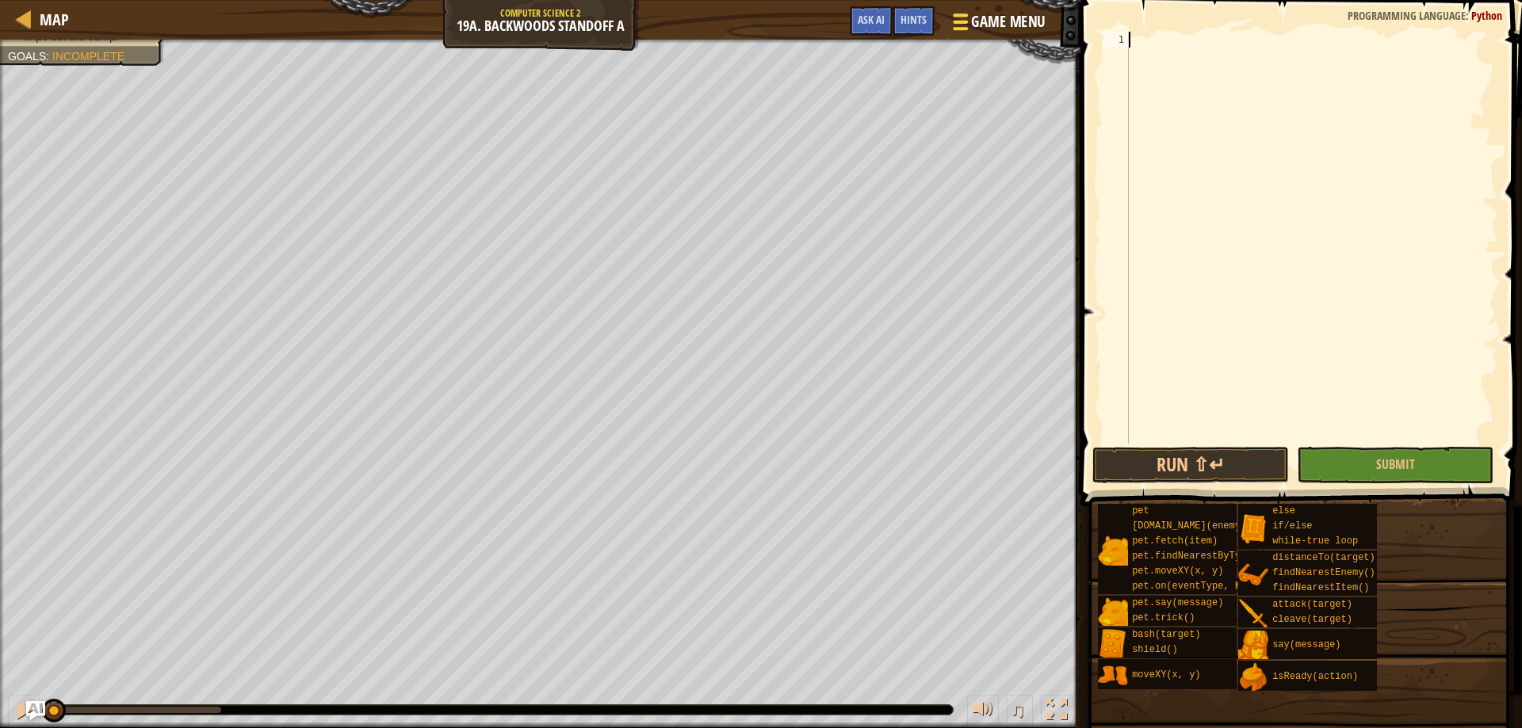
type textarea "w"
click at [1193, 56] on div "w [PERSON_NAME]-true loop press enter" at bounding box center [1275, 77] width 300 height 57
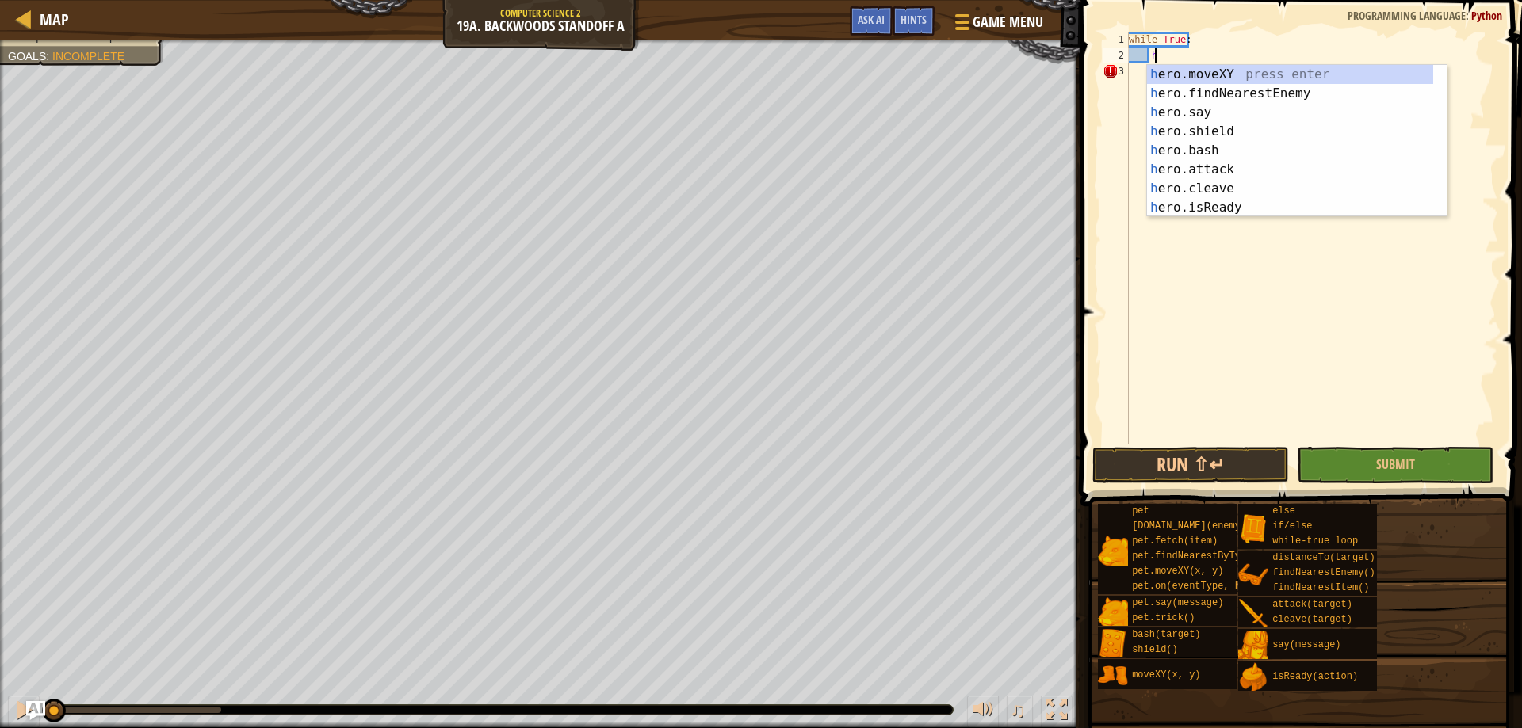
scroll to position [7, 2]
click at [1231, 211] on div "h ero.moveXY press enter h ero.findNearestEnemy press enter h ero.say press ent…" at bounding box center [1297, 160] width 300 height 190
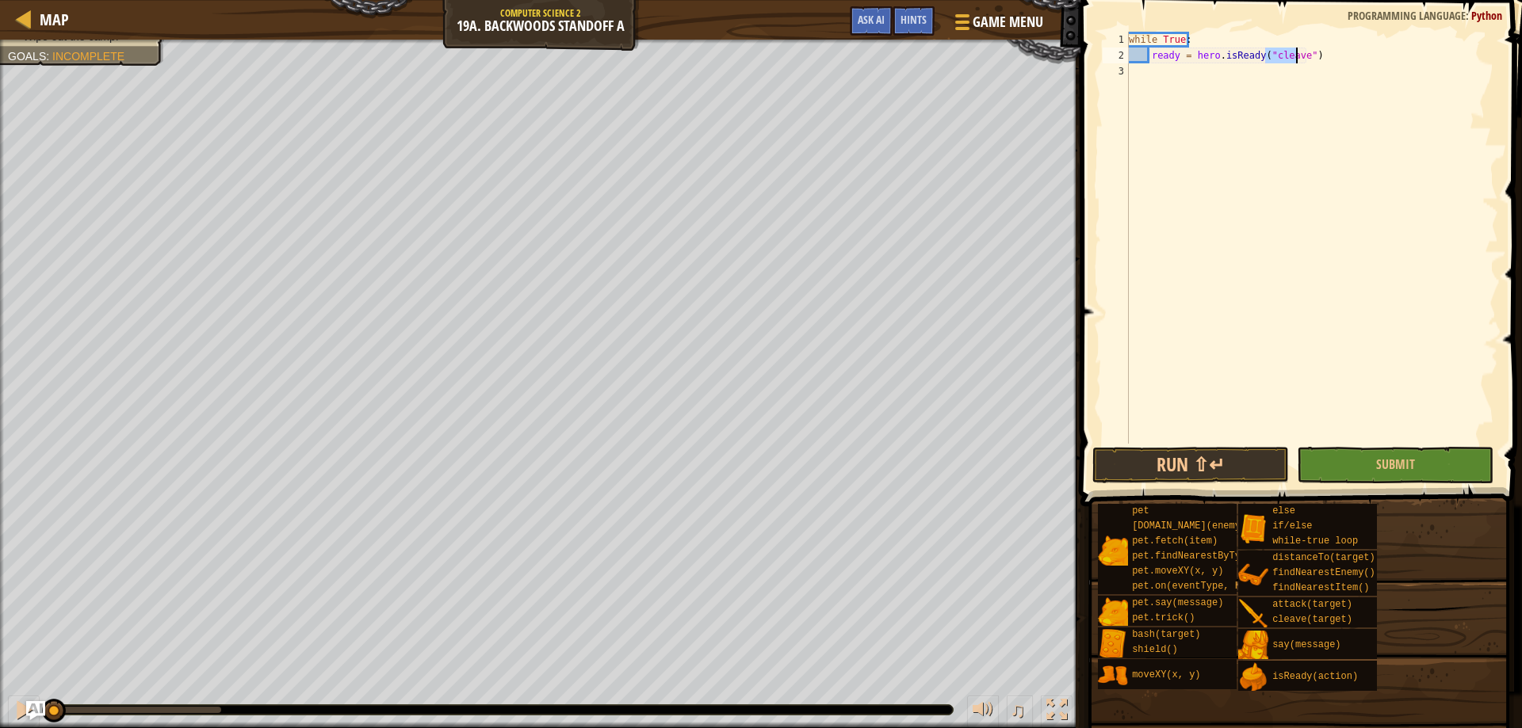
click at [1332, 59] on div "while True : ready = hero . isReady ( "cleave" )" at bounding box center [1311, 254] width 373 height 444
type textarea "ready = hero.isReady("cleave")"
click at [1225, 460] on button "Run ⇧↵" at bounding box center [1190, 465] width 197 height 36
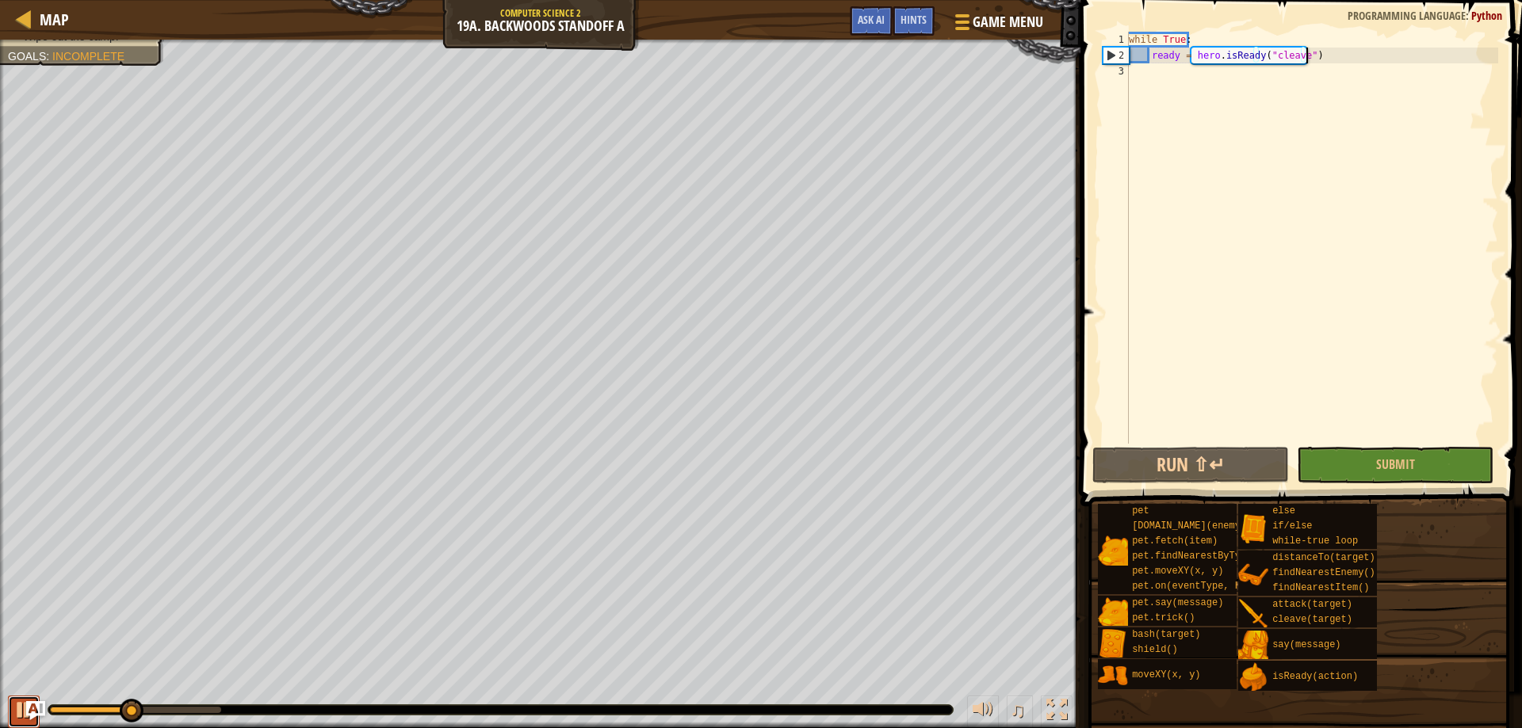
click at [10, 712] on button at bounding box center [24, 712] width 32 height 32
click at [1331, 59] on div "while True : ready = hero . isReady ( "cleave" )" at bounding box center [1311, 254] width 373 height 444
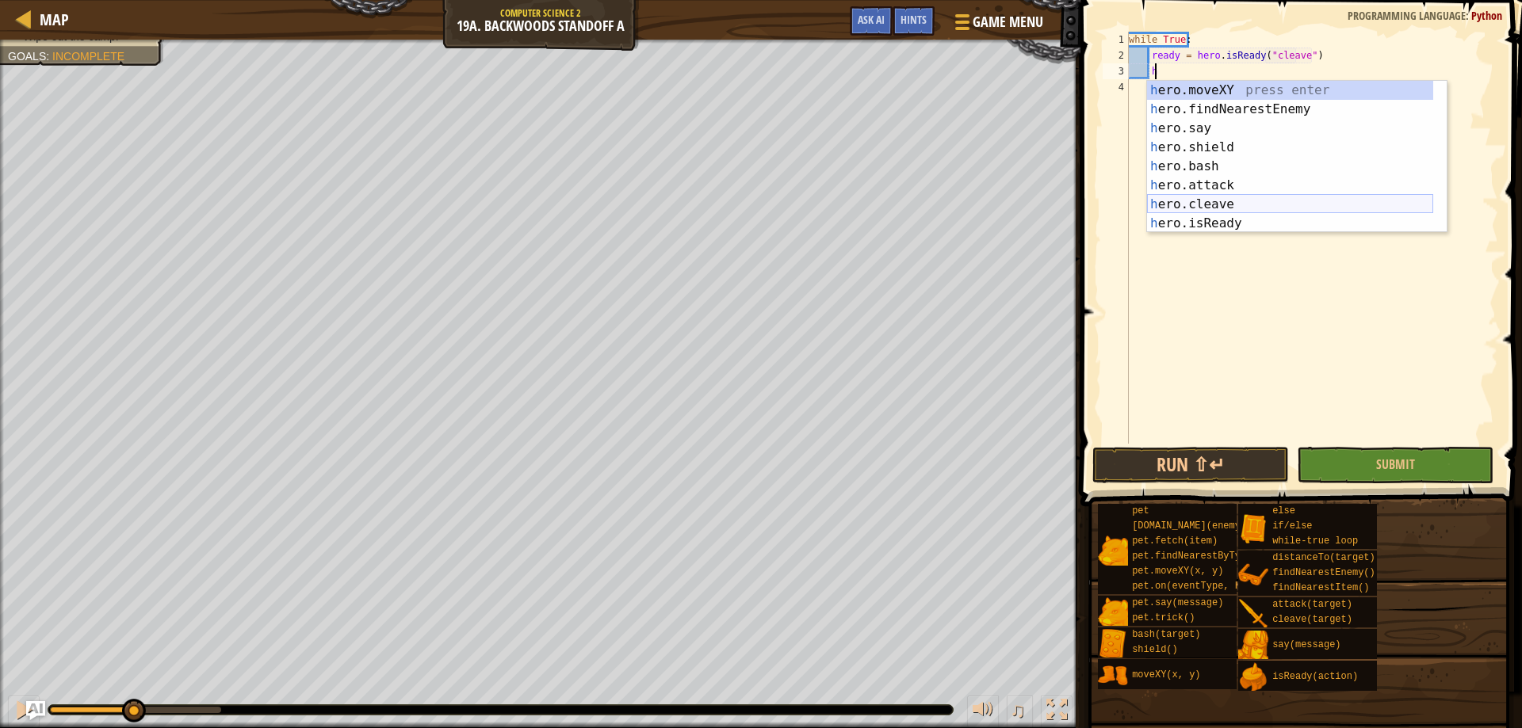
click at [1225, 206] on div "h ero.moveXY press enter h ero.findNearestEnemy press enter h ero.say press ent…" at bounding box center [1290, 176] width 286 height 190
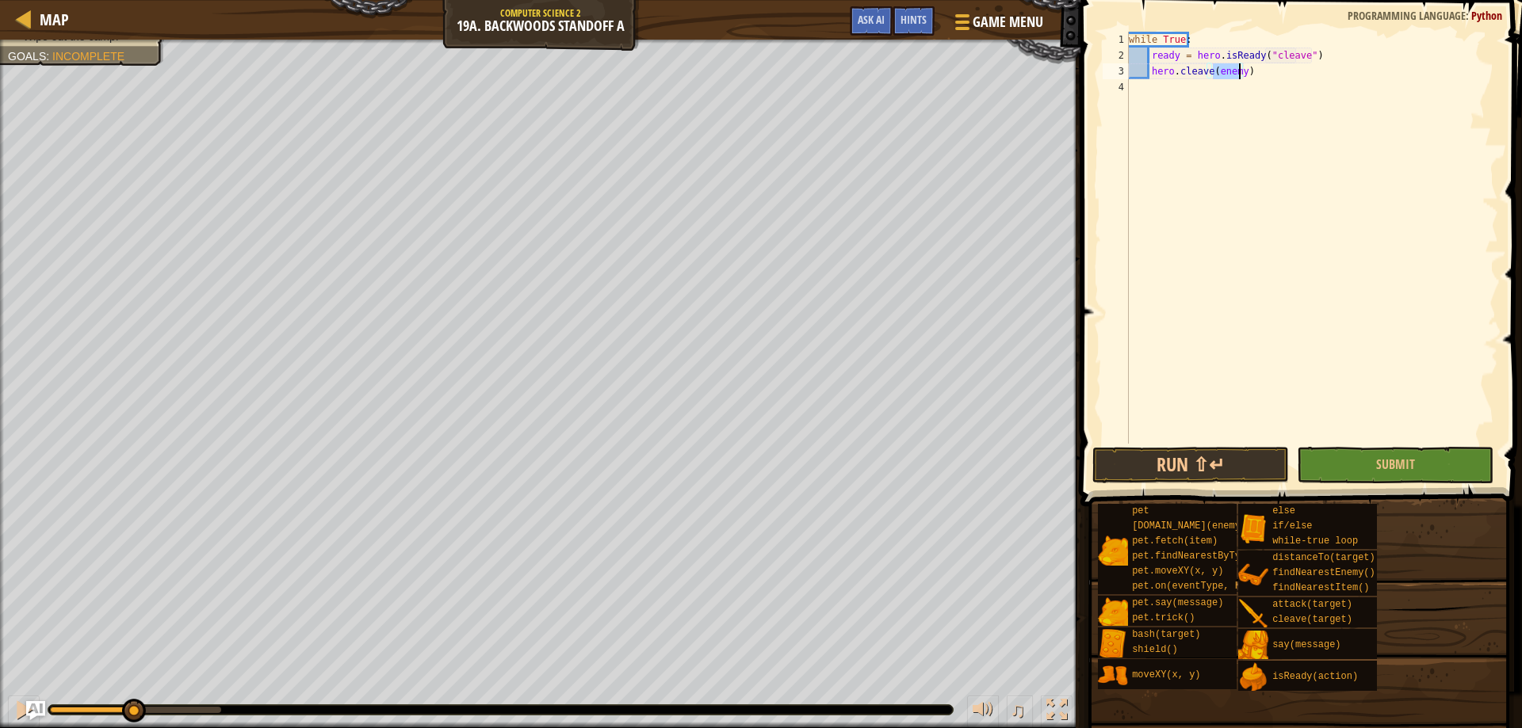
drag, startPoint x: 1256, startPoint y: 53, endPoint x: 1258, endPoint y: 67, distance: 13.6
click at [1256, 54] on div "while True : ready = hero . isReady ( "cleave" ) hero . cleave ( enemy )" at bounding box center [1311, 254] width 373 height 444
click at [1259, 69] on div "while True : ready = hero . isReady ( "cleave" ) hero . cleave ( enemy )" at bounding box center [1311, 254] width 373 height 444
type textarea "hero.cleave(enemy)"
type textarea "e"
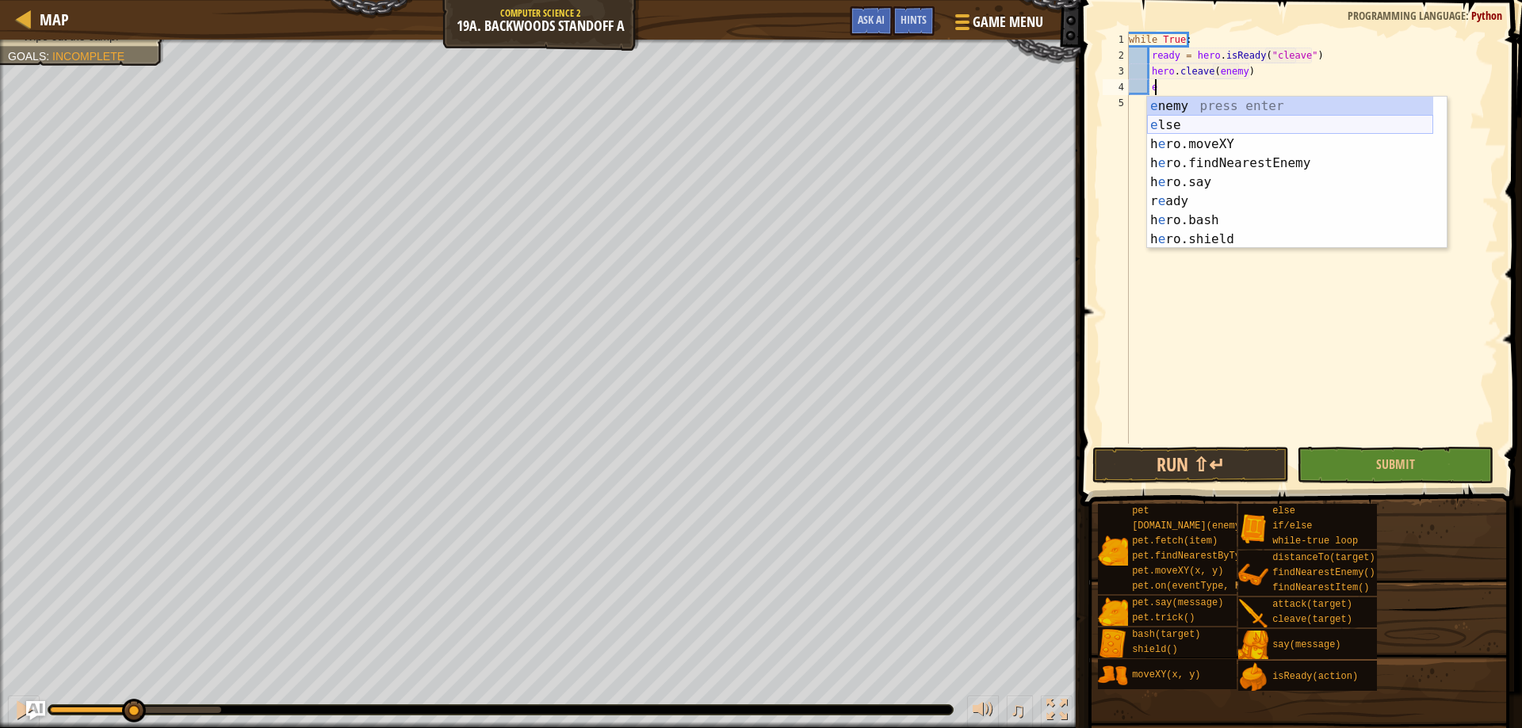
click at [1194, 121] on div "e nemy press enter e lse press enter h e ro.moveXY press enter h e ro.findNeare…" at bounding box center [1290, 192] width 286 height 190
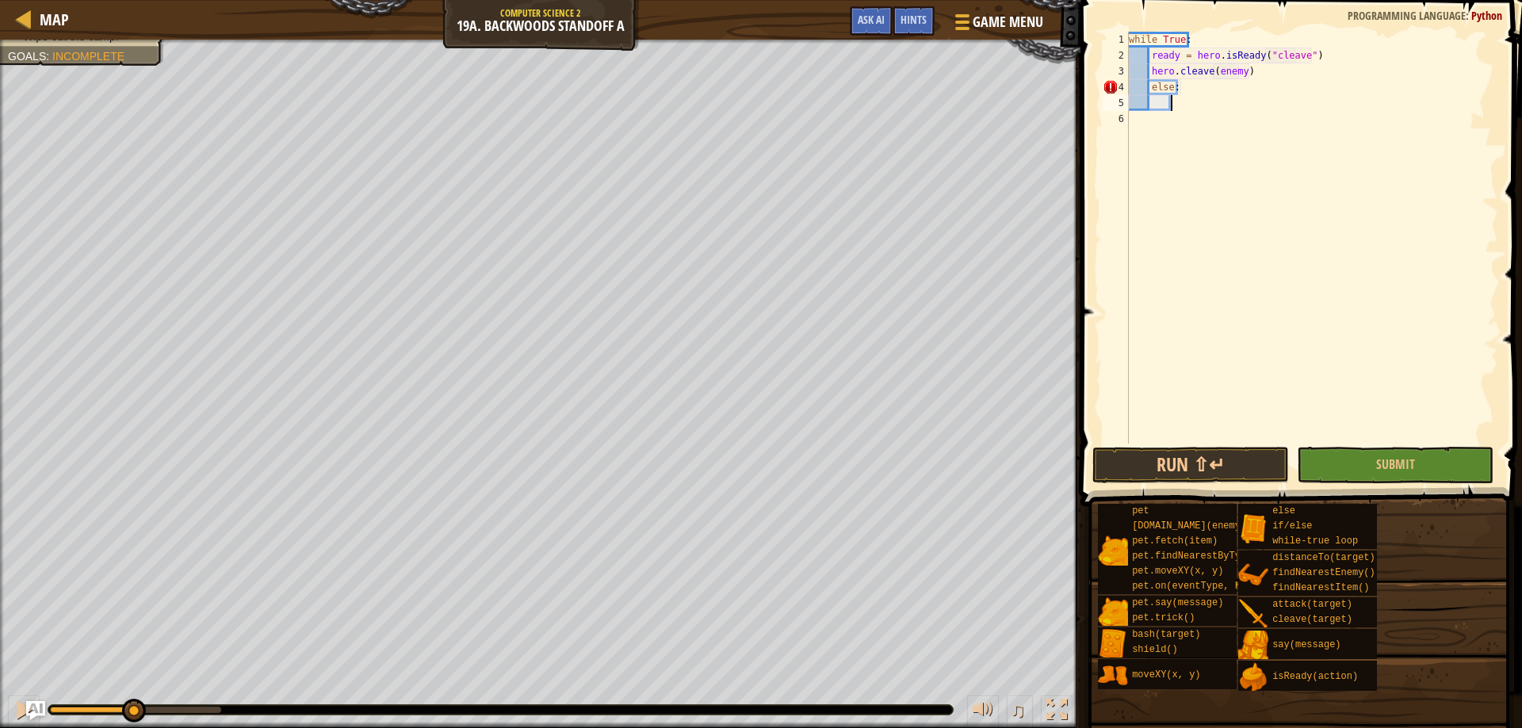
type textarea "h"
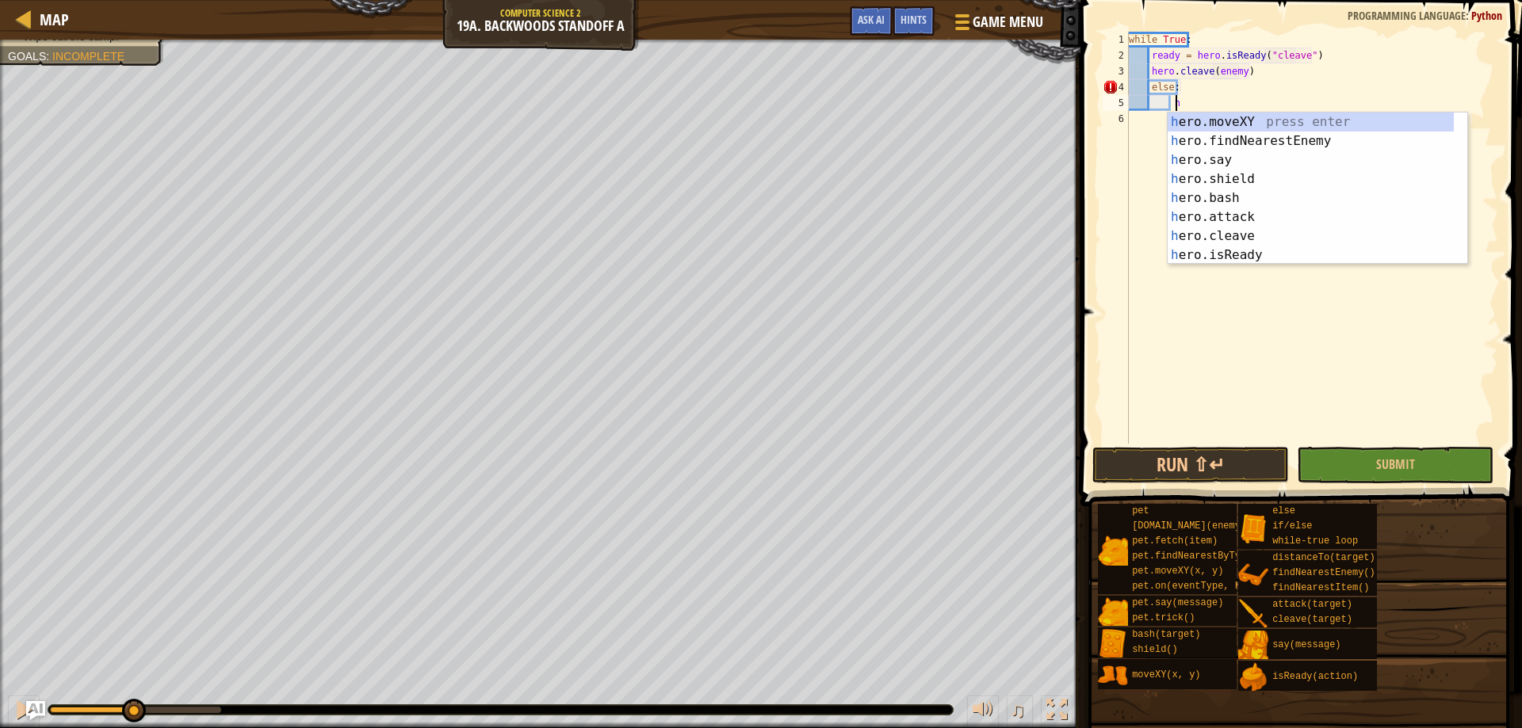
scroll to position [7, 3]
click at [1297, 139] on div "h ero.moveXY press enter h ero.findNearestEnemy press enter h ero.say press ent…" at bounding box center [1310, 208] width 286 height 190
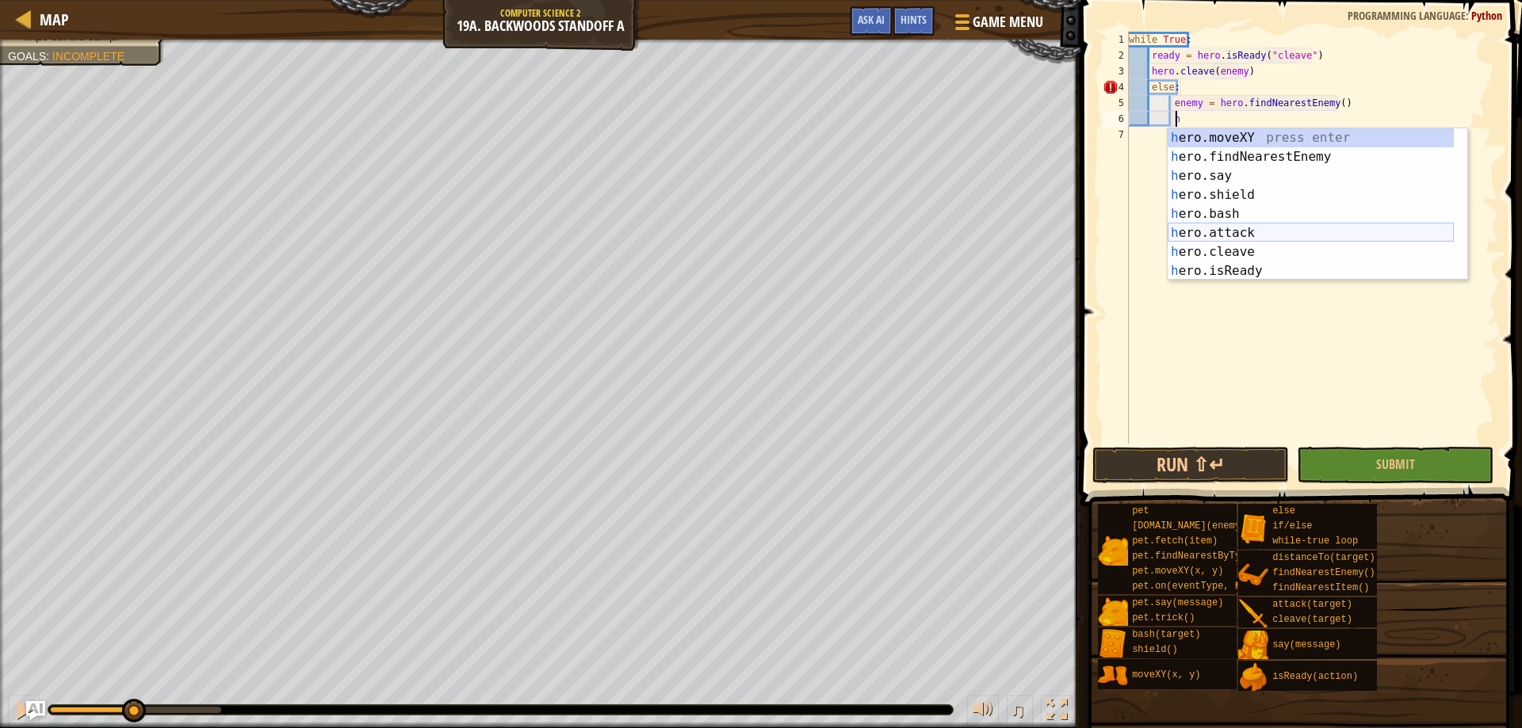
click at [1240, 232] on div "h ero.moveXY press enter h ero.findNearestEnemy press enter h ero.say press ent…" at bounding box center [1310, 223] width 286 height 190
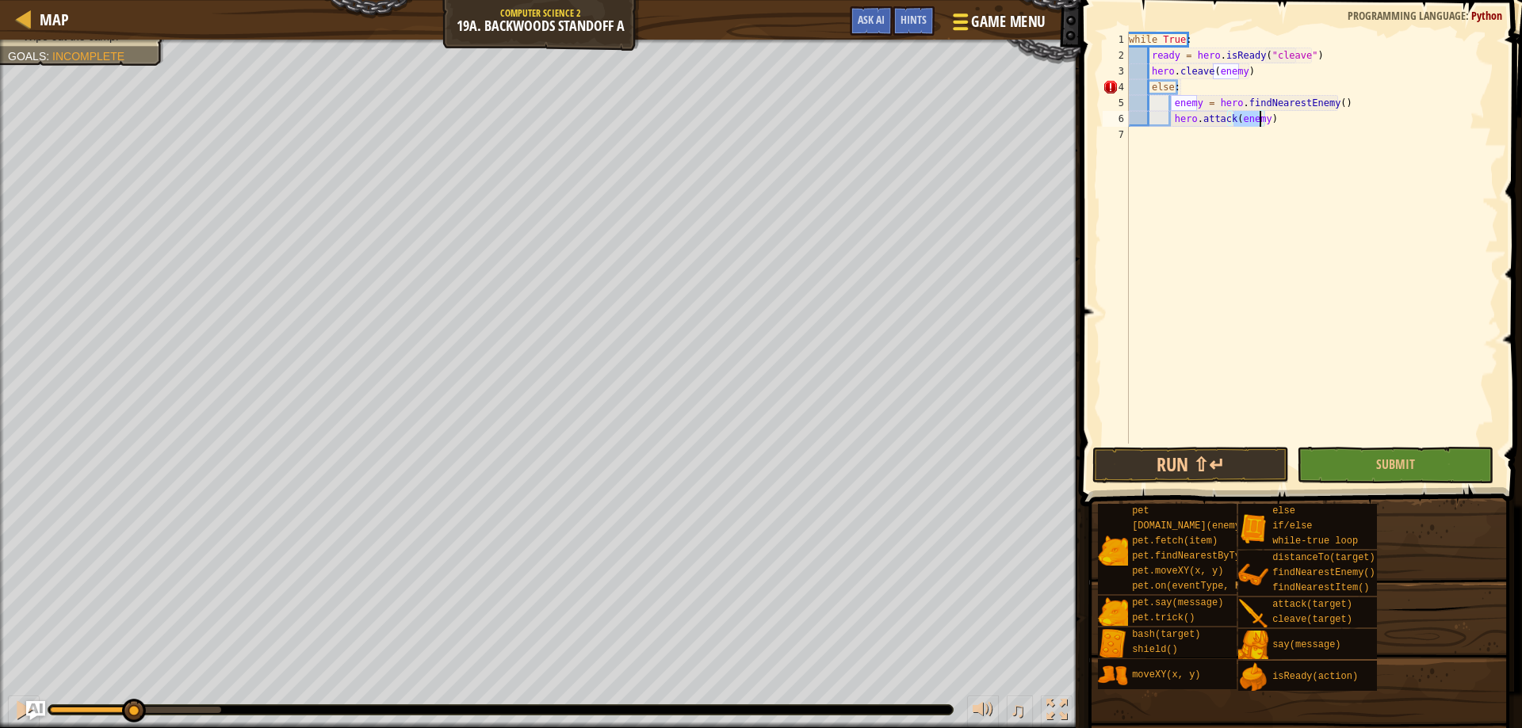
type textarea "hero.attack(enemy)"
click at [980, 29] on span "Game Menu" at bounding box center [1009, 21] width 74 height 21
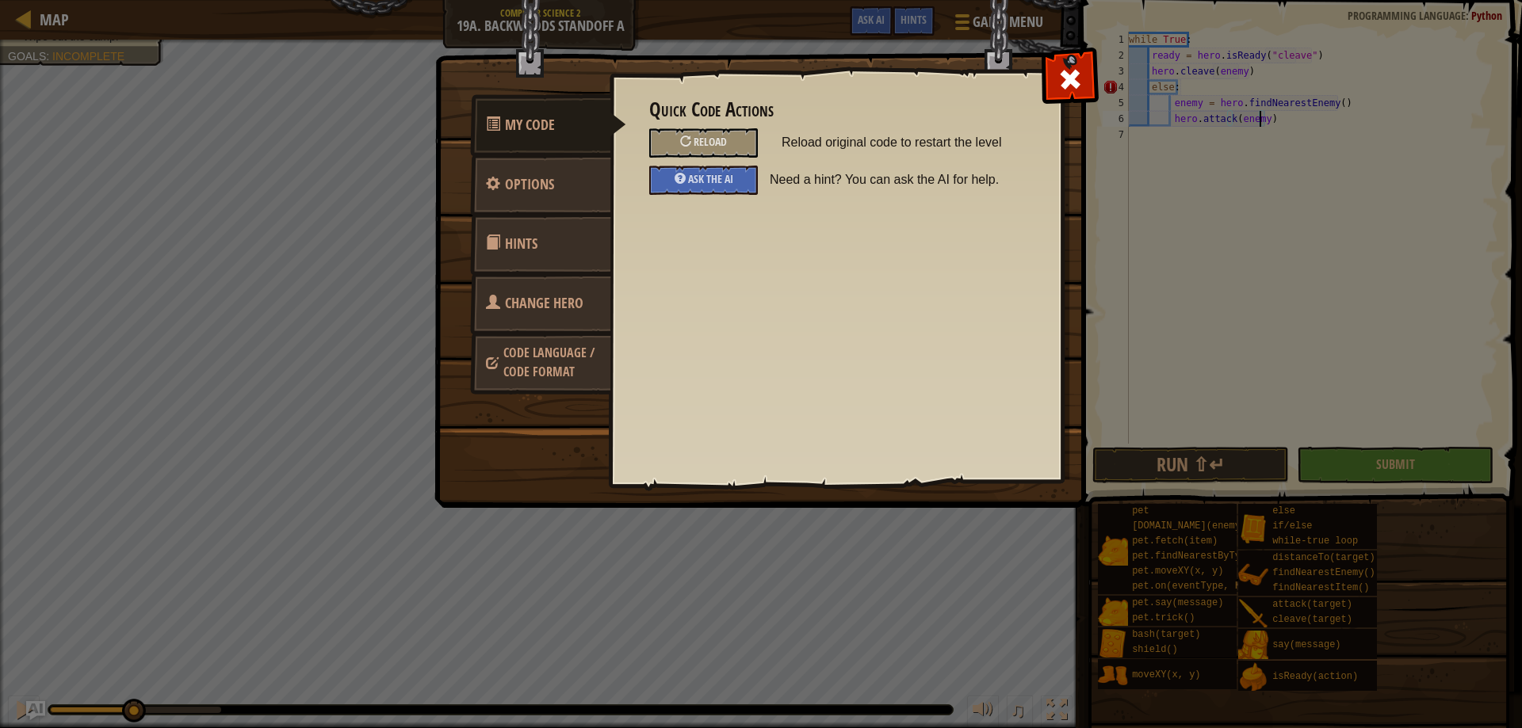
click at [729, 165] on div "Quick Code Actions Reload Reload original code to restart the level Ask the AI …" at bounding box center [835, 147] width 373 height 96
click at [727, 169] on div "Ask the AI" at bounding box center [703, 180] width 109 height 29
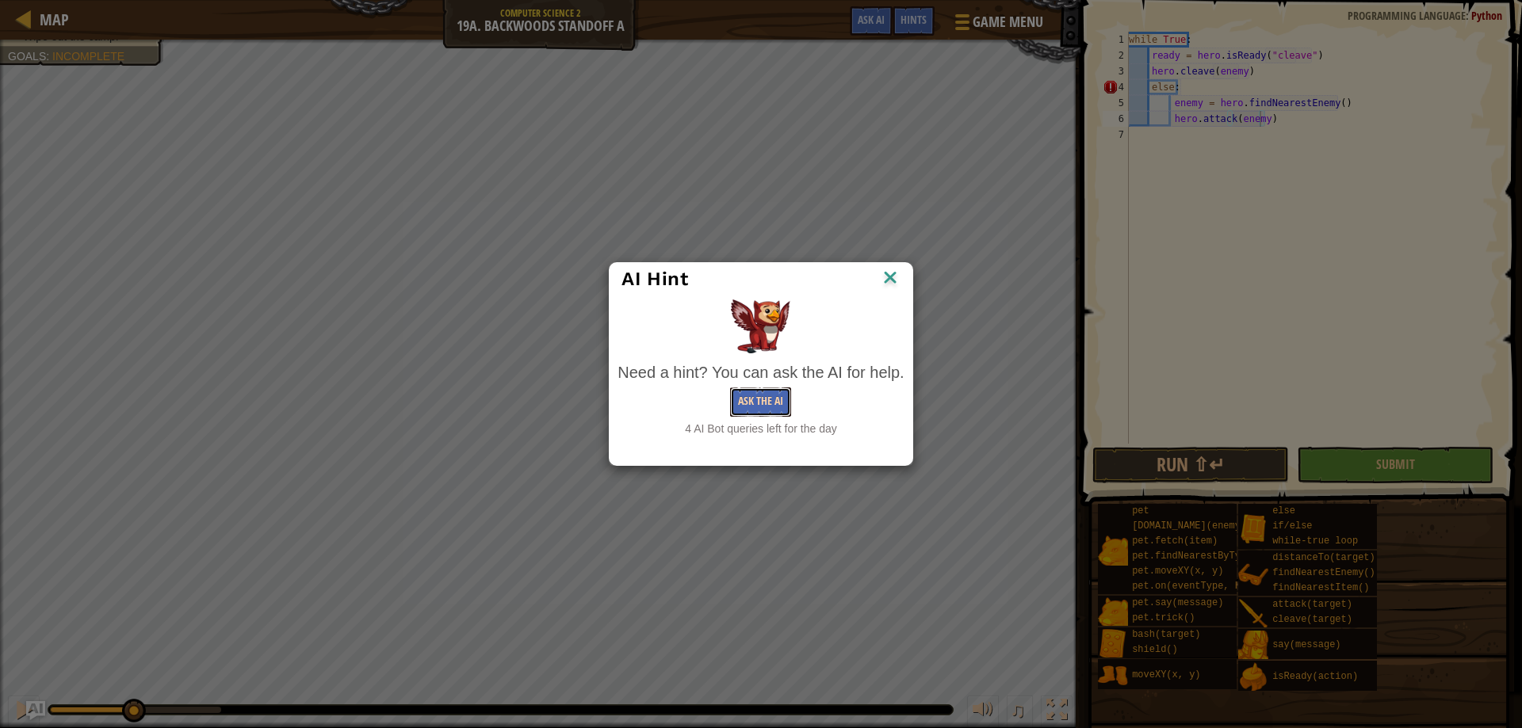
click at [761, 396] on button "Ask the AI" at bounding box center [760, 402] width 61 height 29
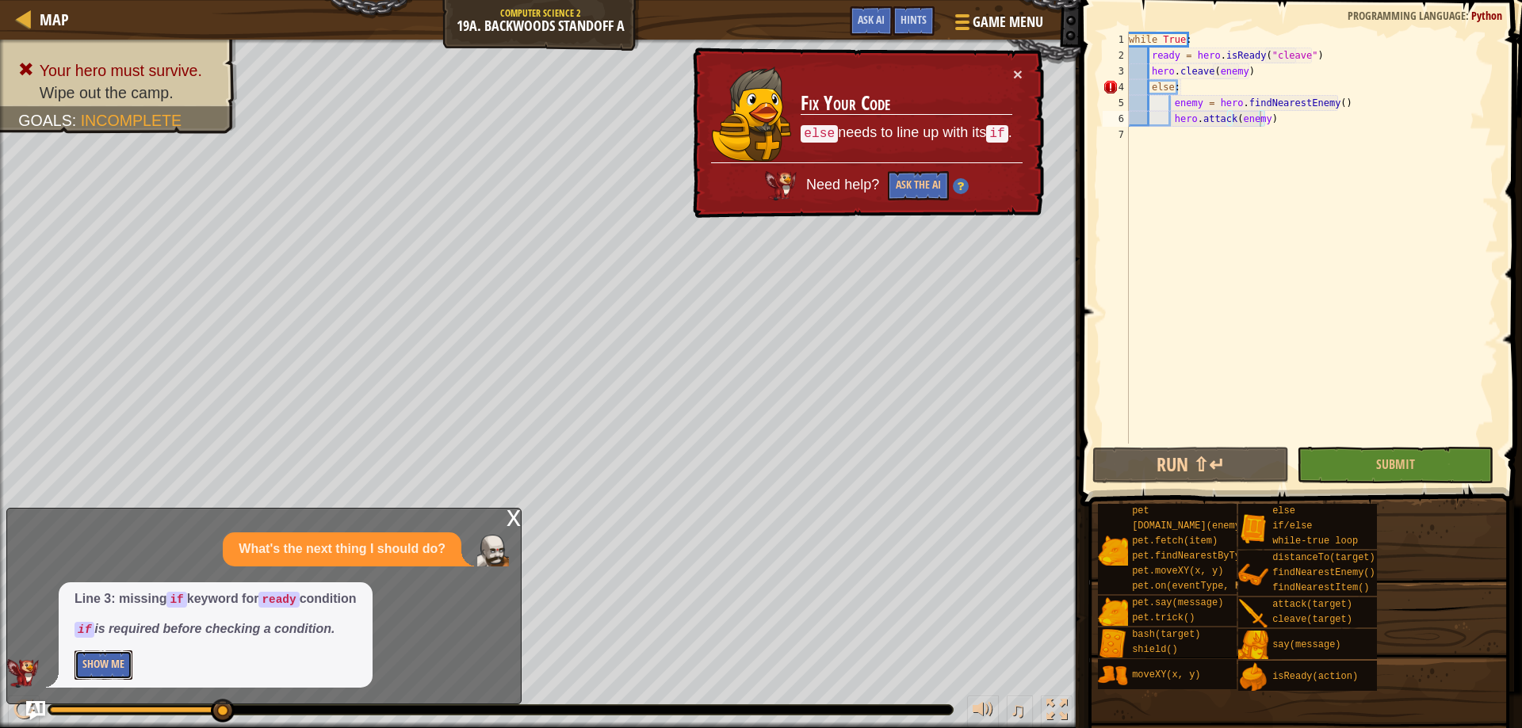
click at [94, 651] on button "Show Me" at bounding box center [104, 665] width 58 height 29
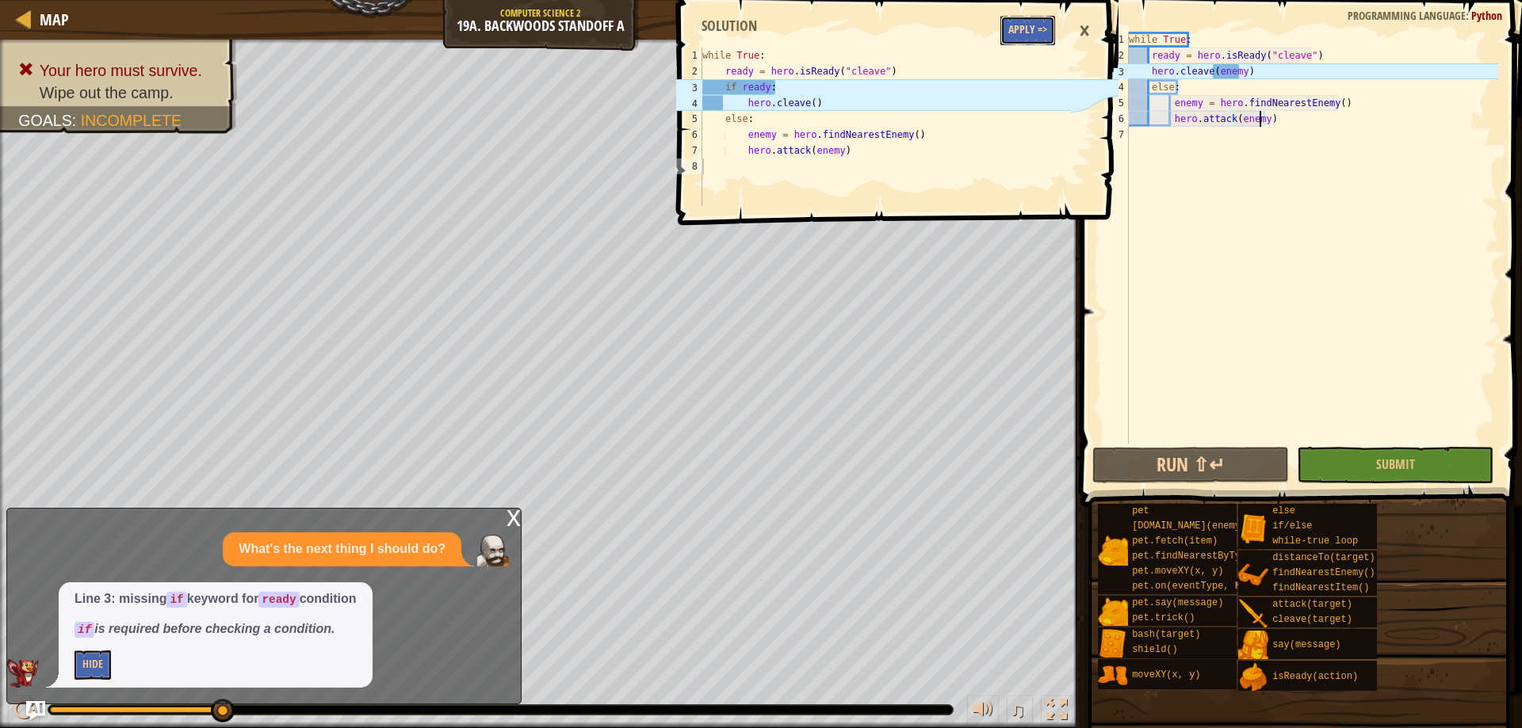
click at [1016, 16] on button "Apply =>" at bounding box center [1027, 30] width 55 height 29
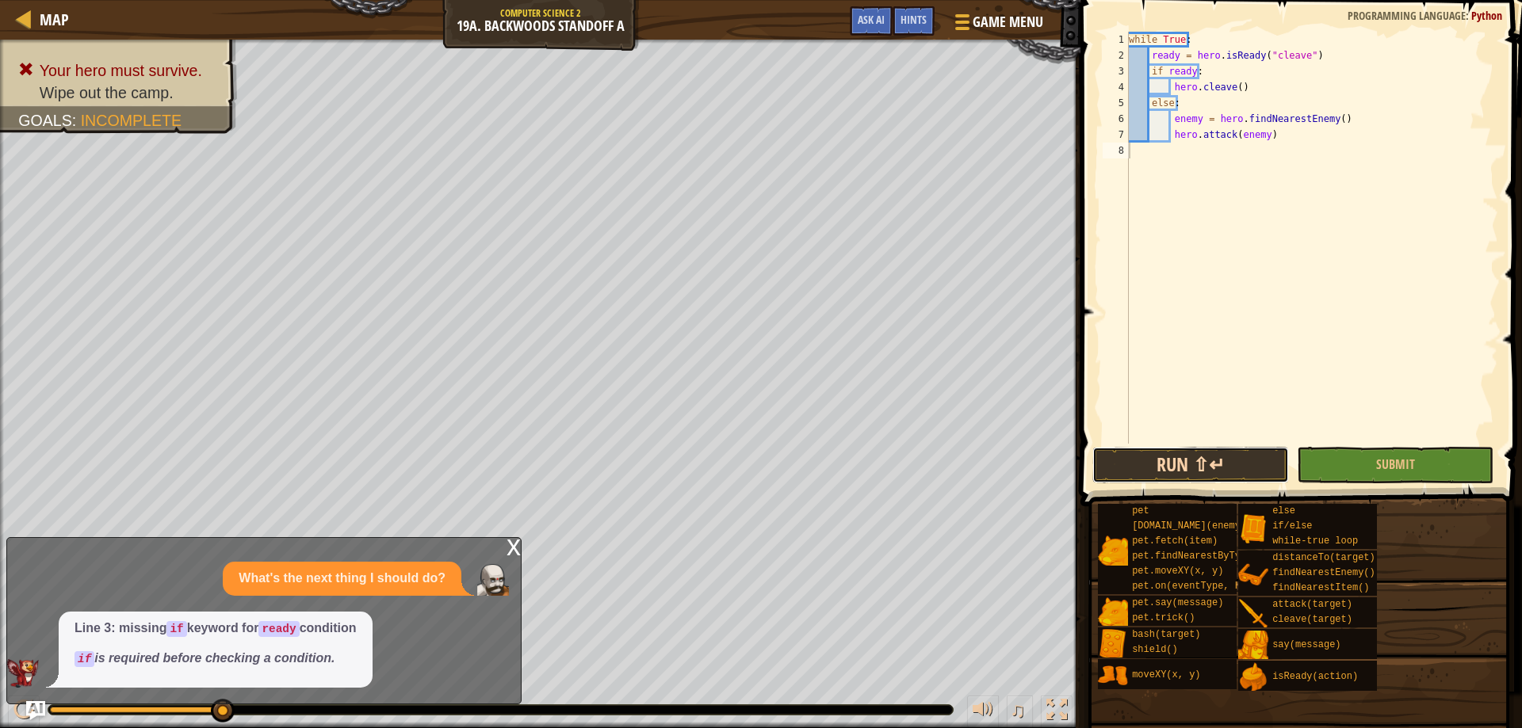
click at [1177, 473] on button "Run ⇧↵" at bounding box center [1190, 465] width 197 height 36
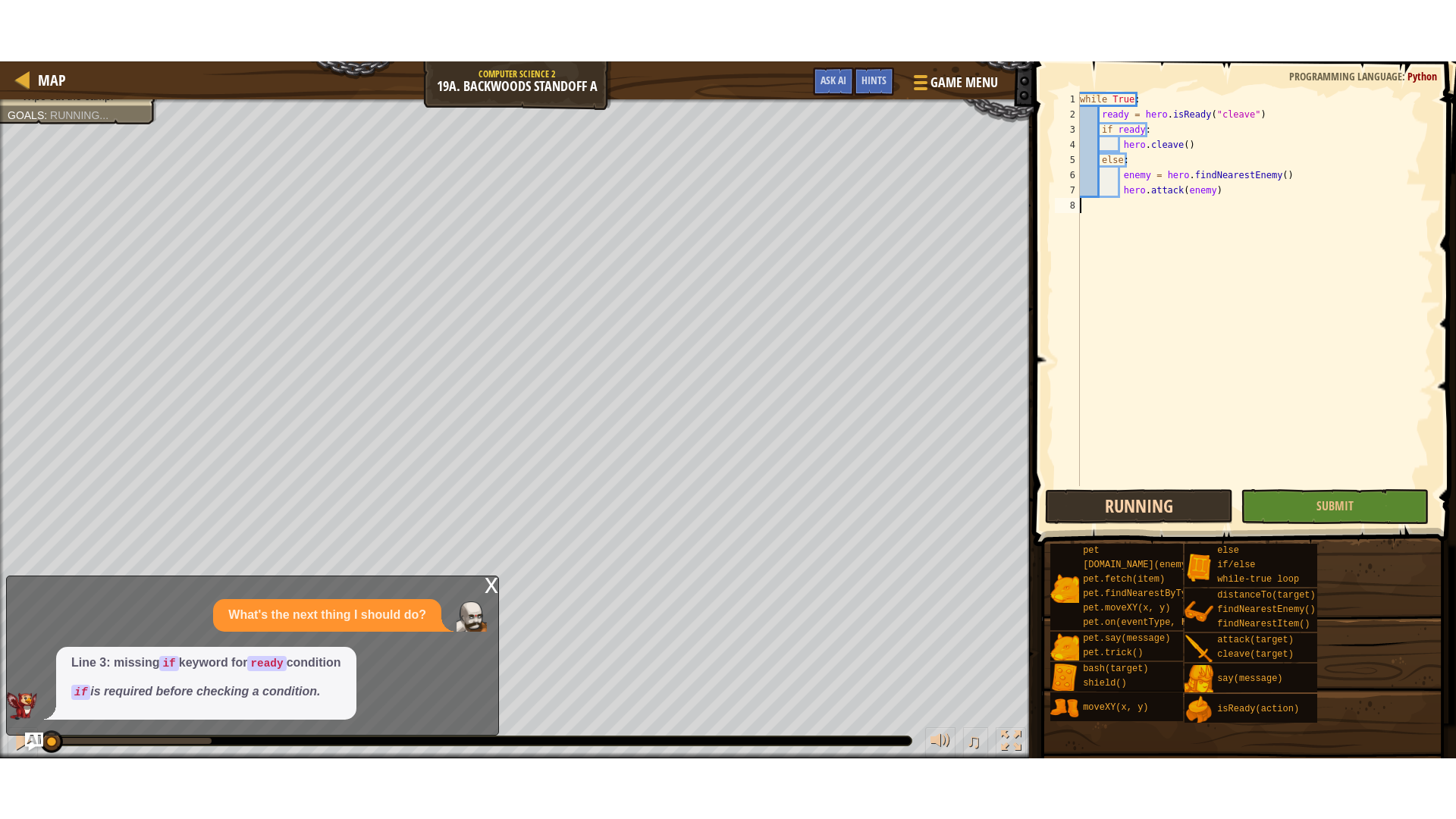
scroll to position [7, 0]
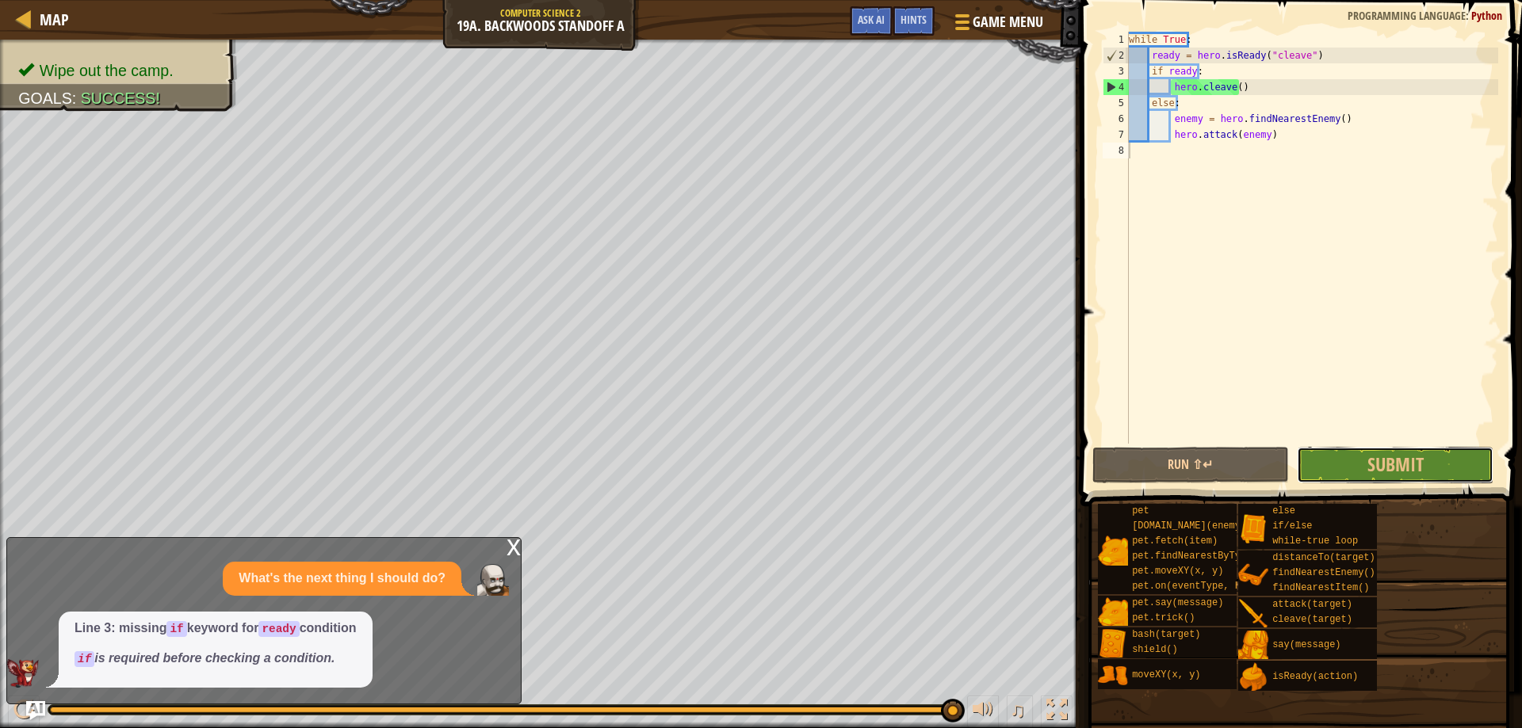
drag, startPoint x: 1427, startPoint y: 475, endPoint x: 1414, endPoint y: 442, distance: 34.9
click at [1425, 469] on button "Submit" at bounding box center [1395, 465] width 197 height 36
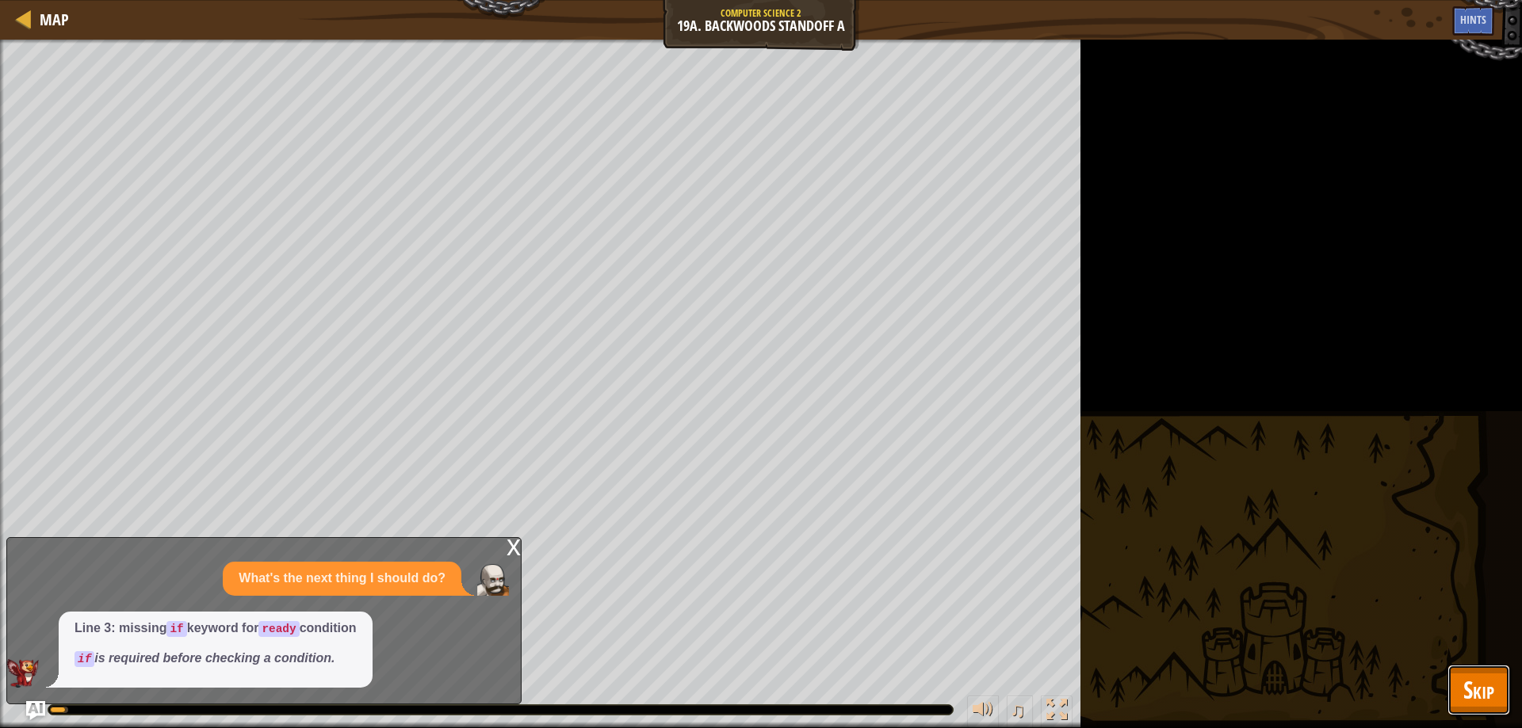
click at [1466, 674] on span "Skip" at bounding box center [1478, 690] width 31 height 32
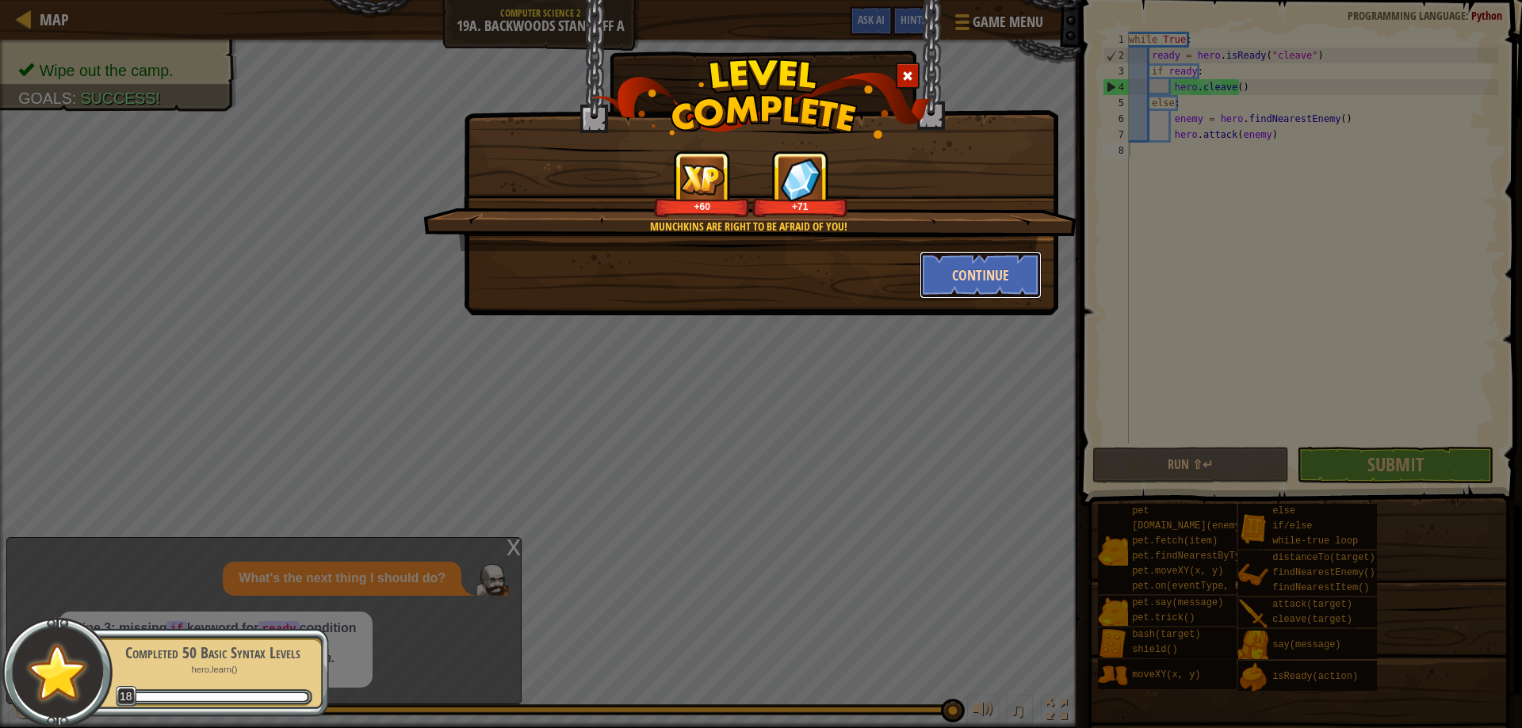
click at [992, 268] on button "Continue" at bounding box center [980, 275] width 123 height 48
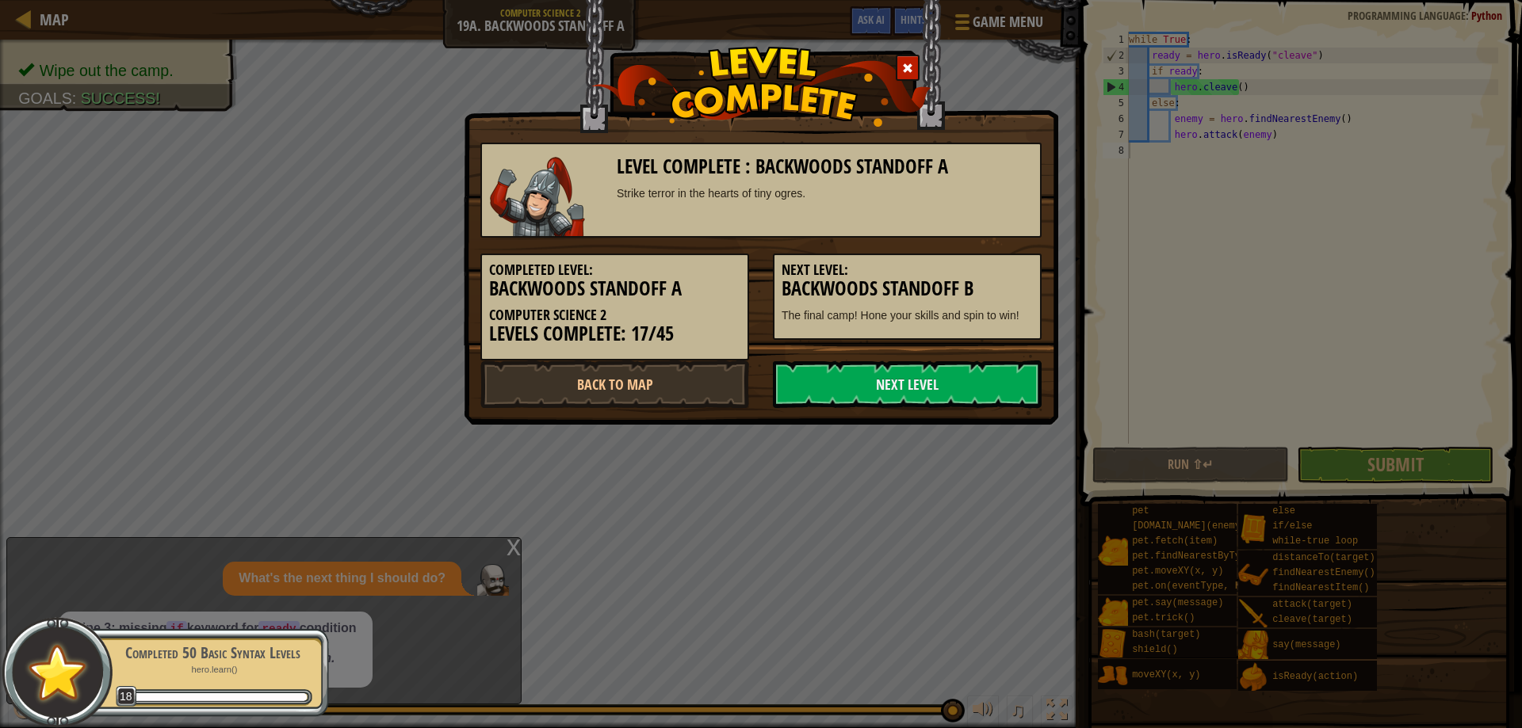
click at [921, 337] on div "Next Level: Backwoods Standoff B The final camp! Hone your skills and spin to w…" at bounding box center [907, 297] width 269 height 86
click at [922, 372] on link "Next Level" at bounding box center [907, 385] width 269 height 48
click at [916, 380] on link "Next Level" at bounding box center [907, 385] width 269 height 48
drag, startPoint x: 840, startPoint y: 425, endPoint x: 813, endPoint y: 397, distance: 38.7
click at [813, 397] on link "Next Level" at bounding box center [907, 385] width 269 height 48
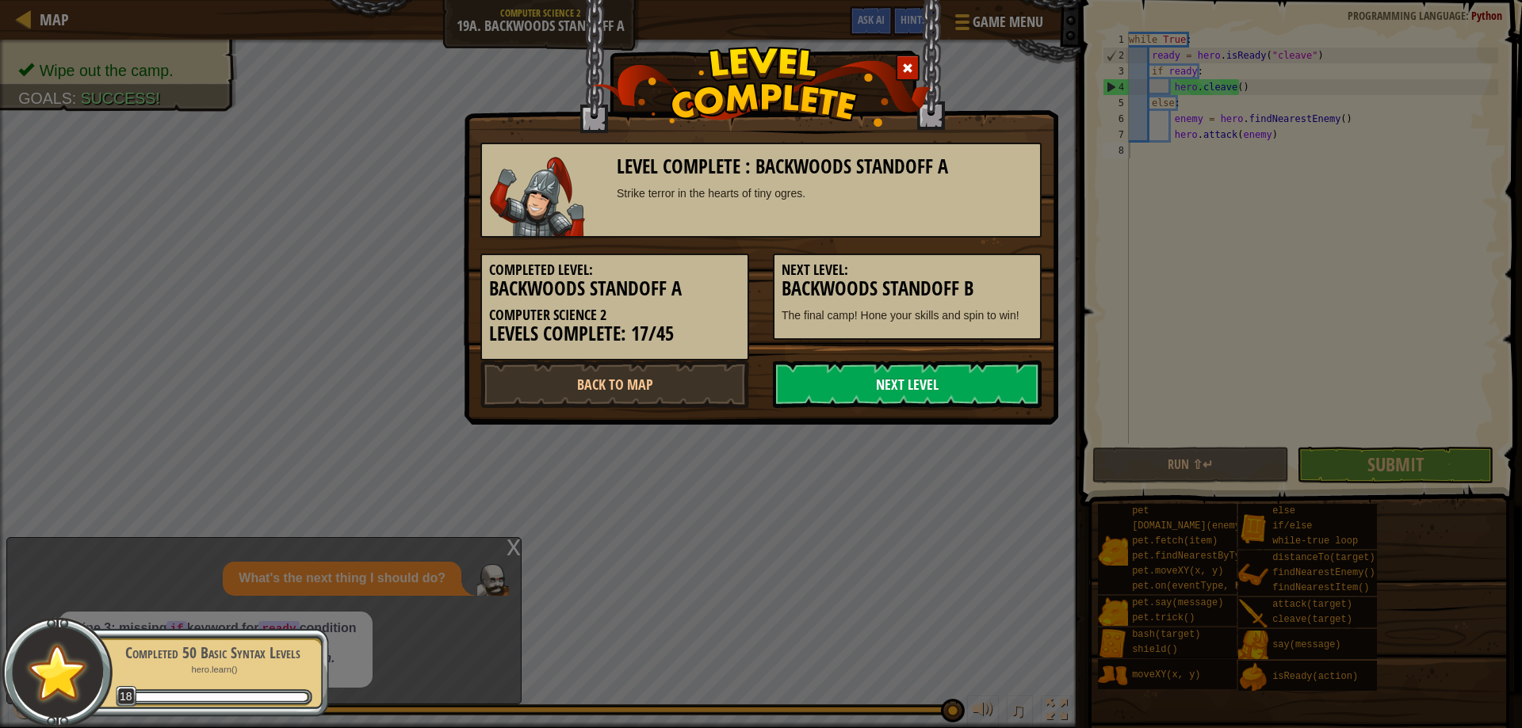
click at [813, 397] on link "Next Level" at bounding box center [907, 385] width 269 height 48
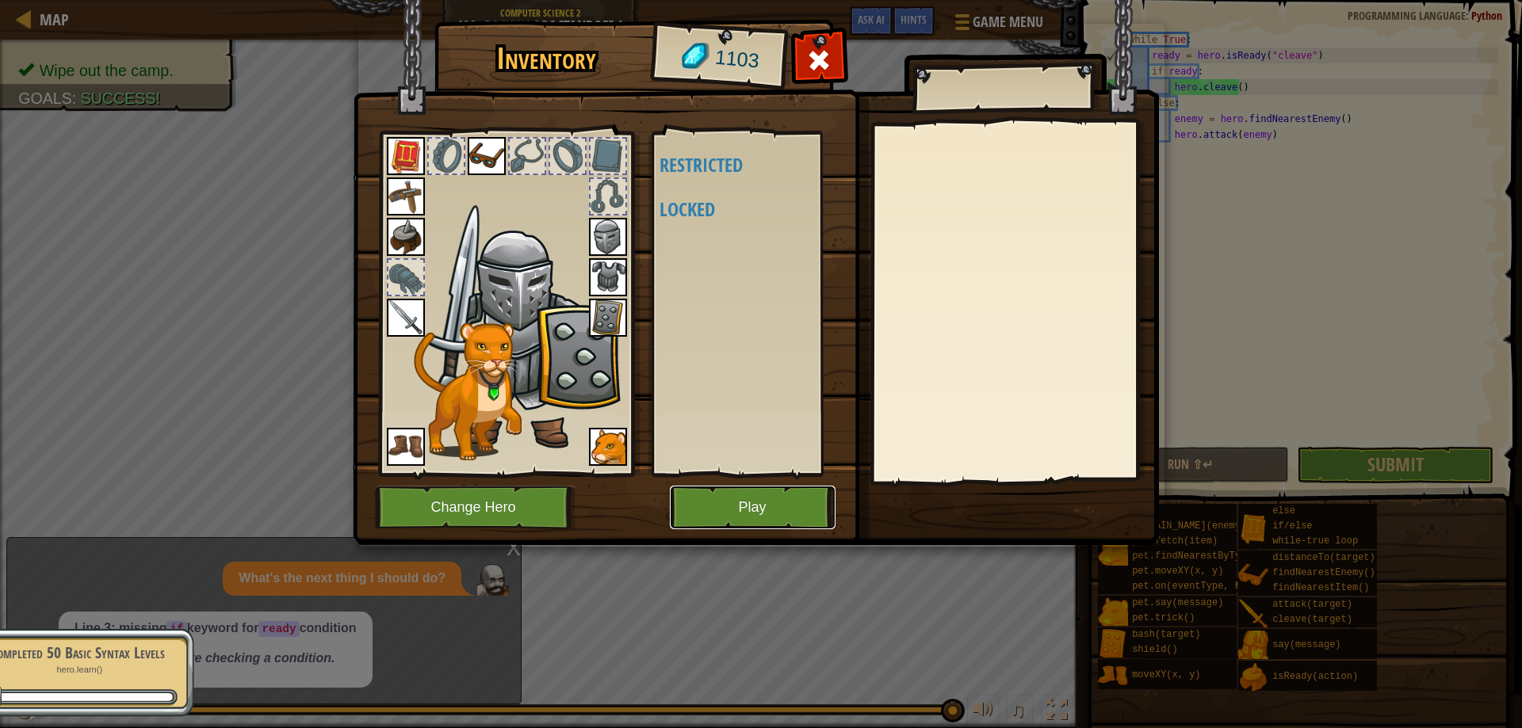
click at [771, 503] on button "Play" at bounding box center [753, 508] width 166 height 44
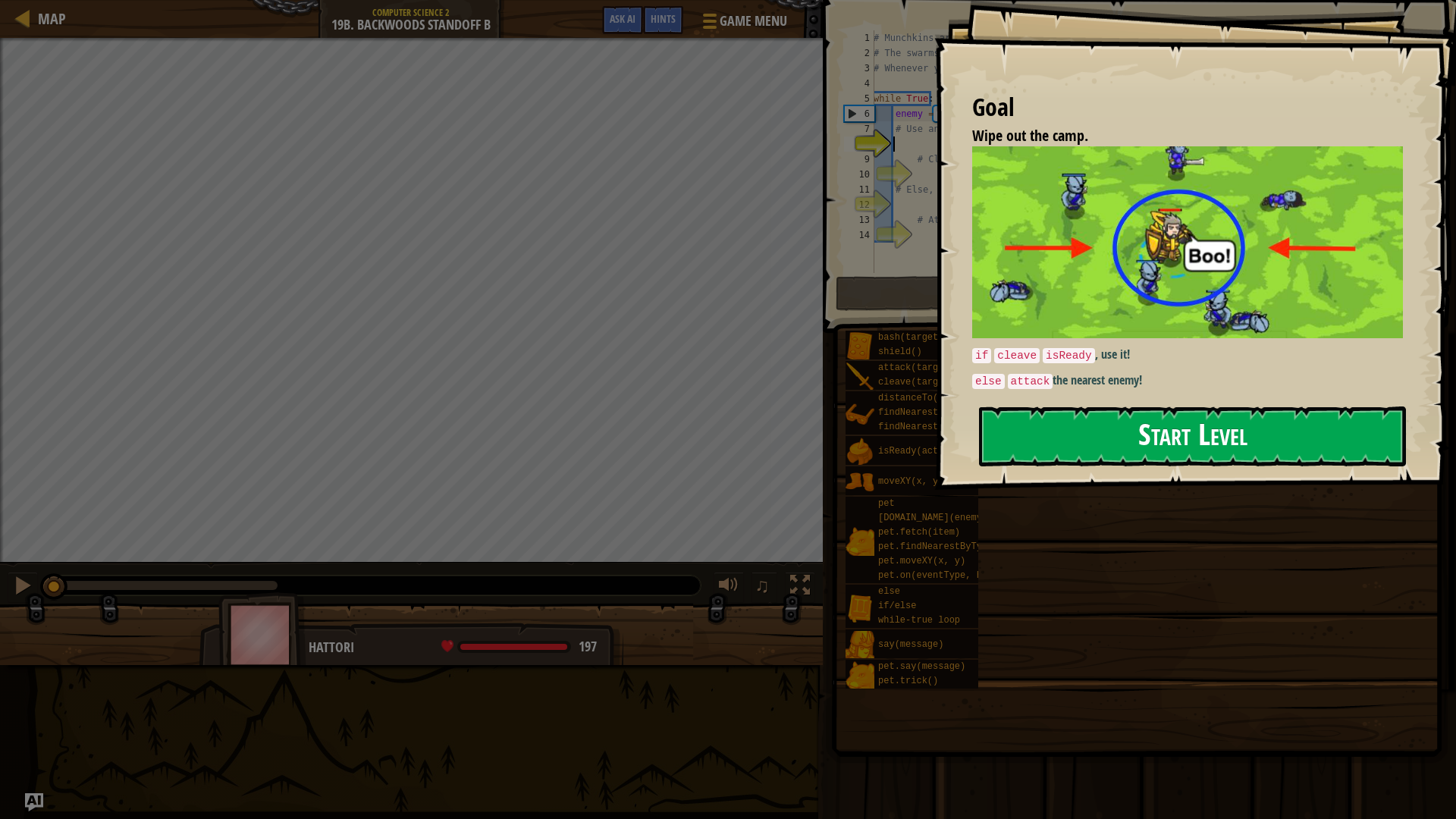
click at [1094, 435] on button "Start Level" at bounding box center [1192, 436] width 427 height 60
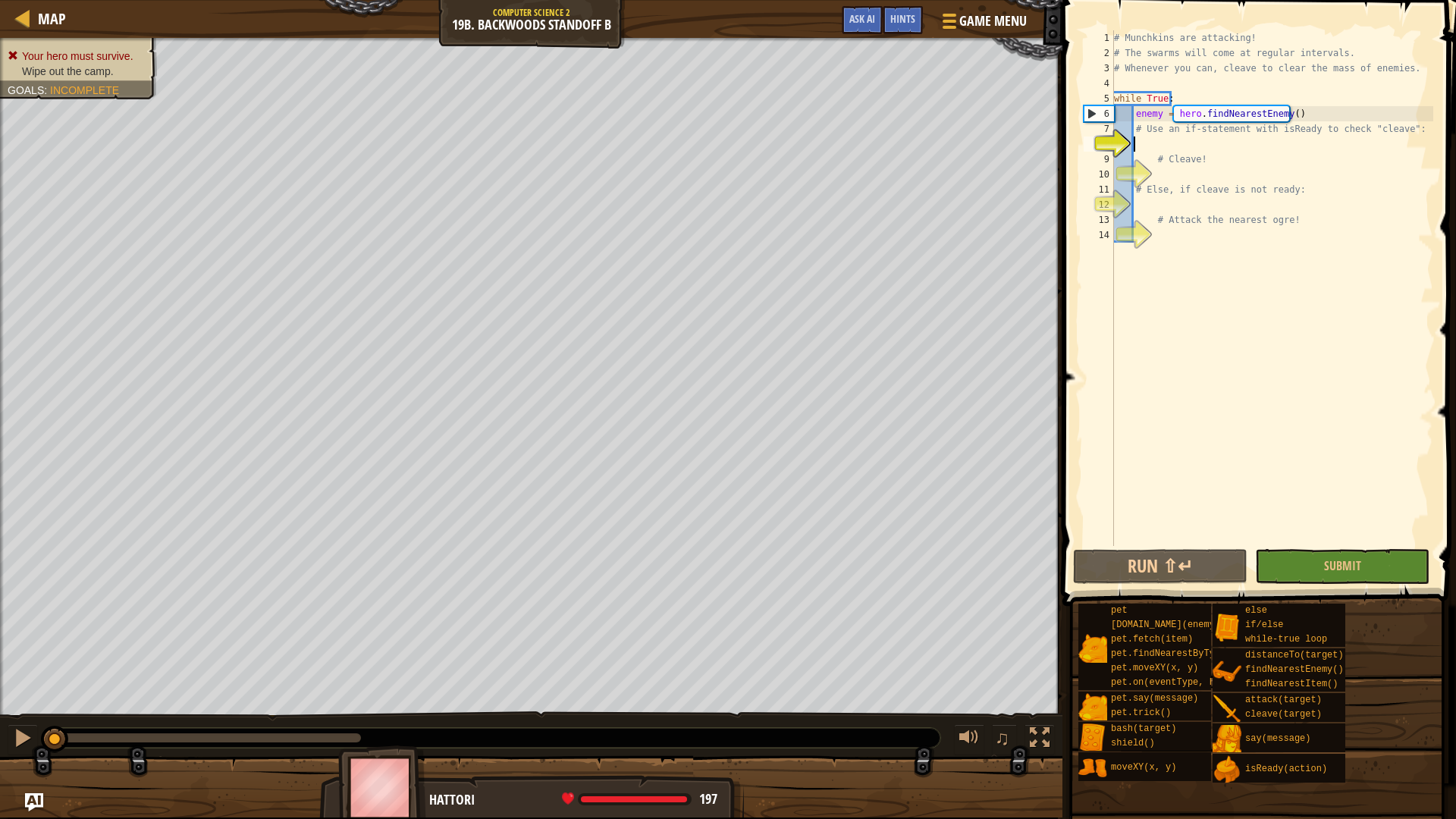
scroll to position [7, 2]
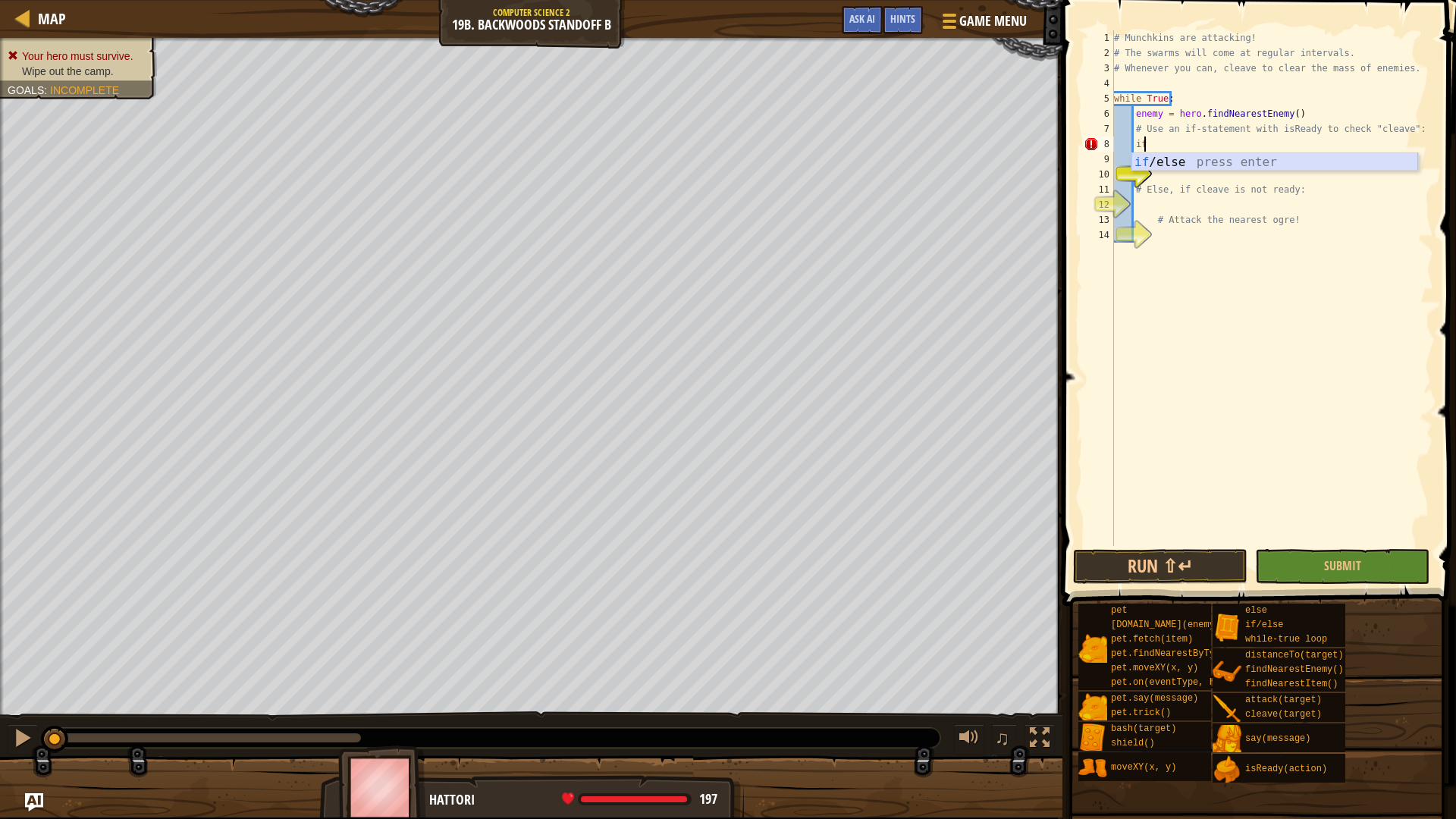
type textarea "i"
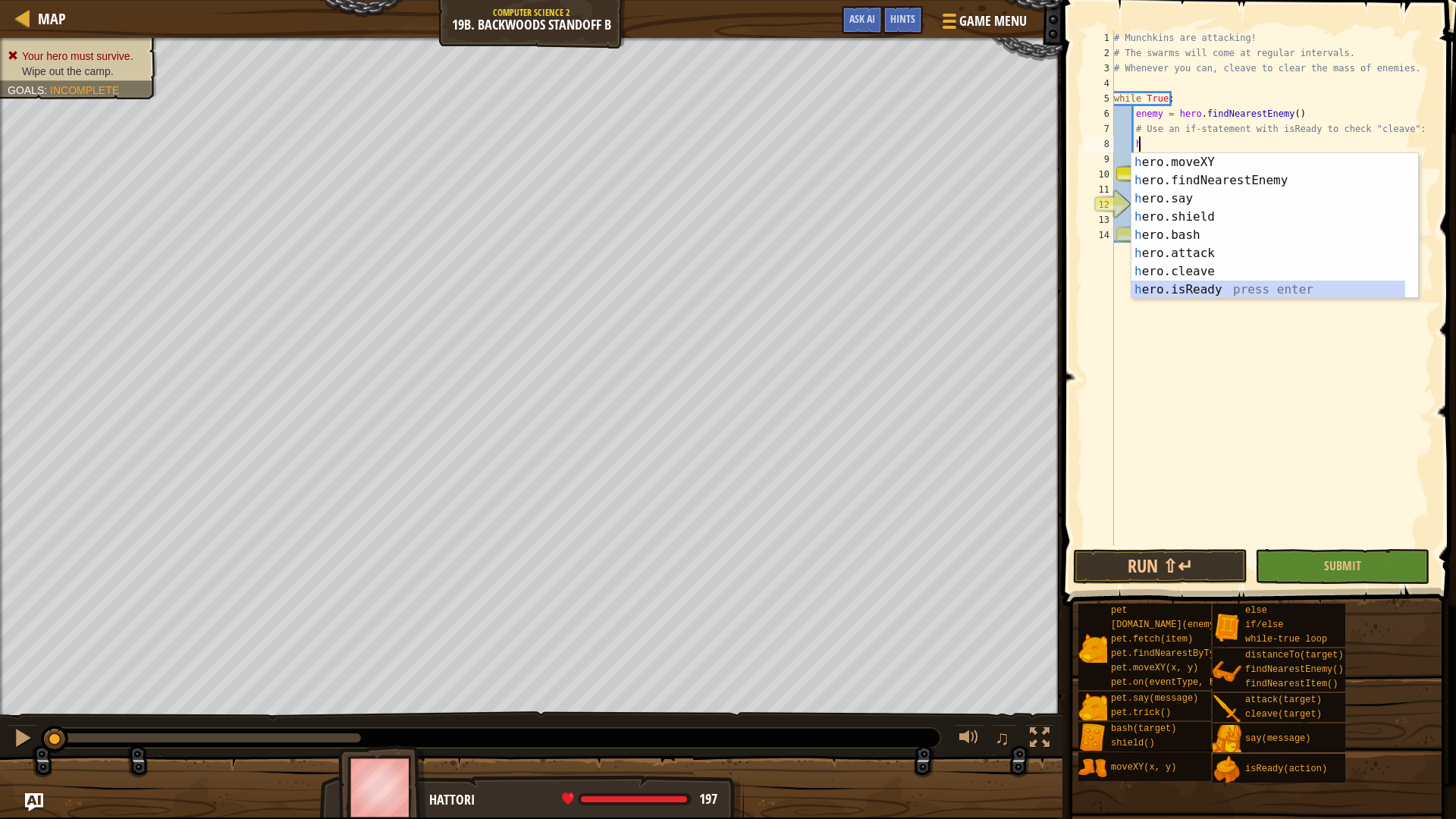
click at [1206, 281] on div "h ero.moveXY press enter h ero.findNearestEnemy press enter h ero.say press ent…" at bounding box center [1268, 244] width 274 height 182
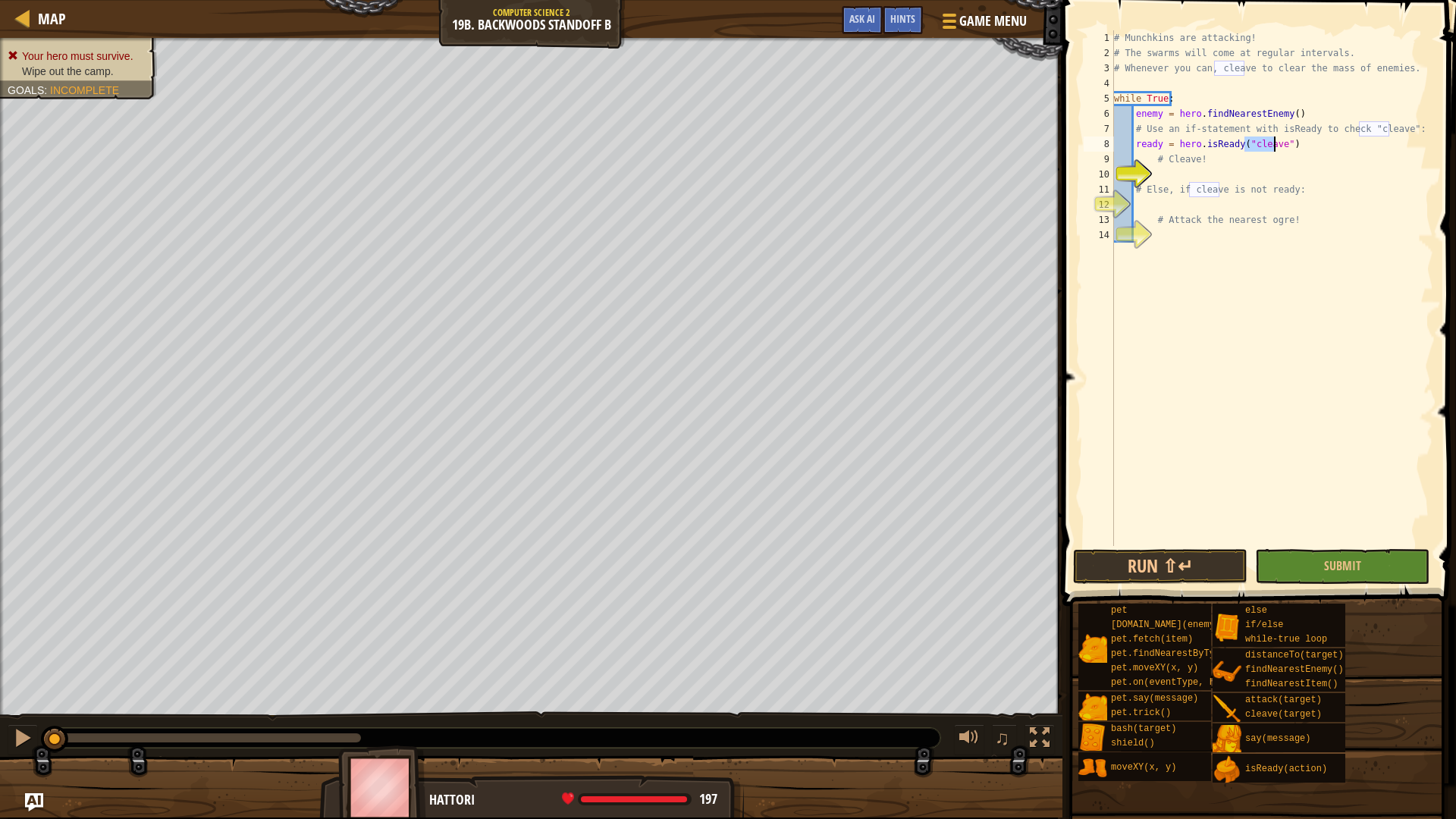
click at [1176, 166] on div "# Munchkins are attacking! # The swarms will come at regular intervals. # Whene…" at bounding box center [1271, 303] width 322 height 546
type textarea "# Cleave!"
click at [1164, 169] on div "# Munchkins are attacking! # The swarms will come at regular intervals. # Whene…" at bounding box center [1271, 303] width 322 height 546
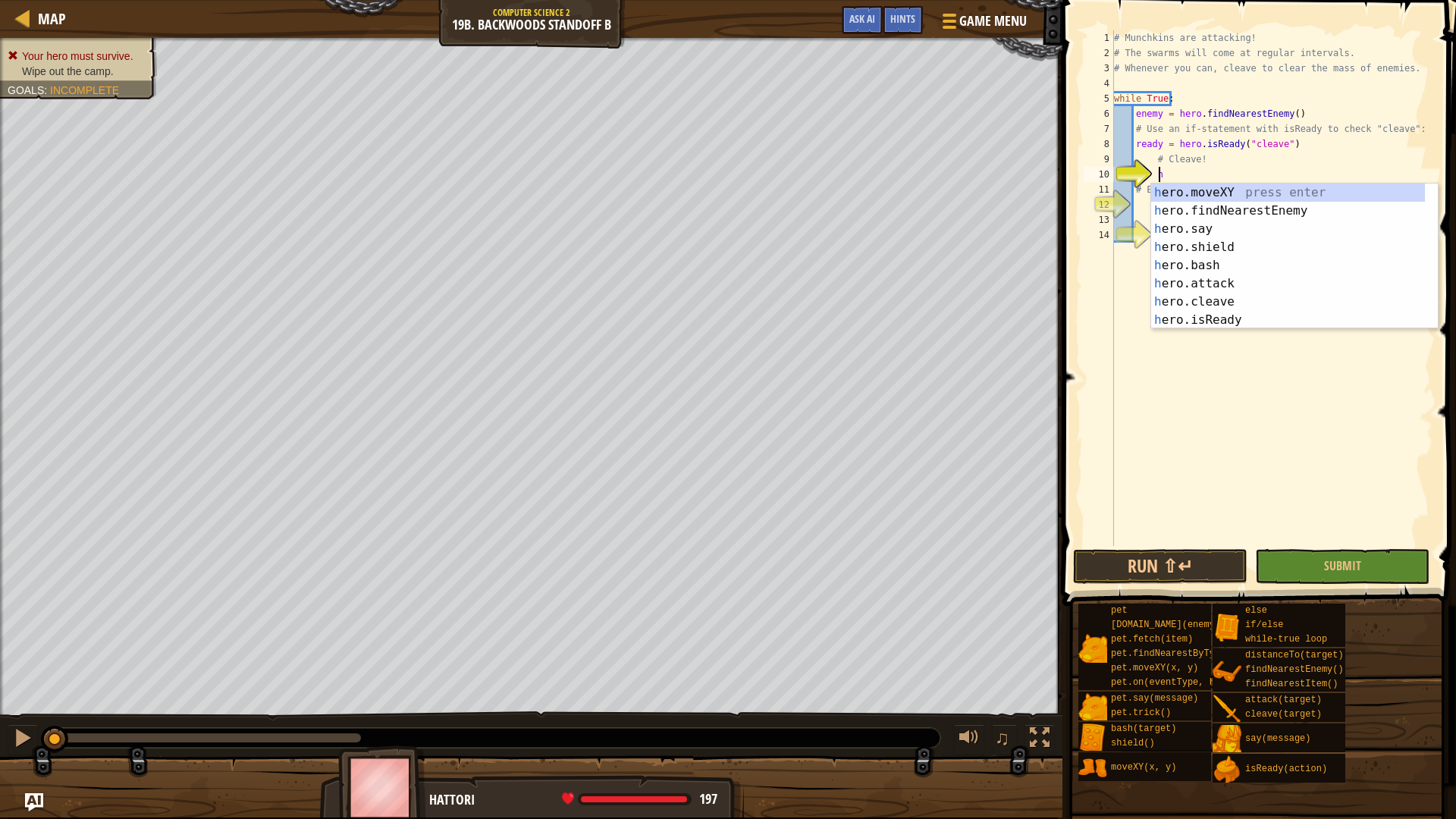
scroll to position [7, 4]
click at [1210, 295] on div "her o.moveXY press enter her o.findNearestEnemy press enter her o.say press ent…" at bounding box center [1288, 275] width 274 height 182
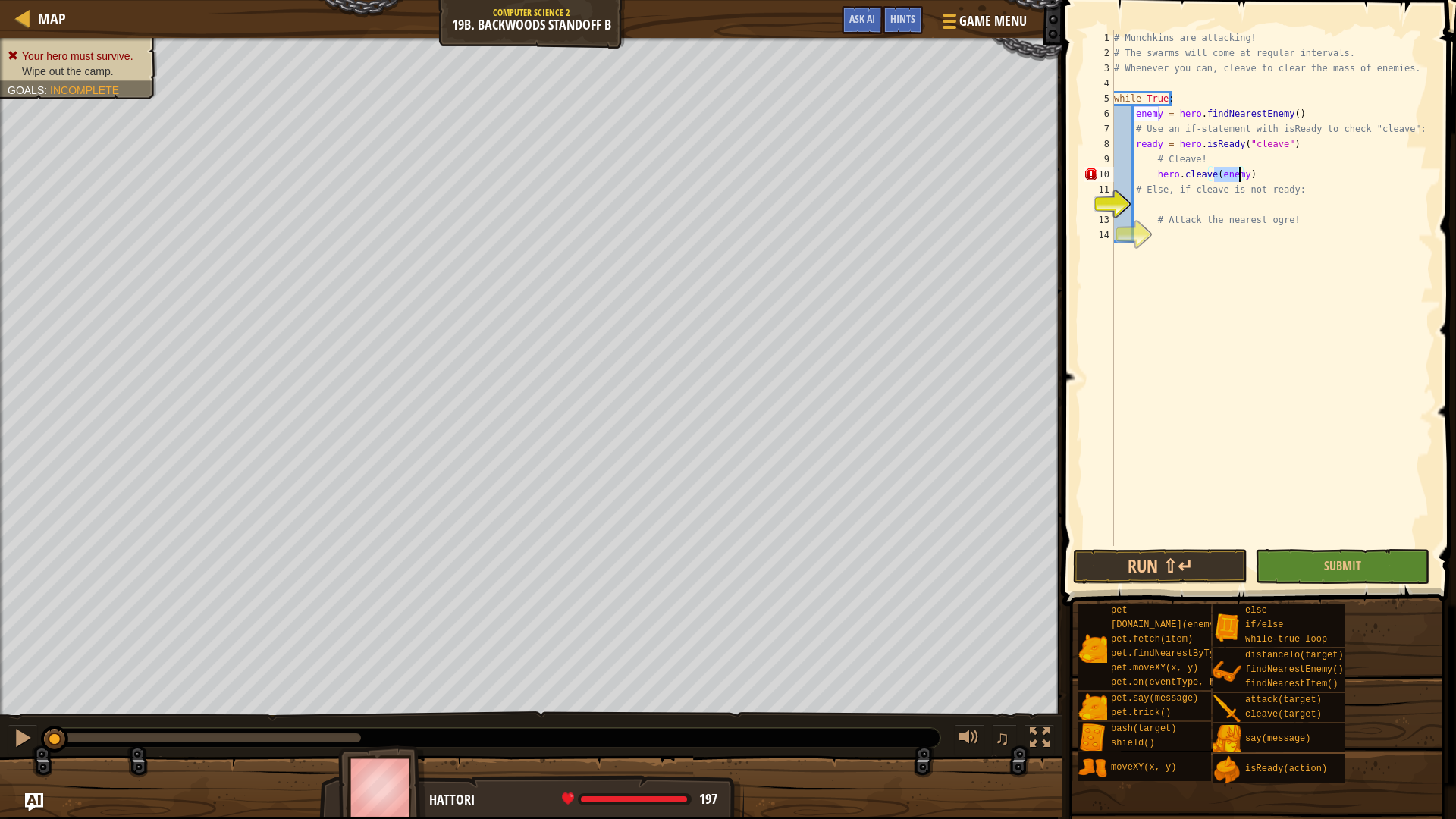
click at [1168, 195] on div "# Munchkins are attacking! # The swarms will come at regular intervals. # Whene…" at bounding box center [1271, 303] width 322 height 546
click at [1150, 177] on div "# Munchkins are attacking! # The swarms will come at regular intervals. # Whene…" at bounding box center [1271, 303] width 322 height 546
click at [1154, 175] on div "# Munchkins are attacking! # The swarms will come at regular intervals. # Whene…" at bounding box center [1271, 303] width 322 height 546
type textarea "hero.cleave(enemy)"
click at [1168, 201] on div "# Munchkins are attacking! # The swarms will come at regular intervals. # Whene…" at bounding box center [1271, 303] width 322 height 546
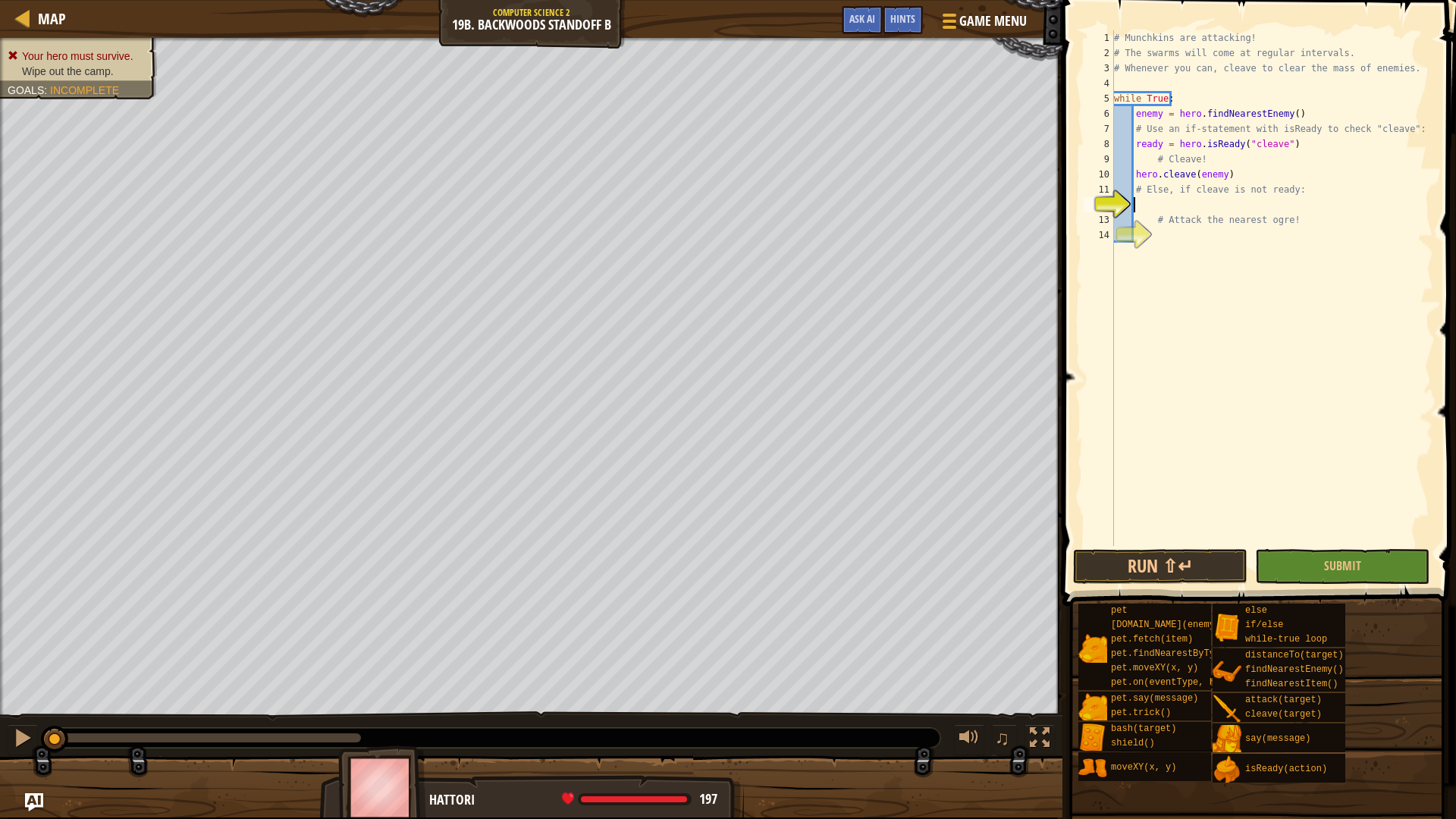
type textarea "r"
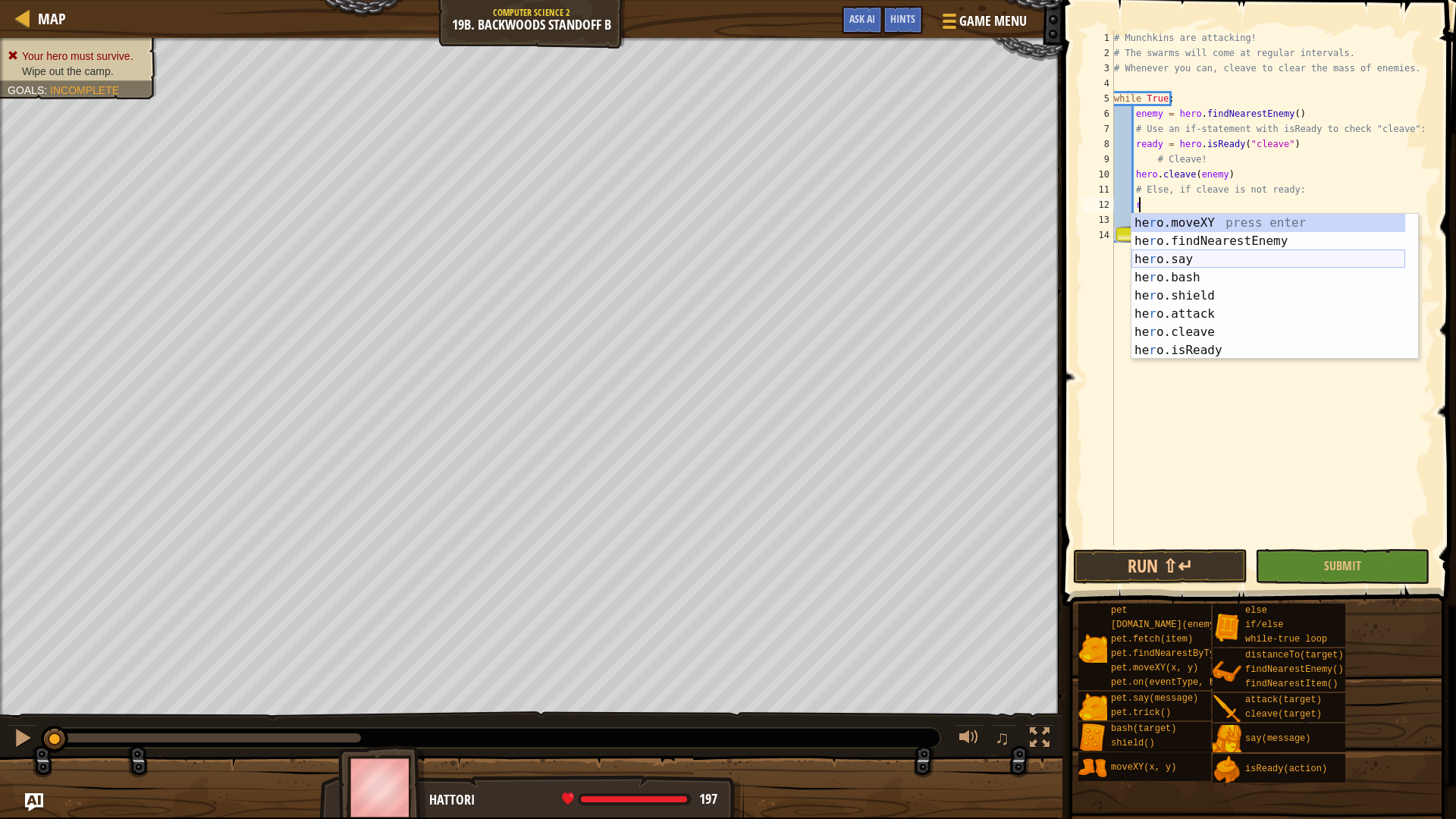
type textarea "e"
click at [1190, 223] on div "e lse press enter h e ro.moveXY press enter h e ro.findNearestEnemy press enter…" at bounding box center [1268, 305] width 274 height 182
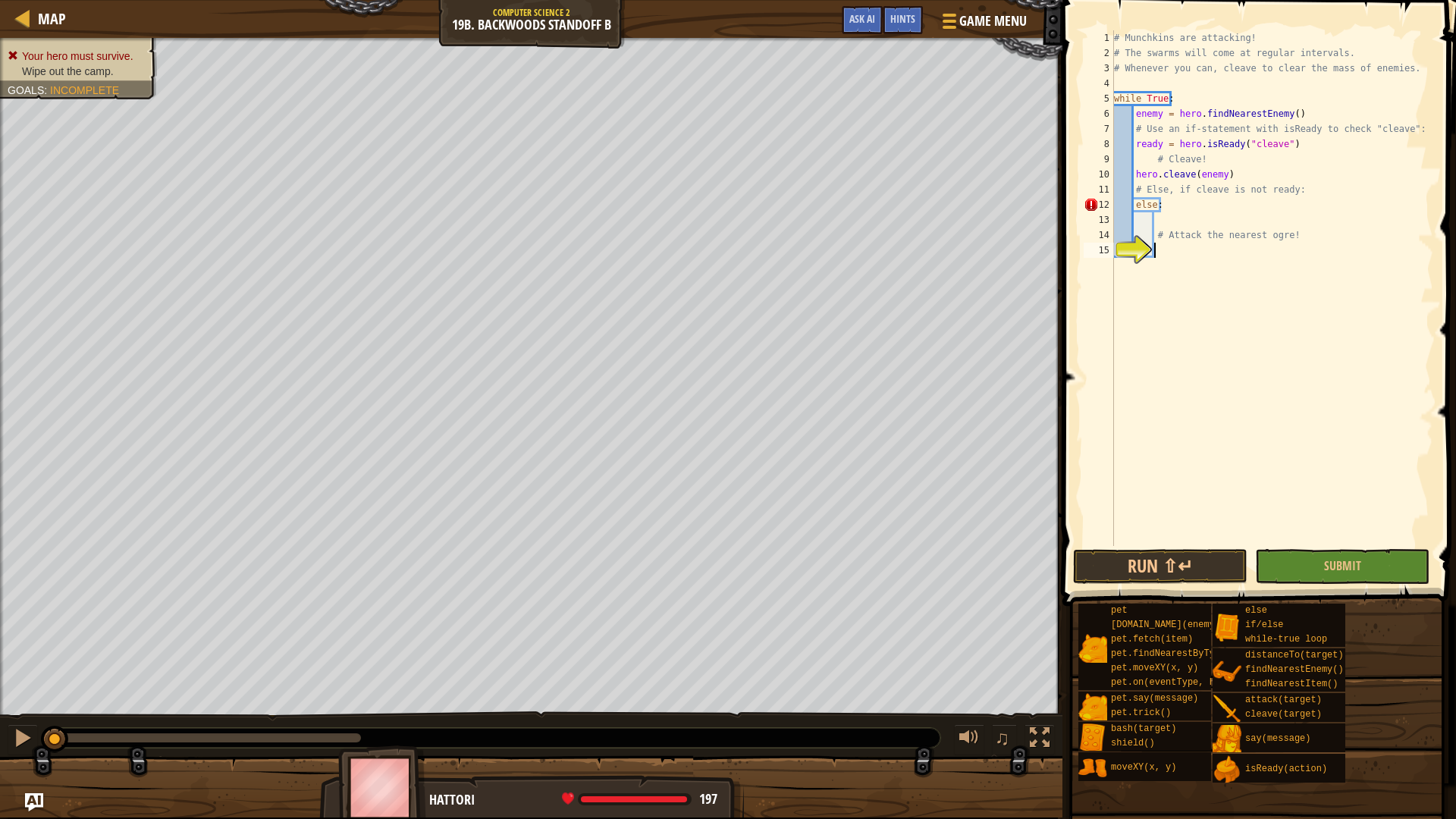
click at [1180, 251] on div "# Munchkins are attacking! # The swarms will come at regular intervals. # Whene…" at bounding box center [1271, 303] width 322 height 546
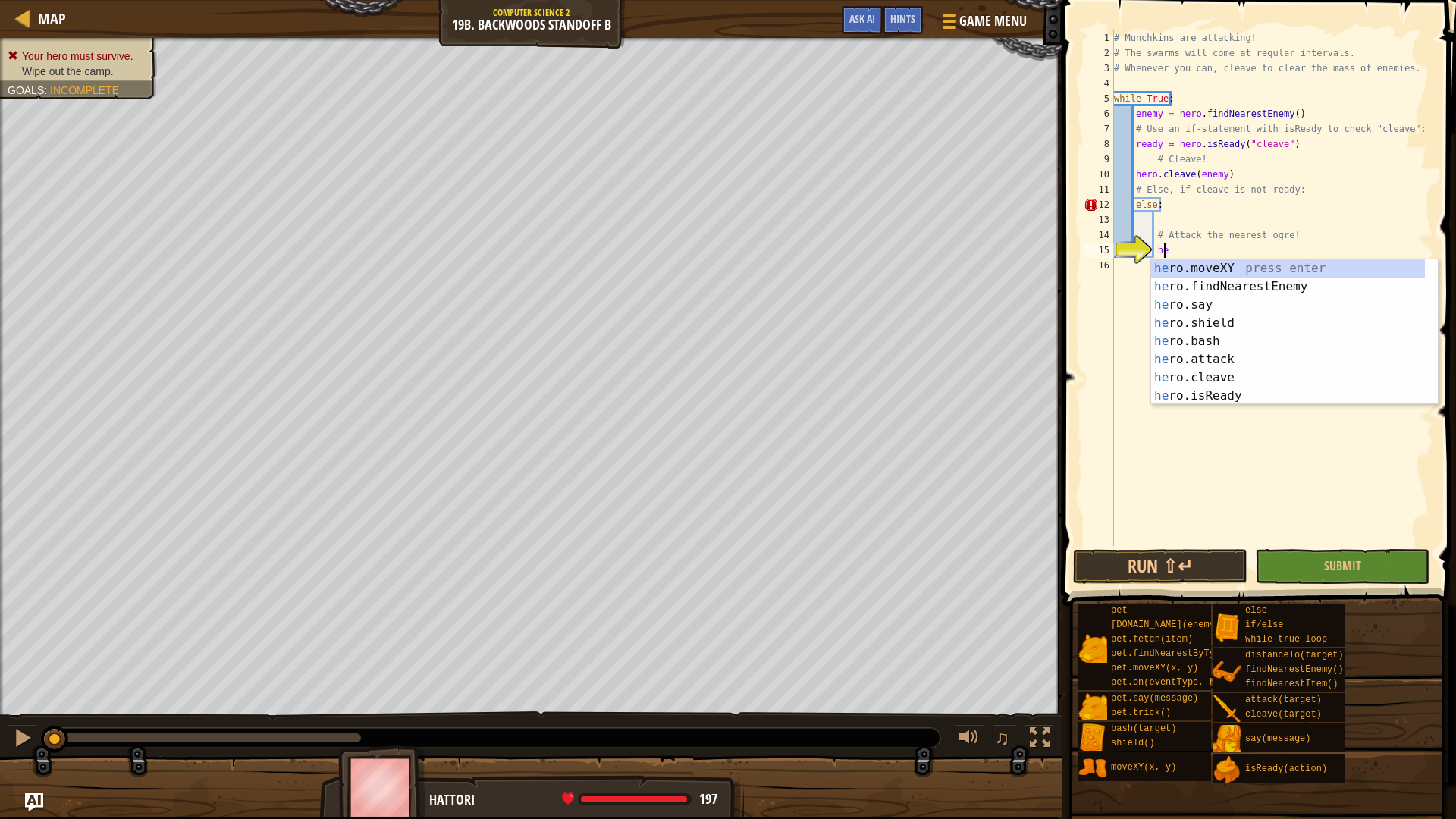
scroll to position [7, 4]
click at [1234, 360] on div "her o.moveXY press enter her o.findNearestEnemy press enter her o.say press ent…" at bounding box center [1288, 350] width 274 height 182
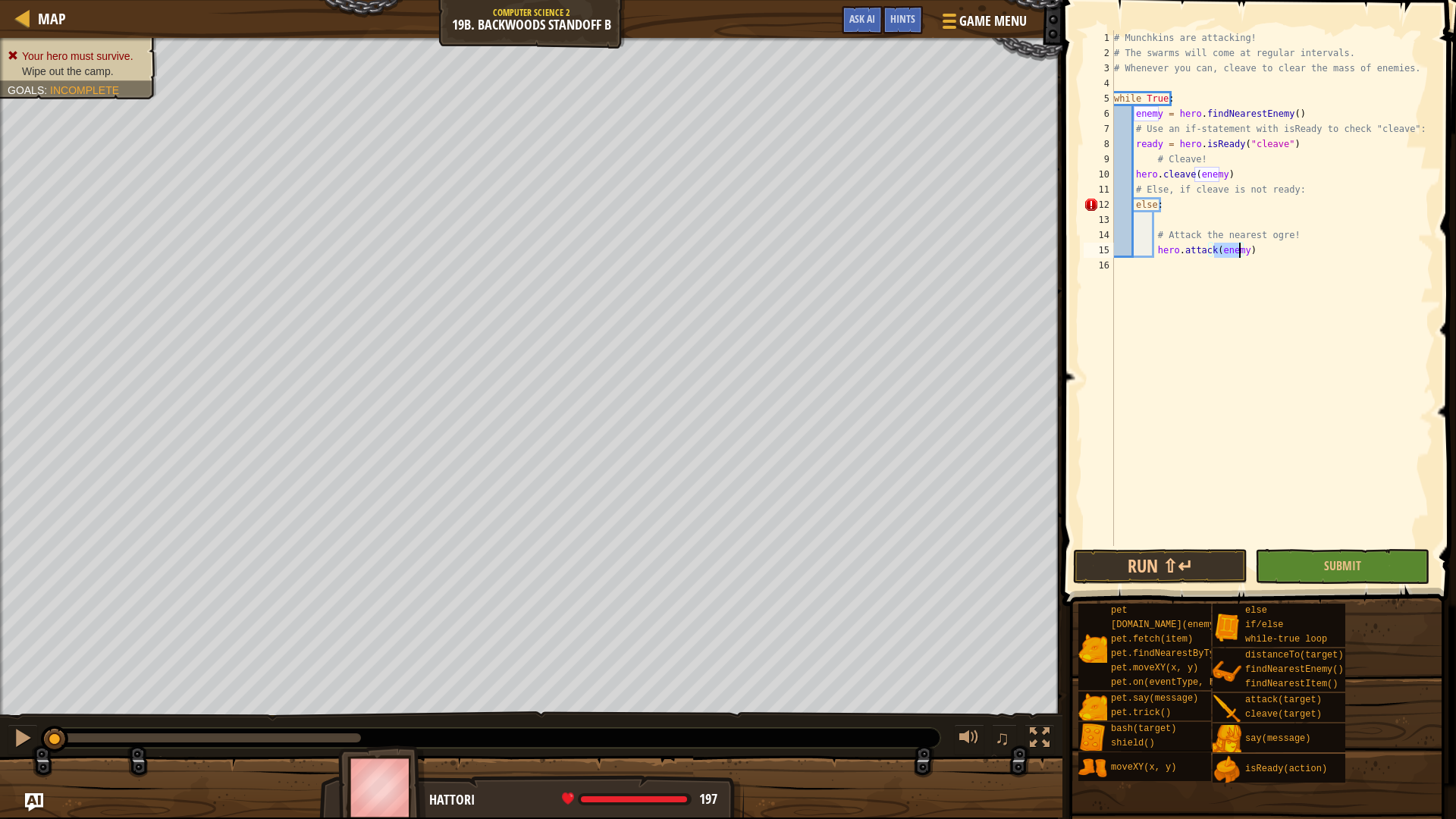
type textarea "hero.attack(enemy)"
click at [985, 3] on div "Map Computer Science 2 19b. Backwoods Standoff B Game Menu Done Hints Ask AI" at bounding box center [531, 19] width 1062 height 38
click at [967, 19] on span "Game Menu" at bounding box center [994, 20] width 71 height 20
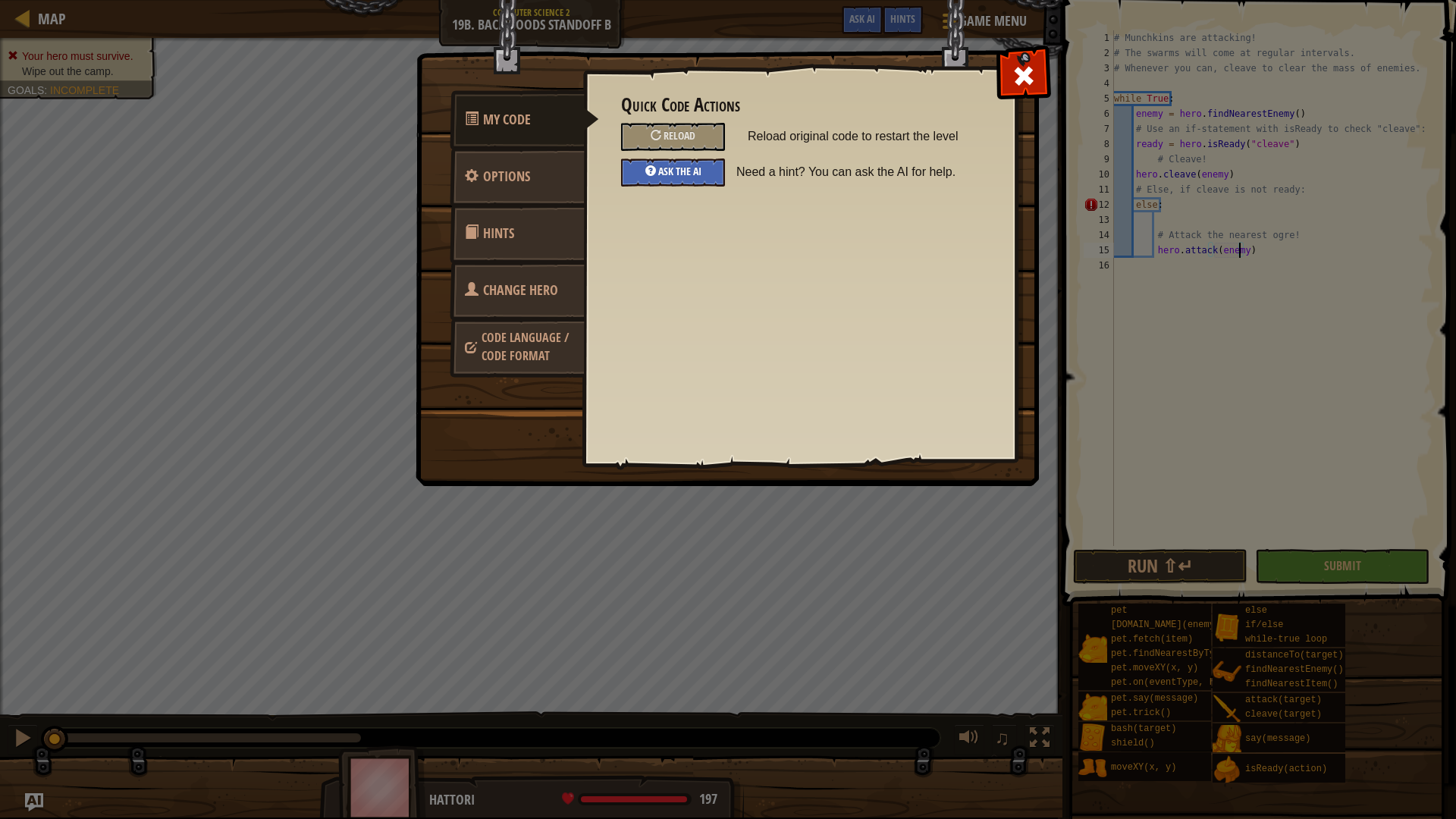
click at [685, 159] on div "Ask the AI" at bounding box center [673, 172] width 104 height 28
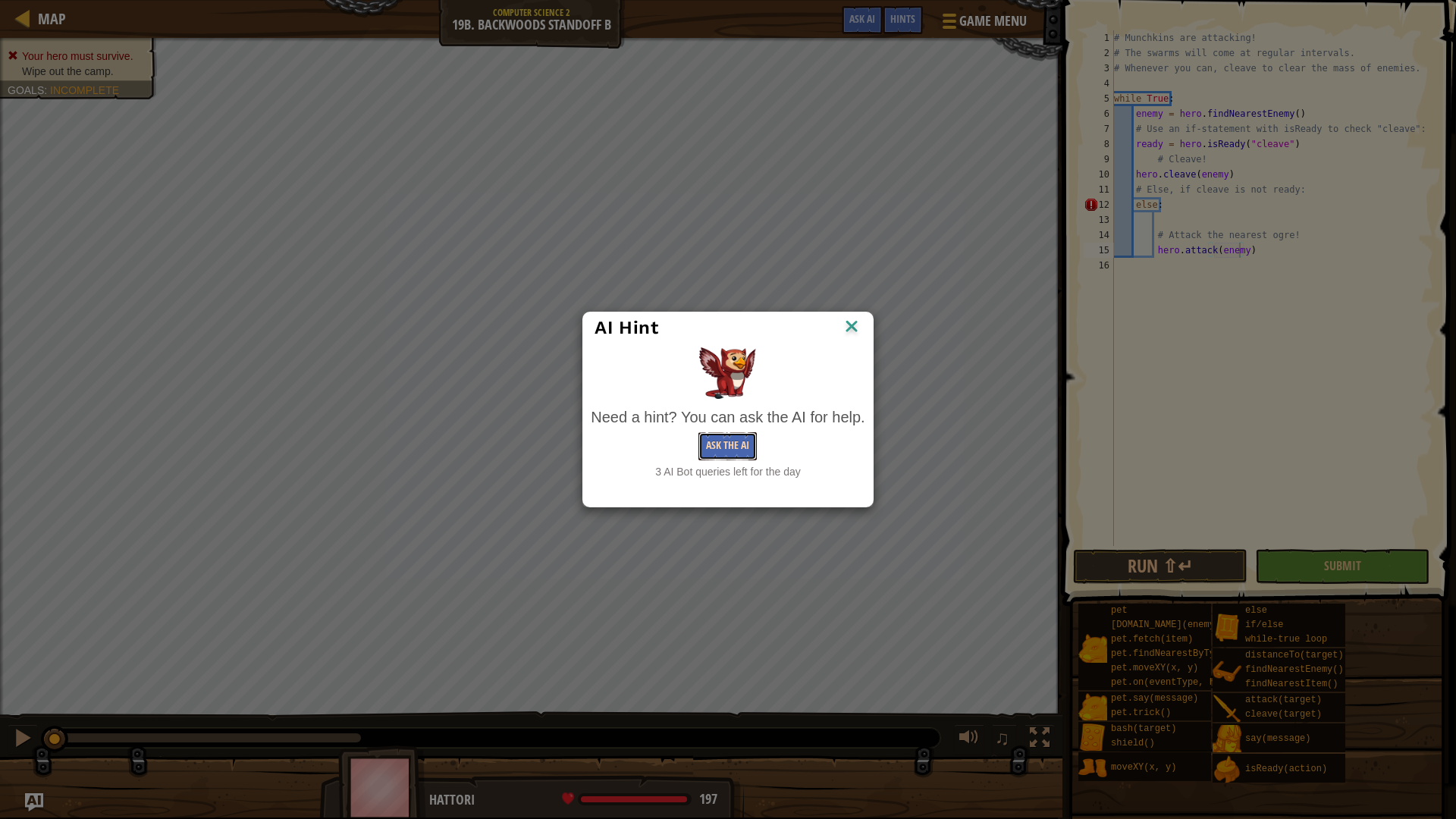
click at [736, 449] on button "Ask the AI" at bounding box center [727, 446] width 58 height 28
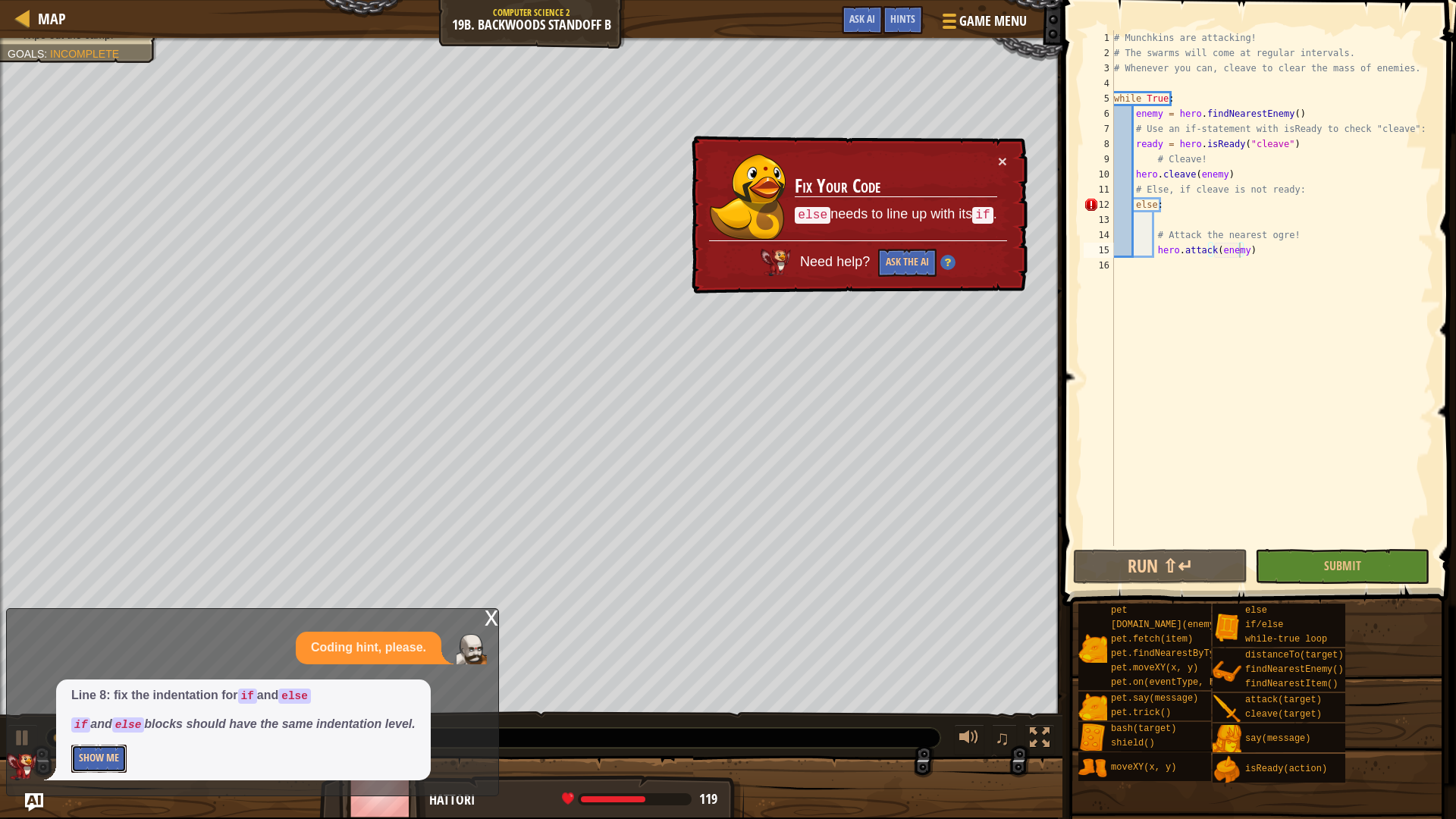
click at [111, 764] on button "Show Me" at bounding box center [99, 758] width 55 height 28
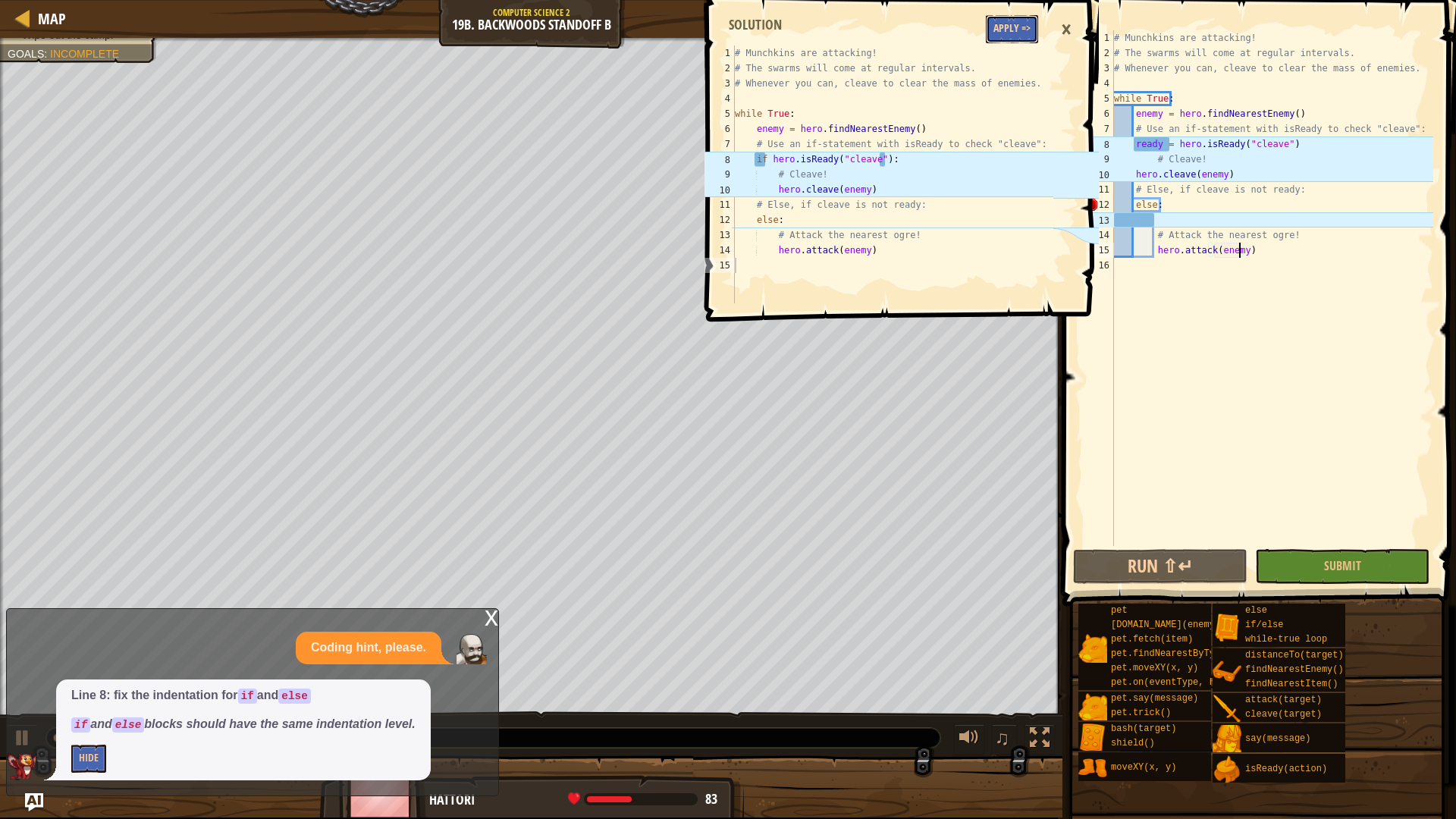
click at [1017, 21] on button "Apply =>" at bounding box center [1011, 29] width 53 height 28
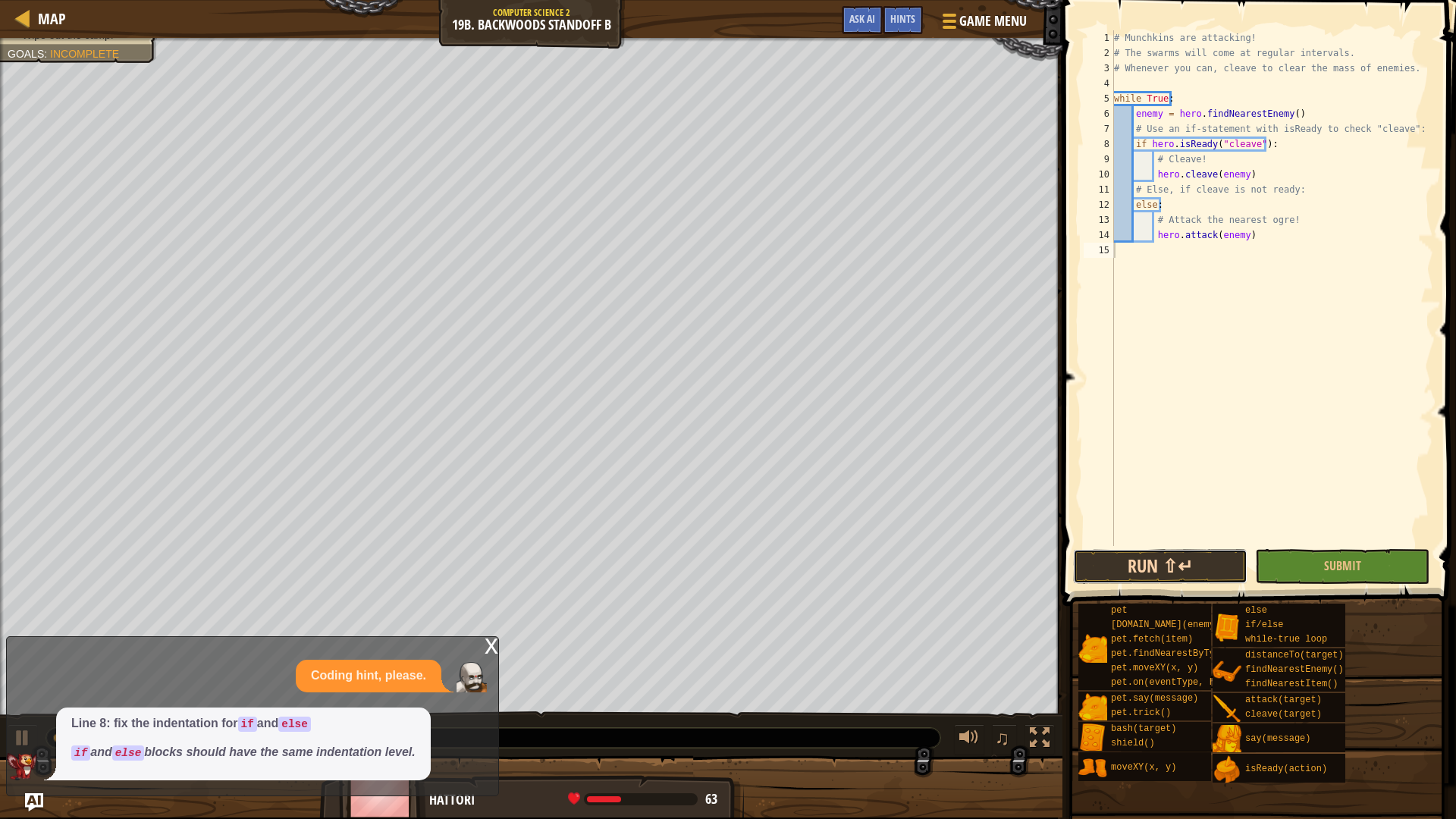
click at [1170, 568] on button "Run ⇧↵" at bounding box center [1160, 566] width 174 height 34
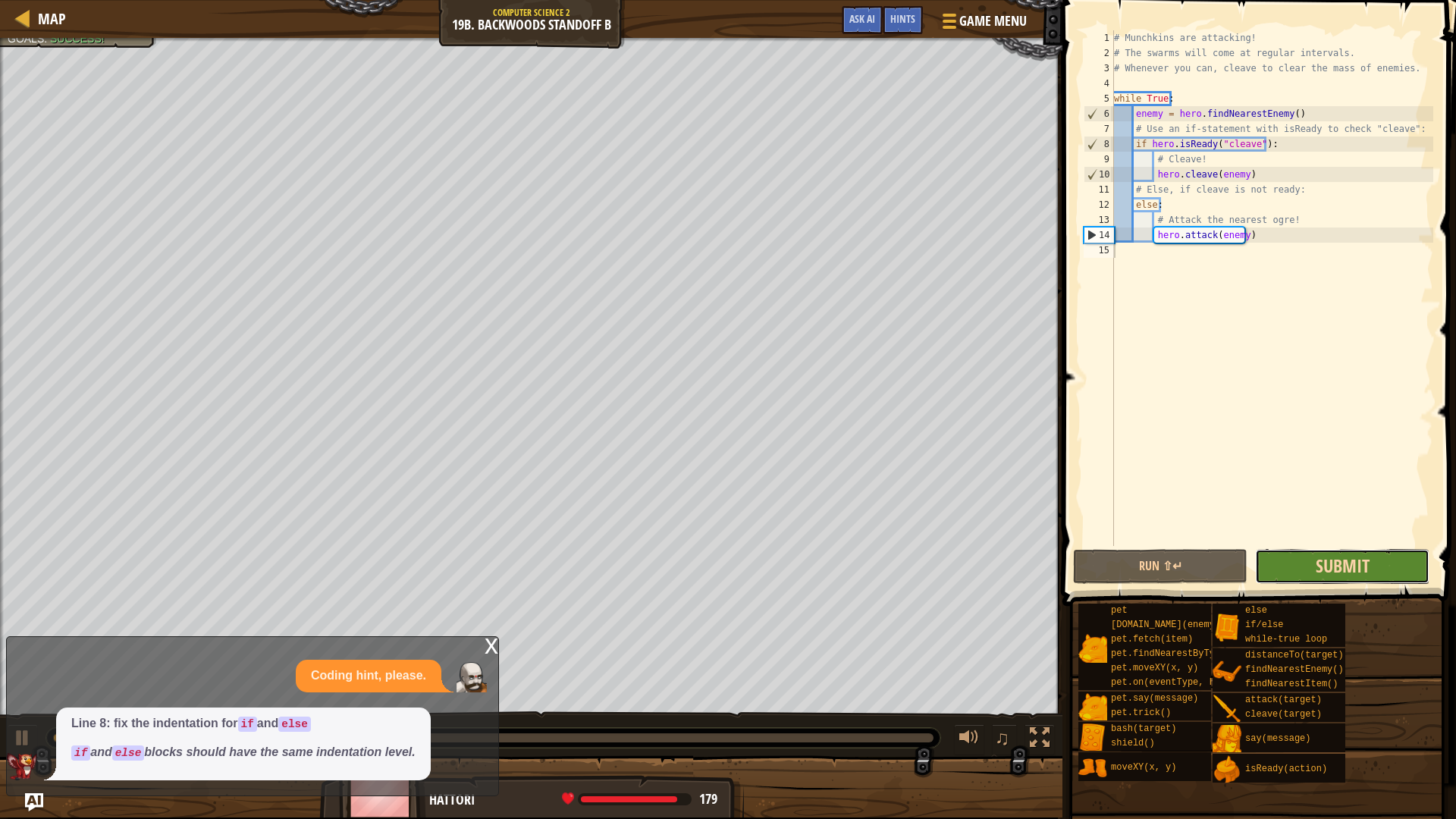
click at [1342, 564] on span "Submit" at bounding box center [1342, 565] width 54 height 24
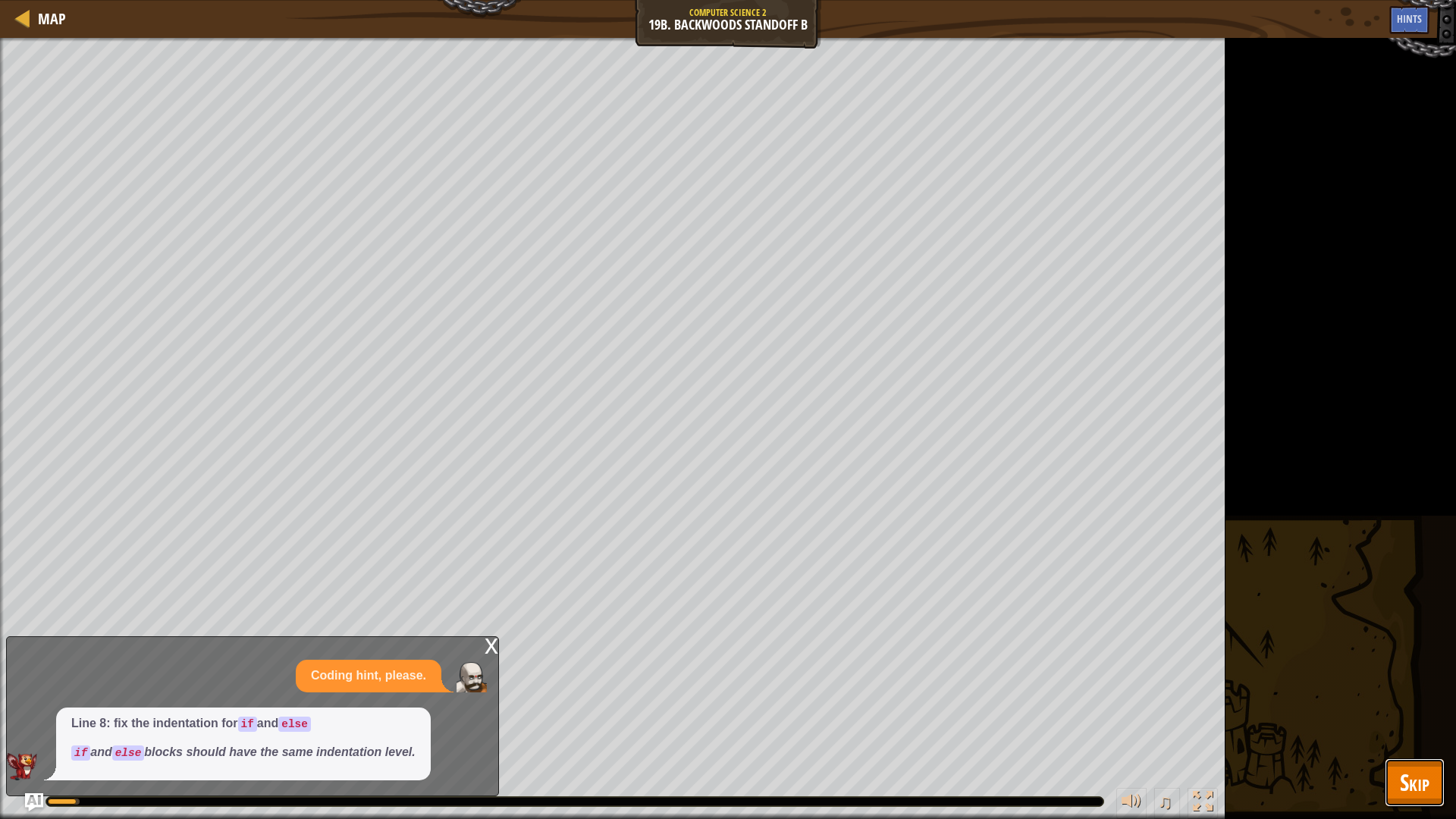
click at [1417, 763] on button "Skip" at bounding box center [1414, 783] width 60 height 49
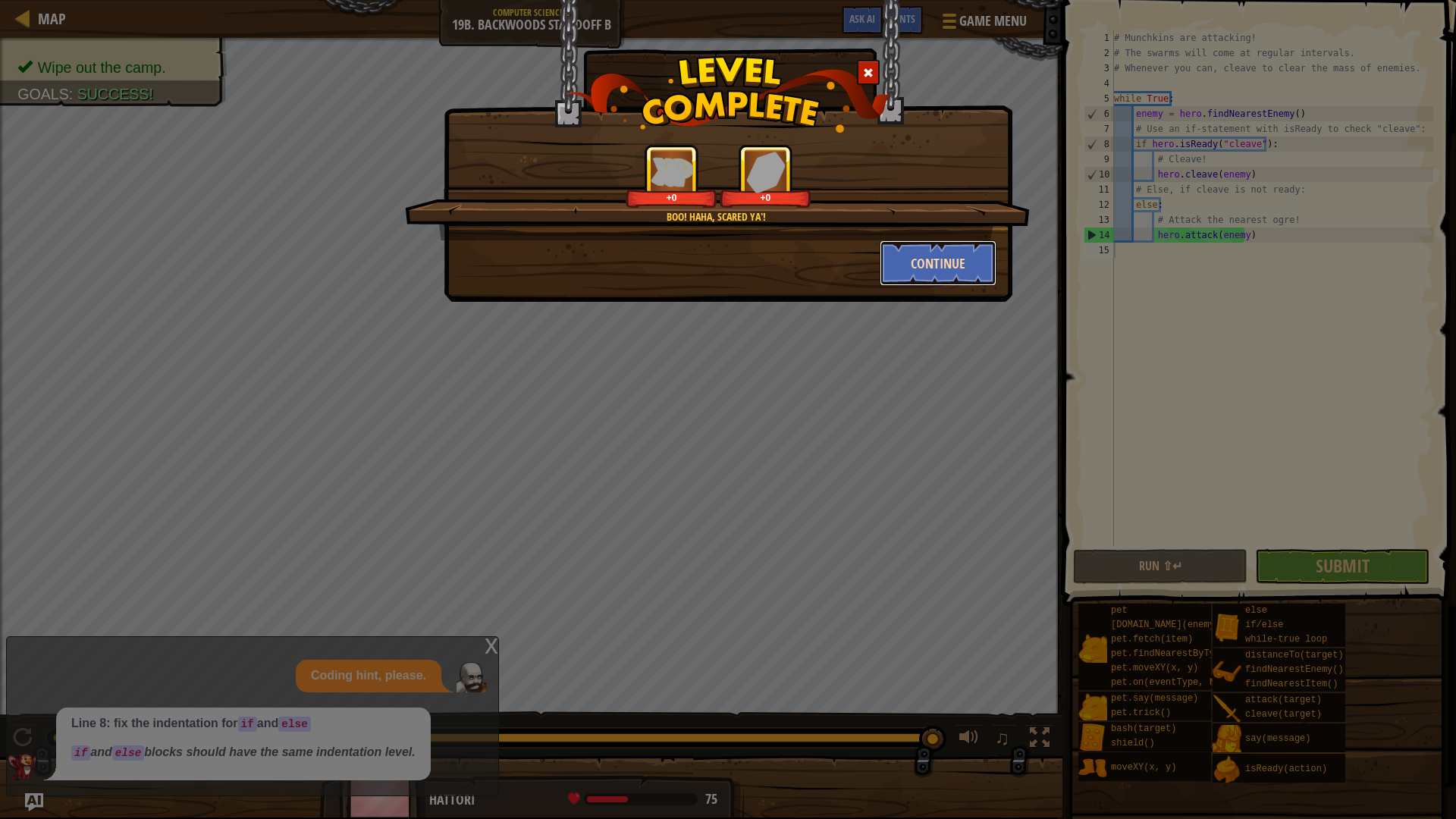
click at [913, 253] on button "Continue" at bounding box center [938, 263] width 118 height 46
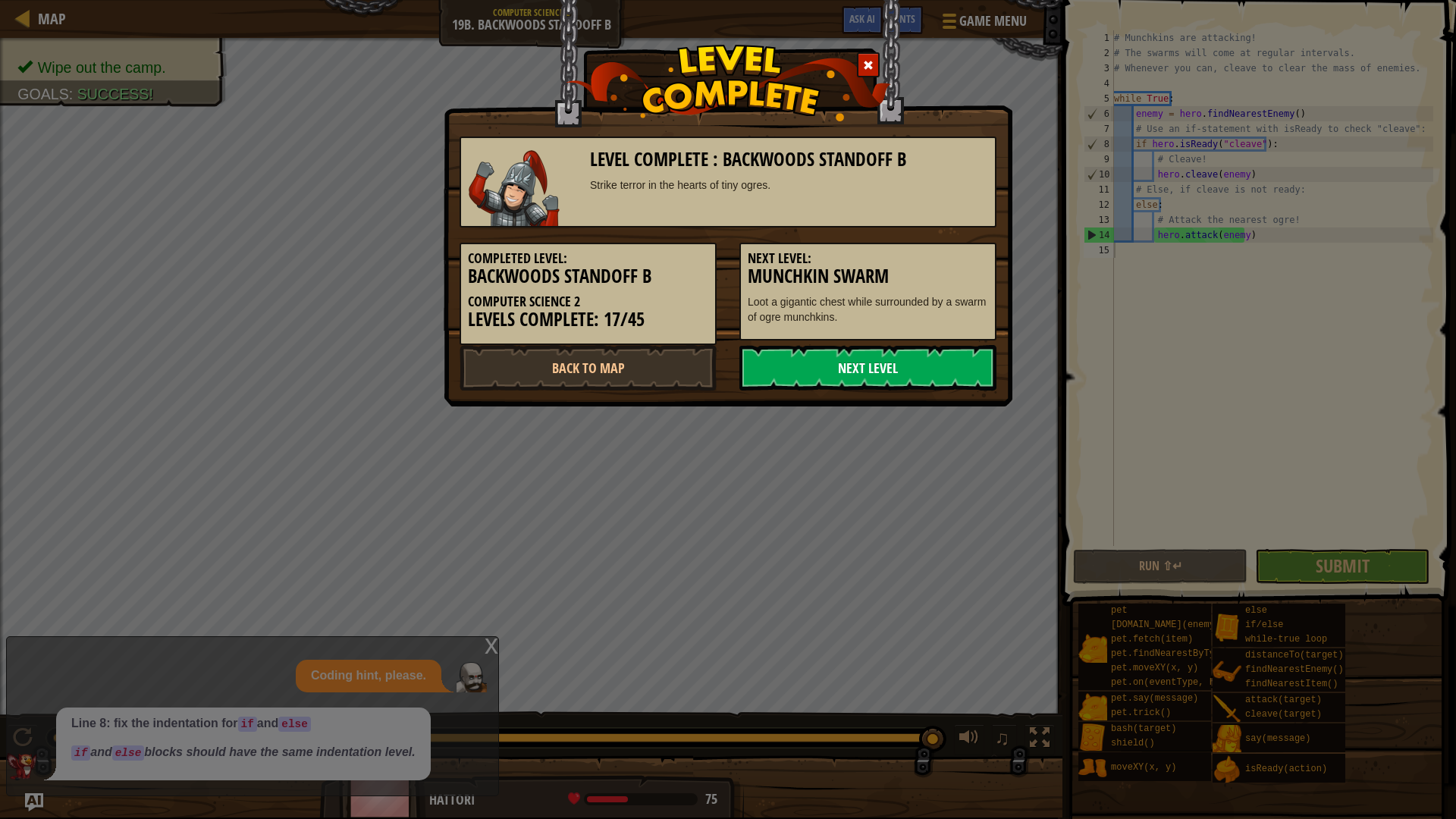
drag, startPoint x: 807, startPoint y: 358, endPoint x: 805, endPoint y: 367, distance: 9.2
click at [806, 361] on link "Next Level" at bounding box center [868, 368] width 257 height 46
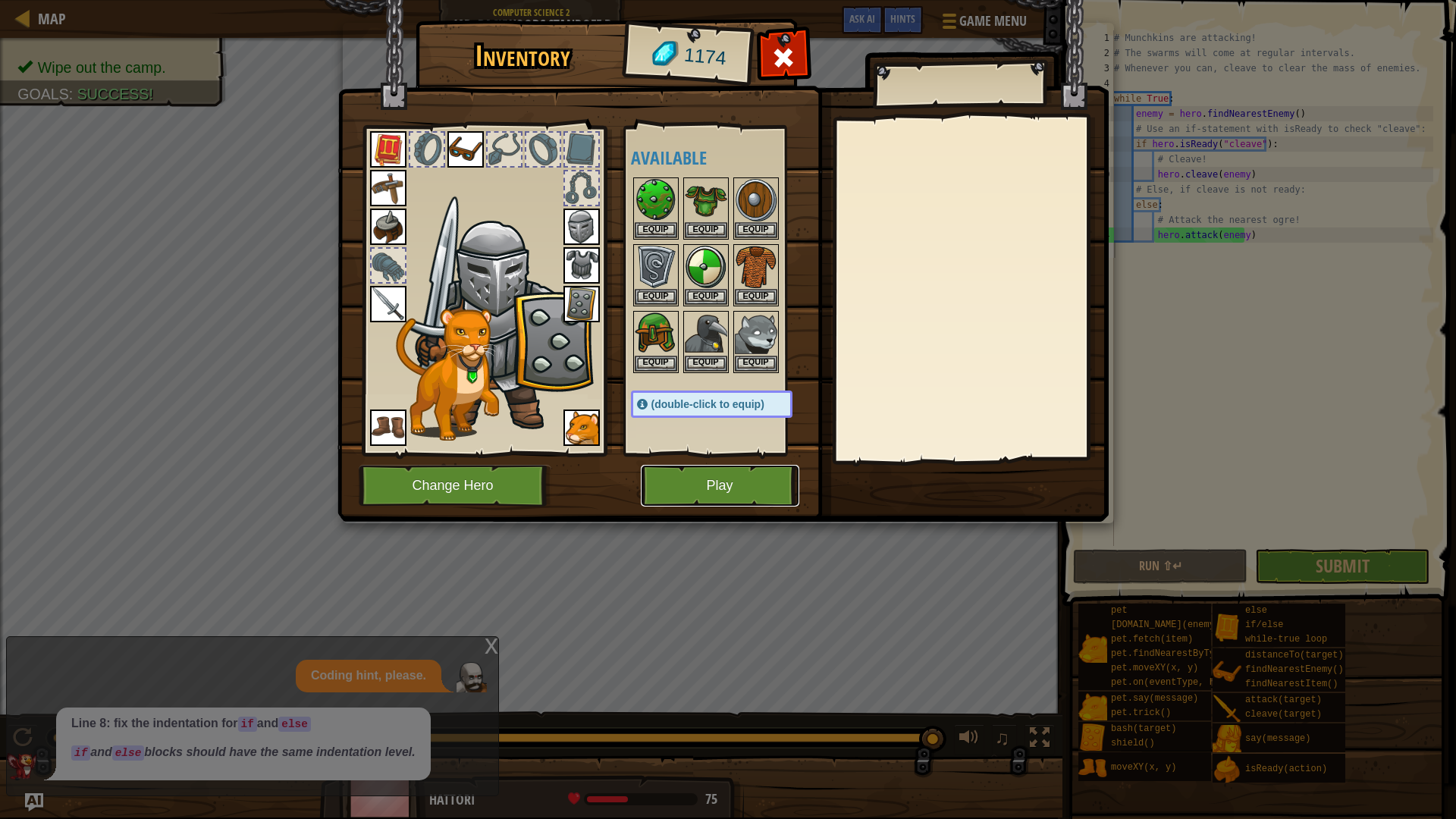
click at [683, 492] on button "Play" at bounding box center [720, 486] width 159 height 42
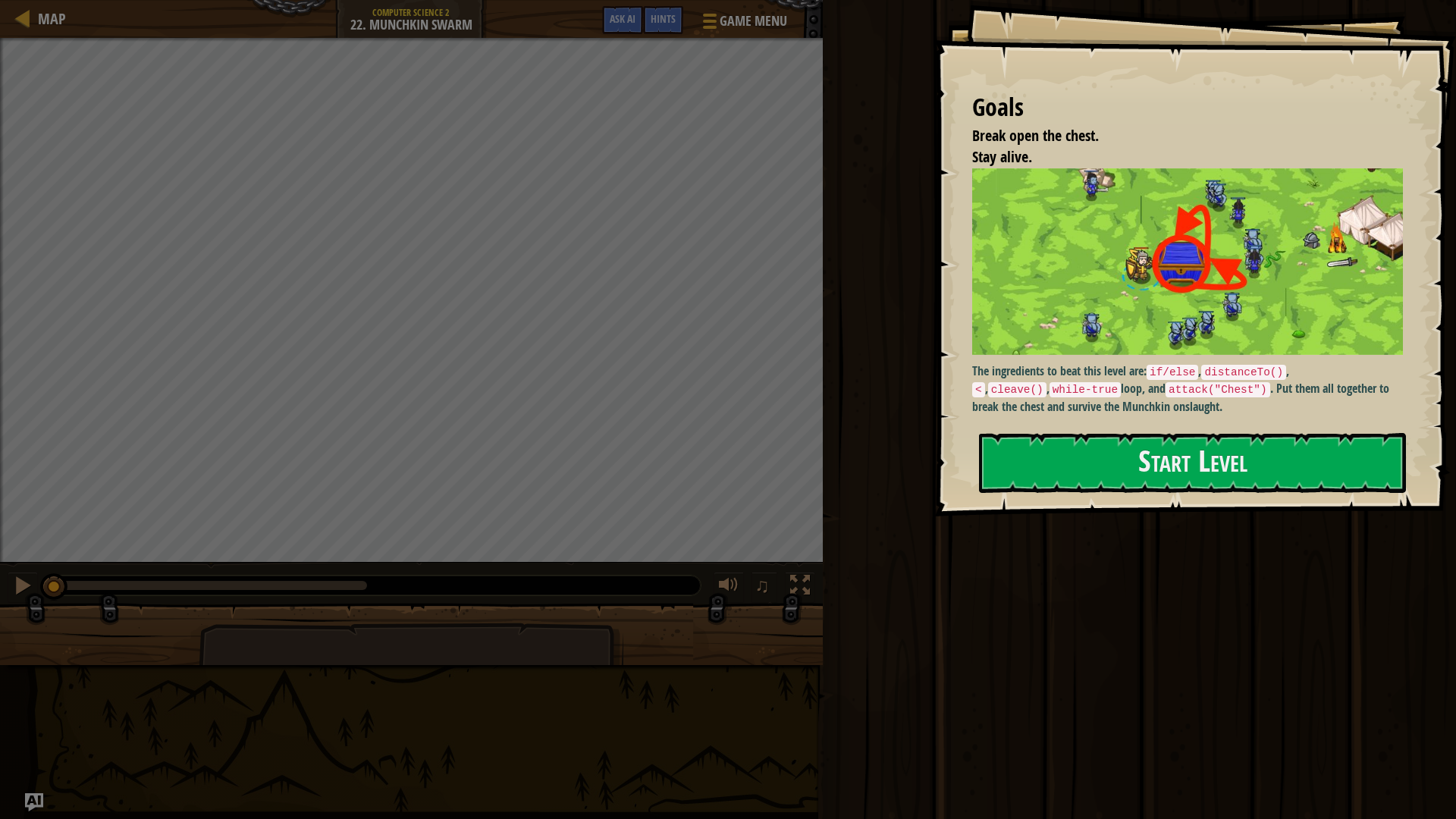
drag, startPoint x: 1050, startPoint y: 475, endPoint x: 1069, endPoint y: 502, distance: 33.0
click at [1053, 475] on button "Start Level" at bounding box center [1192, 463] width 427 height 60
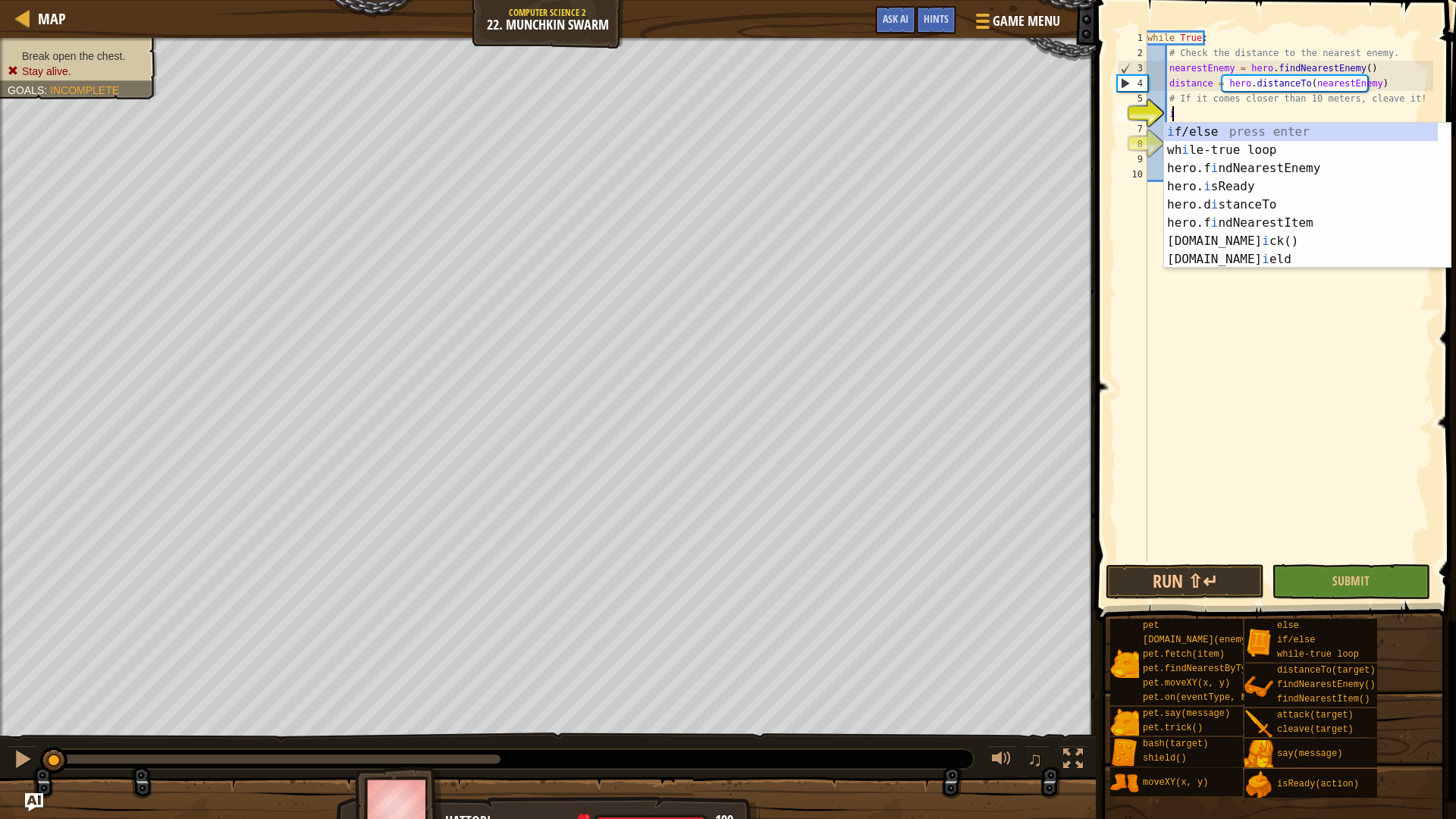
scroll to position [7, 2]
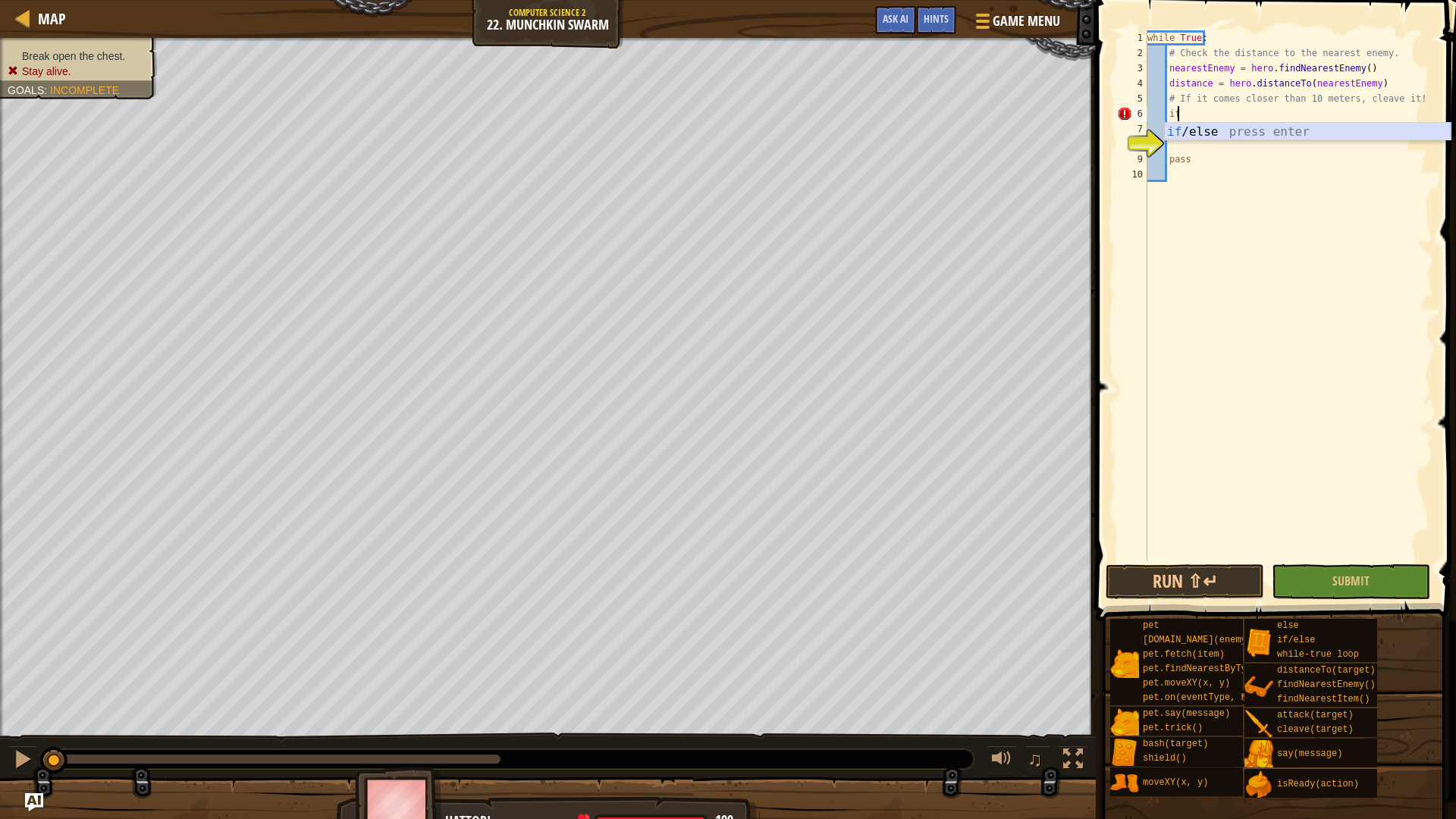
click at [1208, 127] on div "if /else press enter" at bounding box center [1308, 149] width 287 height 55
click at [1198, 137] on div "while True : # Check the distance to the nearest enemy. nearestEnemy = hero . f…" at bounding box center [1289, 311] width 289 height 562
type textarea "# Else, attack the "Chest" by name."
click at [1190, 131] on div "while True : # Check the distance to the nearest enemy. nearestEnemy = hero . f…" at bounding box center [1289, 311] width 289 height 562
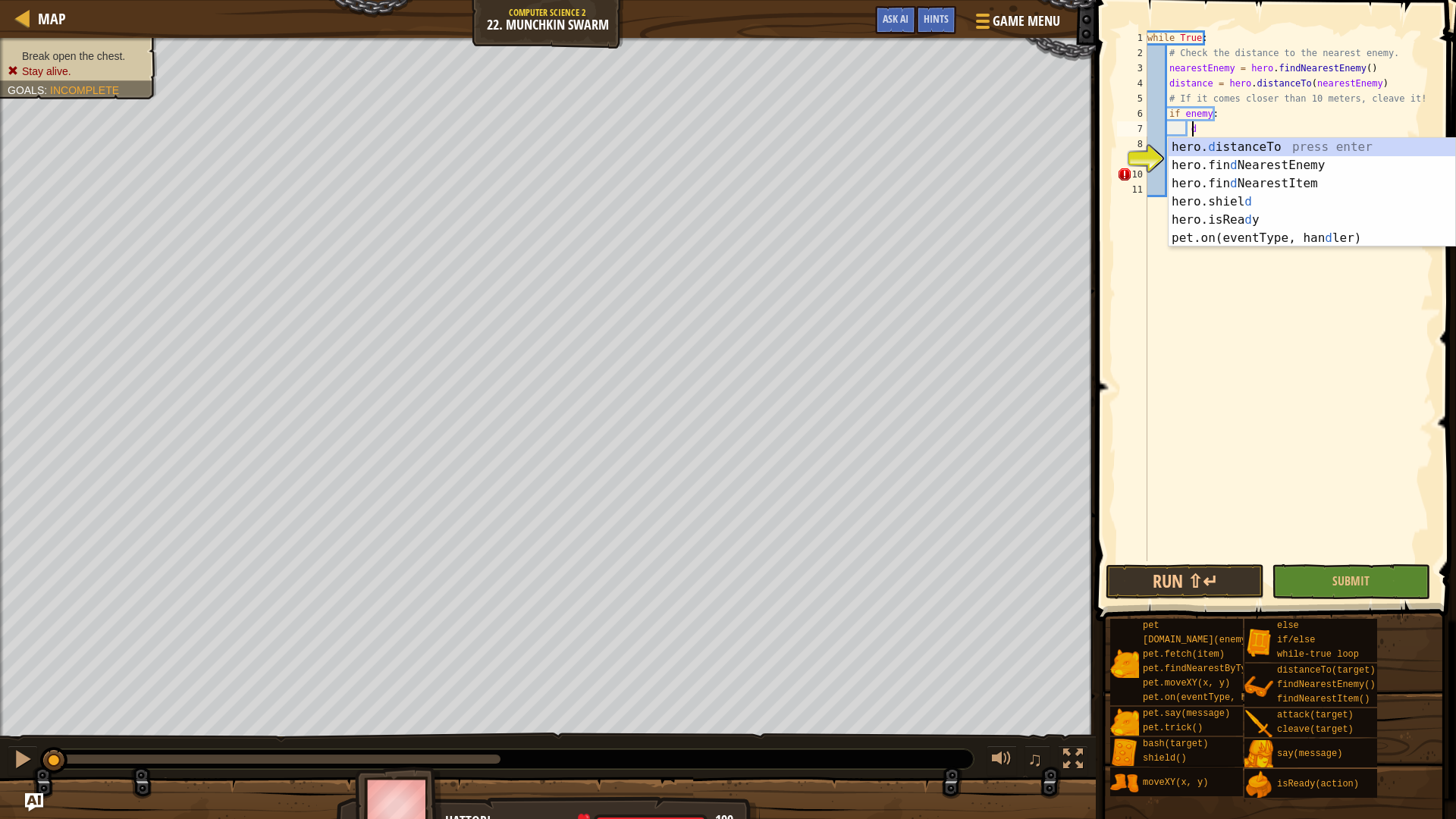
scroll to position [7, 2]
click at [1256, 144] on div "hero. d istanceTo press enter hero.fin d NearestEnemy press enter hero.fin d Ne…" at bounding box center [1312, 210] width 287 height 145
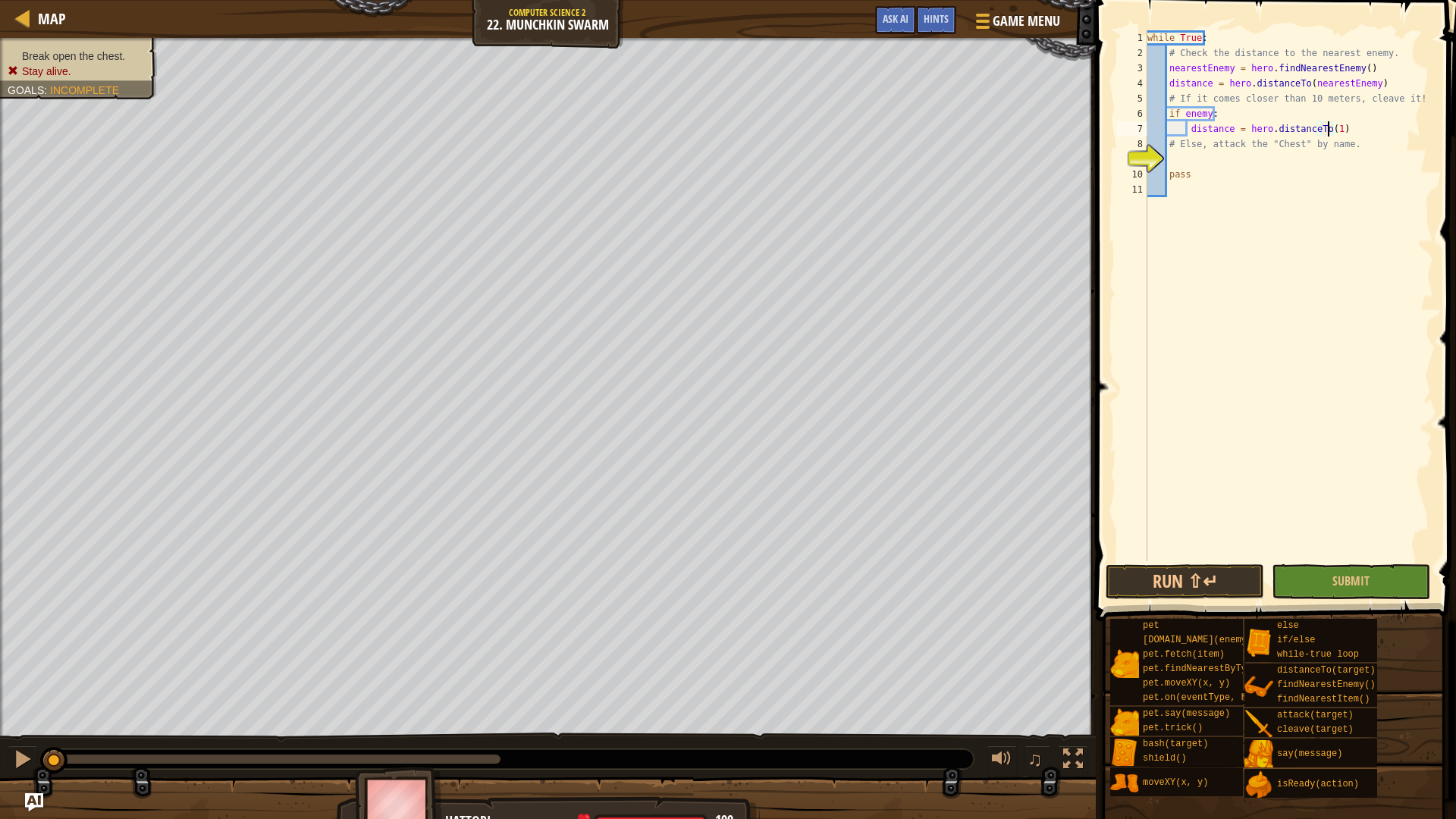
scroll to position [7, 14]
type textarea "distance = hero.distanceTo(10)"
click at [1199, 158] on div "while True : # Check the distance to the nearest enemy. nearestEnemy = hero . f…" at bounding box center [1289, 311] width 289 height 562
type textarea "e"
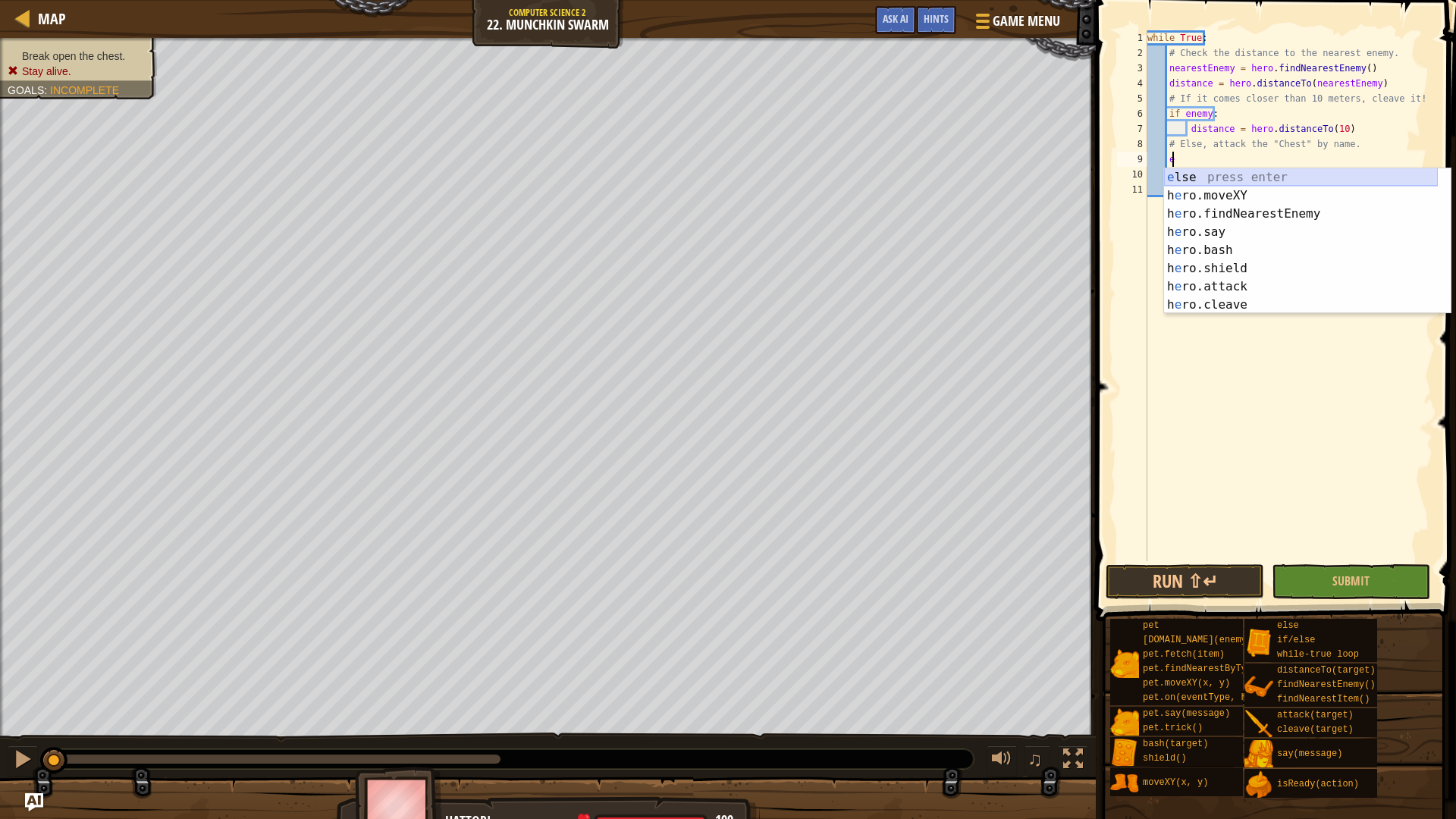
click at [1207, 173] on div "e lse press enter h e ro.moveXY press enter h e ro.findNearestEnemy press enter…" at bounding box center [1301, 259] width 274 height 182
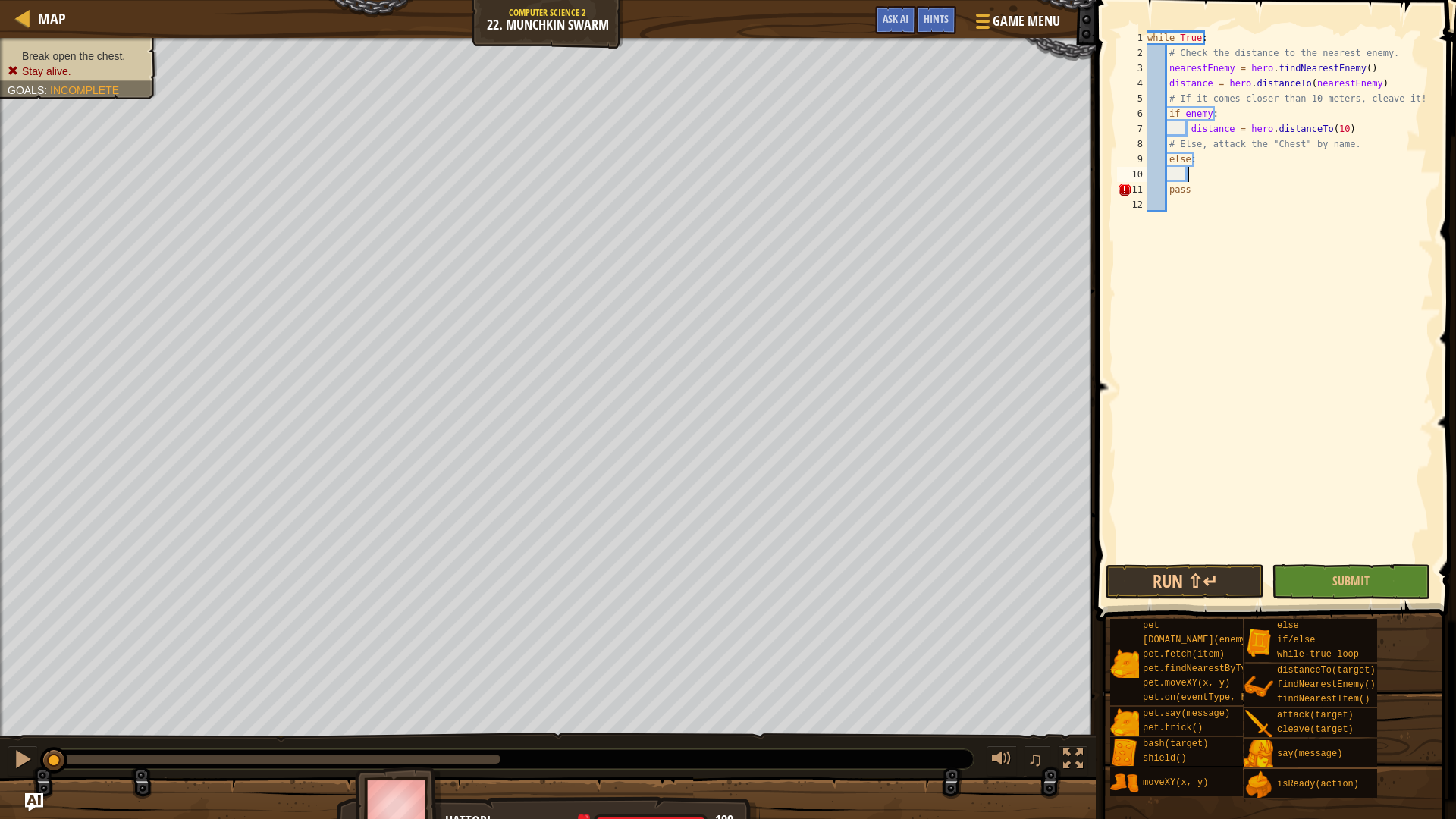
click at [1196, 203] on div "while True : # Check the distance to the nearest enemy. nearestEnemy = hero . f…" at bounding box center [1289, 311] width 289 height 562
type textarea "p"
click at [1230, 389] on div "while True : # Check the distance to the nearest enemy. nearestEnemy = hero . f…" at bounding box center [1289, 311] width 289 height 562
click at [1027, 14] on span "Game Menu" at bounding box center [1026, 20] width 71 height 20
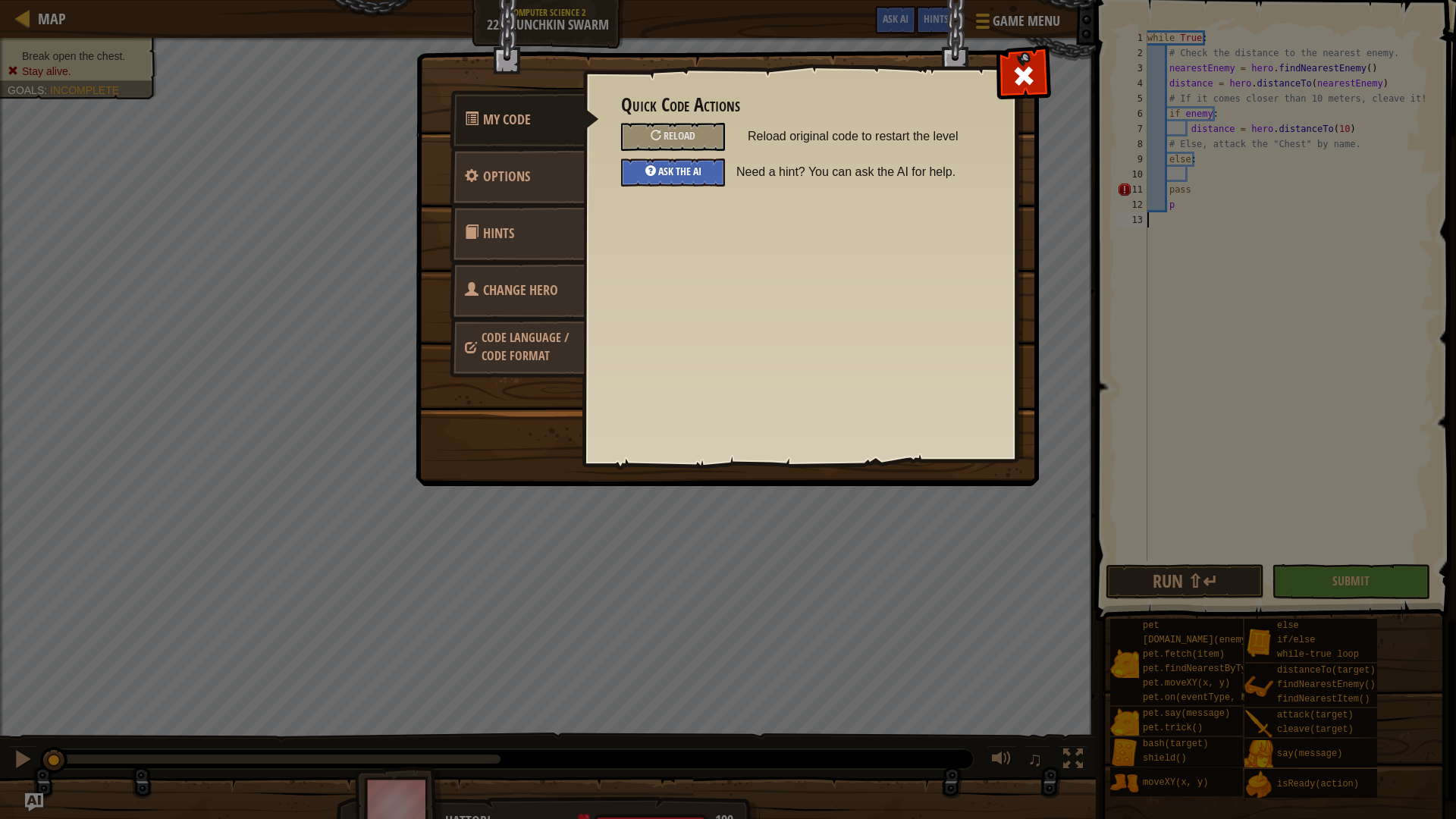
click at [668, 175] on span "Ask the AI" at bounding box center [679, 170] width 43 height 14
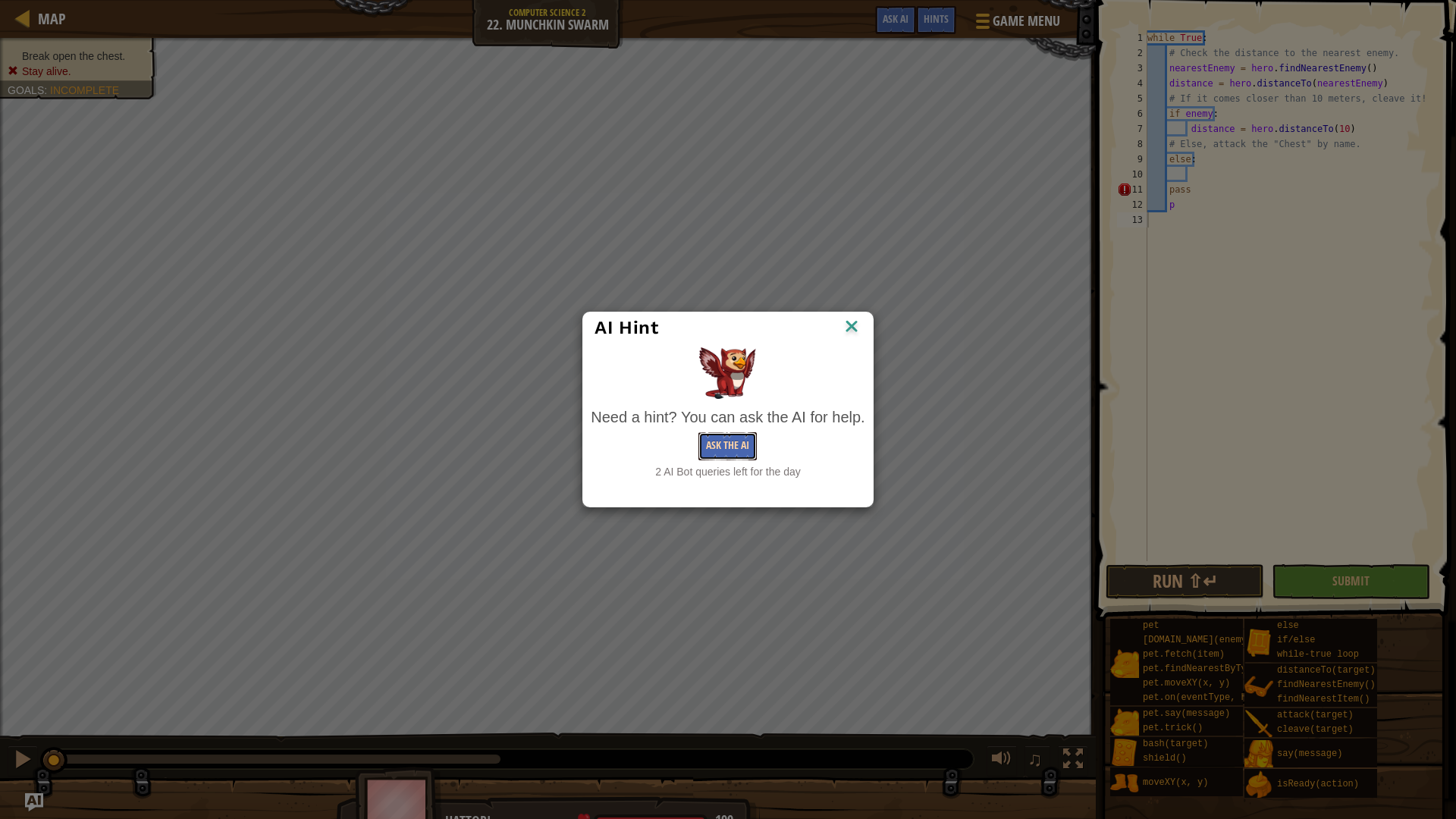
click at [720, 452] on button "Ask the AI" at bounding box center [727, 446] width 58 height 28
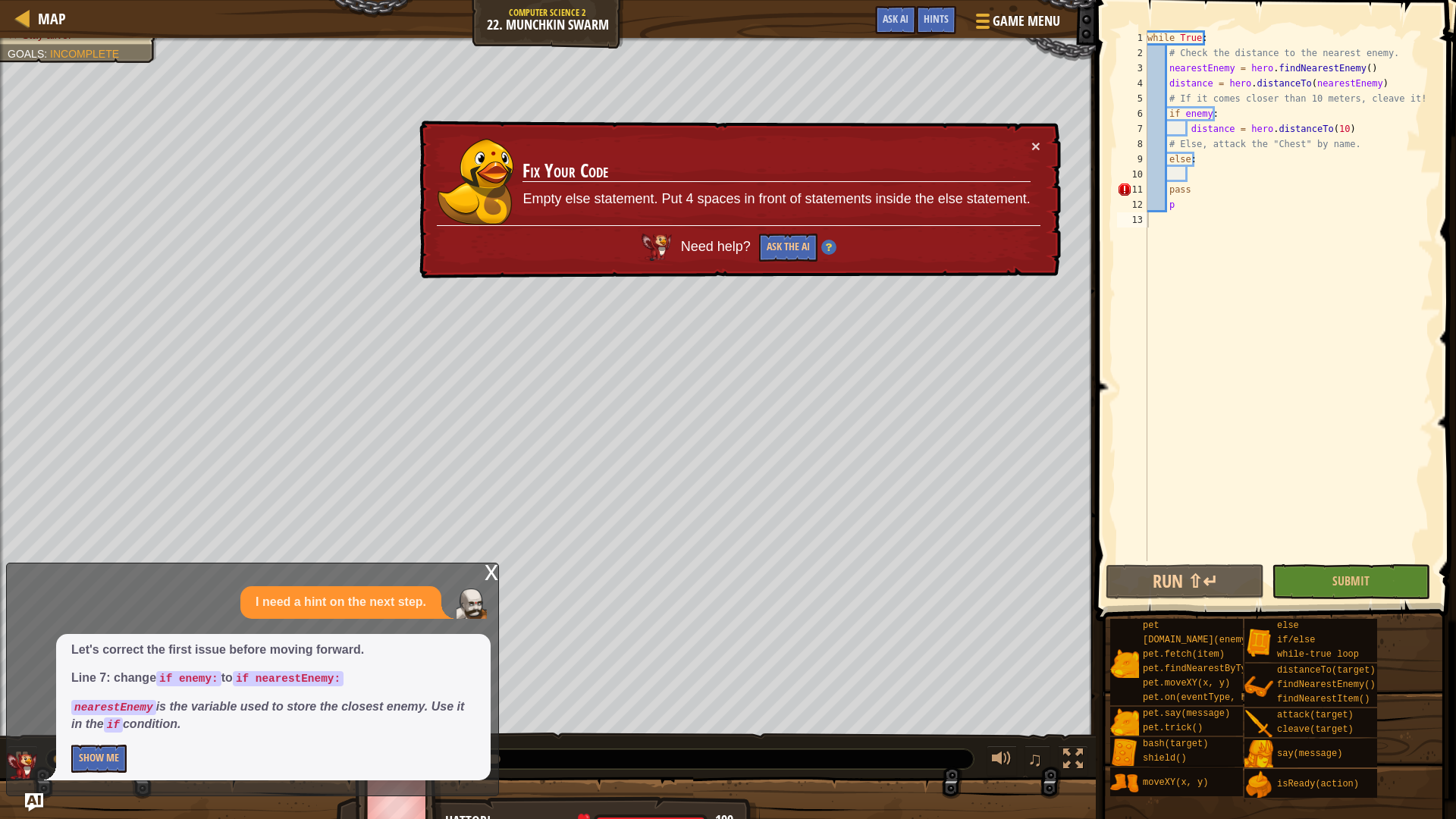
click at [127, 749] on p "Show Me" at bounding box center [274, 758] width 404 height 28
click at [105, 748] on button "Show Me" at bounding box center [99, 758] width 55 height 28
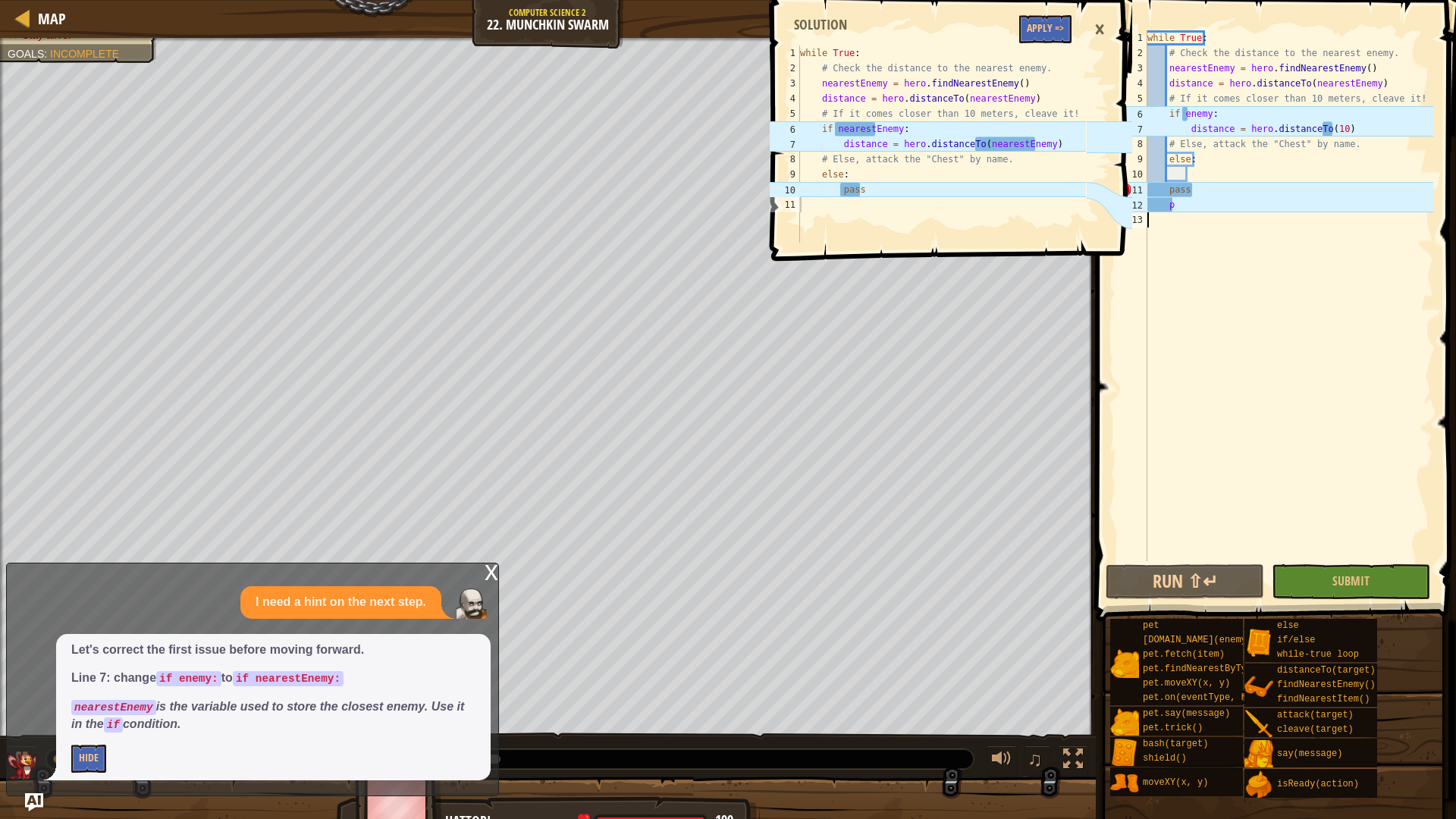
click at [1058, 11] on span at bounding box center [952, 108] width 372 height 305
click at [1051, 26] on button "Apply =>" at bounding box center [1045, 29] width 53 height 28
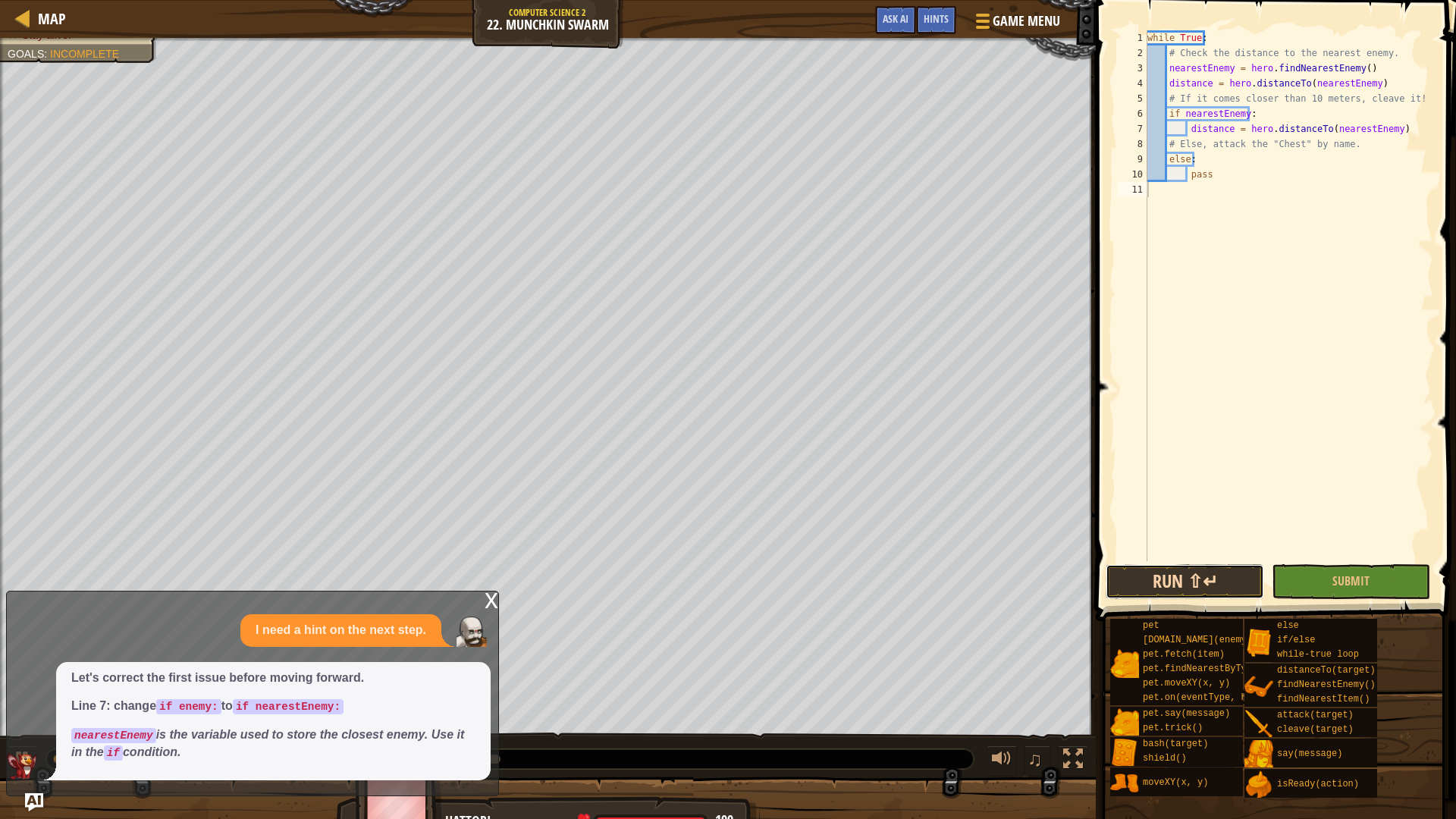
click at [1185, 590] on button "Run ⇧↵" at bounding box center [1185, 582] width 159 height 34
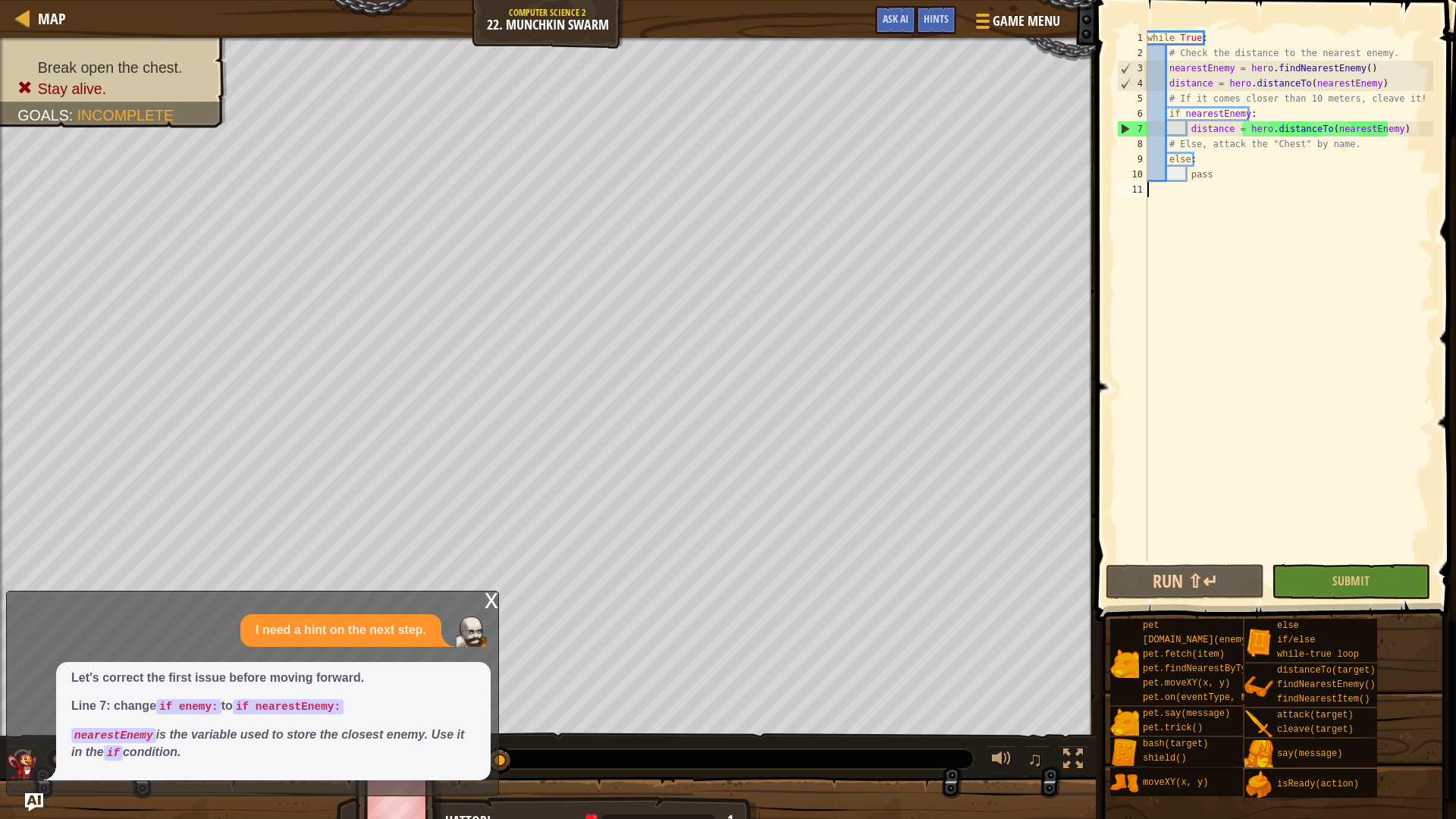
click at [1239, 142] on div "while True : # Check the distance to the nearest enemy. nearestEnemy = hero . f…" at bounding box center [1289, 311] width 289 height 562
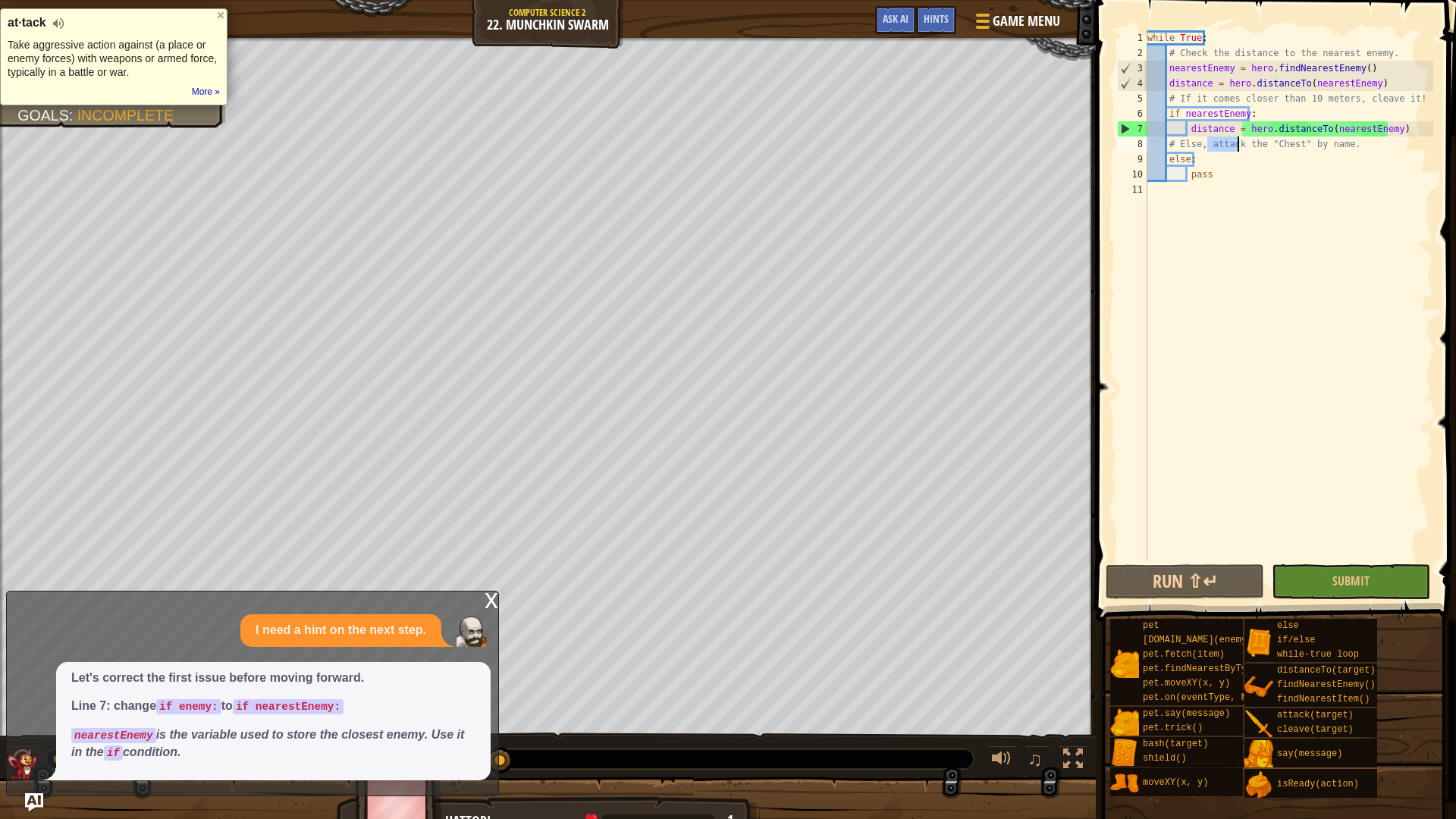
click at [1239, 142] on div "while True : # Check the distance to the nearest enemy. nearestEnemy = hero . f…" at bounding box center [1289, 311] width 289 height 562
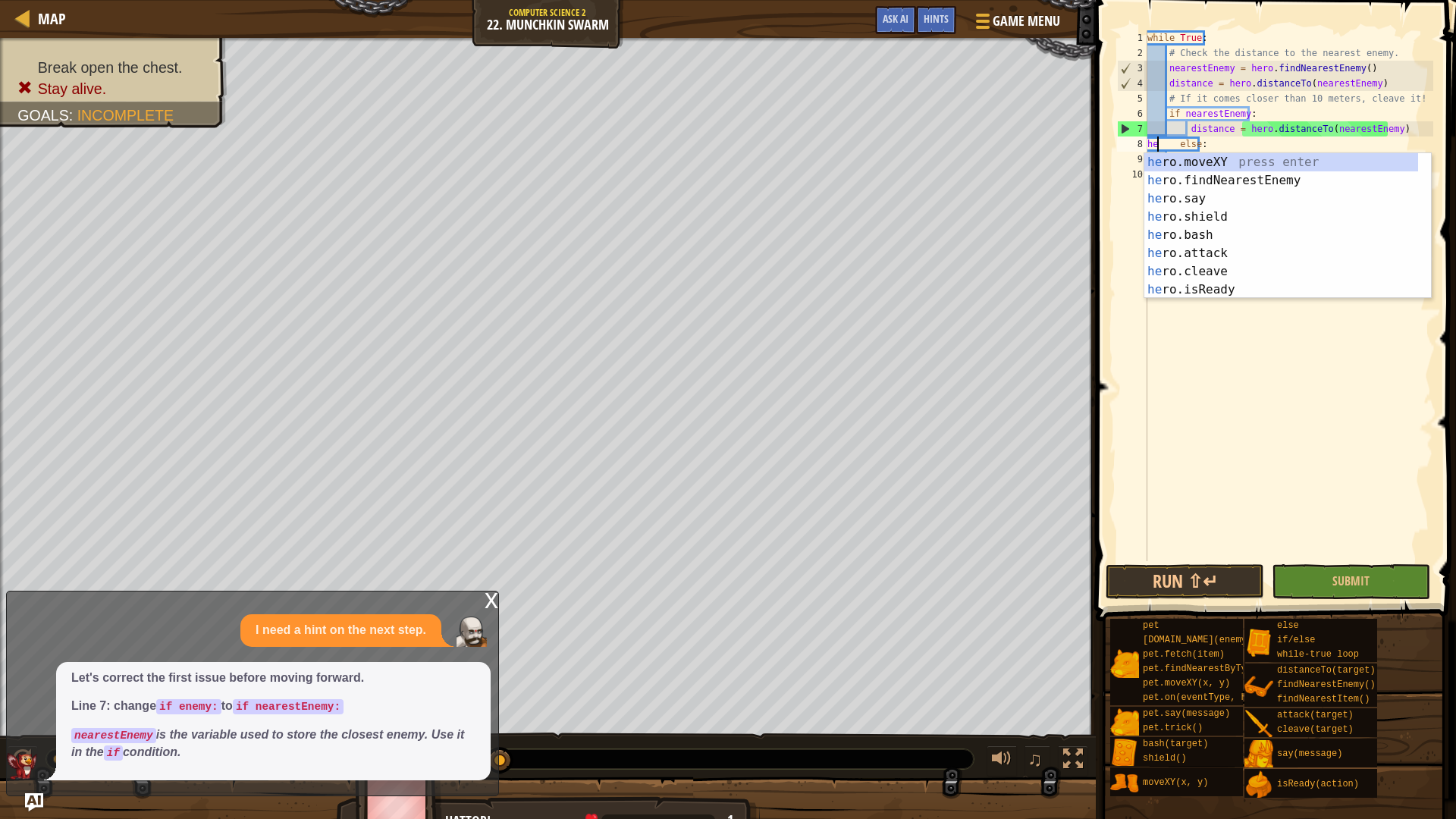
scroll to position [7, 1]
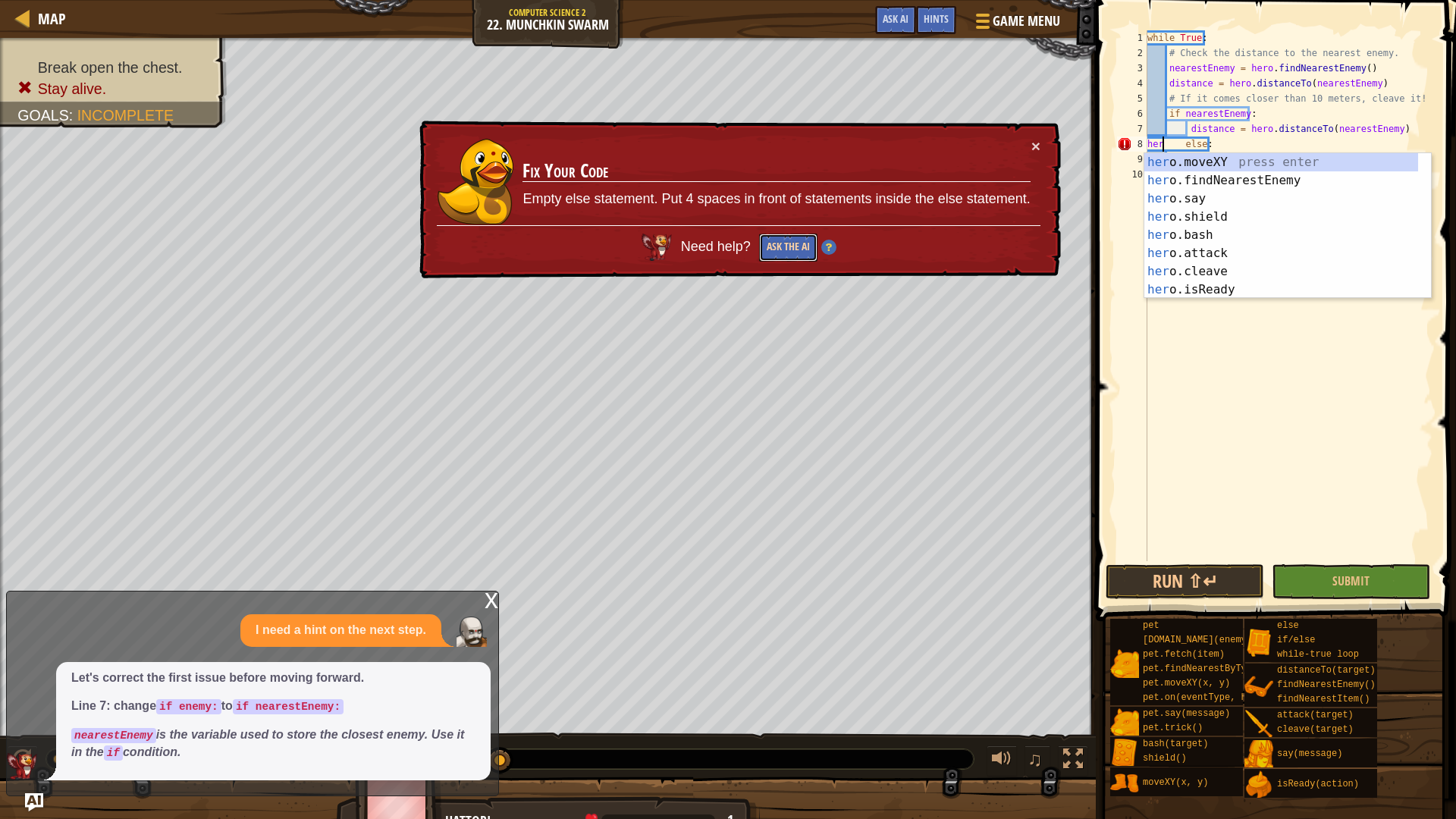
click at [784, 240] on button "Ask the AI" at bounding box center [787, 247] width 58 height 28
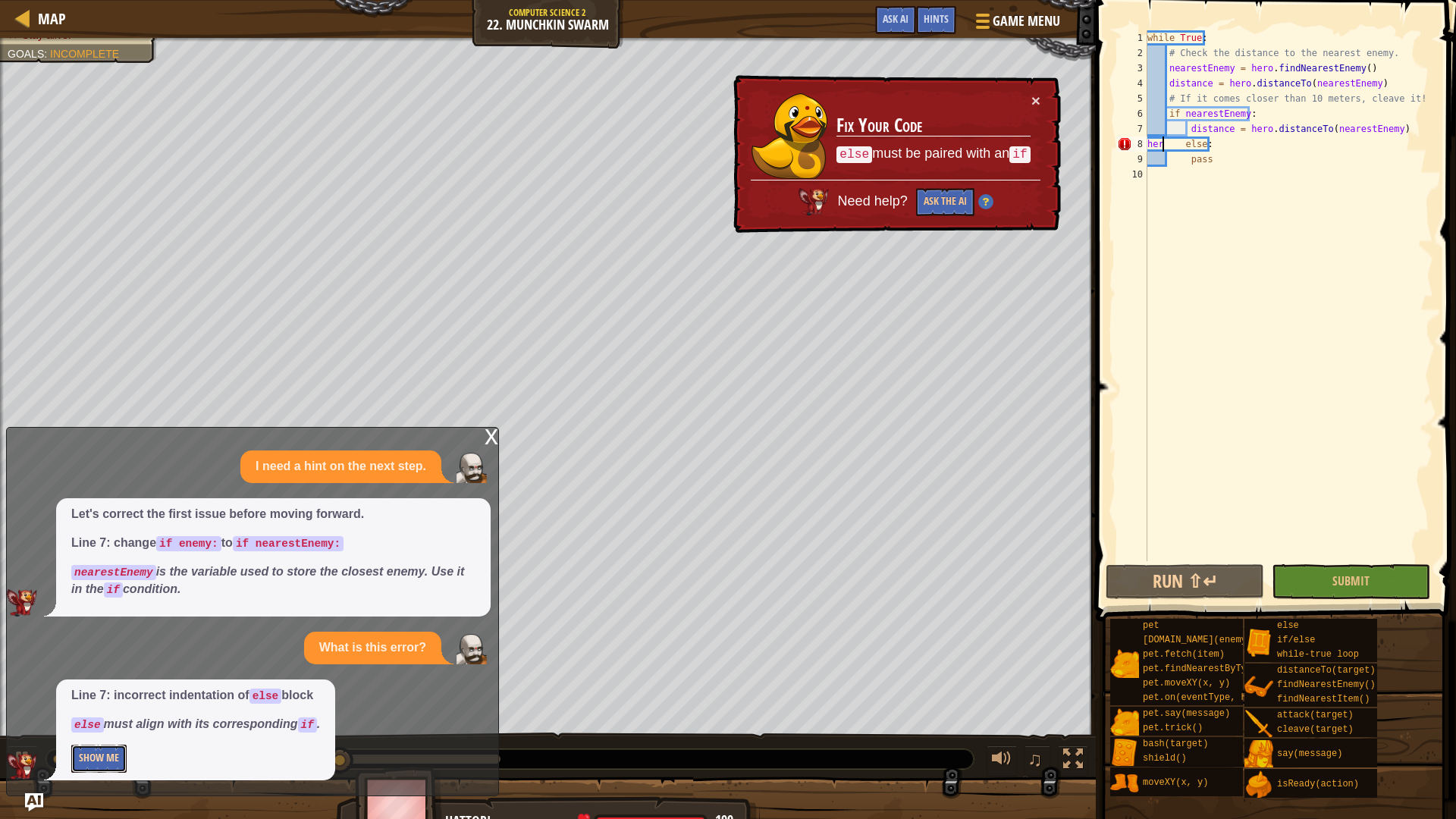
click at [111, 748] on button "Show Me" at bounding box center [99, 758] width 55 height 28
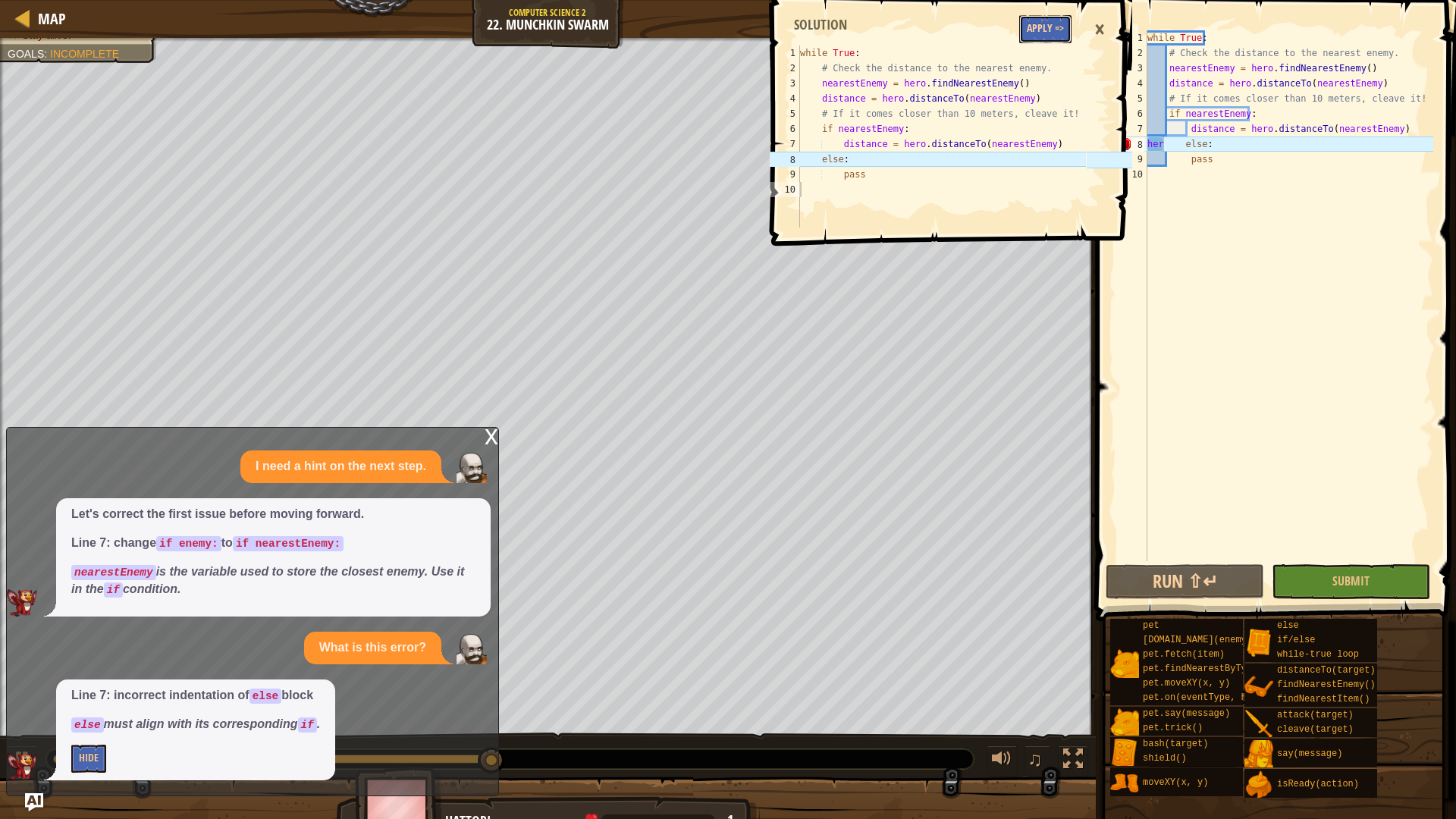
click at [1048, 28] on button "Apply =>" at bounding box center [1045, 29] width 53 height 28
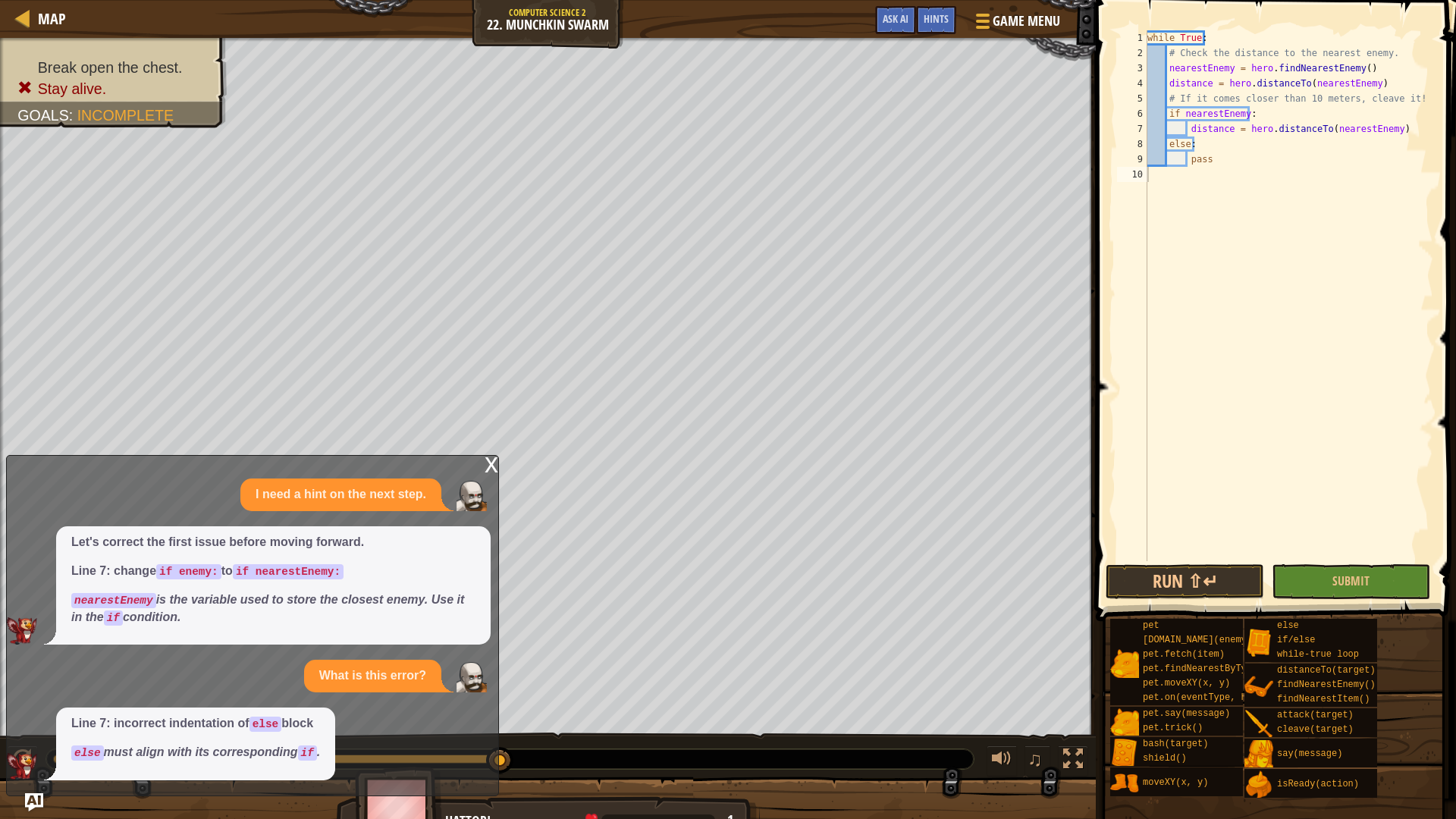
type textarea "distance = hero.distanceTo(nearestEnemy)"
click at [1392, 126] on div "while True : # Check the distance to the nearest enemy. nearestEnemy = hero . f…" at bounding box center [1289, 311] width 289 height 562
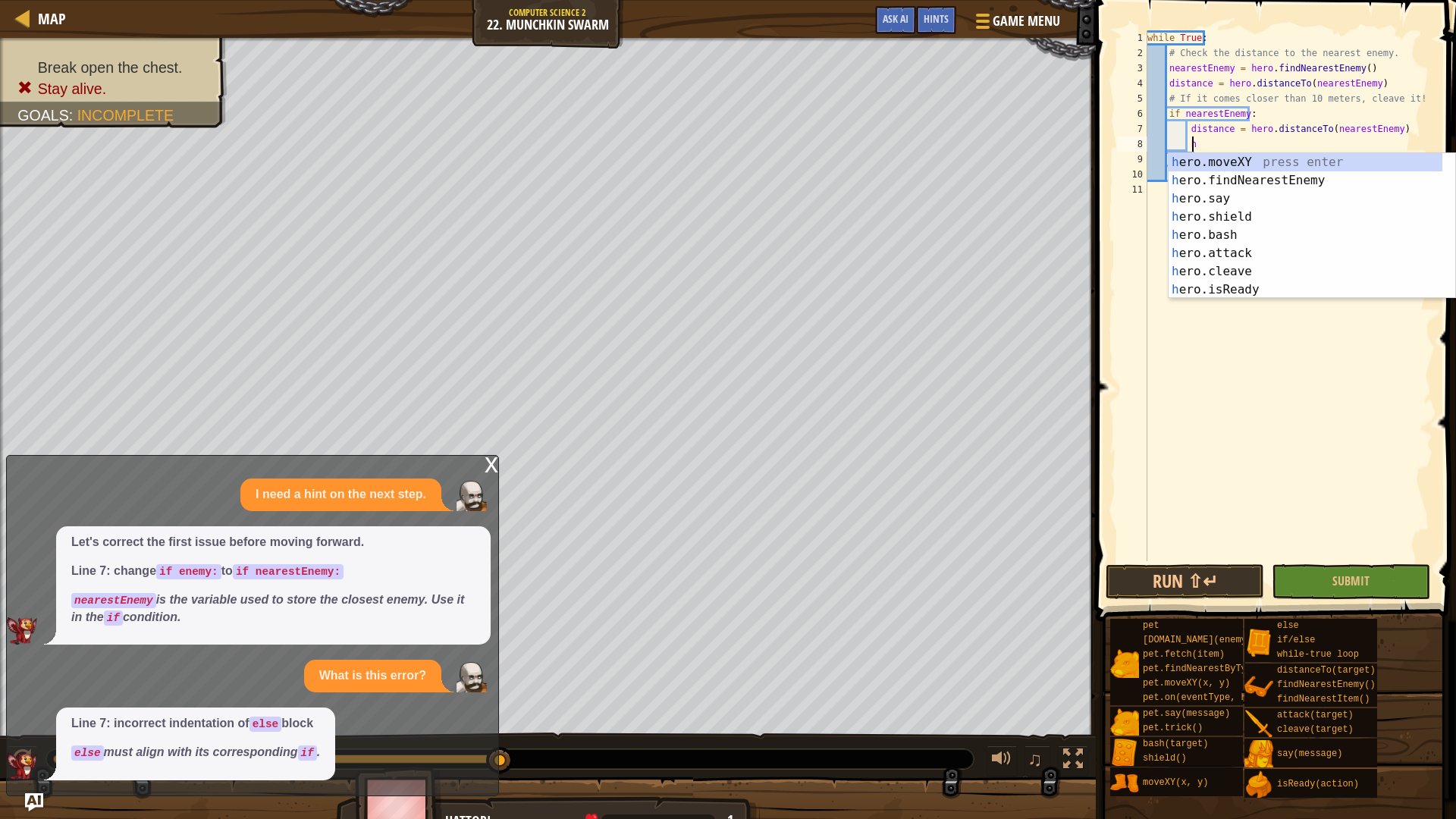
scroll to position [7, 3]
click at [1239, 254] on div "he ro.moveXY press enter he ro.findNearestEnemy press enter he ro.say press ent…" at bounding box center [1305, 244] width 274 height 182
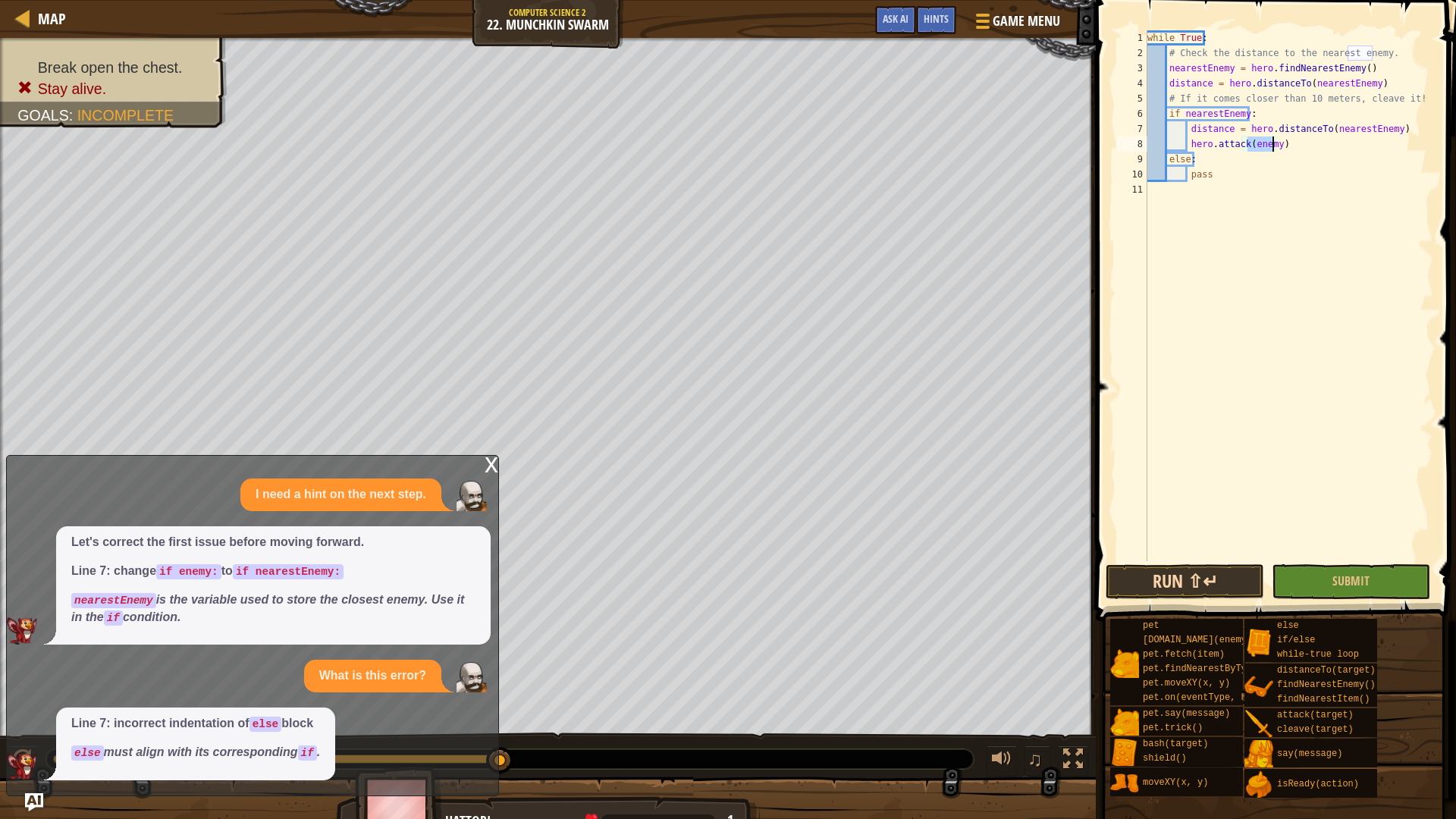
click at [1202, 564] on div "hero.attack(enemy) 1 2 3 4 5 6 7 8 9 10 11 while True : # Check the distance to…" at bounding box center [1273, 341] width 364 height 666
click at [1202, 564] on button "Run ⇧↵" at bounding box center [1185, 582] width 159 height 34
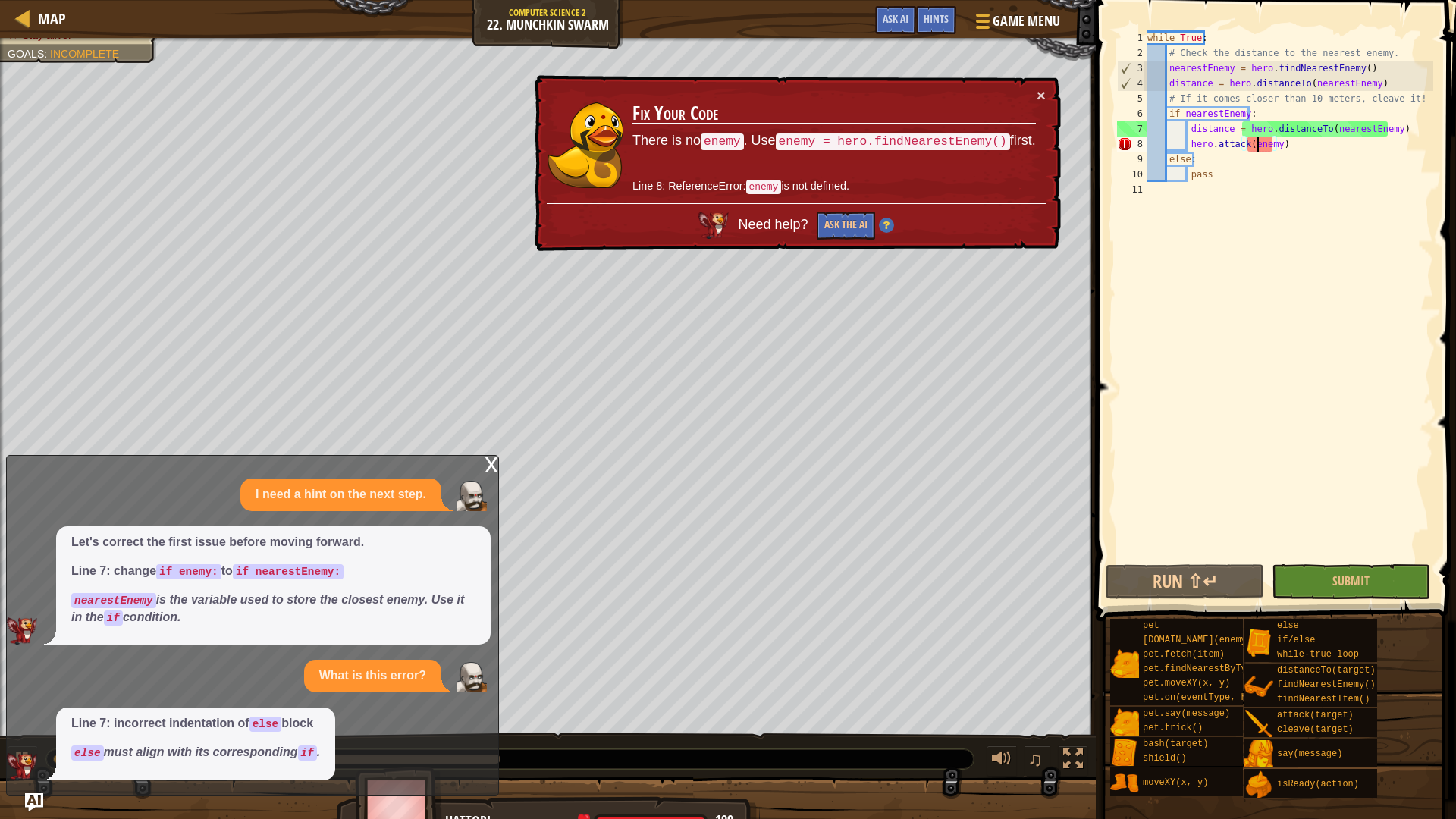
click at [1256, 145] on div "while True : # Check the distance to the nearest enemy. nearestEnemy = hero . f…" at bounding box center [1289, 311] width 289 height 562
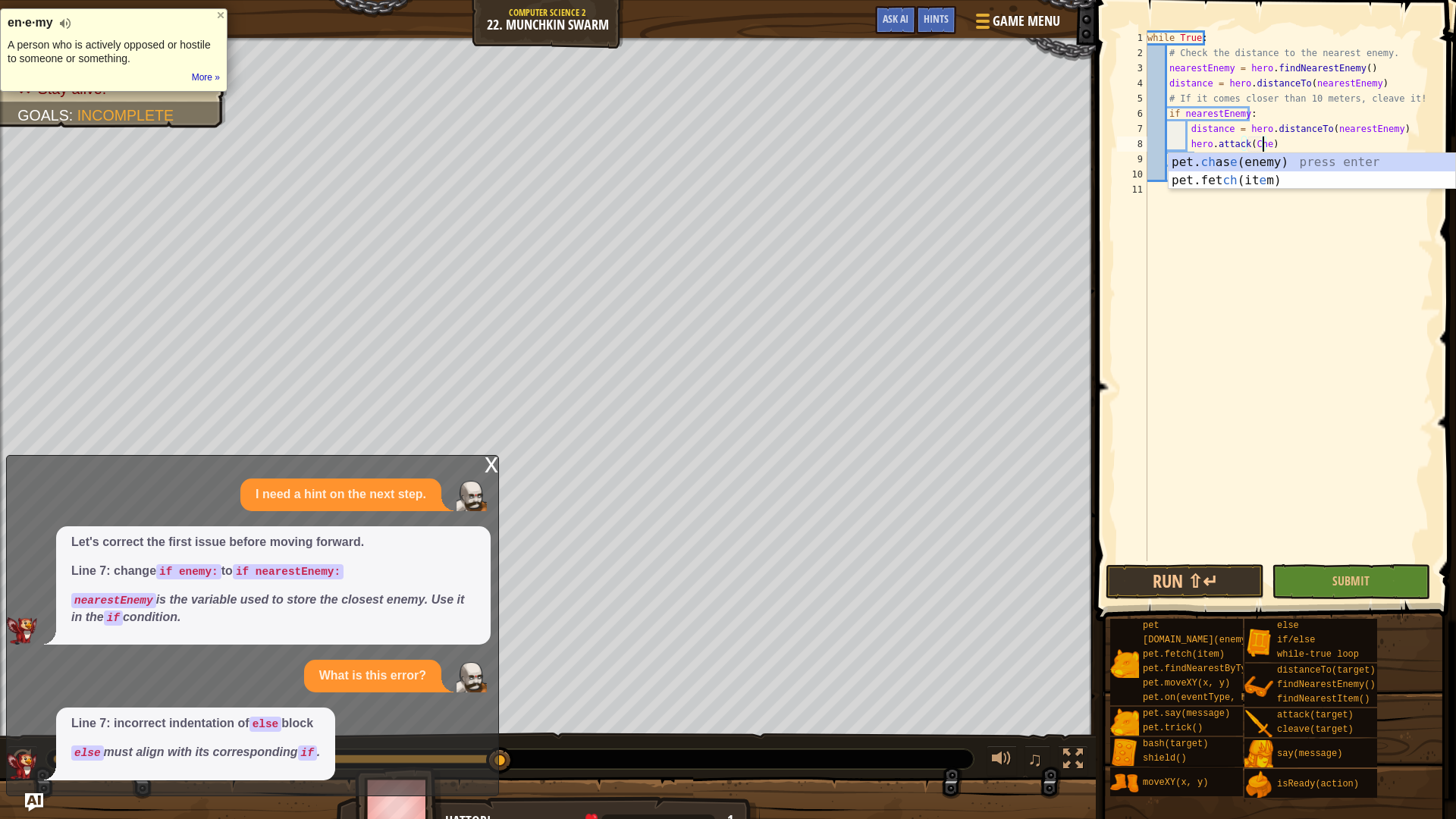
type textarea "hero.attack(Chest)"
click at [1150, 594] on button "Run ⇧↵" at bounding box center [1185, 582] width 159 height 34
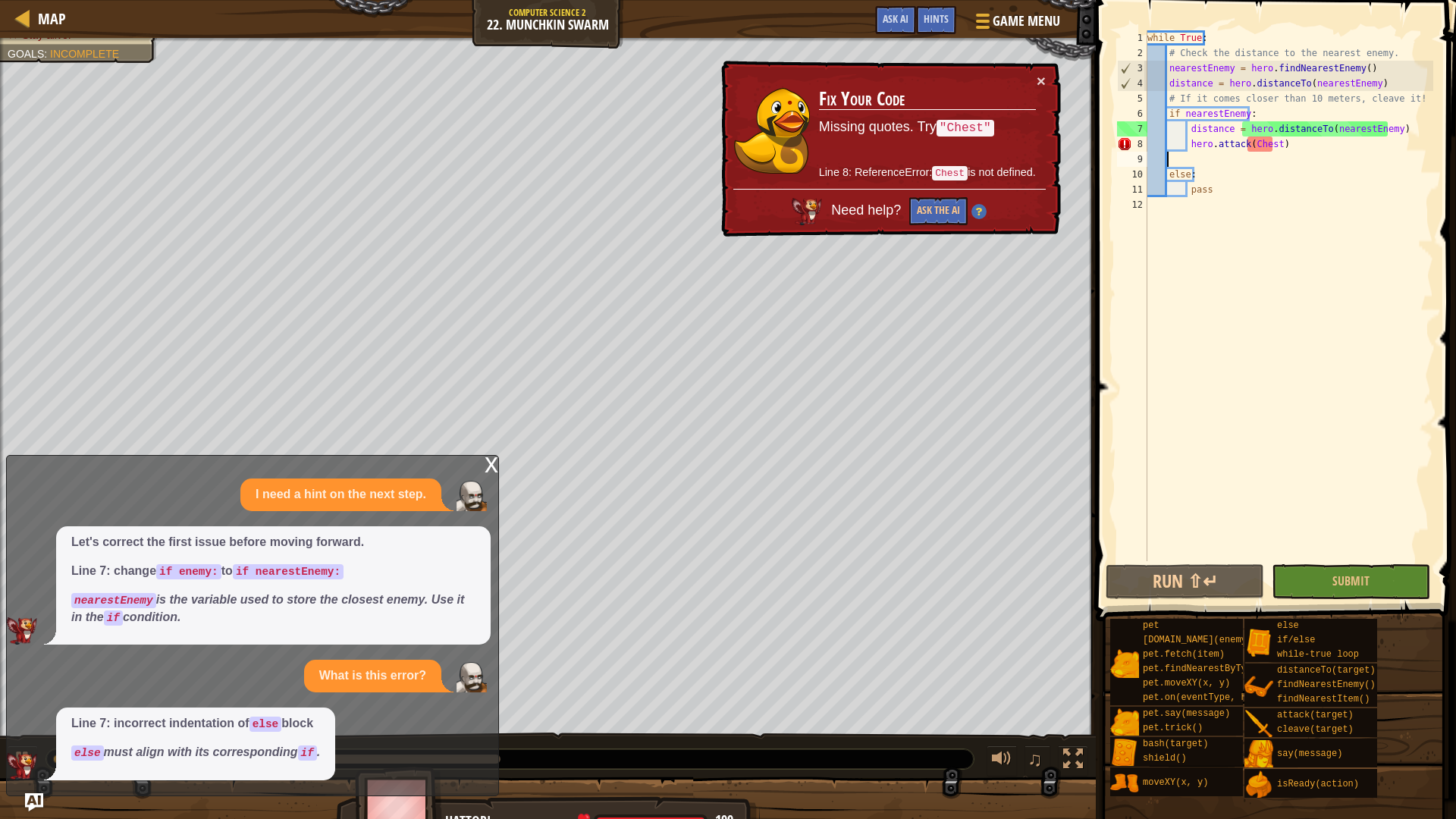
click at [1246, 145] on div "while True : # Check the distance to the nearest enemy. nearestEnemy = hero . f…" at bounding box center [1289, 311] width 289 height 562
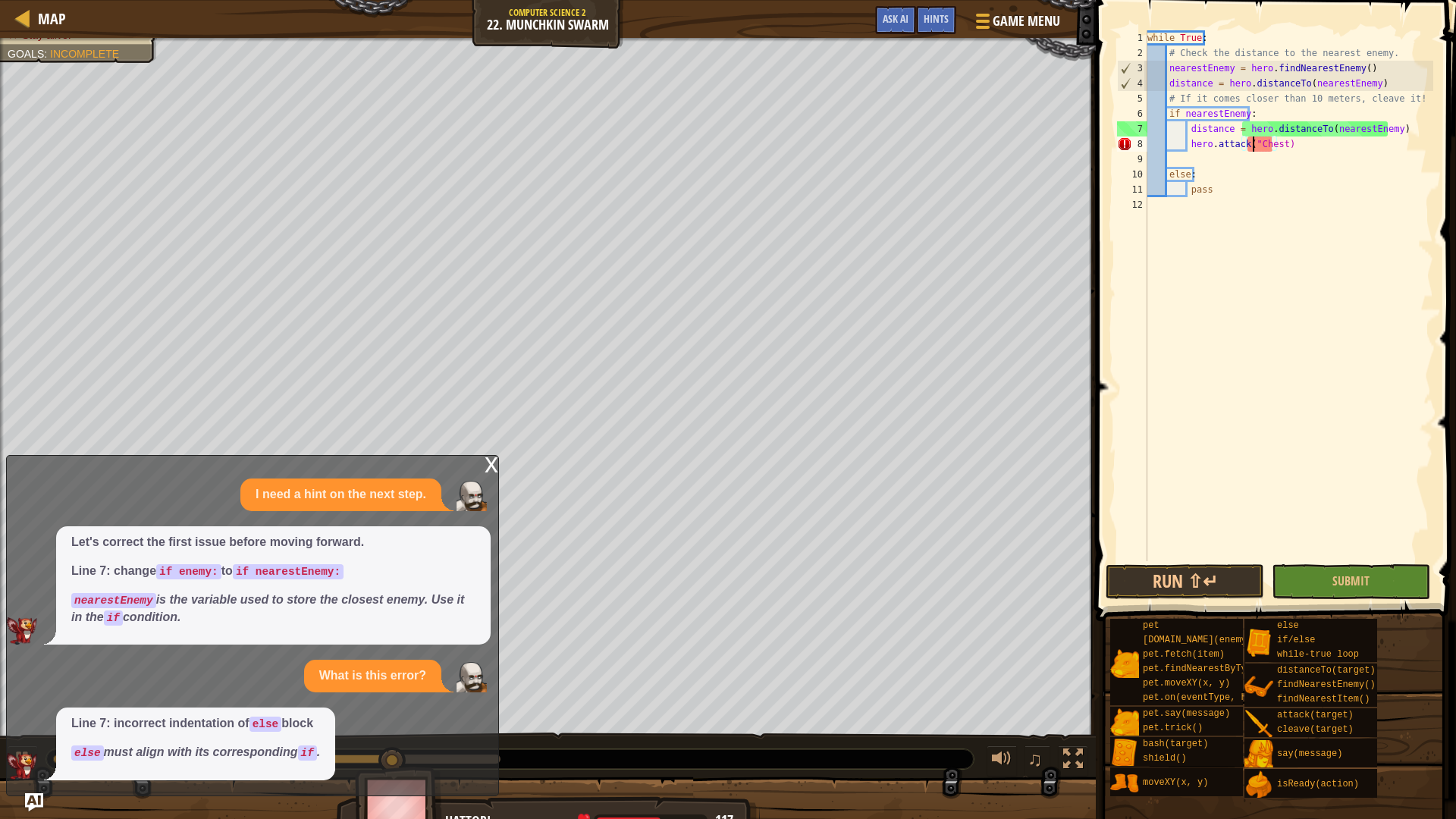
scroll to position [7, 9]
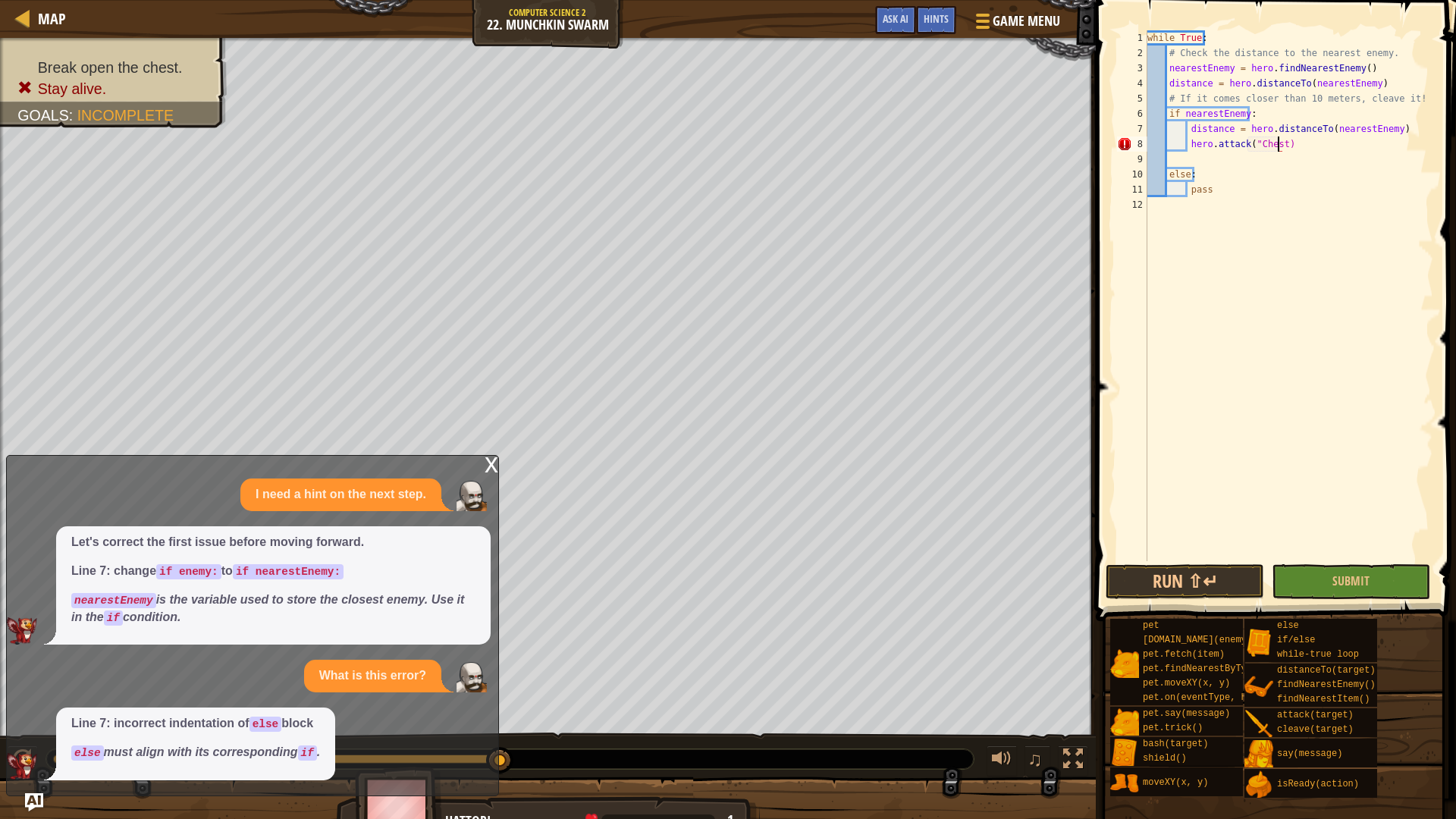
click at [1278, 144] on div "while True : # Check the distance to the nearest enemy. nearestEnemy = hero . f…" at bounding box center [1289, 311] width 289 height 562
click at [1155, 572] on button "Run ⇧↵" at bounding box center [1185, 582] width 159 height 34
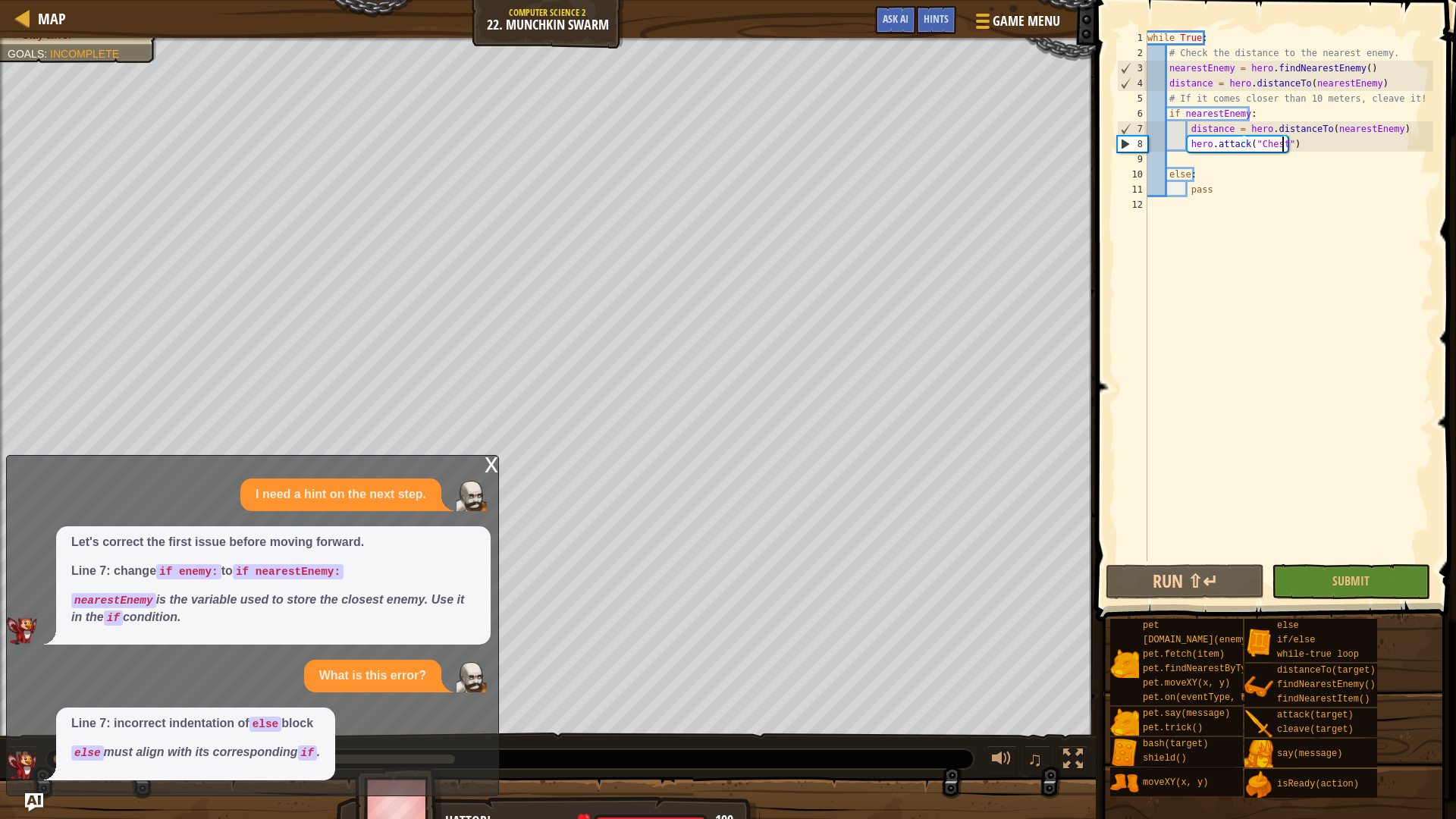
click at [488, 470] on div "x" at bounding box center [491, 463] width 13 height 15
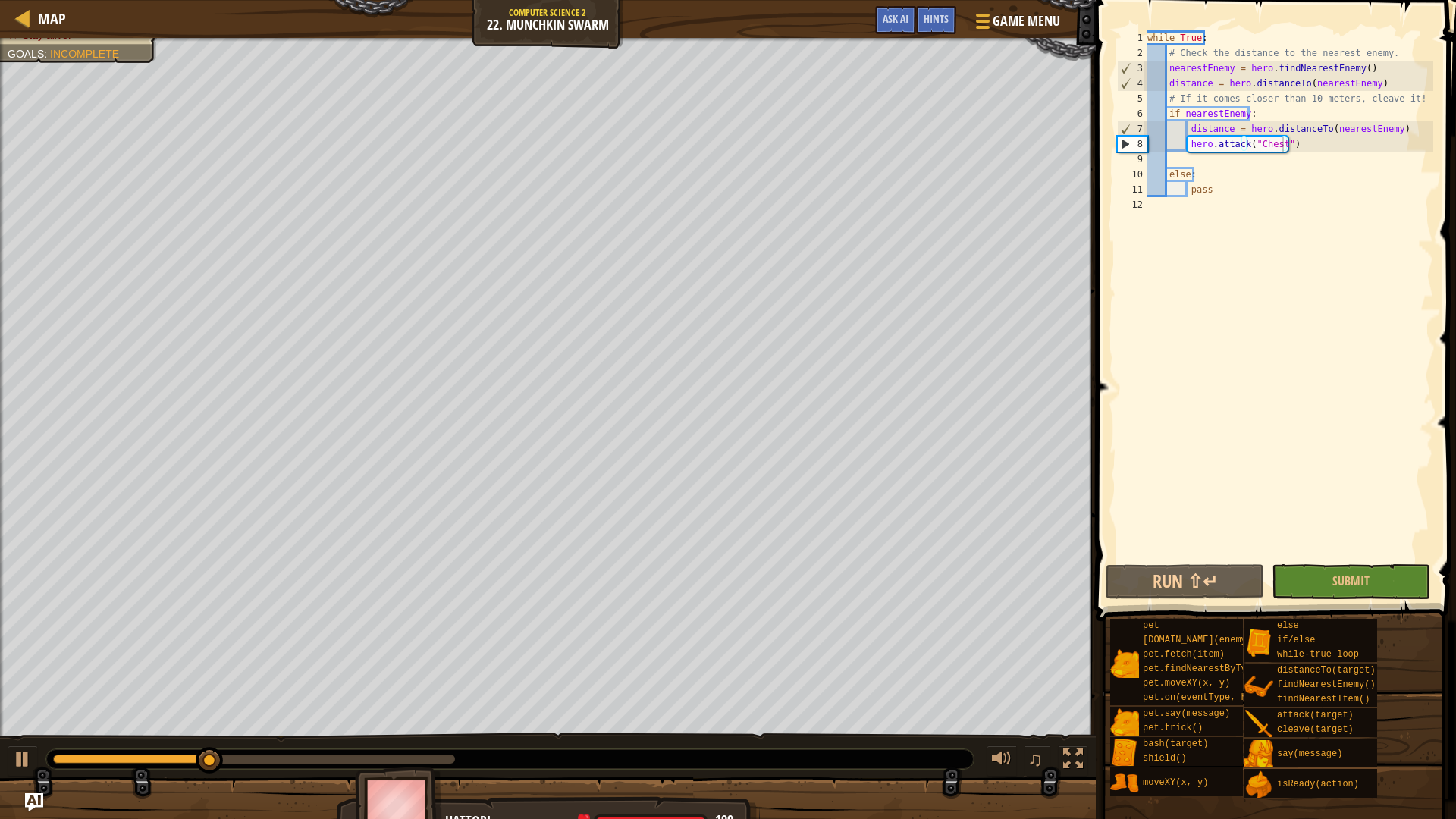
type textarea "pass"
click at [1212, 188] on div "while True : # Check the distance to the nearest enemy. nearestEnemy = hero . f…" at bounding box center [1289, 311] width 289 height 562
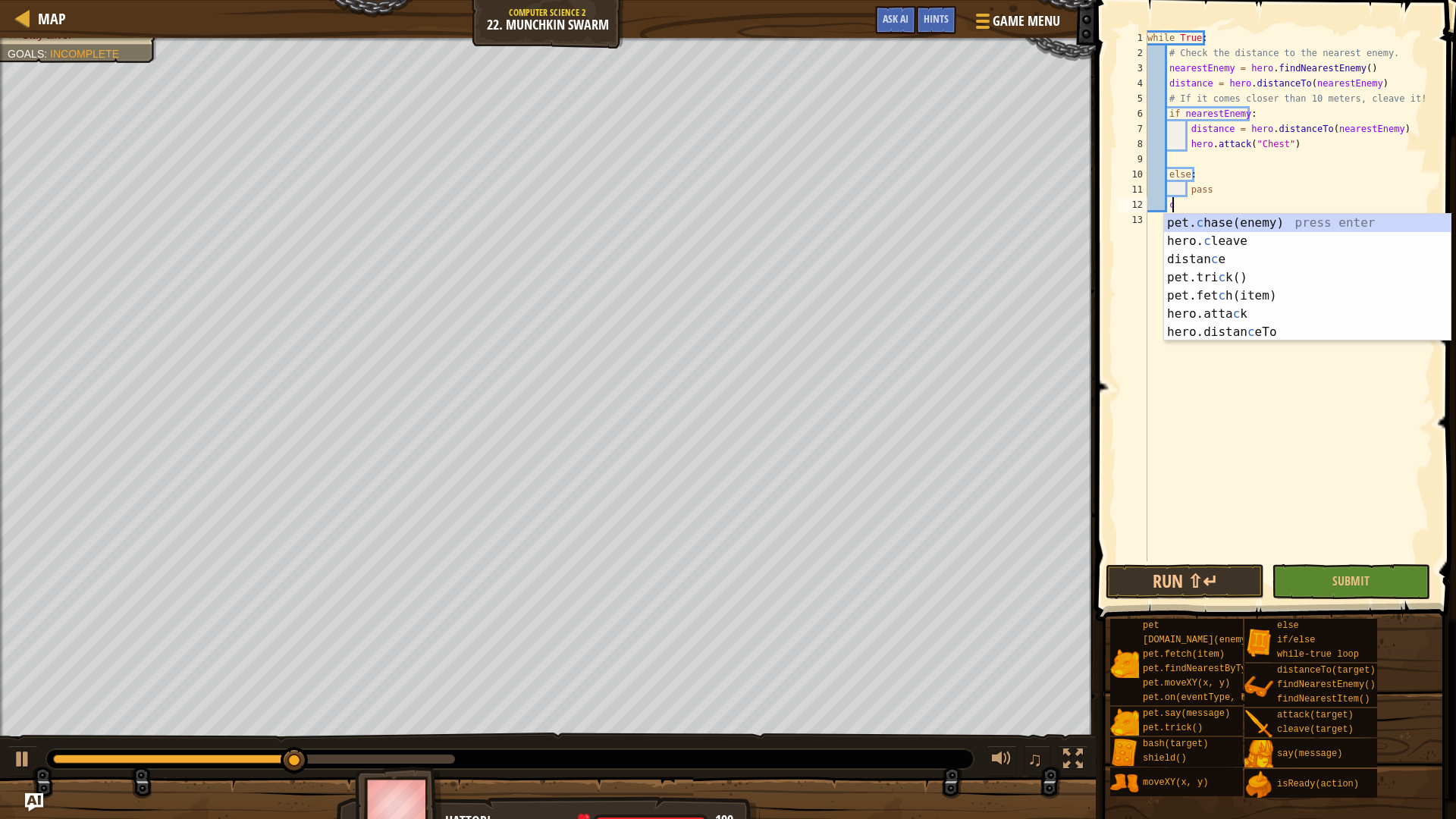
scroll to position [7, 2]
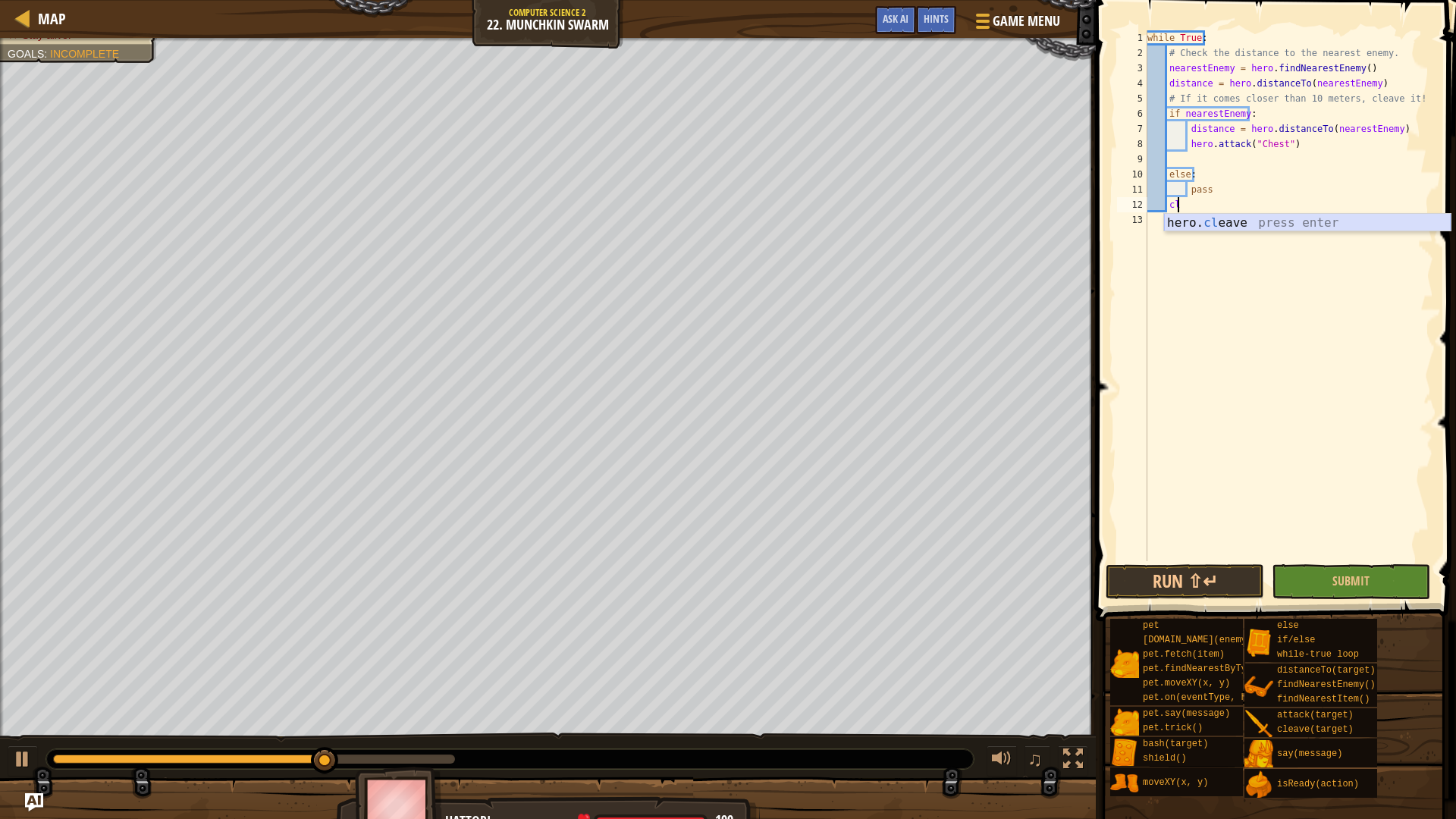
click at [1202, 217] on div "hero. cl eave press enter" at bounding box center [1308, 241] width 287 height 55
click at [1197, 584] on button "Run ⇧↵" at bounding box center [1185, 582] width 159 height 34
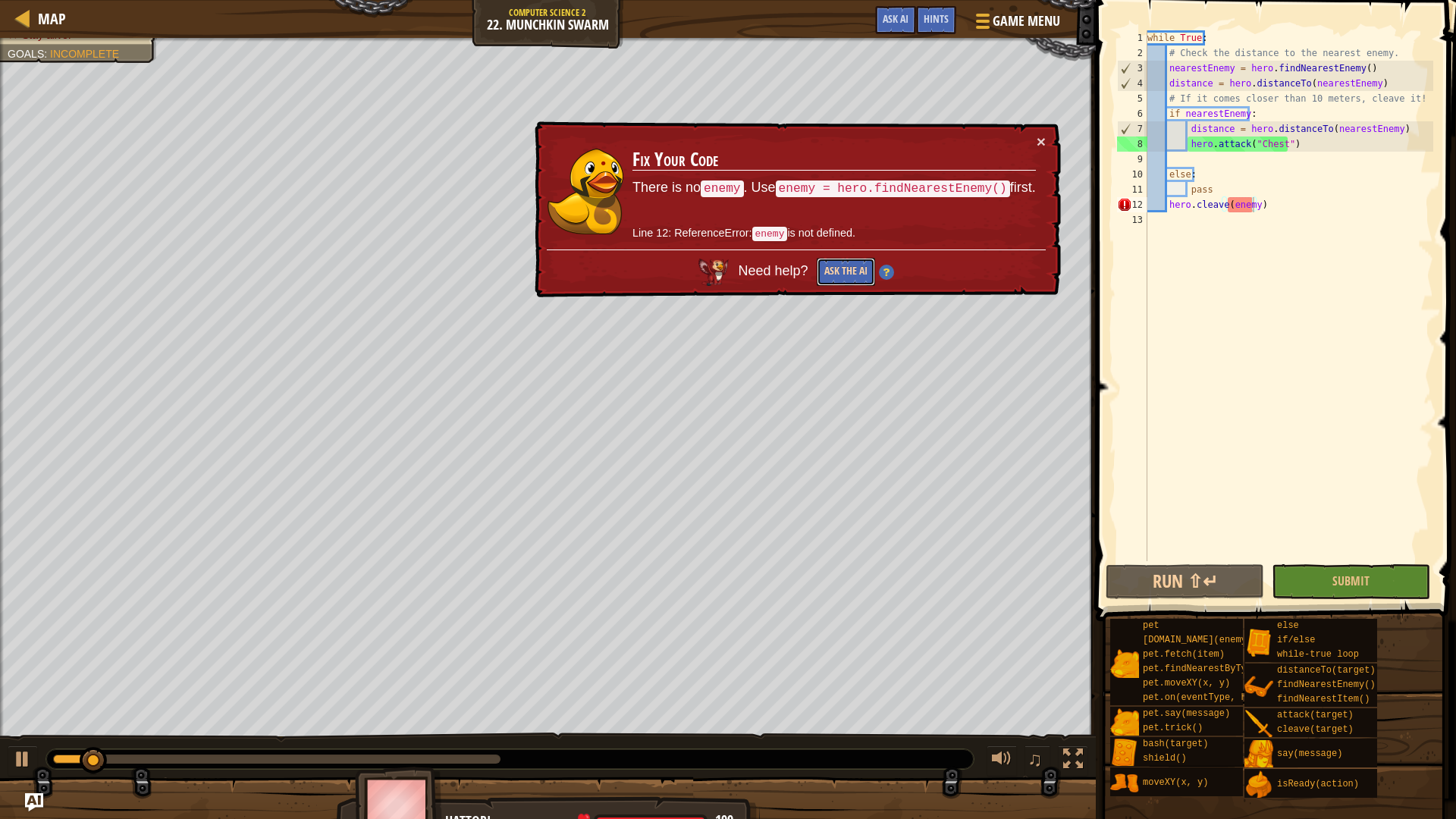
click at [851, 269] on button "Ask the AI" at bounding box center [845, 273] width 59 height 29
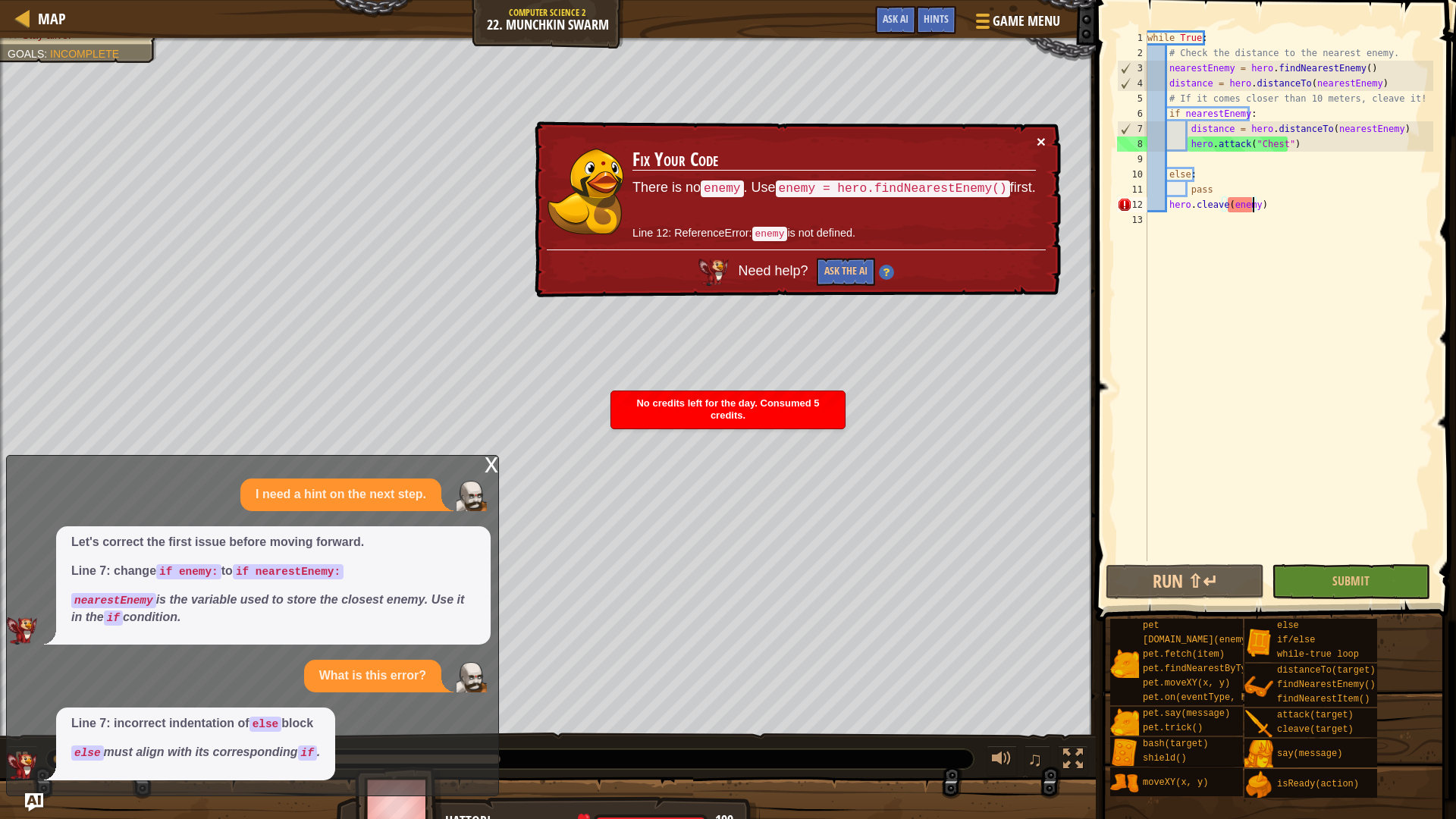
click at [1045, 140] on div "× Fix Your Code There is no enemy . Use enemy = hero.findNearestEnemy() first. …" at bounding box center [796, 210] width 532 height 184
click at [1035, 133] on div "× Fix Your Code There is no enemy . Use enemy = hero.findNearestEnemy() first. …" at bounding box center [796, 210] width 532 height 184
click at [1037, 142] on button "×" at bounding box center [1042, 144] width 10 height 16
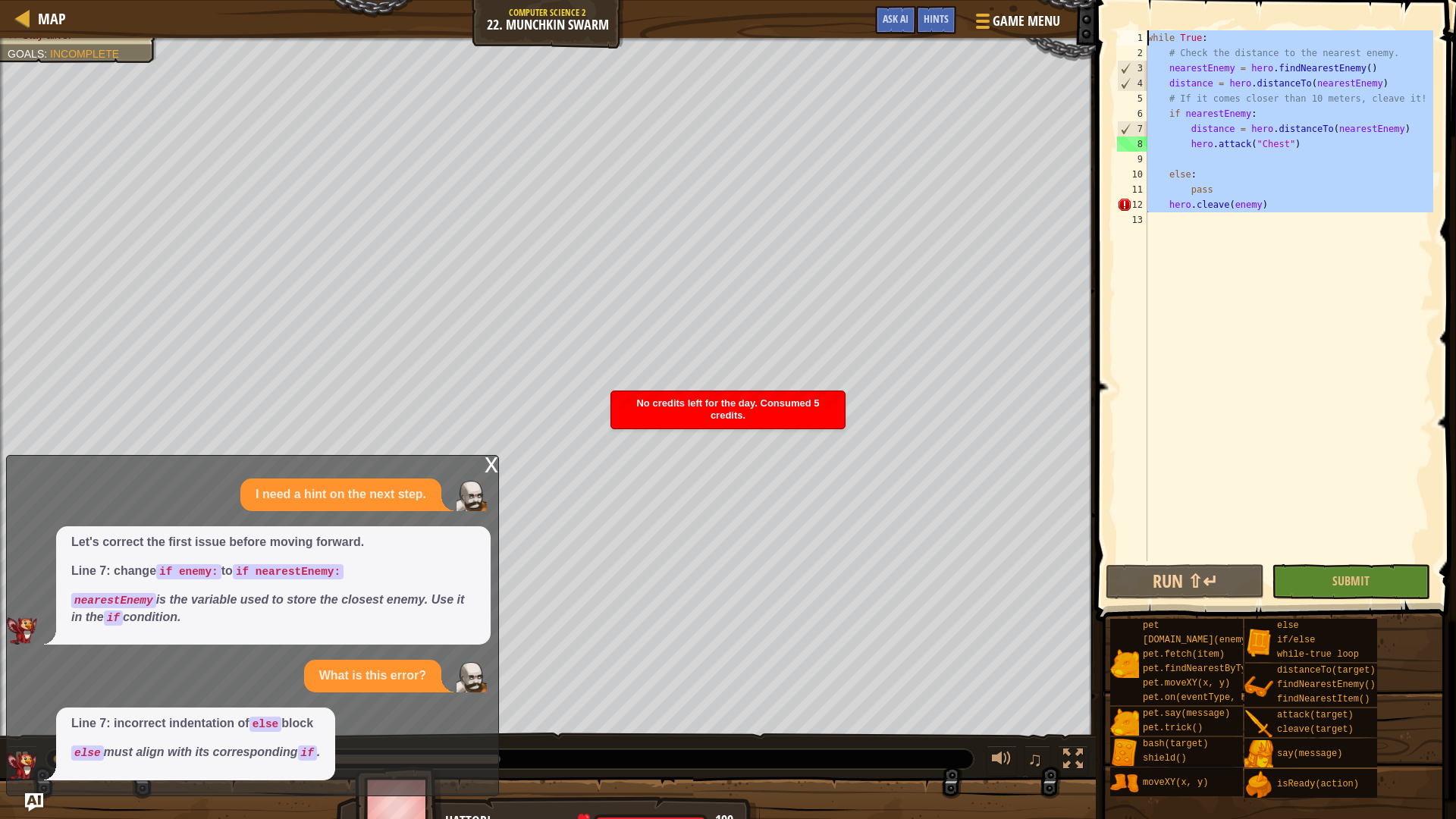
drag, startPoint x: 1236, startPoint y: 395, endPoint x: 727, endPoint y: 0, distance: 644.3
click at [728, 0] on div "Map Computer Science 2 22. Munchkin Swarm Game Menu Done Hints Ask AI 1 2 3 4 5…" at bounding box center [728, 410] width 1456 height 819
type textarea "while True: # Check the distance to the nearest enemy."
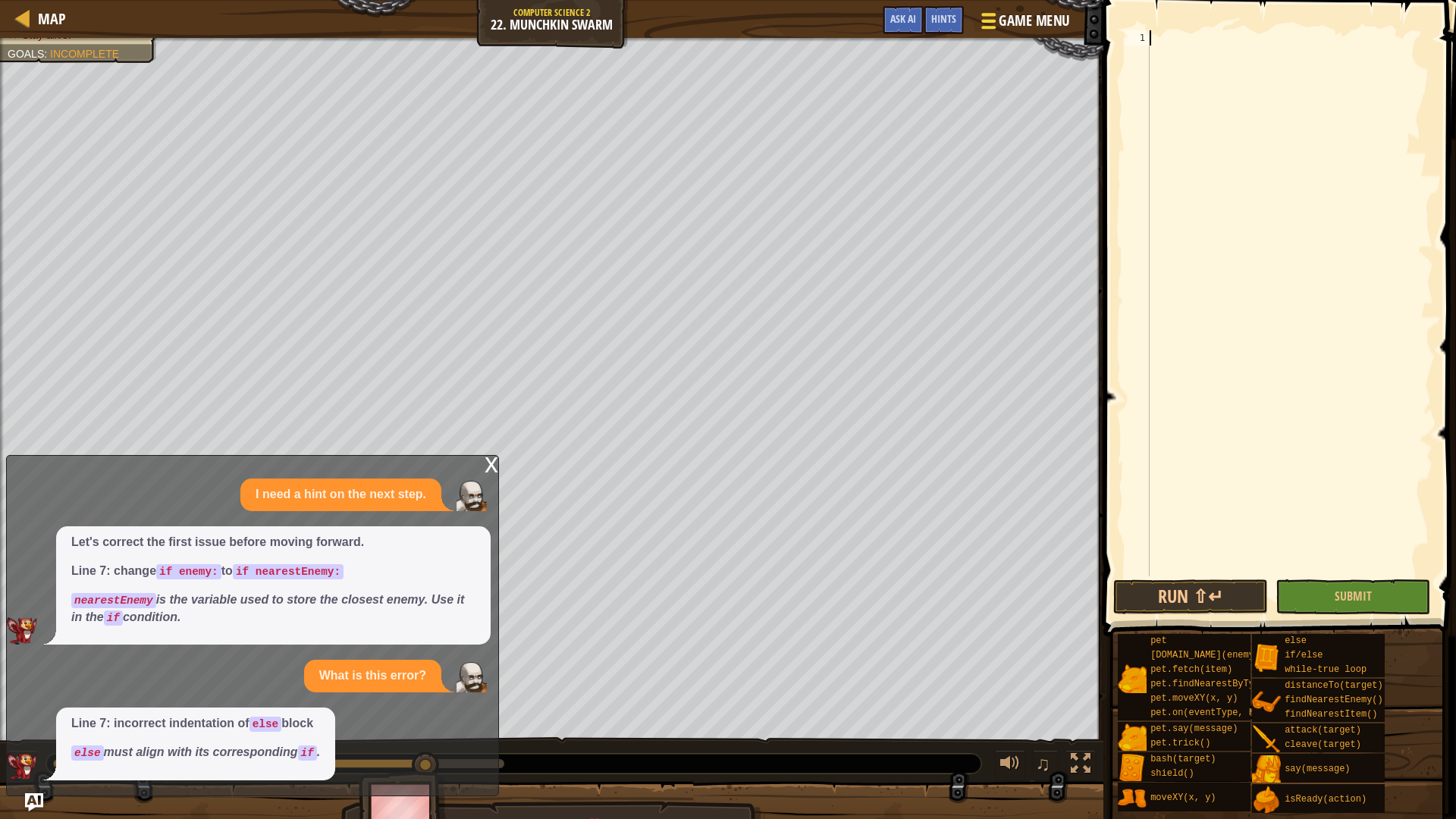
click at [1043, 18] on span "Game Menu" at bounding box center [1034, 20] width 71 height 20
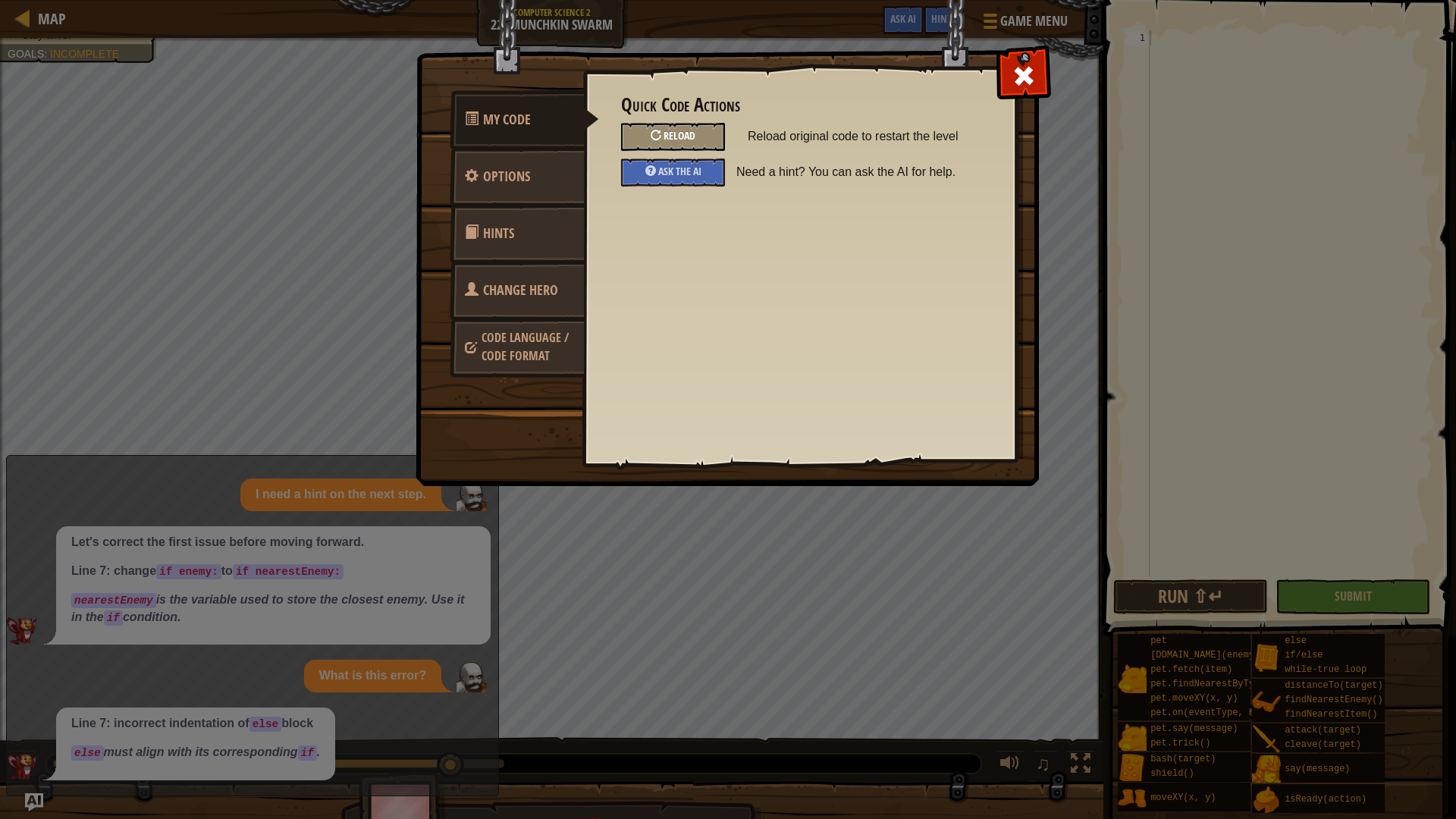
click at [671, 141] on span "Reload" at bounding box center [679, 135] width 32 height 14
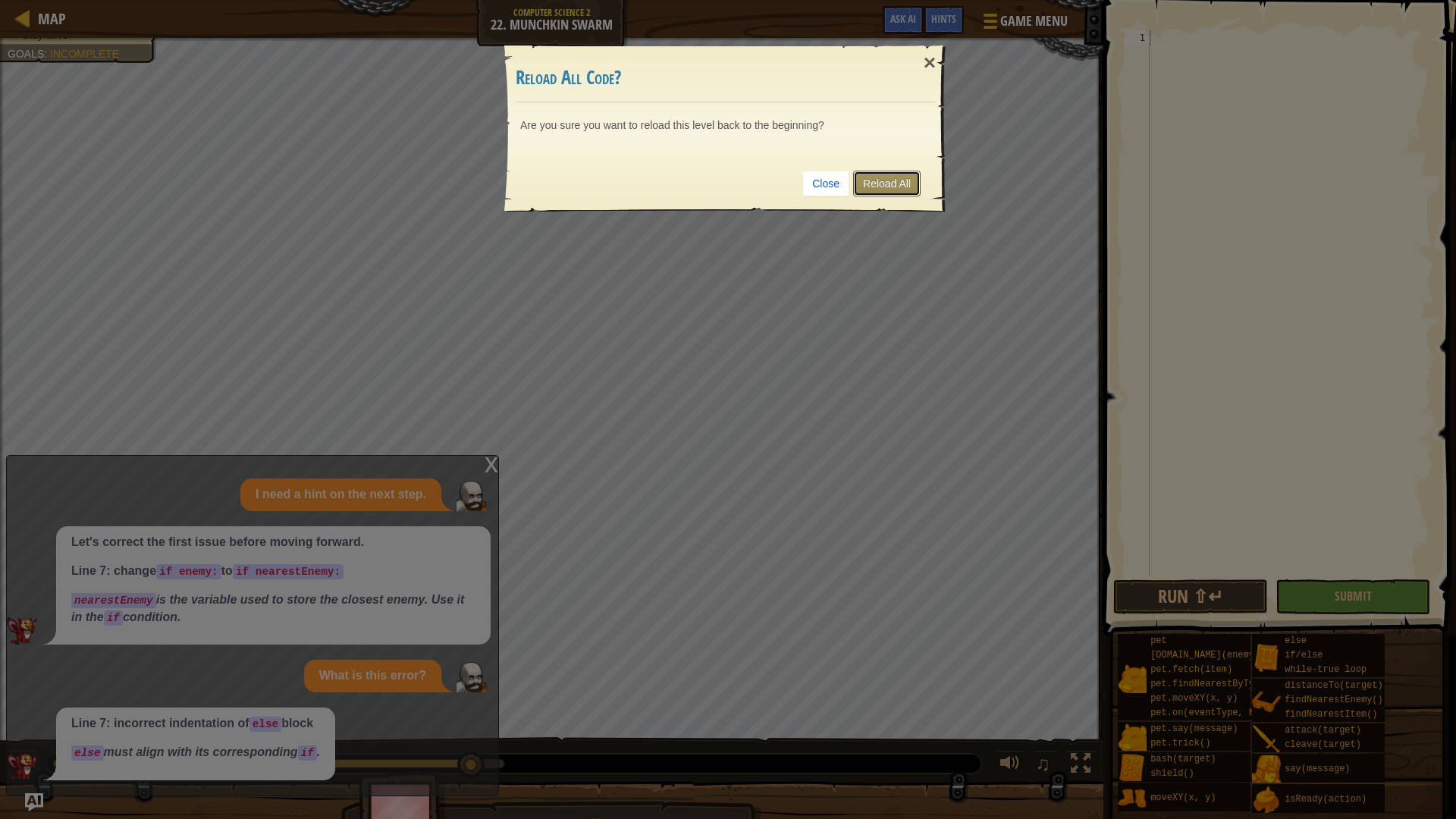
drag, startPoint x: 873, startPoint y: 188, endPoint x: 830, endPoint y: 256, distance: 80.5
click at [875, 187] on link "Reload All" at bounding box center [887, 183] width 68 height 26
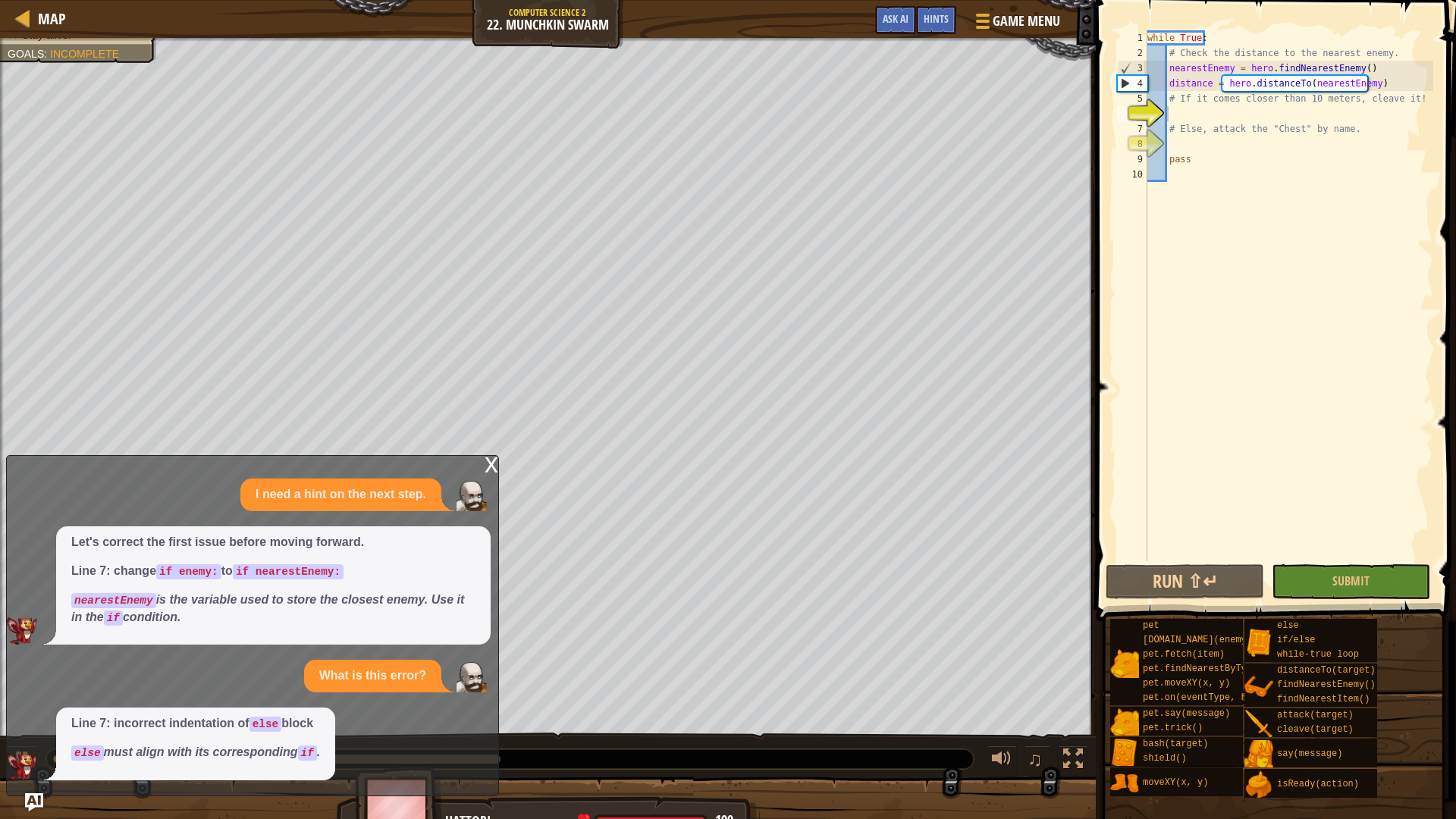
click at [489, 460] on div "x" at bounding box center [491, 463] width 13 height 15
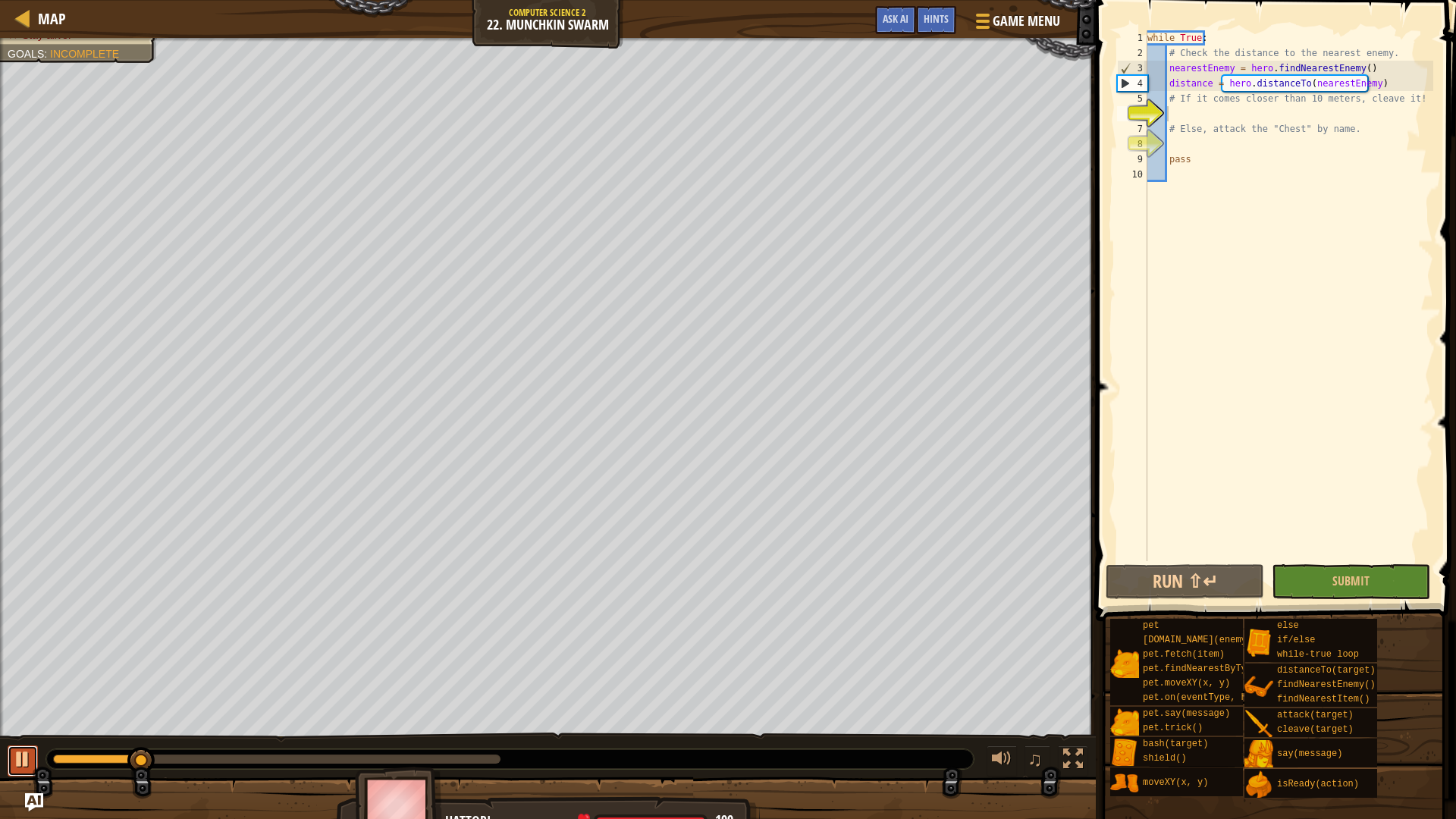
click at [12, 757] on button at bounding box center [23, 761] width 31 height 31
click at [1182, 53] on div "while True : # Check the distance to the nearest enemy. nearestEnemy = hero . f…" at bounding box center [1289, 311] width 289 height 562
type textarea "# Check the distance to the nearest enemy."
click at [1185, 53] on div "while True : # Check the distance to the nearest enemy. nearestEnemy = hero . f…" at bounding box center [1289, 311] width 289 height 562
click at [1170, 58] on div "while True : # Check the distance to the nearest enemy. nearestEnemy = hero . f…" at bounding box center [1289, 311] width 289 height 562
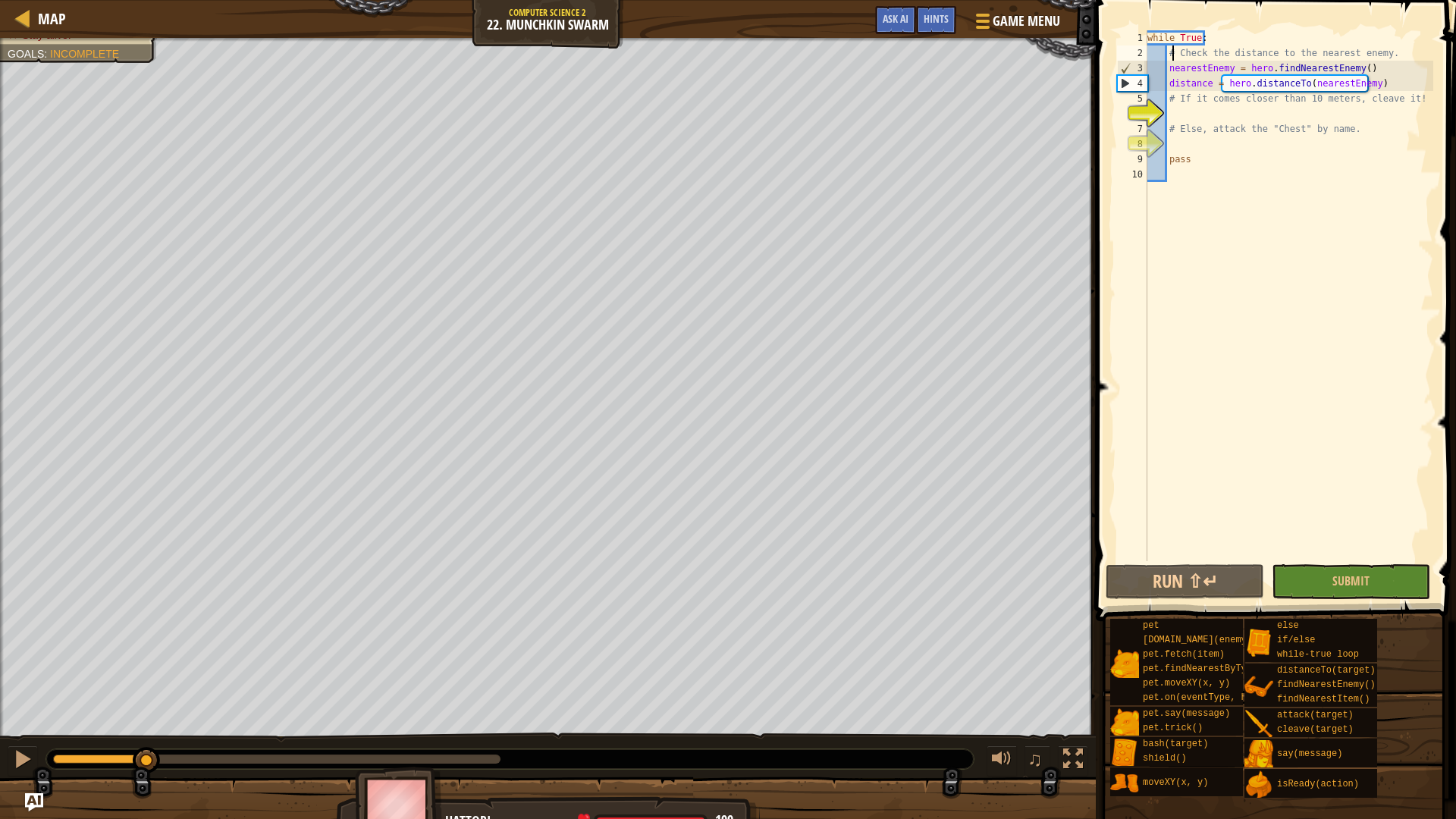
click at [1165, 53] on div "while True : # Check the distance to the nearest enemy. nearestEnemy = hero . f…" at bounding box center [1289, 311] width 289 height 562
click at [1207, 117] on div "while True : # Check the distance to the nearest enemy. nearestEnemy = hero . f…" at bounding box center [1289, 311] width 289 height 562
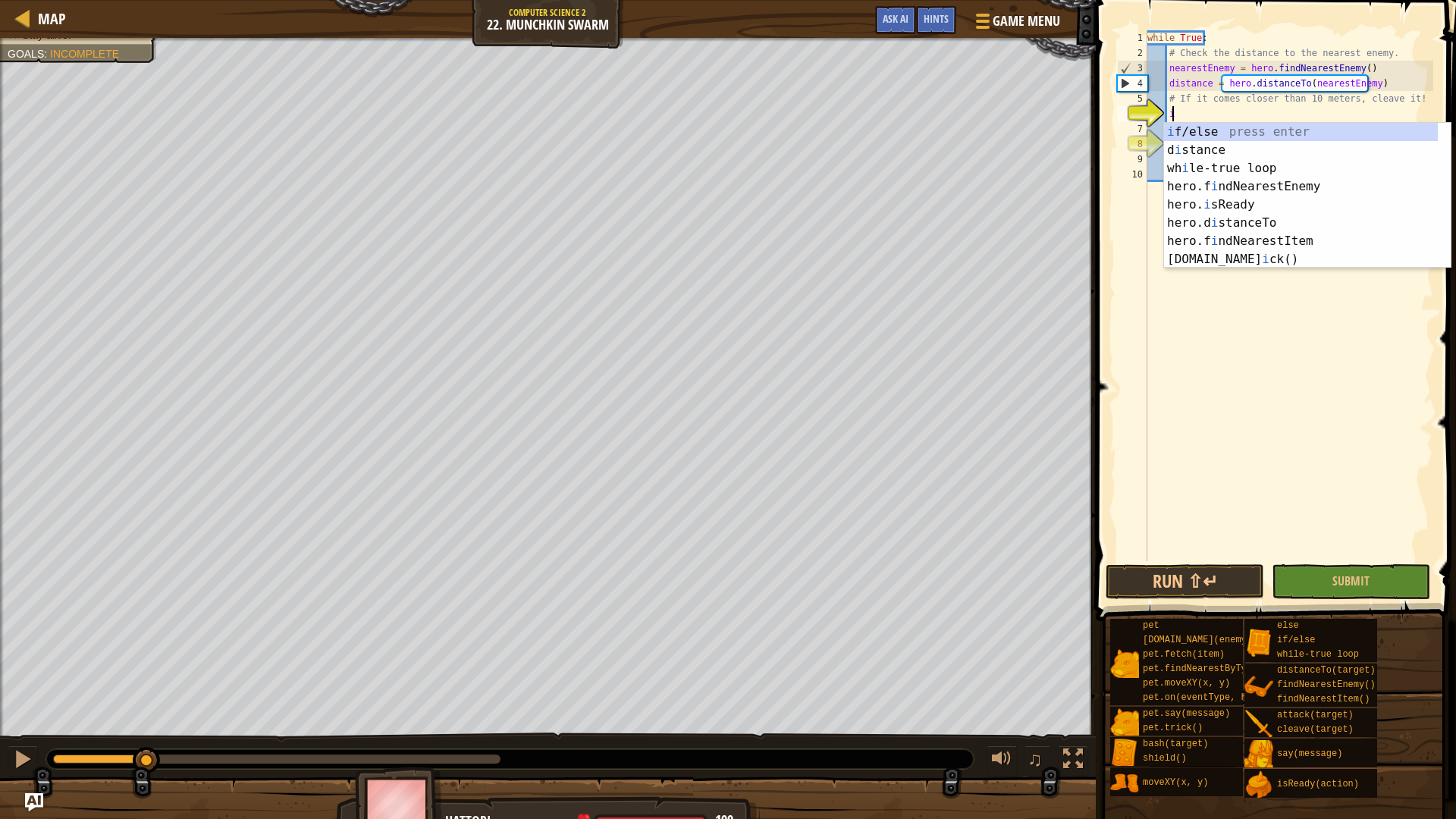
scroll to position [7, 2]
click at [1234, 141] on div "i f/else press enter d i stance press enter wh i le-true loop press enter hero.…" at bounding box center [1308, 213] width 287 height 182
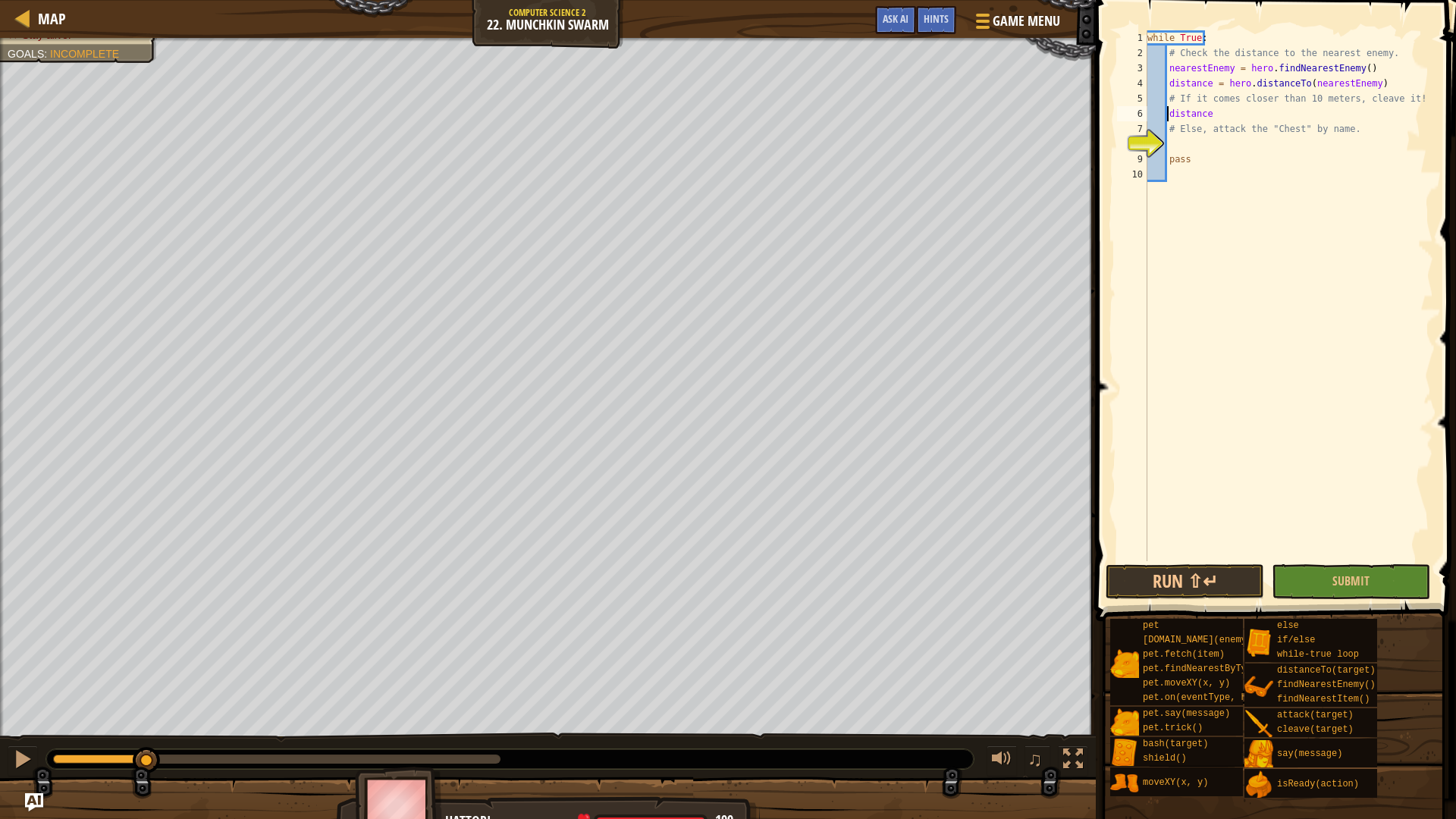
click at [1168, 114] on div "while True : # Check the distance to the nearest enemy. nearestEnemy = hero . f…" at bounding box center [1289, 311] width 289 height 562
type textarea "if distance"
drag, startPoint x: 1223, startPoint y: 113, endPoint x: 1206, endPoint y: 113, distance: 17.0
click at [1218, 113] on div "while True : # Check the distance to the nearest enemy. nearestEnemy = hero . f…" at bounding box center [1289, 311] width 289 height 562
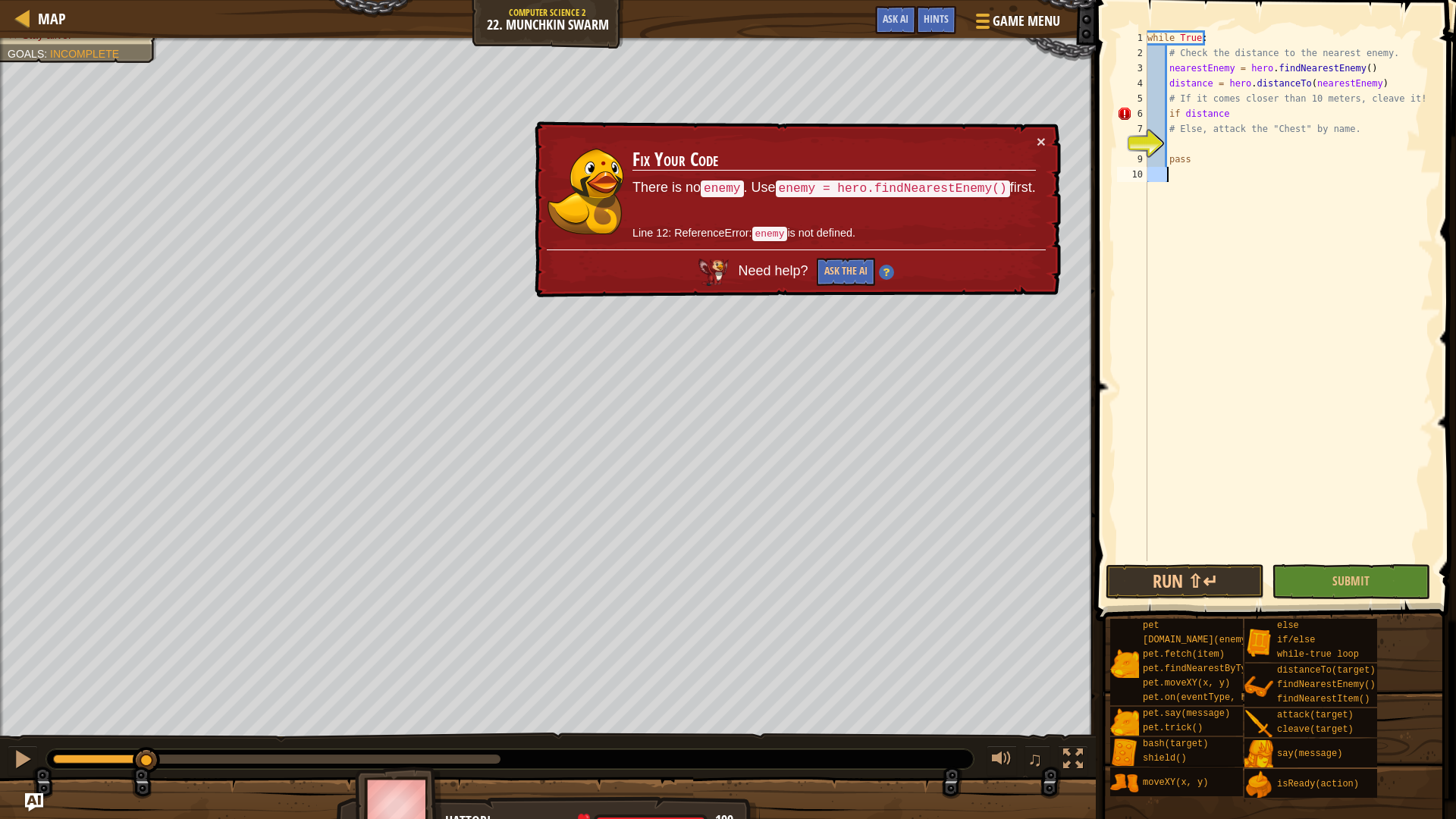
drag, startPoint x: 1150, startPoint y: 407, endPoint x: 1217, endPoint y: 374, distance: 74.7
click at [1165, 395] on div "if distance 1 2 3 4 5 6 7 8 9 10 while True : # Check the distance to the neare…" at bounding box center [1273, 296] width 320 height 531
drag, startPoint x: 1263, startPoint y: 290, endPoint x: 777, endPoint y: 0, distance: 565.9
click at [879, 7] on div "Map Computer Science 2 22. Munchkin Swarm Game Menu Done Hints Ask AI 1 2 3 4 5…" at bounding box center [728, 410] width 1456 height 819
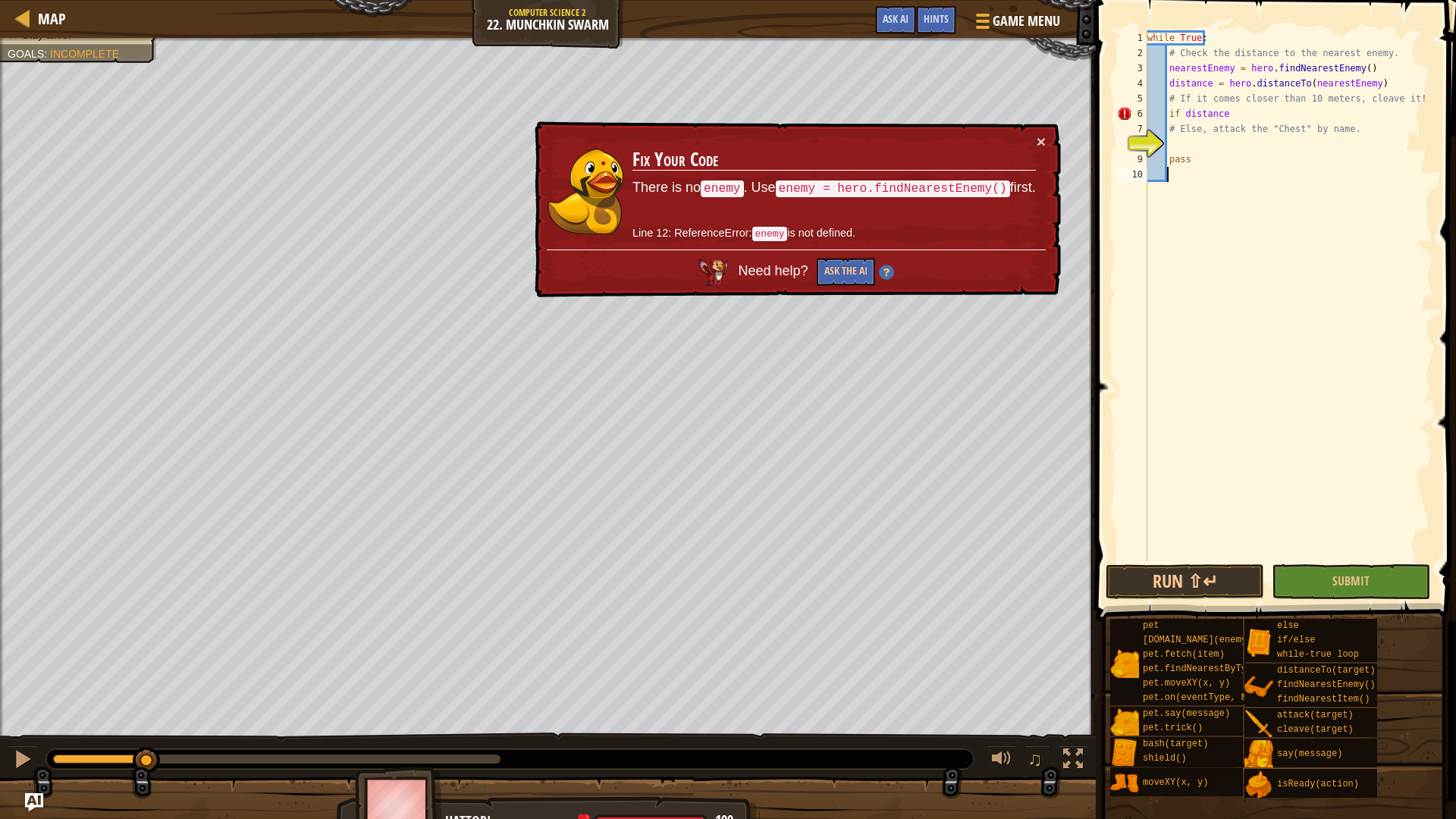
type textarea "while True: # Check the distance to the nearest enemy."
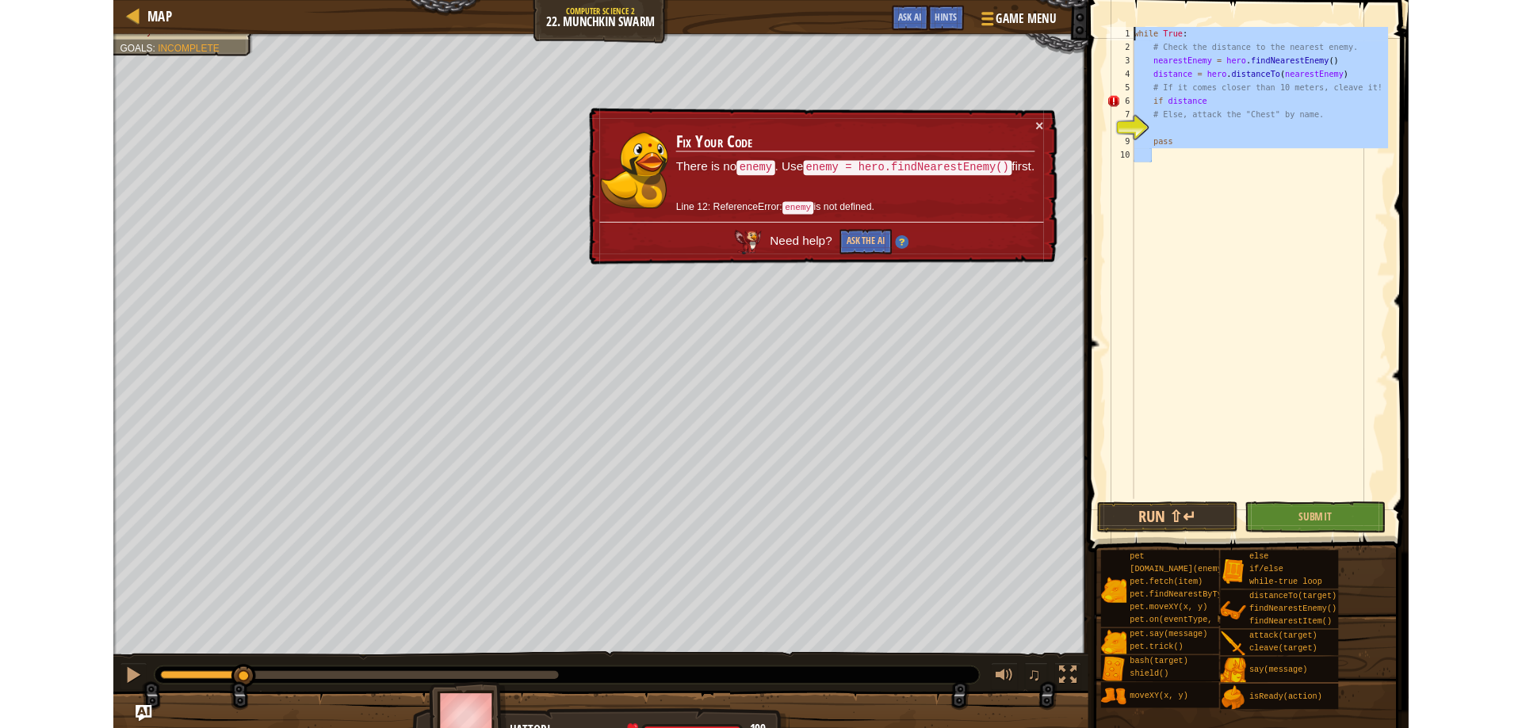
scroll to position [7, 0]
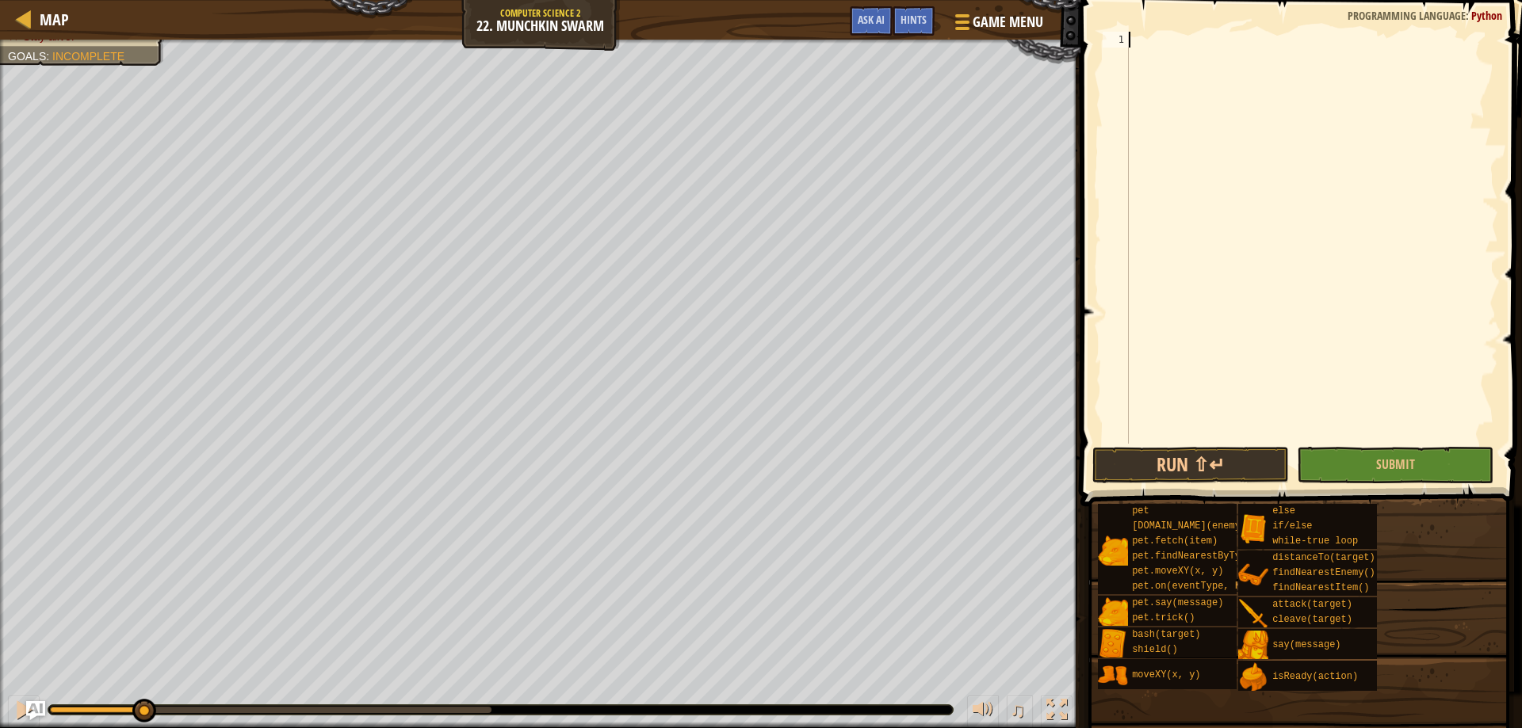
paste textarea "hero.attack("Chest")"
type textarea "hero.attack("Chest")"
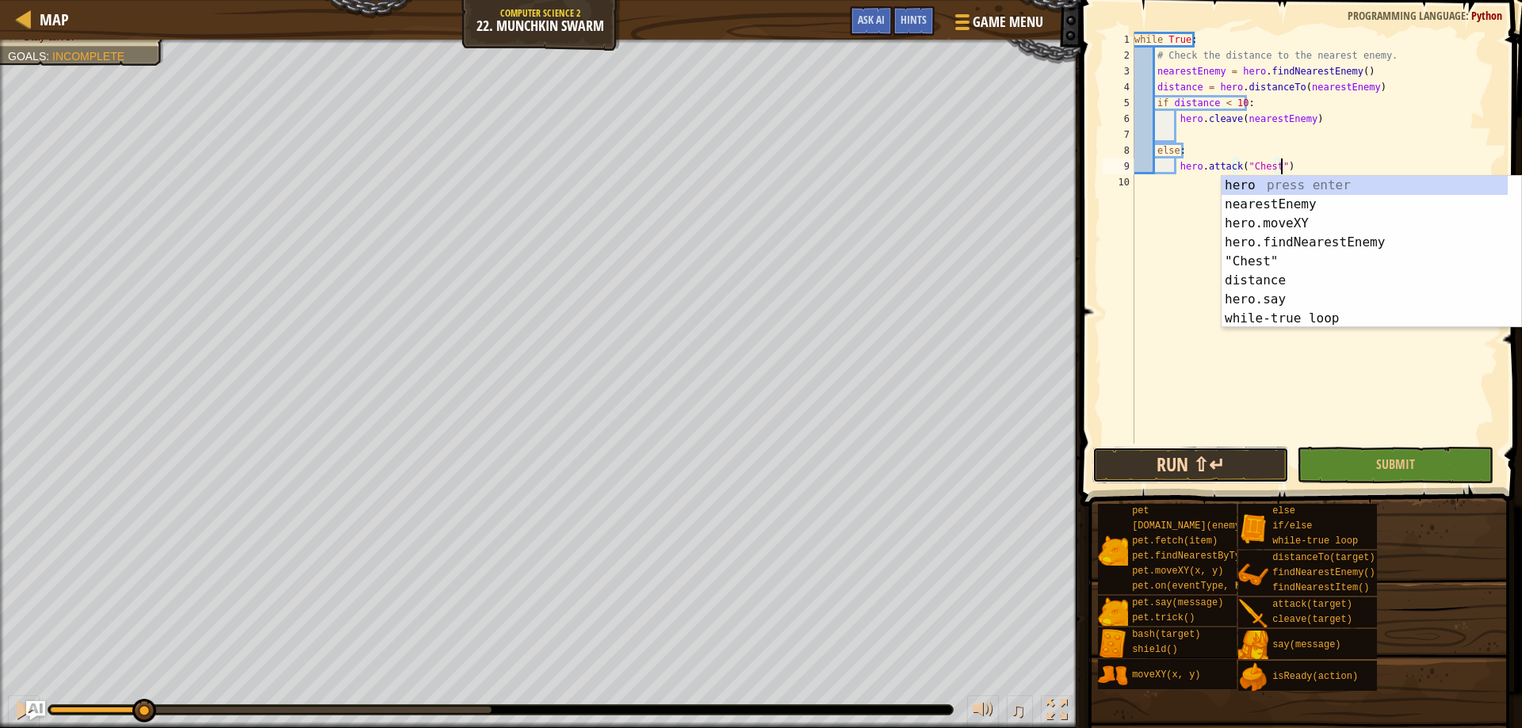
click at [1211, 462] on button "Run ⇧↵" at bounding box center [1190, 465] width 197 height 36
